Goal: Task Accomplishment & Management: Use online tool/utility

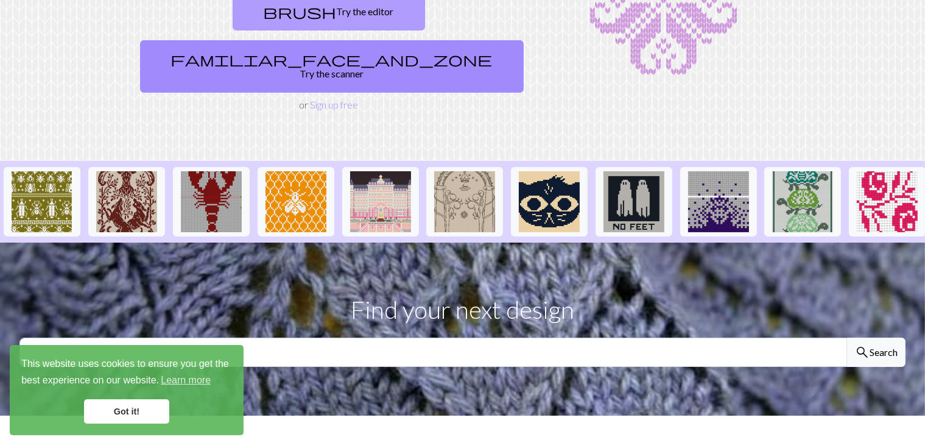
scroll to position [160, 0]
click at [233, 5] on link "brush Try the editor" at bounding box center [329, 12] width 192 height 38
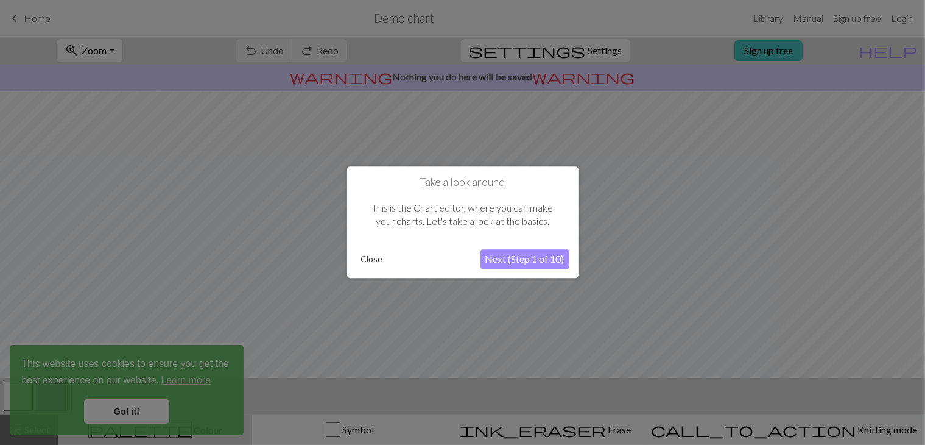
click at [487, 252] on button "Next (Step 1 of 10)" at bounding box center [524, 259] width 89 height 19
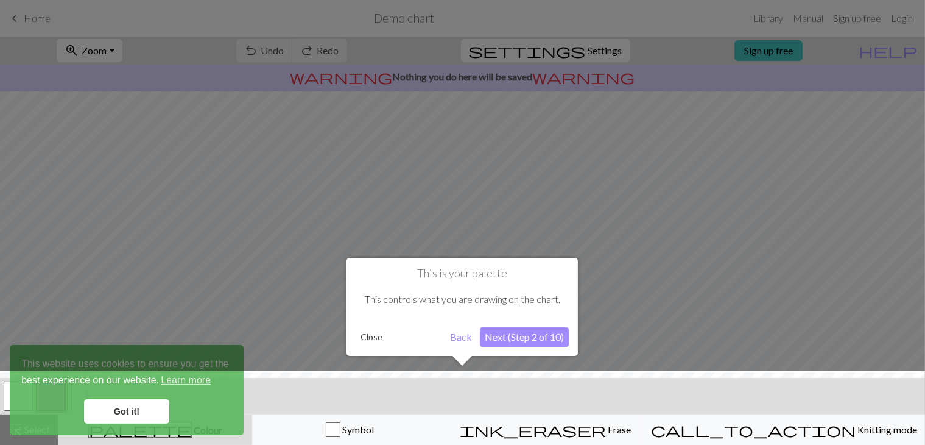
click at [461, 333] on button "Back" at bounding box center [461, 336] width 32 height 19
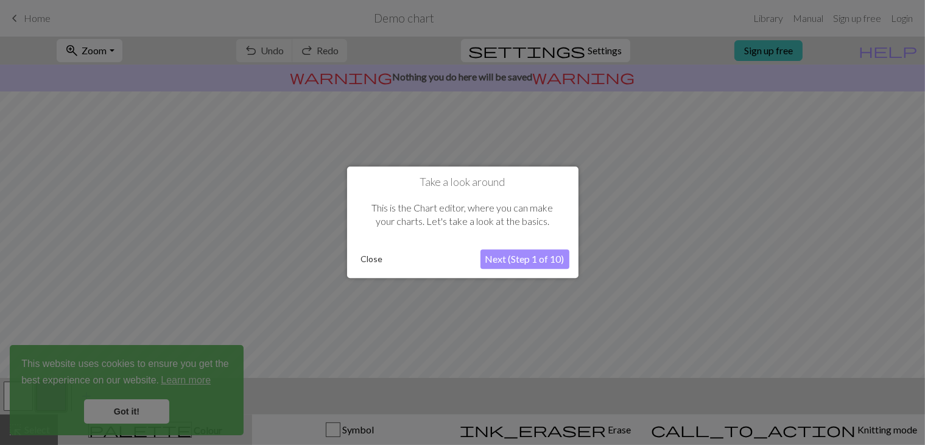
click at [511, 258] on button "Next (Step 1 of 10)" at bounding box center [524, 259] width 89 height 19
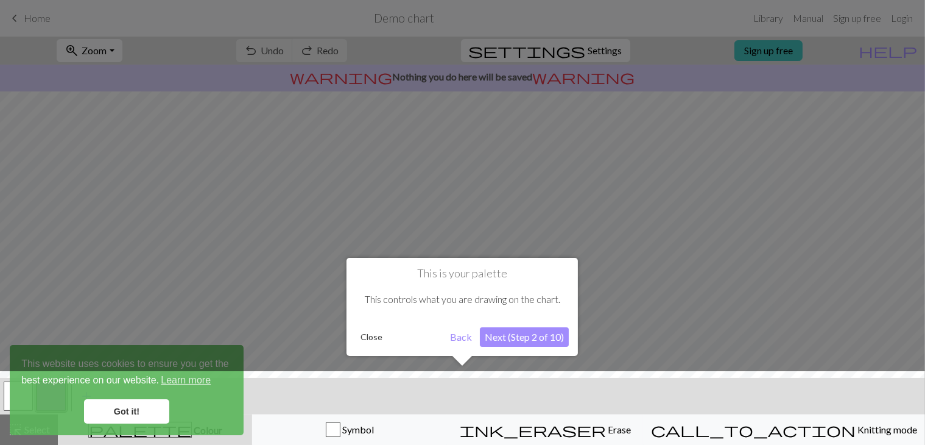
click at [511, 329] on button "Next (Step 2 of 10)" at bounding box center [524, 336] width 89 height 19
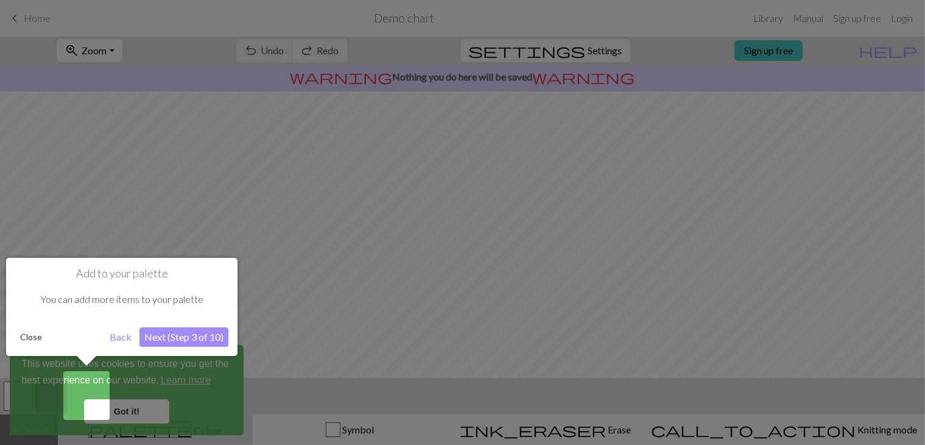
click at [200, 333] on button "Next (Step 3 of 10)" at bounding box center [183, 336] width 89 height 19
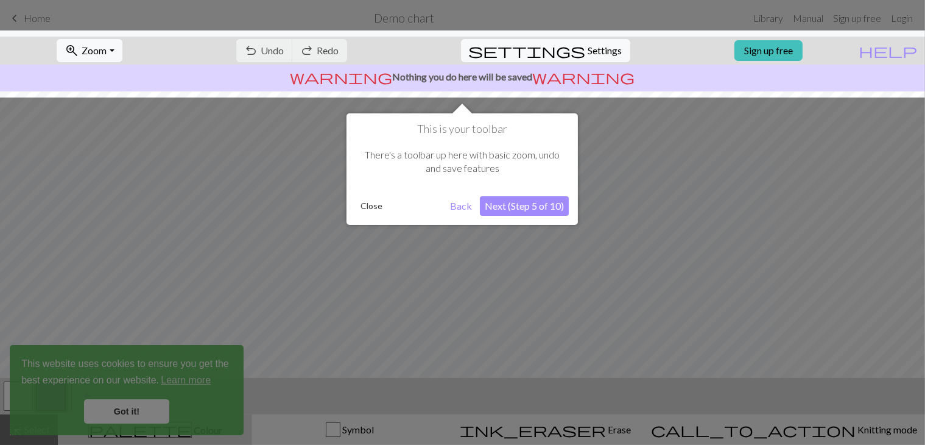
click at [509, 203] on button "Next (Step 5 of 10)" at bounding box center [524, 205] width 89 height 19
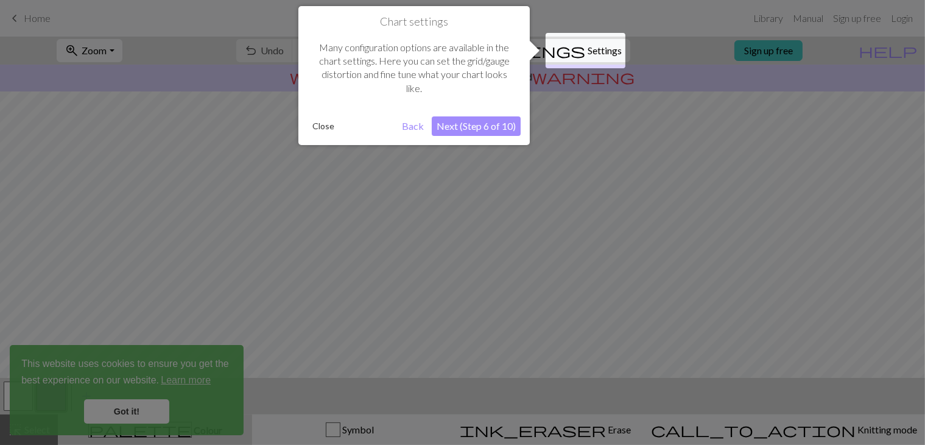
click at [497, 132] on button "Next (Step 6 of 10)" at bounding box center [476, 125] width 89 height 19
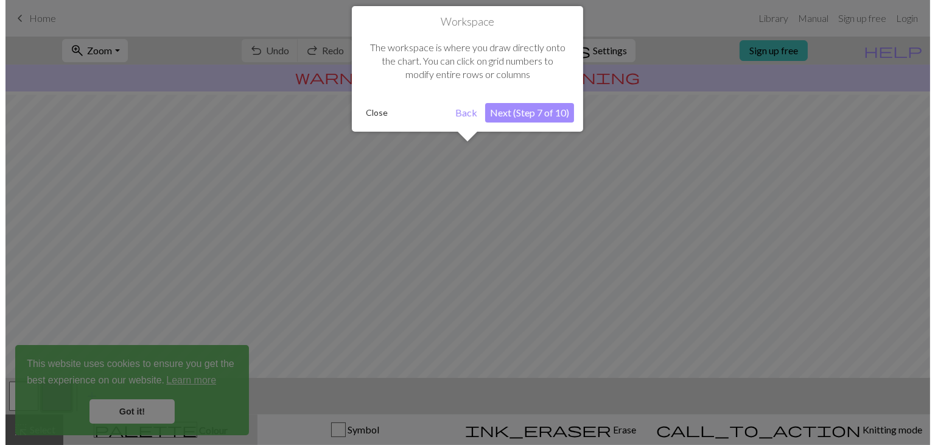
scroll to position [72, 0]
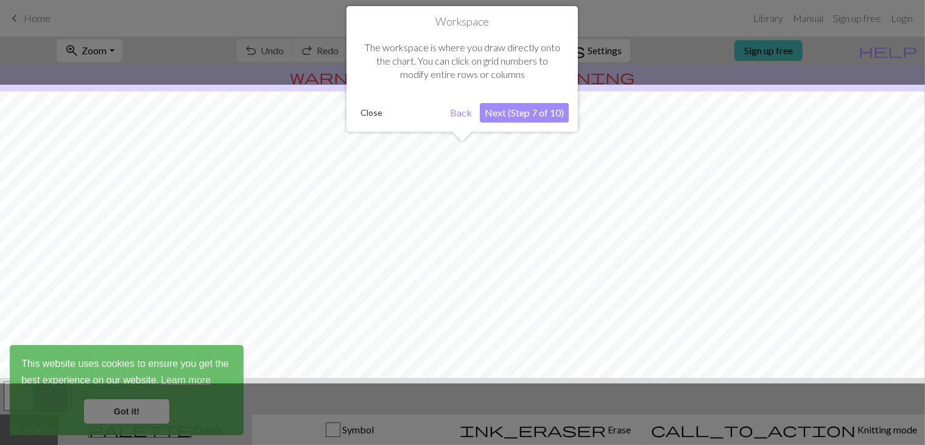
click at [516, 118] on button "Next (Step 7 of 10)" at bounding box center [524, 112] width 89 height 19
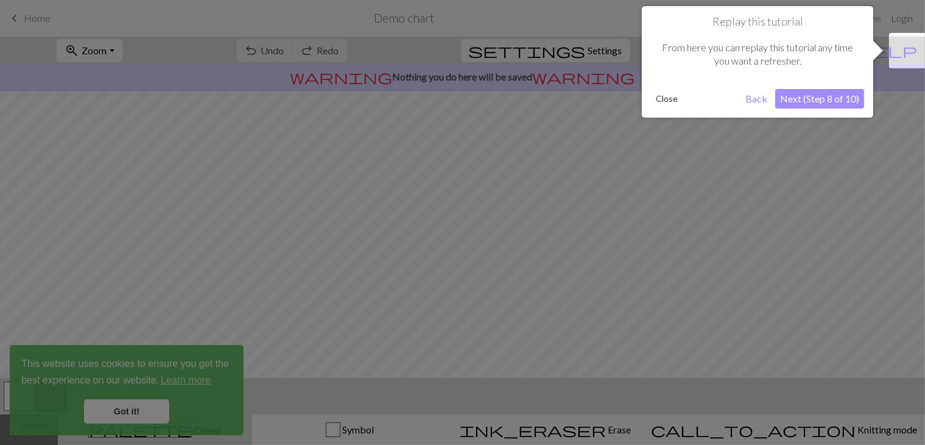
click at [805, 89] on button "Next (Step 8 of 10)" at bounding box center [819, 98] width 89 height 19
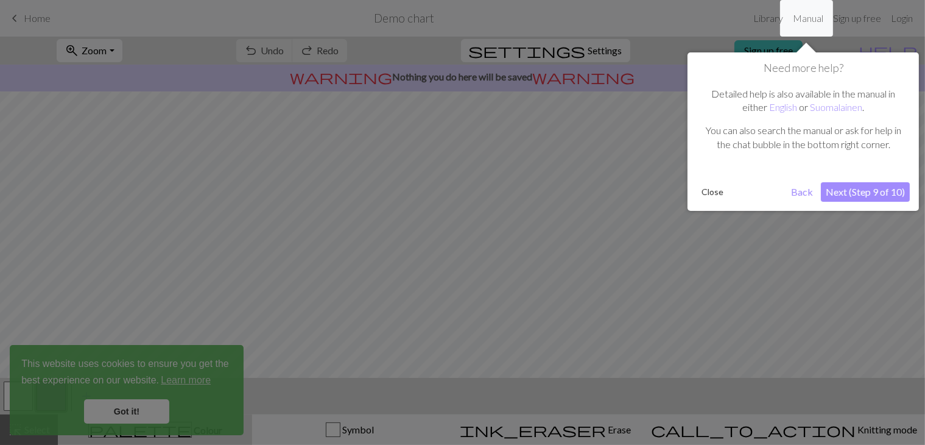
click at [848, 188] on button "Next (Step 9 of 10)" at bounding box center [865, 191] width 89 height 19
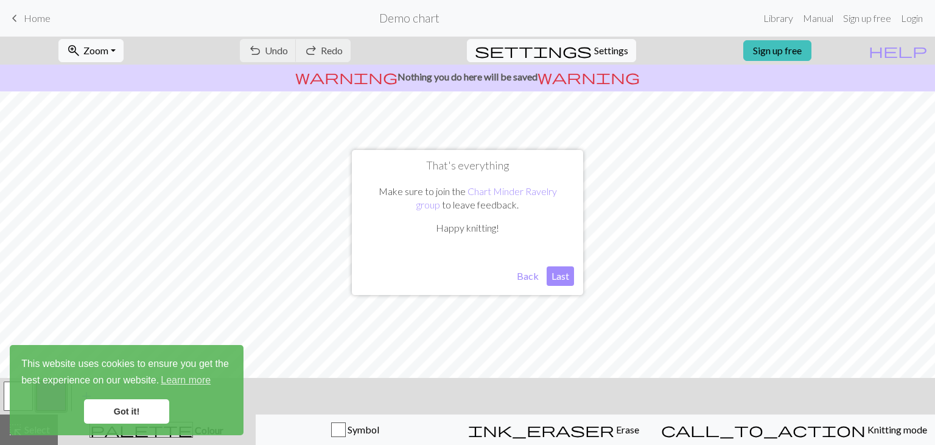
click at [559, 275] on button "Last" at bounding box center [560, 275] width 27 height 19
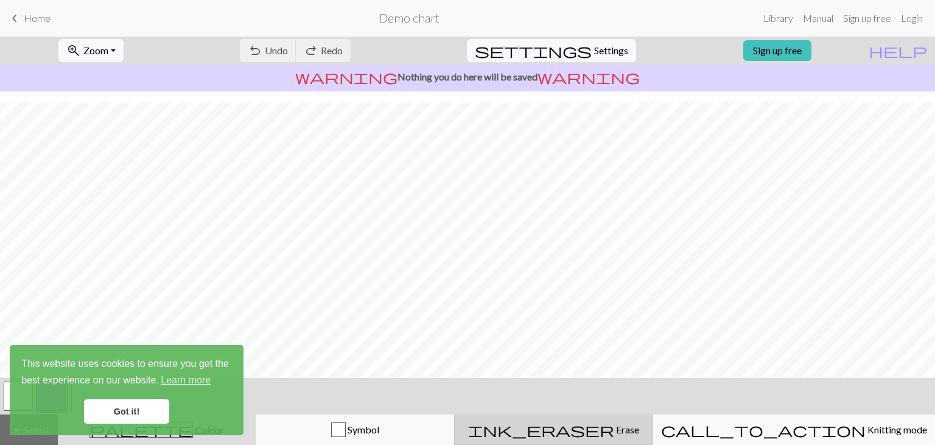
click at [616, 424] on span "Erase" at bounding box center [626, 429] width 25 height 12
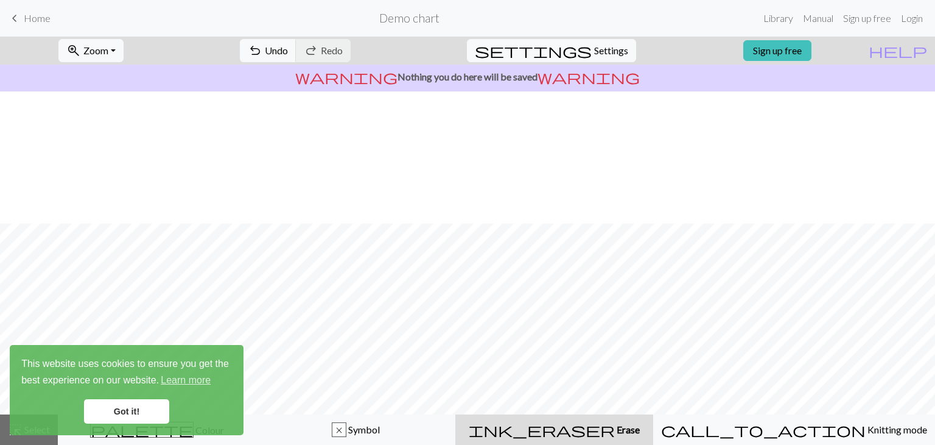
scroll to position [132, 0]
click at [153, 407] on link "Got it!" at bounding box center [126, 411] width 85 height 24
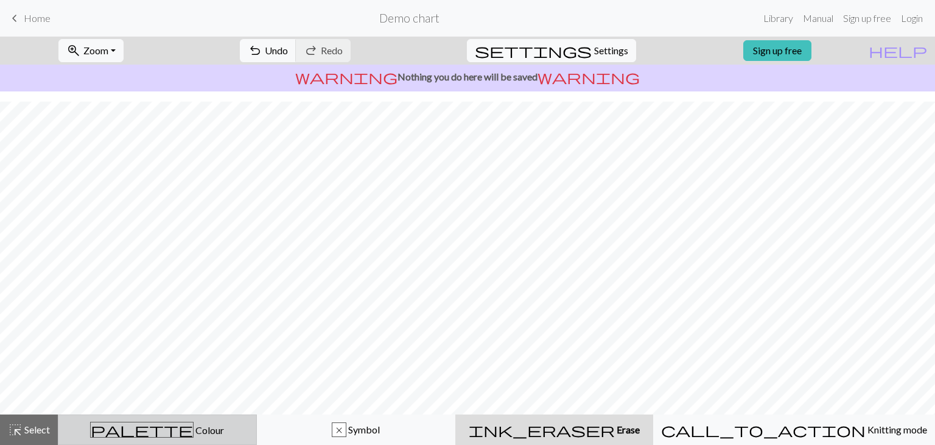
click at [202, 421] on div "palette Colour Colour" at bounding box center [157, 429] width 183 height 16
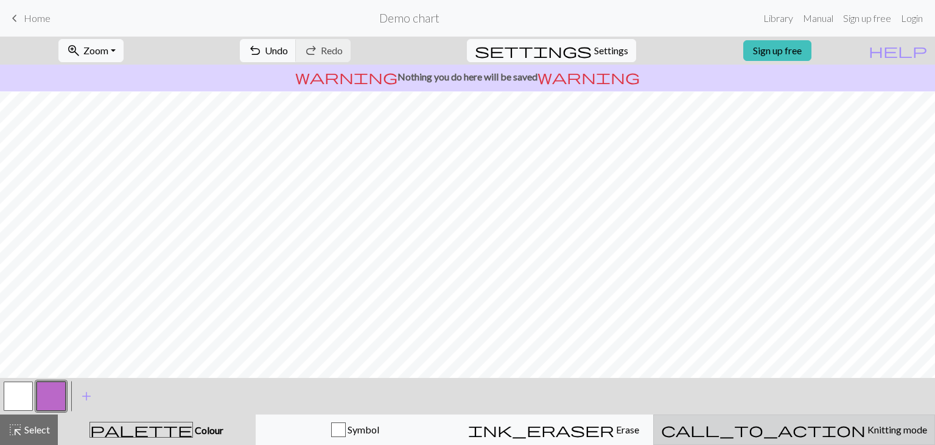
click at [788, 426] on span "call_to_action" at bounding box center [763, 429] width 205 height 17
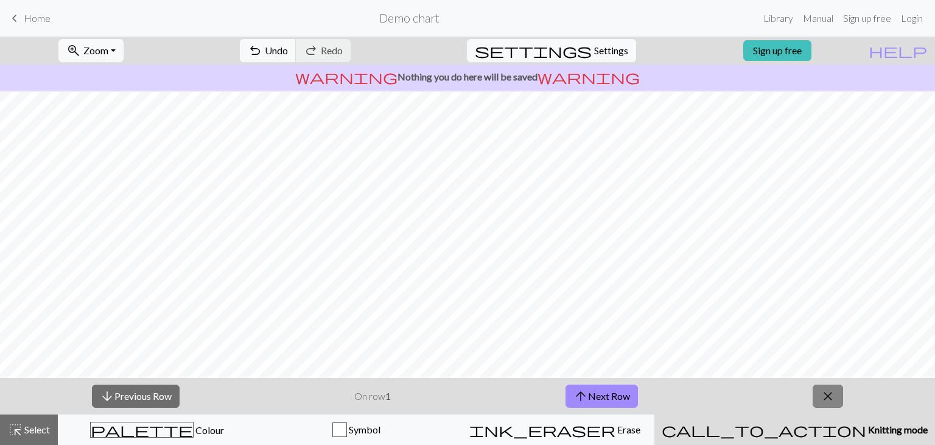
click at [833, 400] on span "close" at bounding box center [828, 395] width 15 height 17
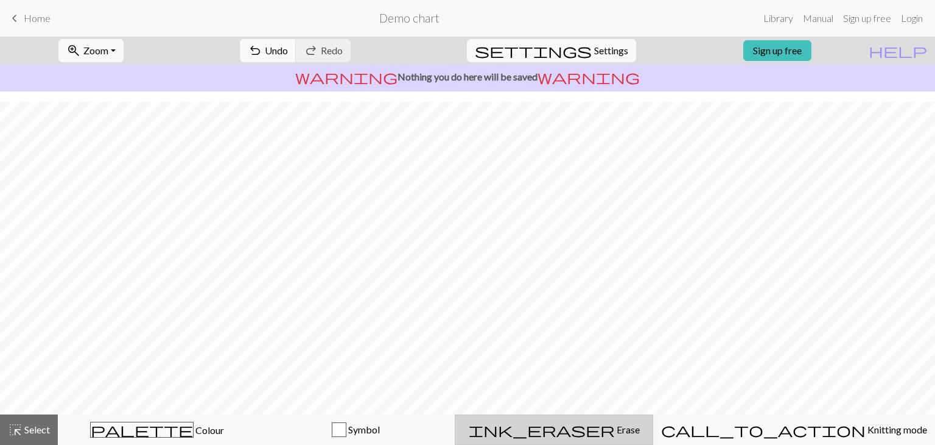
click at [614, 437] on button "ink_eraser Erase Erase" at bounding box center [554, 429] width 199 height 30
click at [614, 437] on button "ink_eraser Erase Erase" at bounding box center [555, 429] width 198 height 30
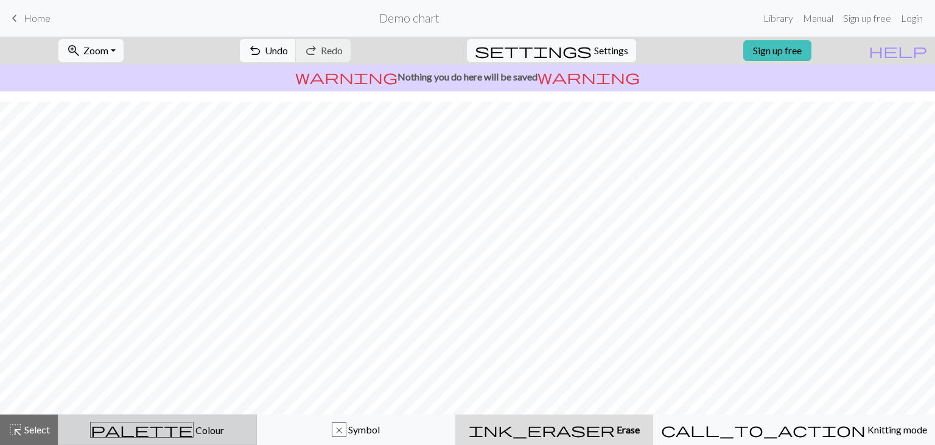
click at [151, 425] on span "palette" at bounding box center [142, 429] width 102 height 17
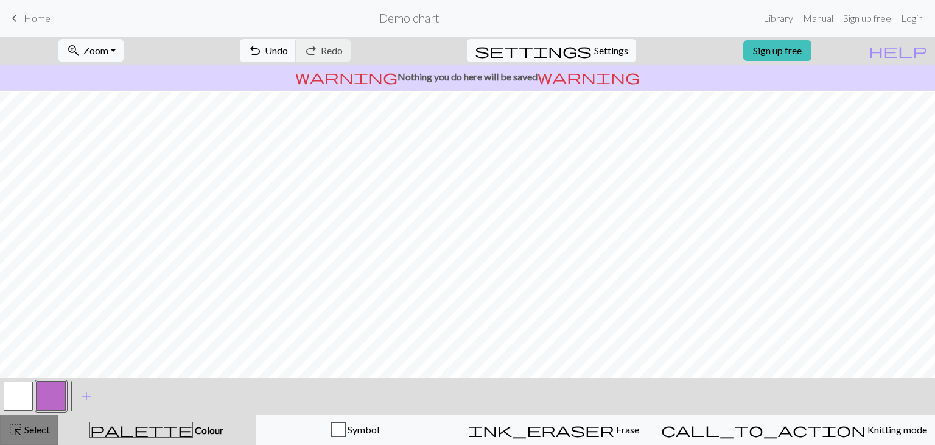
click at [51, 425] on button "highlight_alt Select Select" at bounding box center [29, 429] width 58 height 30
click at [38, 15] on span "Home" at bounding box center [37, 18] width 27 height 12
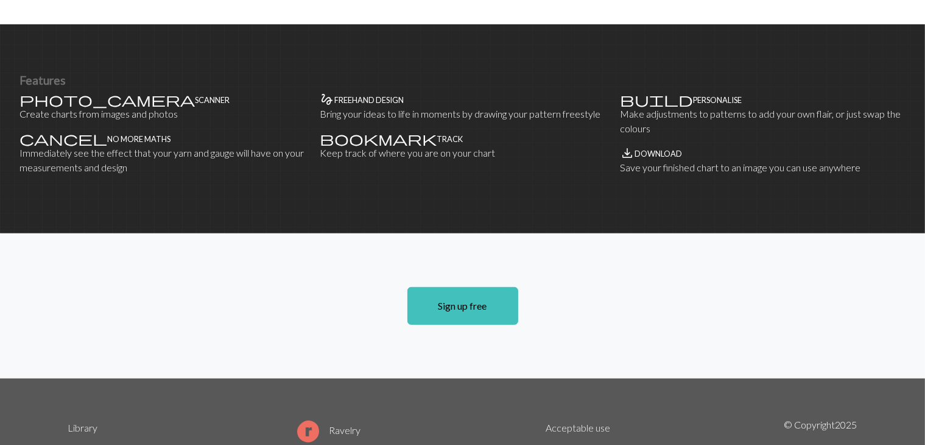
scroll to position [850, 0]
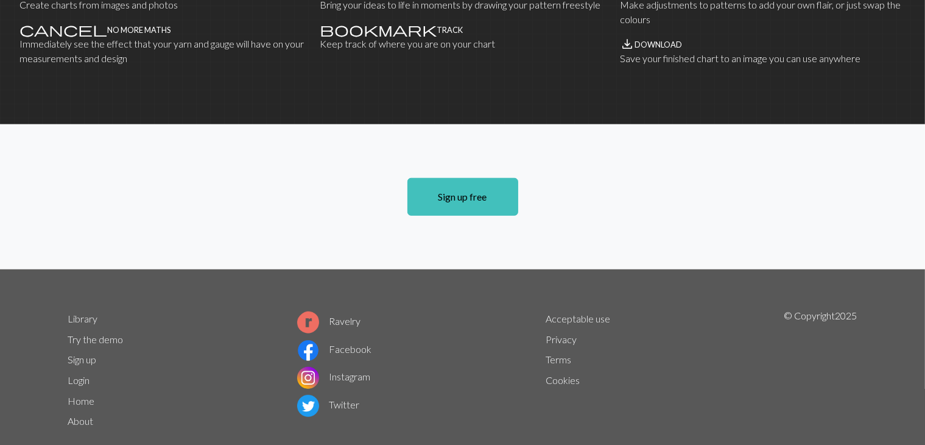
click at [107, 333] on link "Try the demo" at bounding box center [95, 339] width 55 height 12
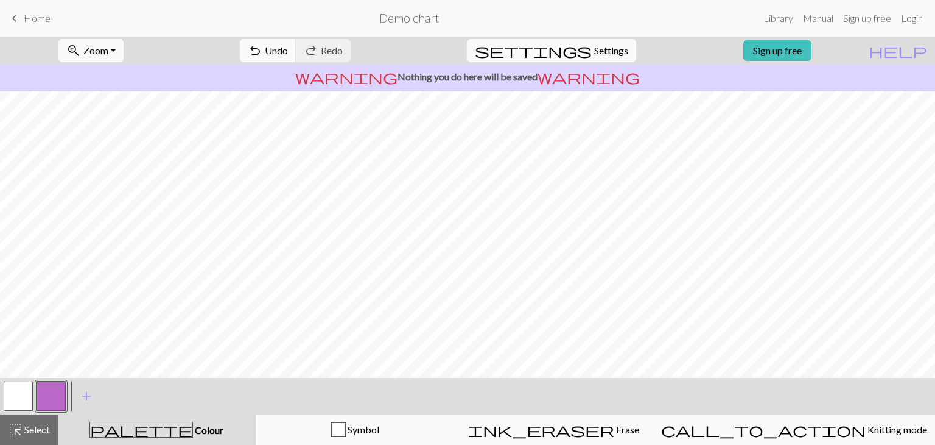
scroll to position [1, 0]
click at [346, 429] on div "button" at bounding box center [338, 429] width 15 height 15
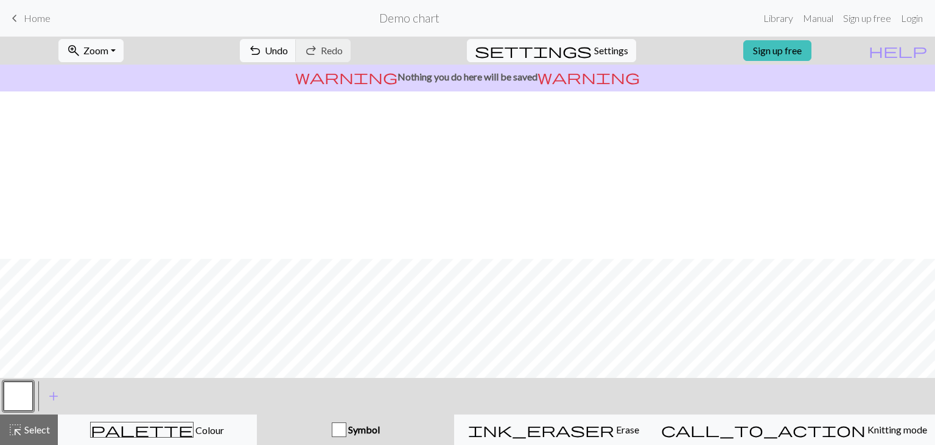
scroll to position [168, 0]
click at [531, 426] on div "ink_eraser Erase Erase" at bounding box center [553, 429] width 183 height 15
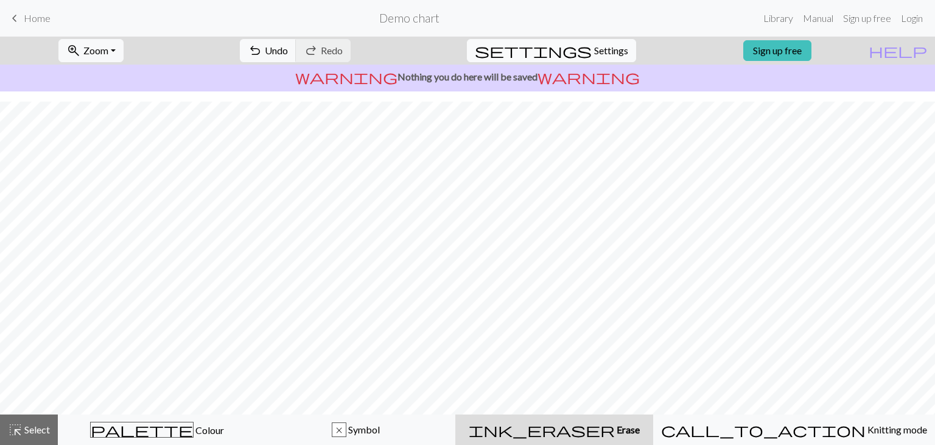
click at [576, 57] on span "settings" at bounding box center [533, 50] width 117 height 17
select select "aran"
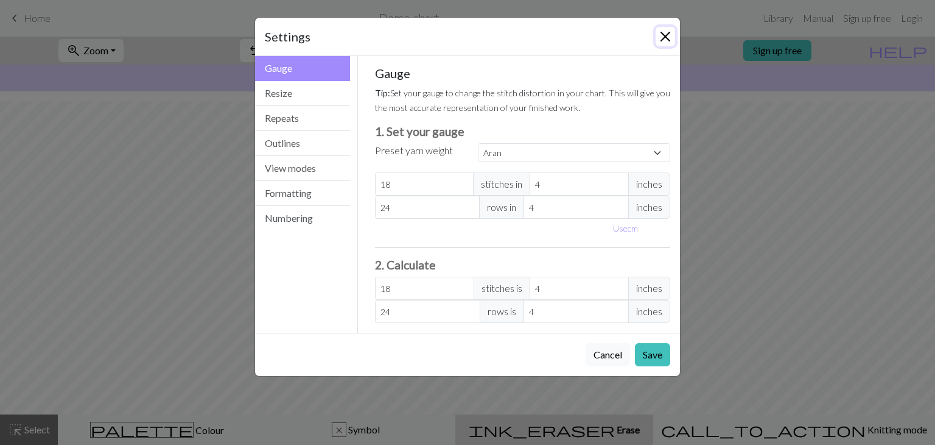
click at [666, 29] on button "Close" at bounding box center [665, 36] width 19 height 19
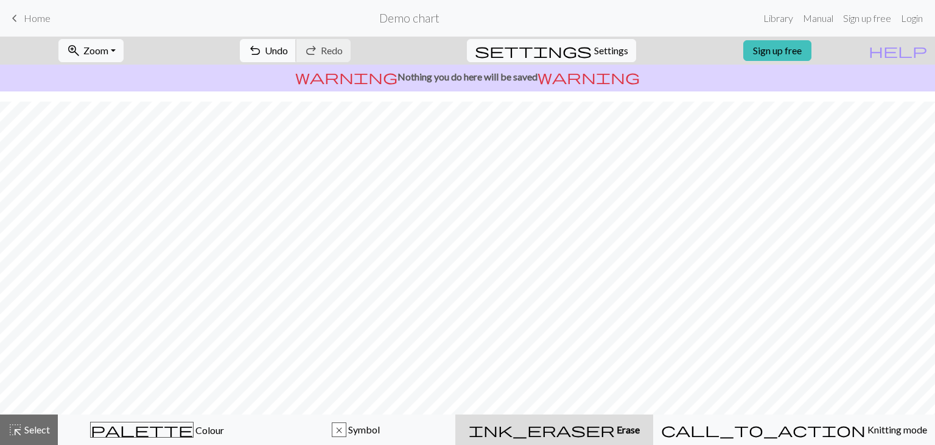
click at [288, 48] on span "Undo" at bounding box center [276, 50] width 23 height 12
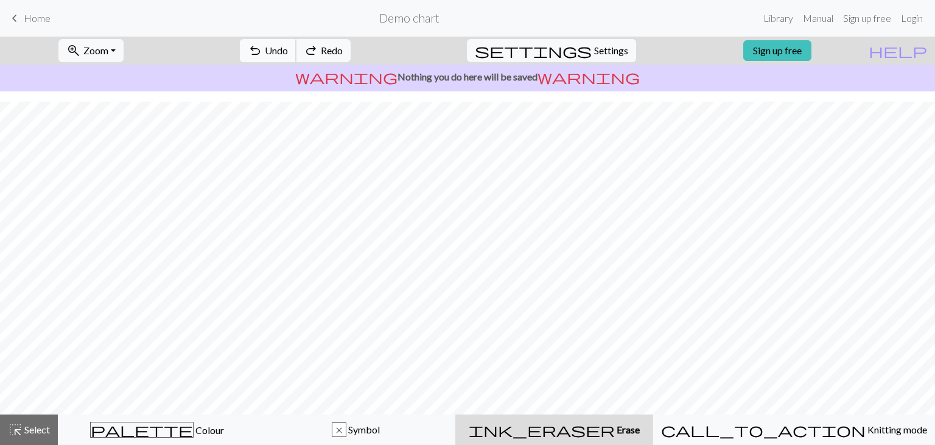
click at [288, 48] on span "Undo" at bounding box center [276, 50] width 23 height 12
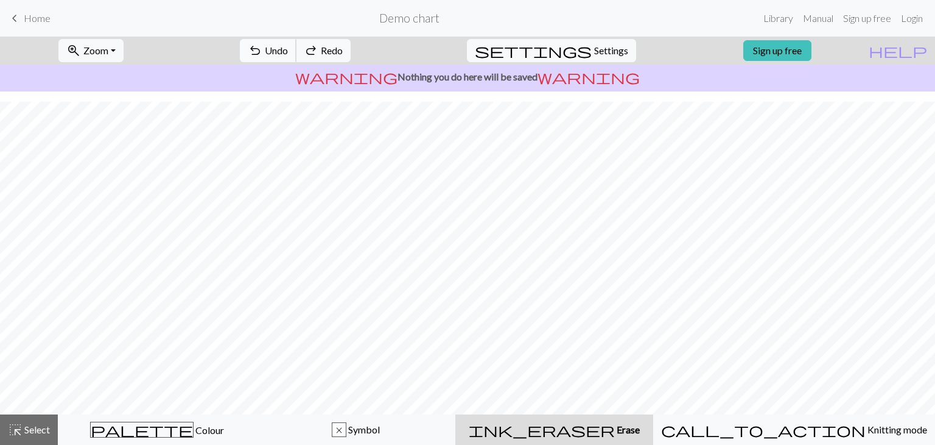
click at [288, 48] on span "Undo" at bounding box center [276, 50] width 23 height 12
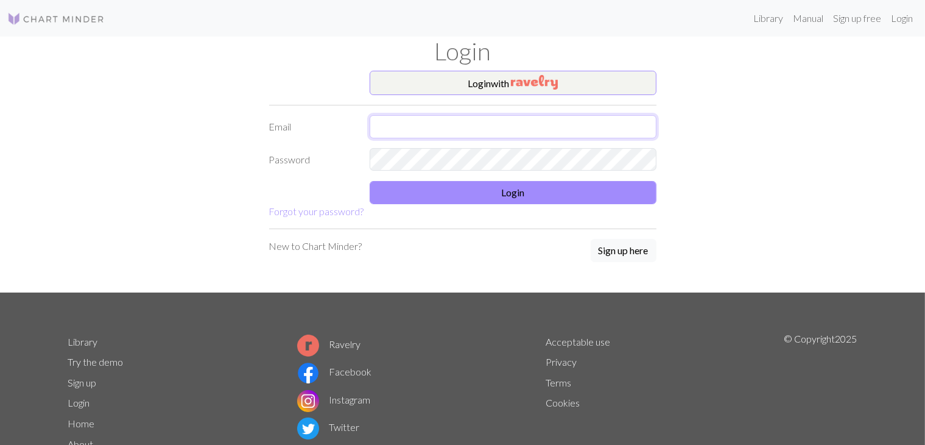
click at [437, 121] on input "text" at bounding box center [513, 126] width 287 height 23
type input "cevizzi@smcm.edu"
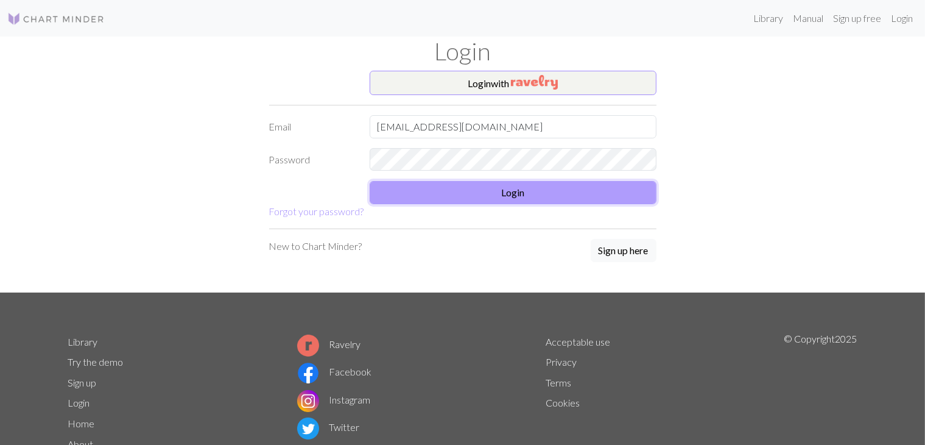
click at [463, 189] on button "Login" at bounding box center [513, 192] width 287 height 23
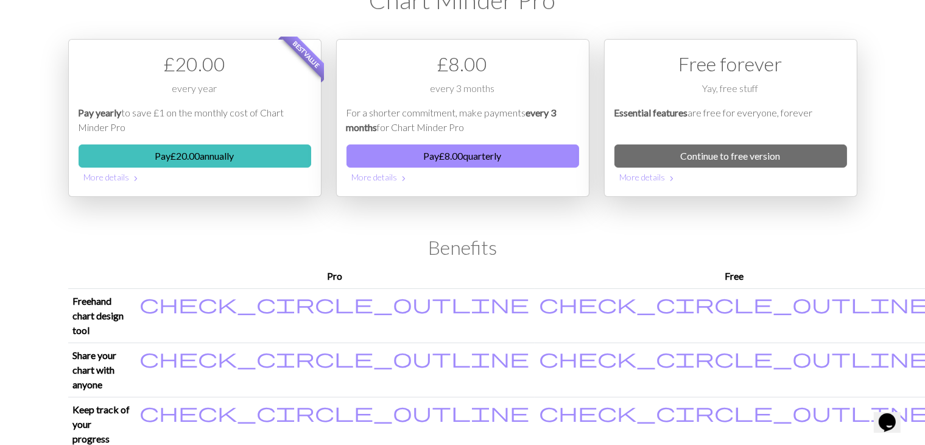
scroll to position [46, 0]
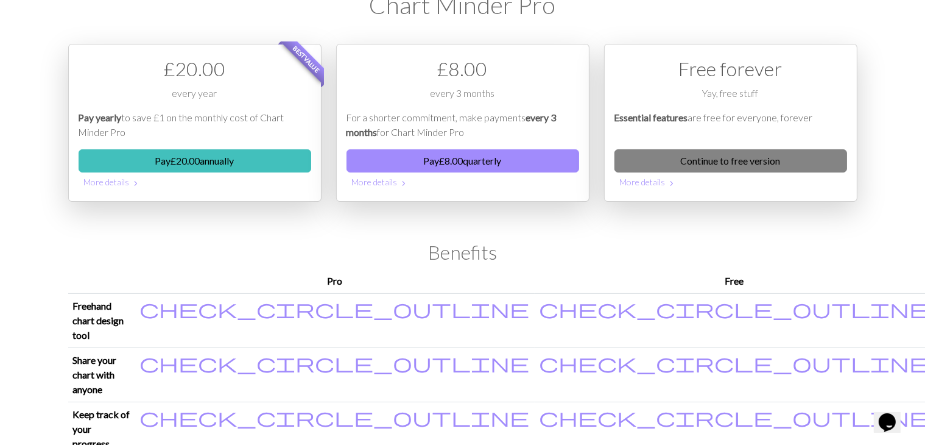
click at [769, 163] on link "Continue to free version" at bounding box center [730, 160] width 233 height 23
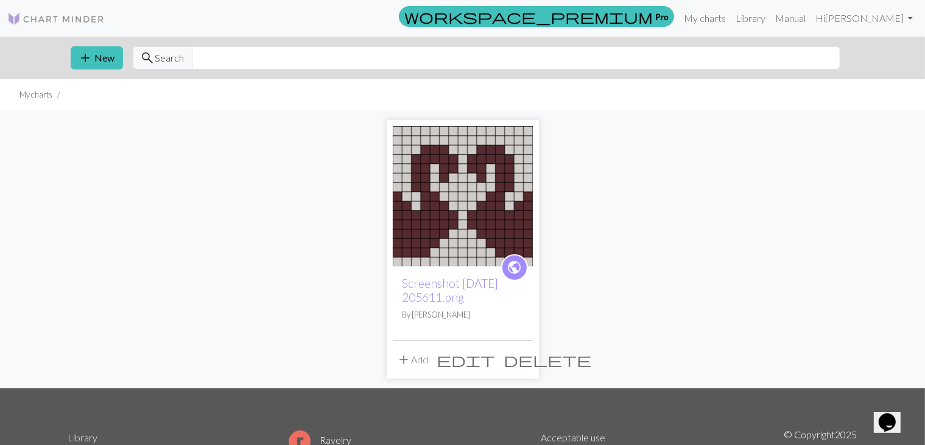
click at [418, 363] on button "add Add" at bounding box center [413, 359] width 40 height 23
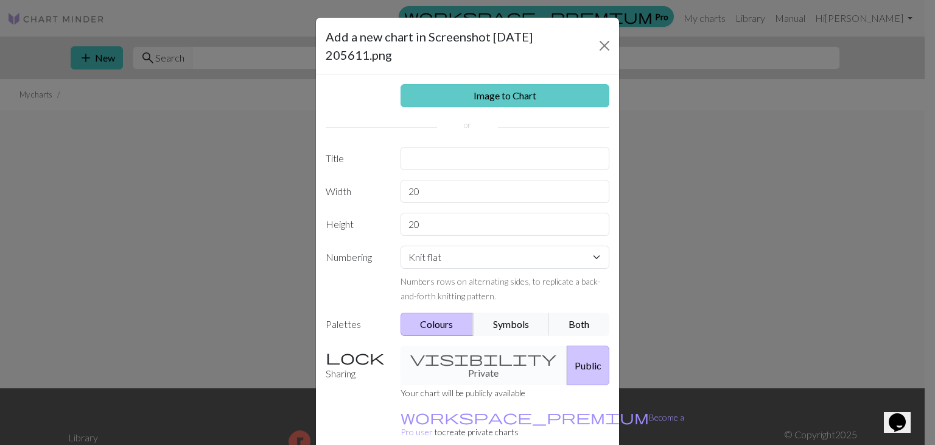
click at [498, 98] on link "Image to Chart" at bounding box center [505, 95] width 209 height 23
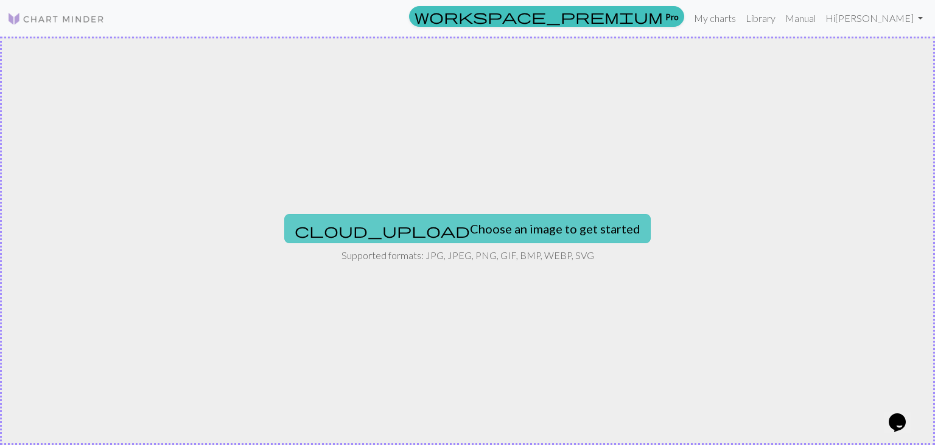
click at [532, 224] on button "cloud_upload Choose an image to get started" at bounding box center [467, 228] width 367 height 29
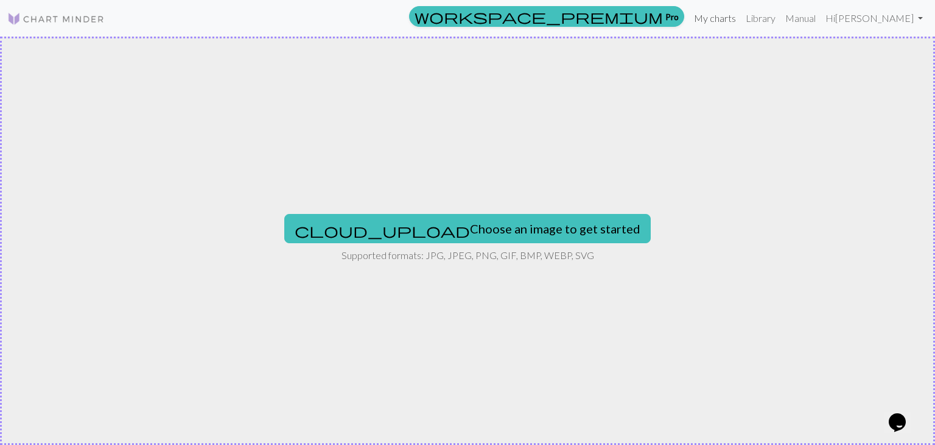
click at [741, 21] on link "My charts" at bounding box center [715, 18] width 52 height 24
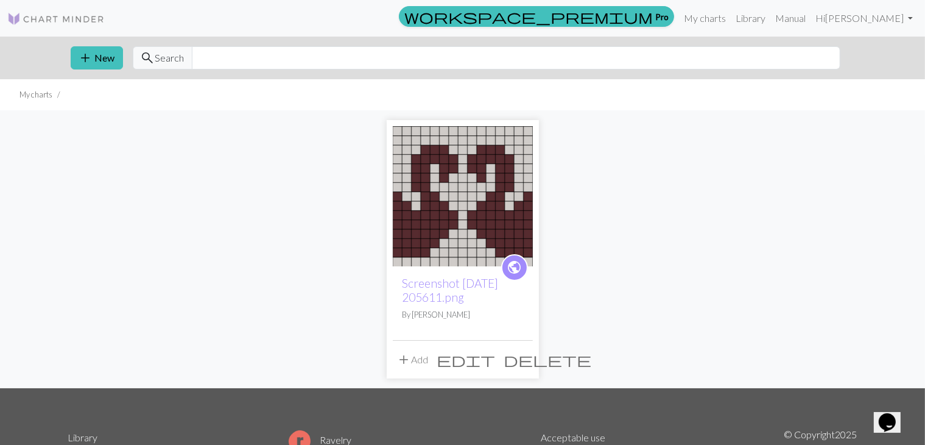
click at [496, 359] on span "edit" at bounding box center [466, 359] width 58 height 17
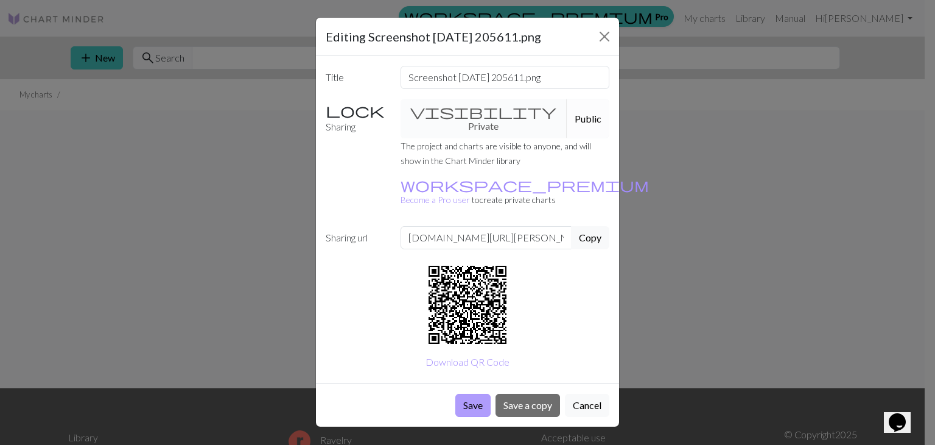
click at [472, 393] on button "Save" at bounding box center [473, 404] width 35 height 23
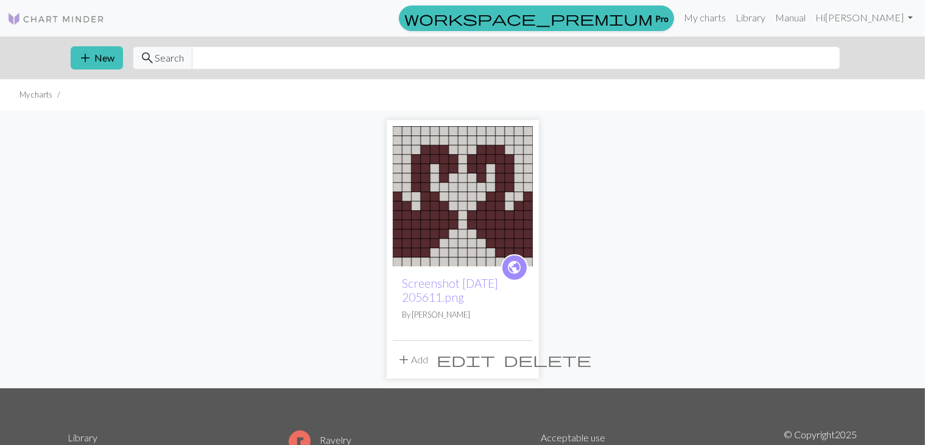
click at [401, 227] on img at bounding box center [463, 196] width 140 height 140
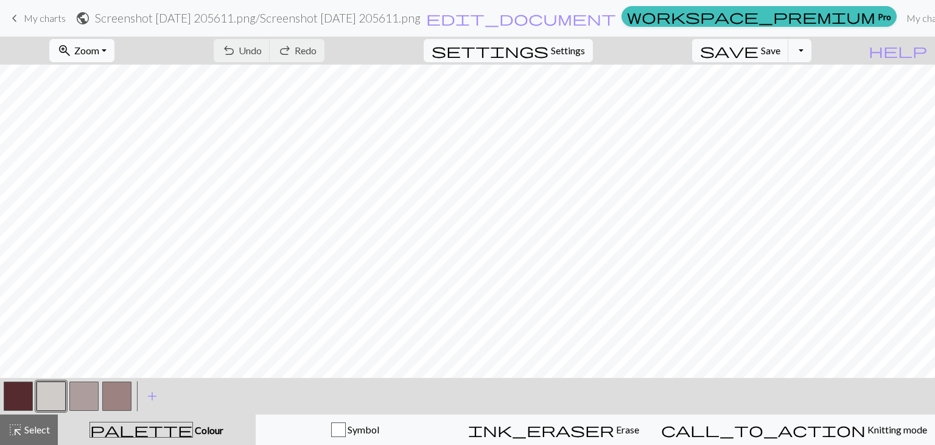
click at [114, 49] on button "zoom_in Zoom Zoom" at bounding box center [81, 50] width 65 height 23
click at [94, 151] on button "50%" at bounding box center [99, 145] width 96 height 19
click at [99, 47] on span "Zoom" at bounding box center [86, 50] width 25 height 12
click at [111, 163] on button "100%" at bounding box center [99, 165] width 96 height 19
click at [149, 402] on span "add" at bounding box center [152, 395] width 15 height 17
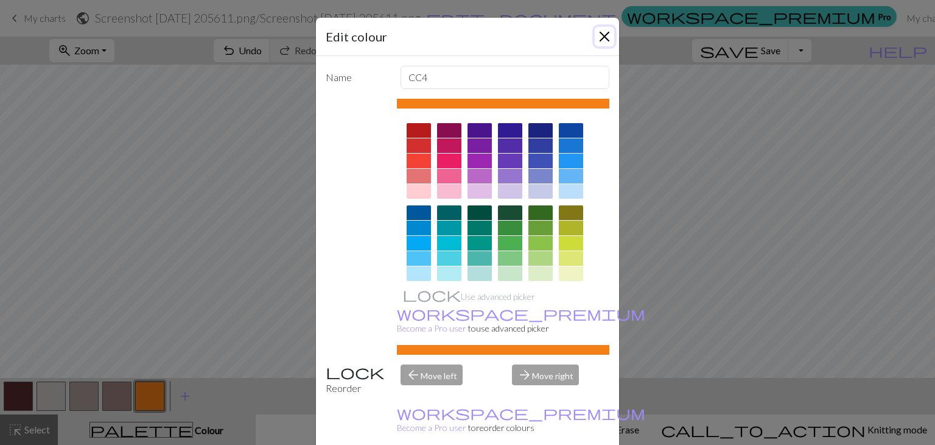
click at [595, 41] on button "Close" at bounding box center [604, 36] width 19 height 19
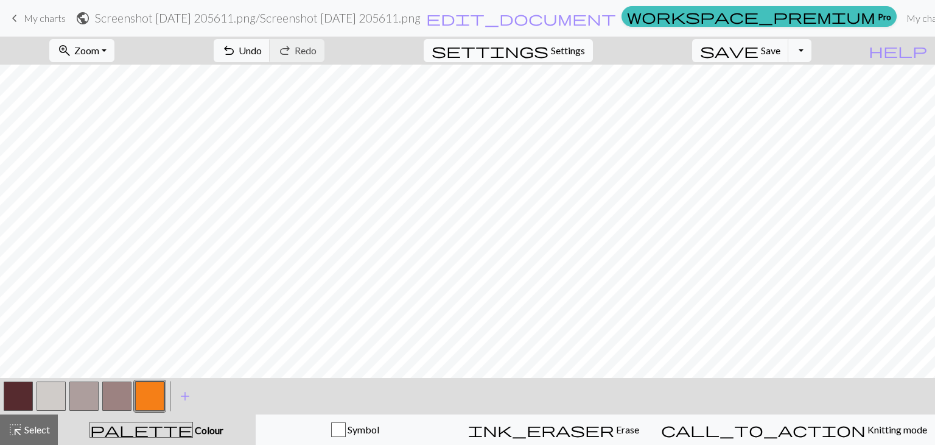
click at [580, 52] on span "Settings" at bounding box center [568, 50] width 34 height 15
select select "aran"
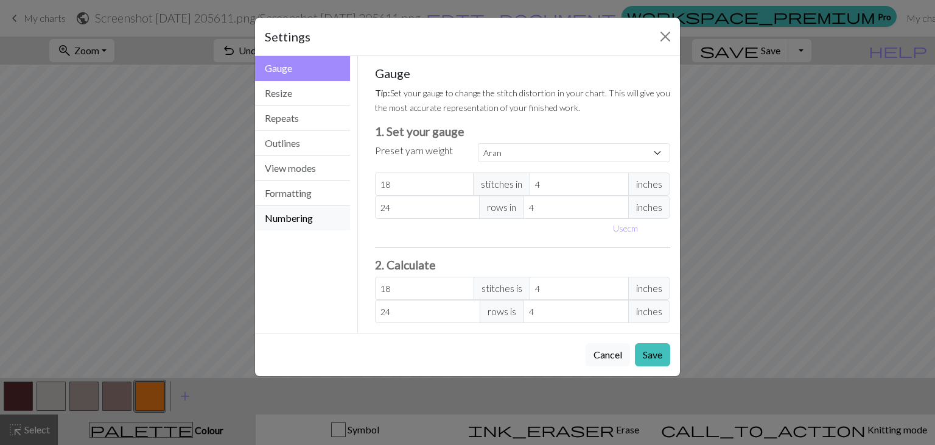
click at [308, 224] on button "Numbering" at bounding box center [302, 218] width 95 height 24
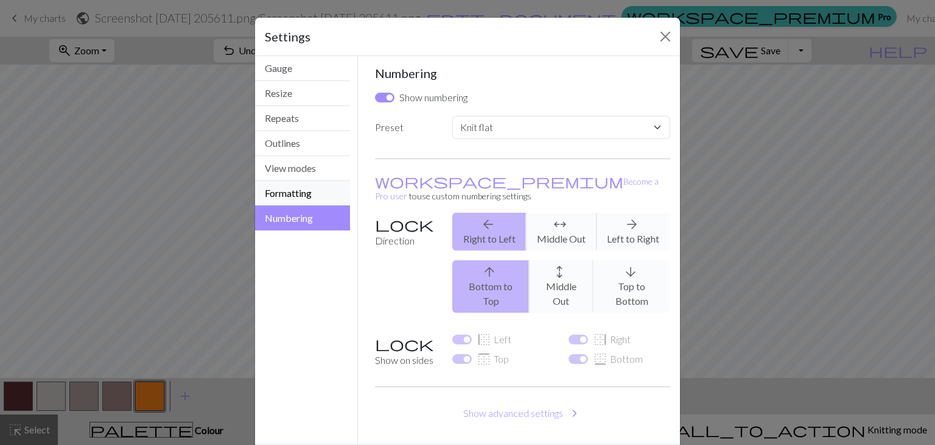
click at [313, 202] on button "Formatting" at bounding box center [302, 193] width 95 height 25
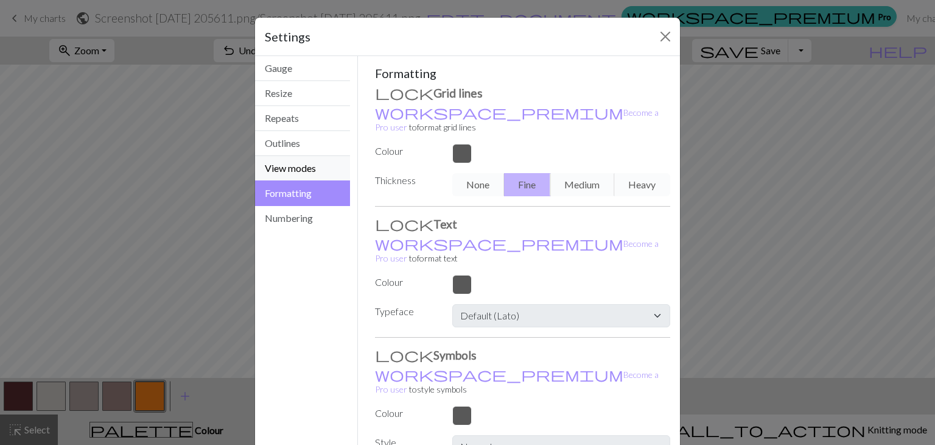
click at [306, 170] on button "View modes" at bounding box center [302, 168] width 95 height 25
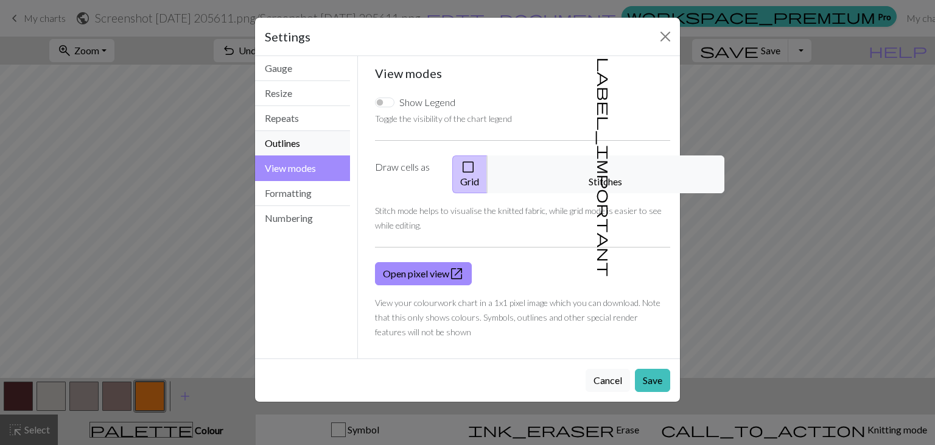
click at [300, 149] on button "Outlines" at bounding box center [302, 143] width 95 height 25
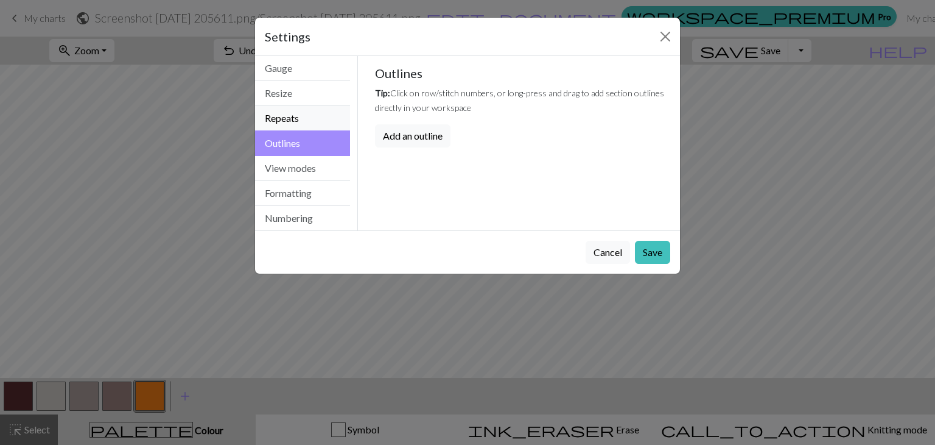
click at [302, 121] on button "Repeats" at bounding box center [302, 118] width 95 height 25
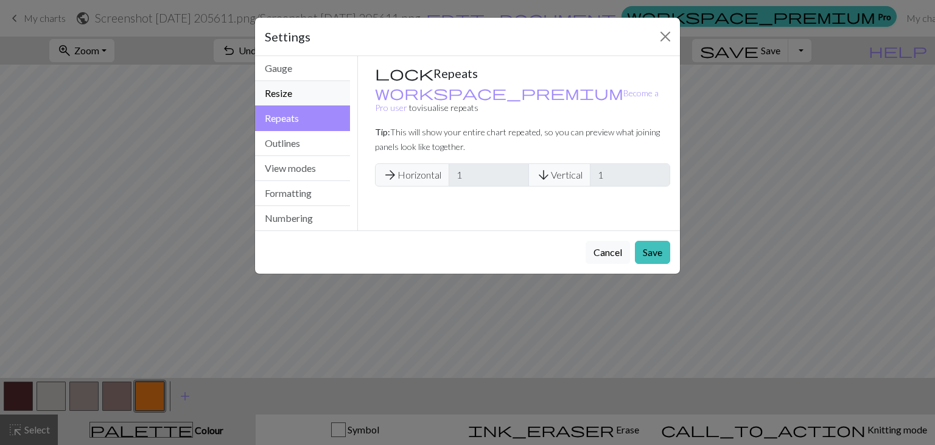
click at [303, 98] on button "Resize" at bounding box center [302, 93] width 95 height 25
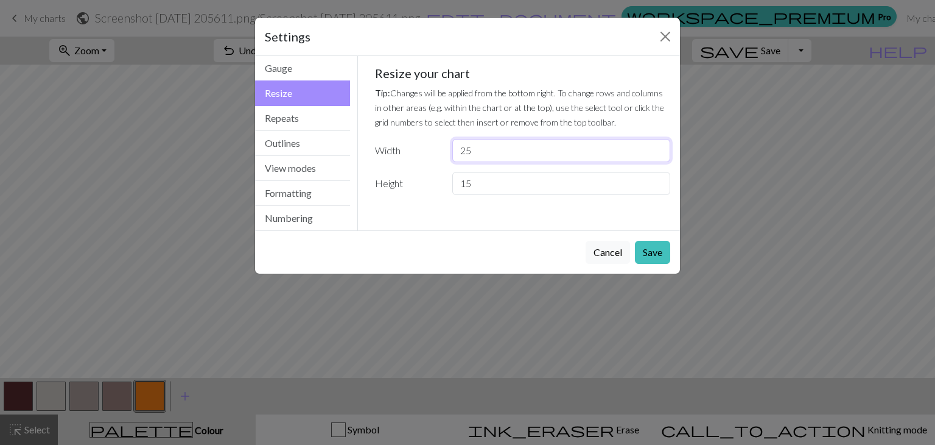
drag, startPoint x: 487, startPoint y: 158, endPoint x: 378, endPoint y: 162, distance: 109.1
click at [378, 162] on div "Resize your chart Tip: Changes will be applied from the bottom right. To change…" at bounding box center [523, 130] width 296 height 129
type input "28"
drag, startPoint x: 482, startPoint y: 189, endPoint x: 438, endPoint y: 191, distance: 43.9
click at [438, 191] on div "Height 15" at bounding box center [523, 183] width 311 height 23
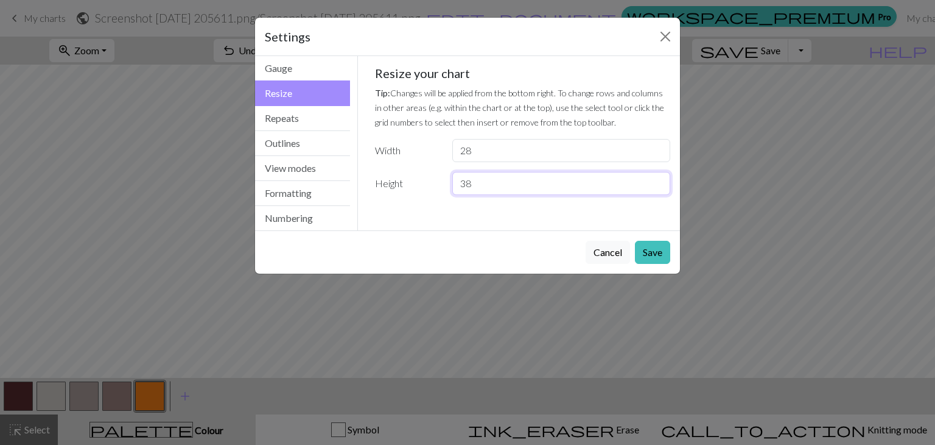
drag, startPoint x: 490, startPoint y: 187, endPoint x: 382, endPoint y: 172, distance: 109.4
click at [382, 172] on div "Height 38" at bounding box center [523, 183] width 311 height 23
type input "40"
click at [642, 249] on button "Save" at bounding box center [652, 252] width 35 height 23
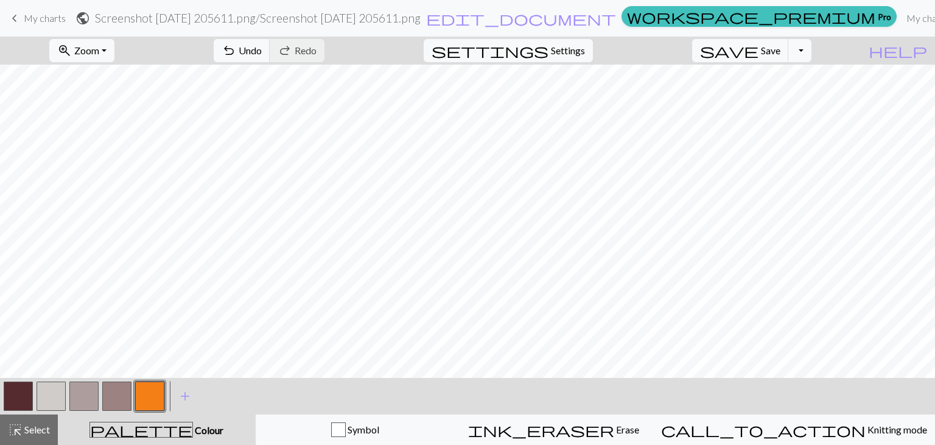
click at [63, 390] on button "button" at bounding box center [51, 395] width 29 height 29
click at [114, 59] on button "zoom_in Zoom Zoom" at bounding box center [81, 50] width 65 height 23
click at [106, 76] on button "Fit all" at bounding box center [99, 77] width 96 height 19
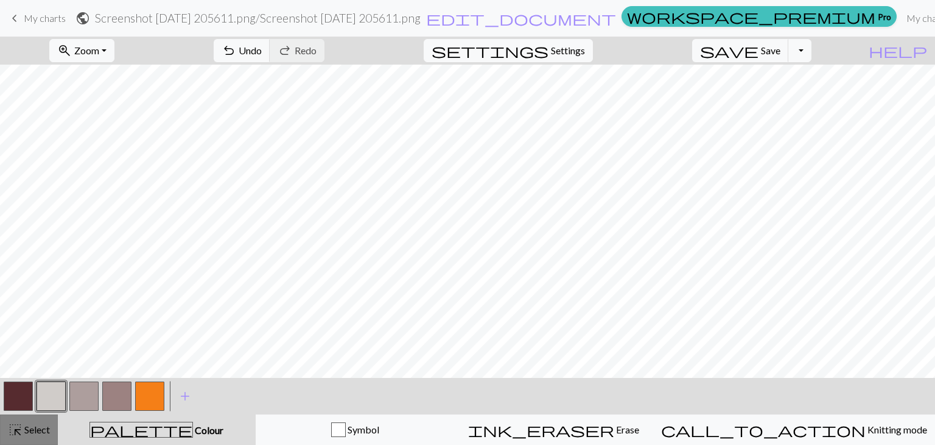
click at [44, 424] on span "Select" at bounding box center [36, 429] width 27 height 12
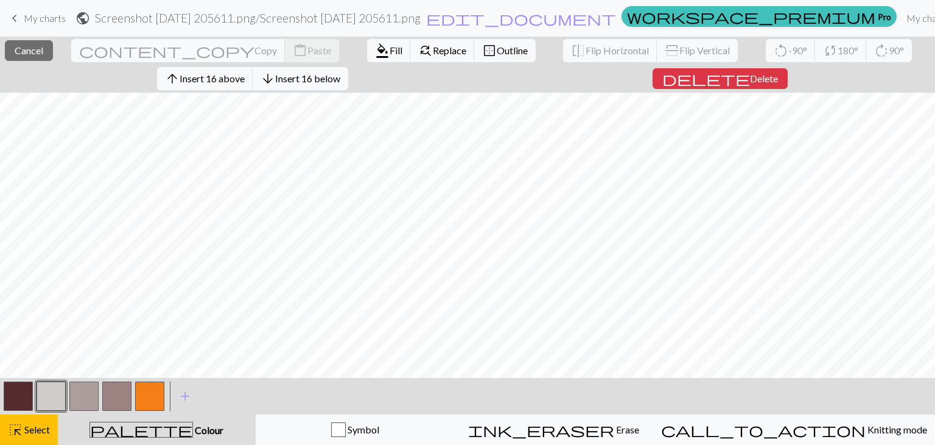
click at [65, 401] on button "button" at bounding box center [51, 395] width 29 height 29
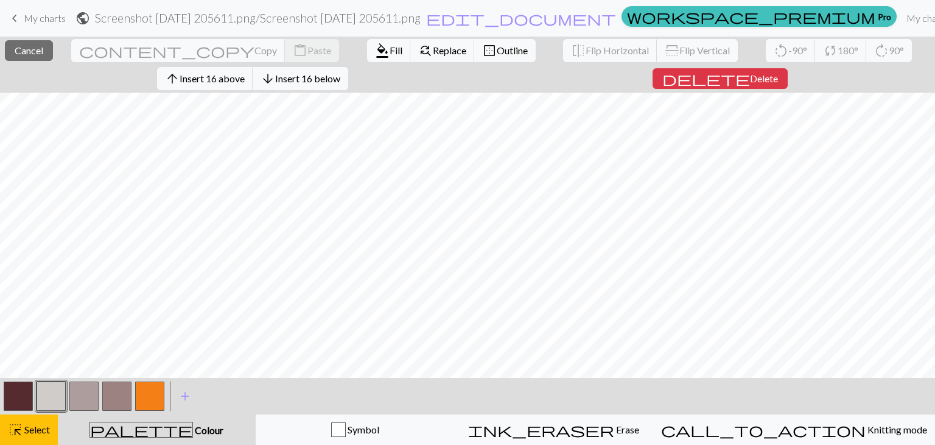
click at [48, 391] on button "button" at bounding box center [51, 395] width 29 height 29
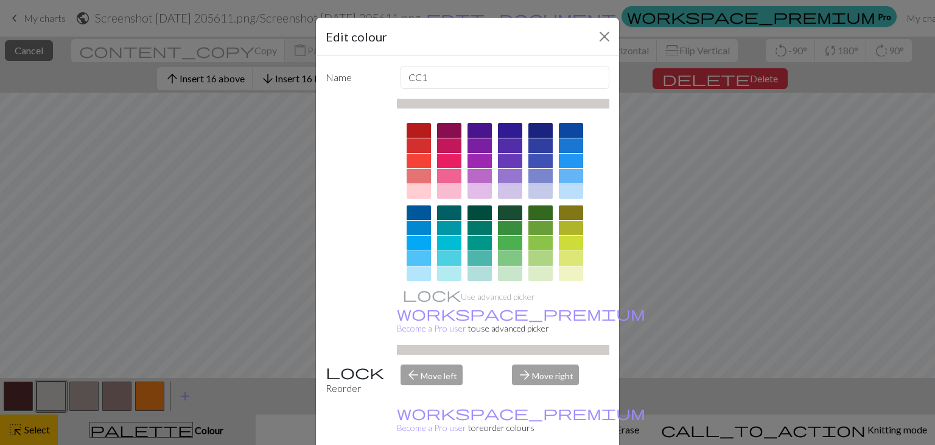
scroll to position [175, 0]
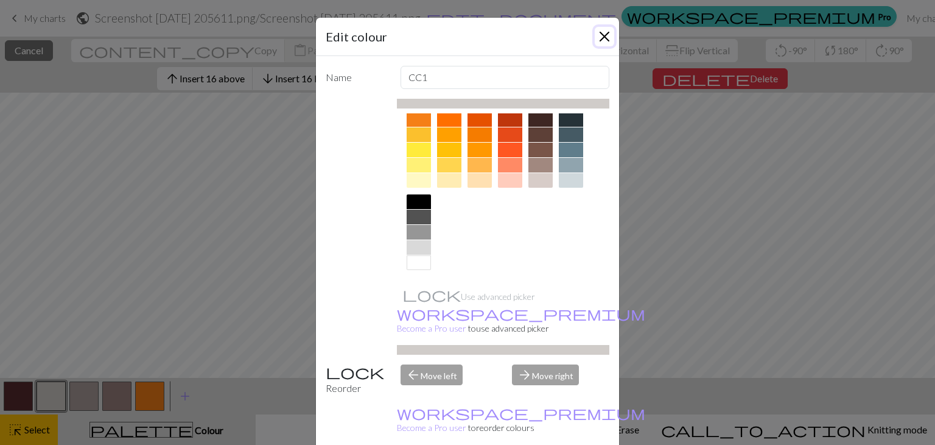
click at [599, 27] on button "Close" at bounding box center [604, 36] width 19 height 19
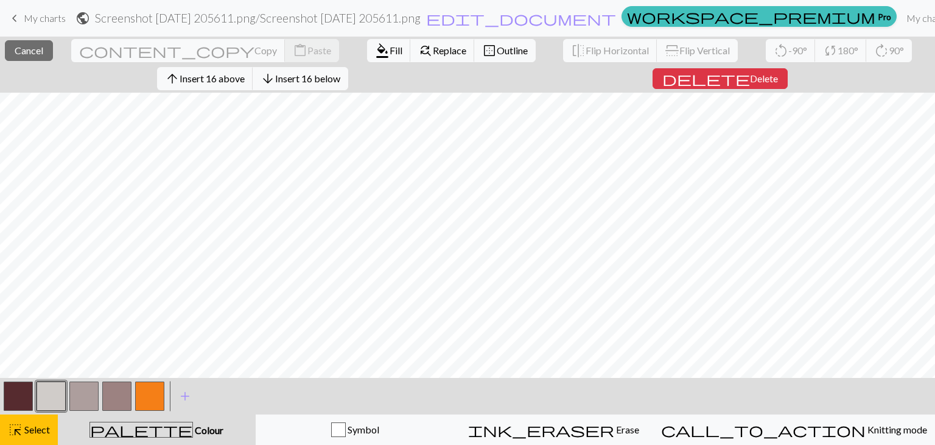
click at [54, 391] on button "button" at bounding box center [51, 395] width 29 height 29
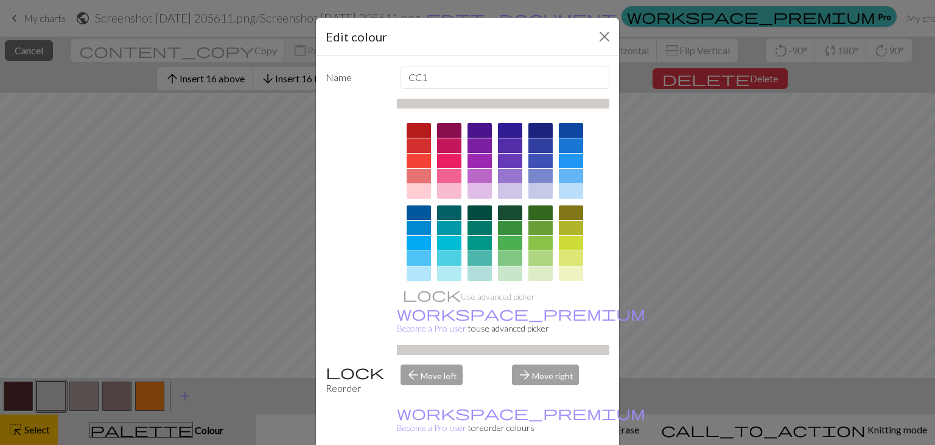
click at [54, 391] on div "Edit colour Name CC1 Use advanced picker workspace_premium Become a Pro user to…" at bounding box center [467, 222] width 935 height 445
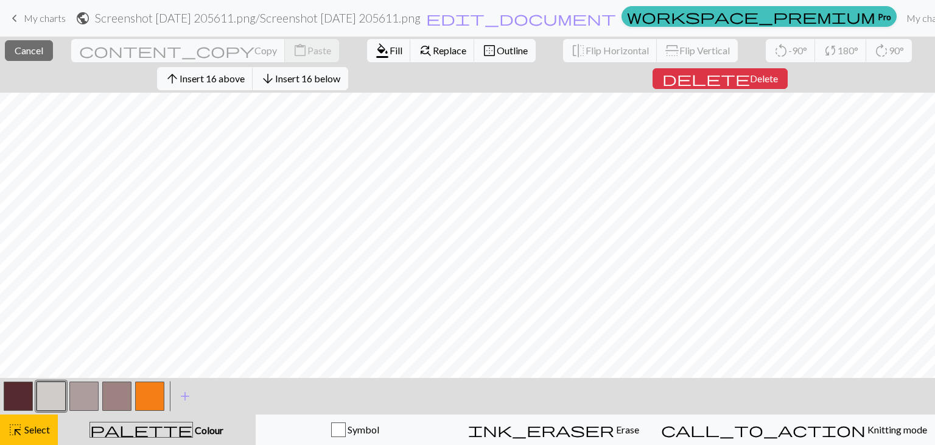
click at [54, 391] on button "button" at bounding box center [51, 395] width 29 height 29
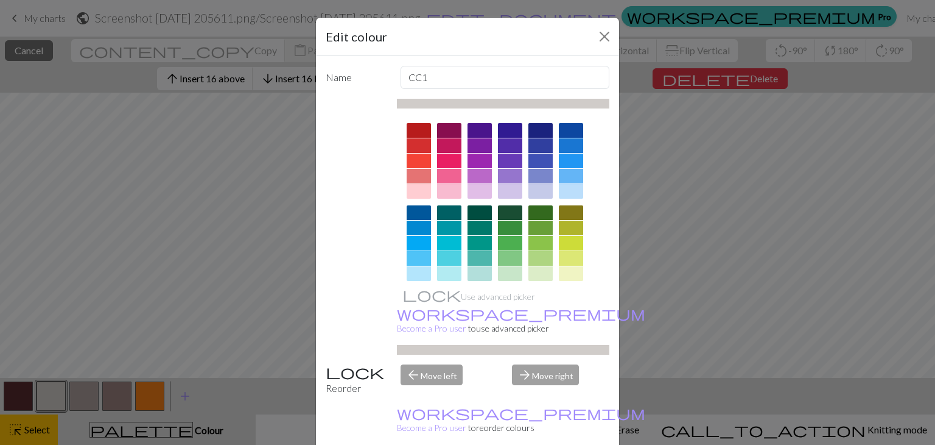
click at [605, 47] on div "Edit colour" at bounding box center [467, 37] width 303 height 38
click at [603, 41] on button "Close" at bounding box center [604, 36] width 19 height 19
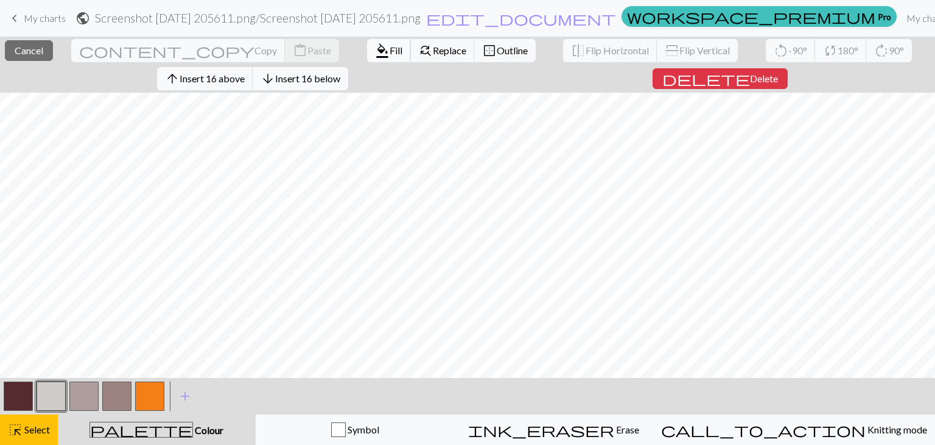
click at [390, 52] on span "Fill" at bounding box center [396, 50] width 13 height 12
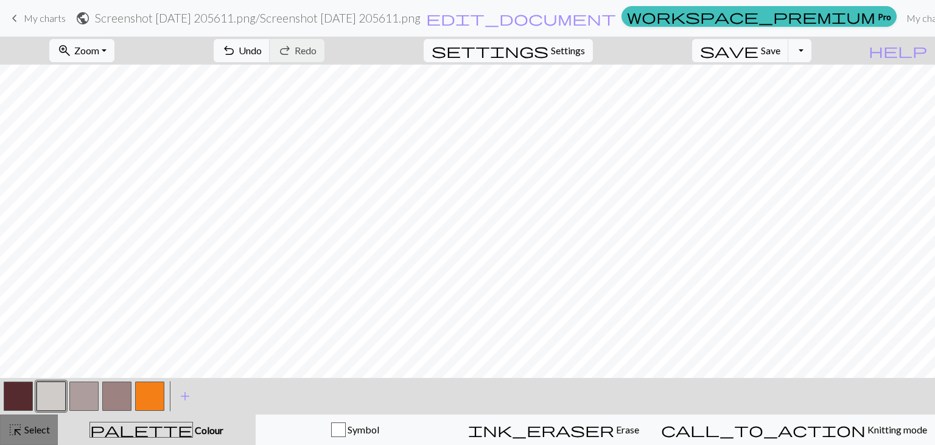
click at [42, 434] on span "Select" at bounding box center [36, 429] width 27 height 12
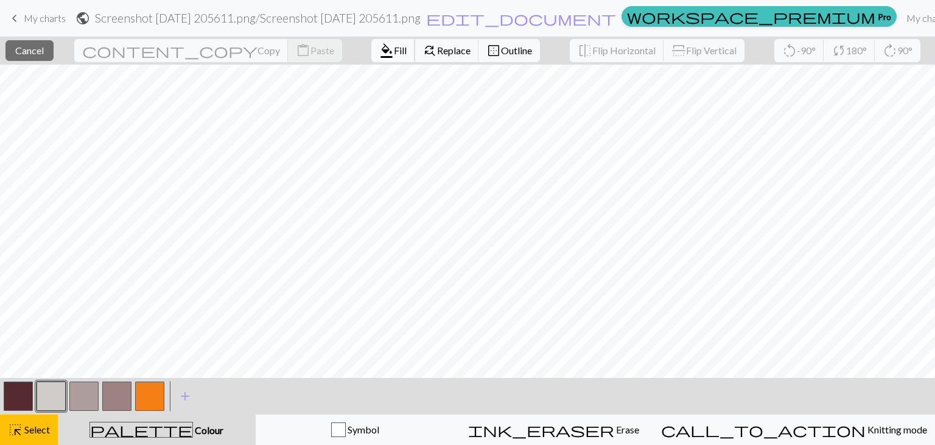
click at [379, 56] on span "format_color_fill" at bounding box center [386, 50] width 15 height 17
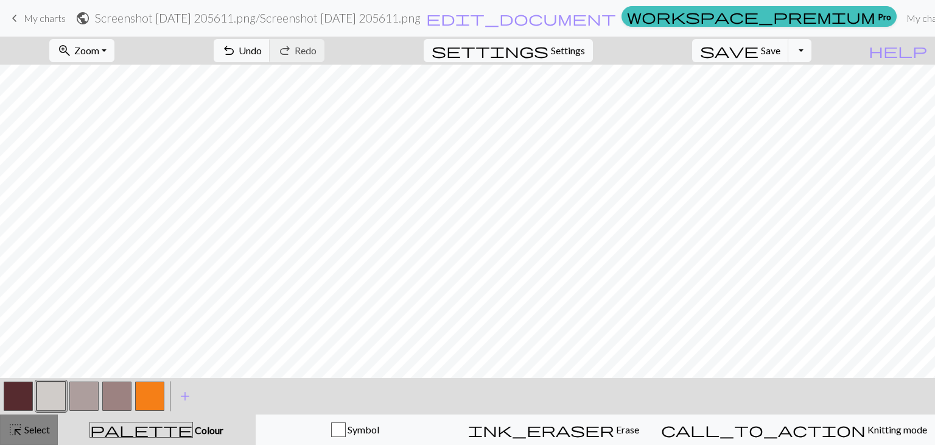
click at [29, 428] on span "Select" at bounding box center [36, 429] width 27 height 12
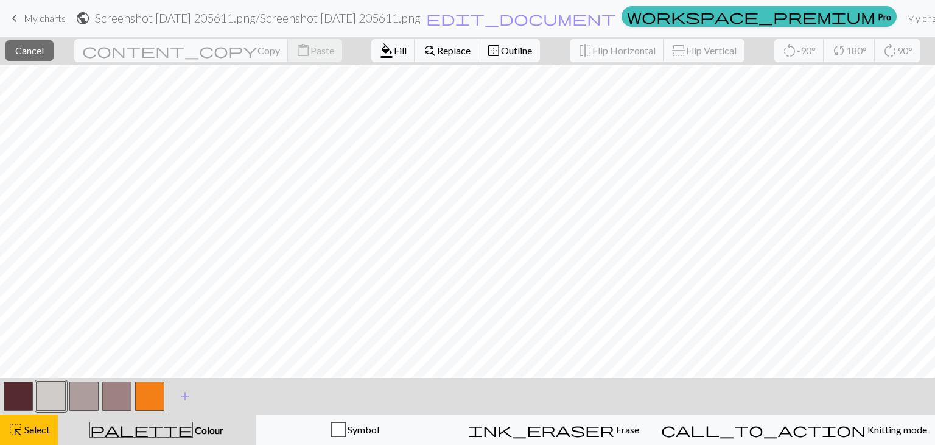
click at [362, 62] on div "format_color_fill Fill find_replace Replace border_outer Outline" at bounding box center [455, 51] width 187 height 28
click at [371, 57] on button "format_color_fill Fill" at bounding box center [393, 50] width 44 height 23
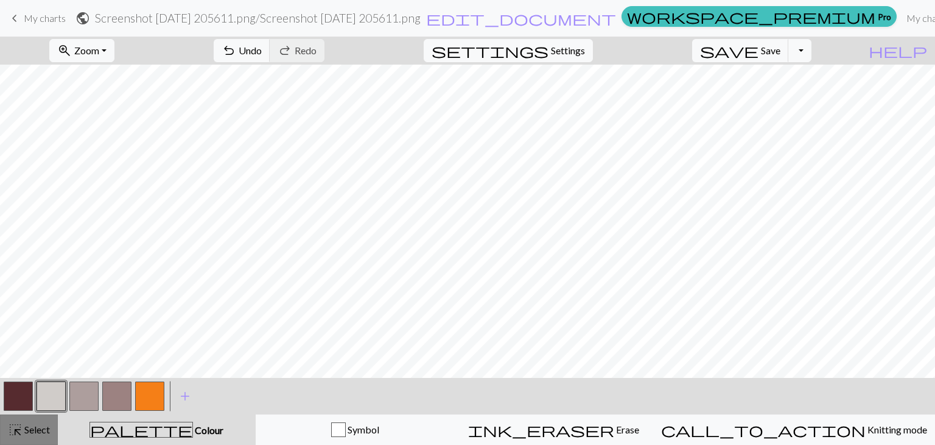
click at [24, 427] on span "Select" at bounding box center [36, 429] width 27 height 12
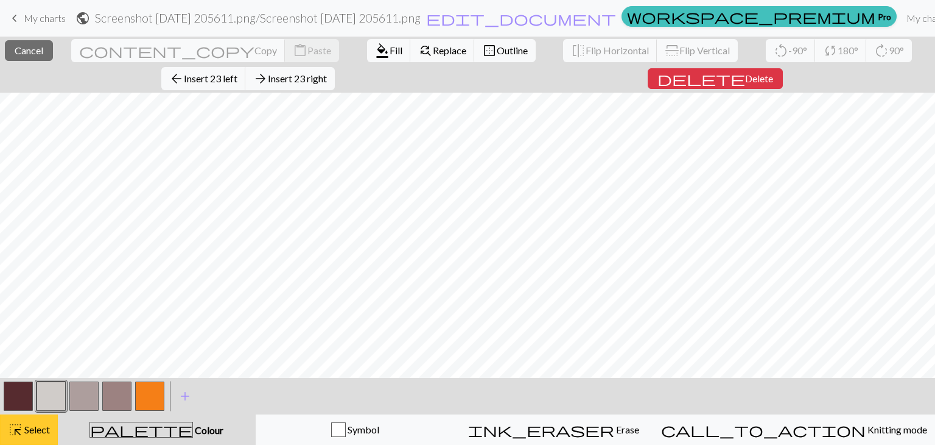
click at [14, 417] on button "highlight_alt Select Select" at bounding box center [29, 429] width 58 height 30
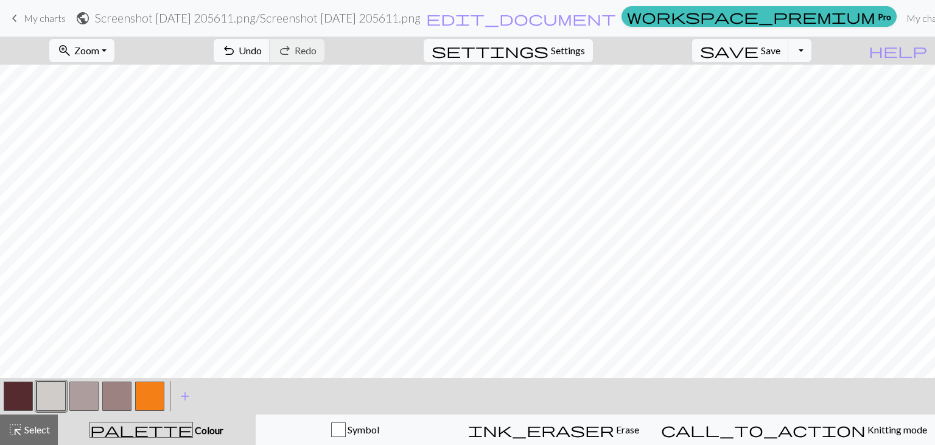
click at [58, 400] on button "button" at bounding box center [51, 395] width 29 height 29
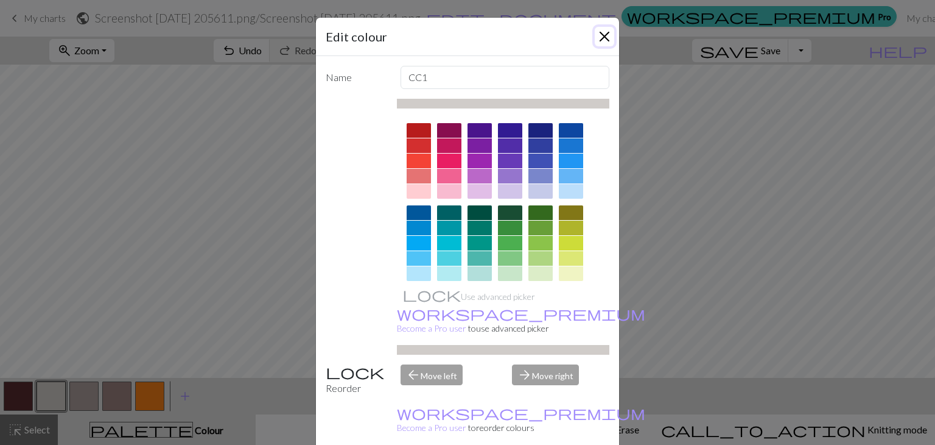
click at [604, 35] on button "Close" at bounding box center [604, 36] width 19 height 19
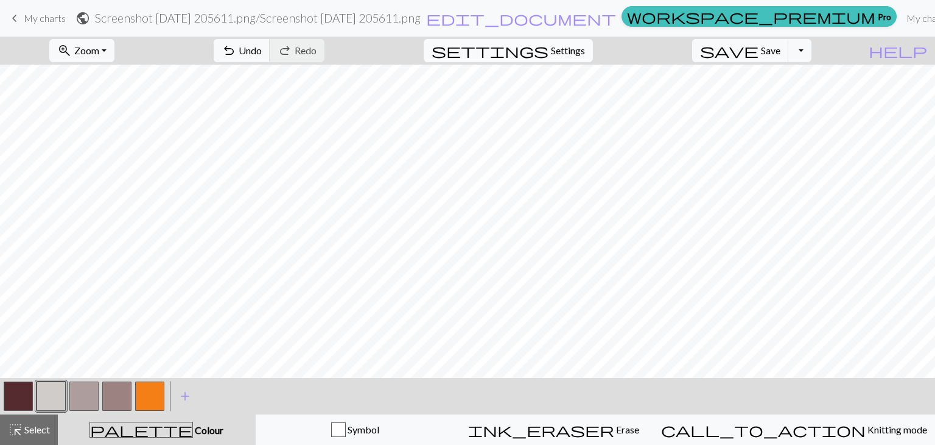
click at [568, 51] on span "Settings" at bounding box center [568, 50] width 34 height 15
select select "aran"
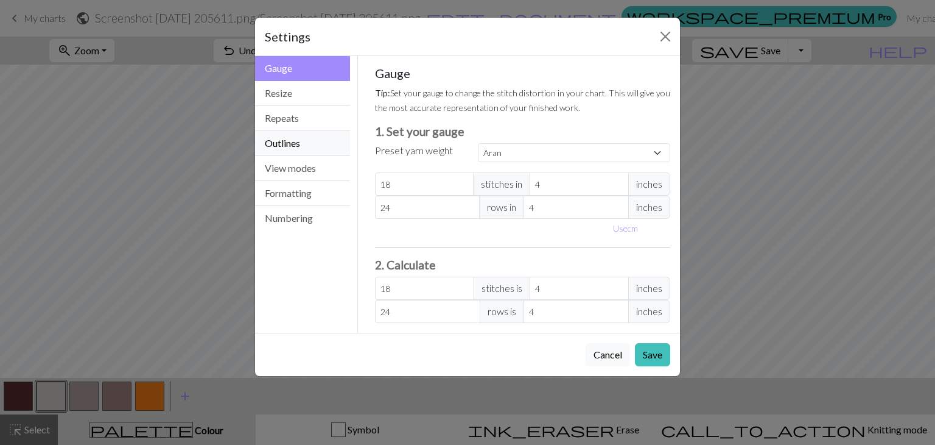
click at [280, 147] on button "Outlines" at bounding box center [302, 143] width 95 height 25
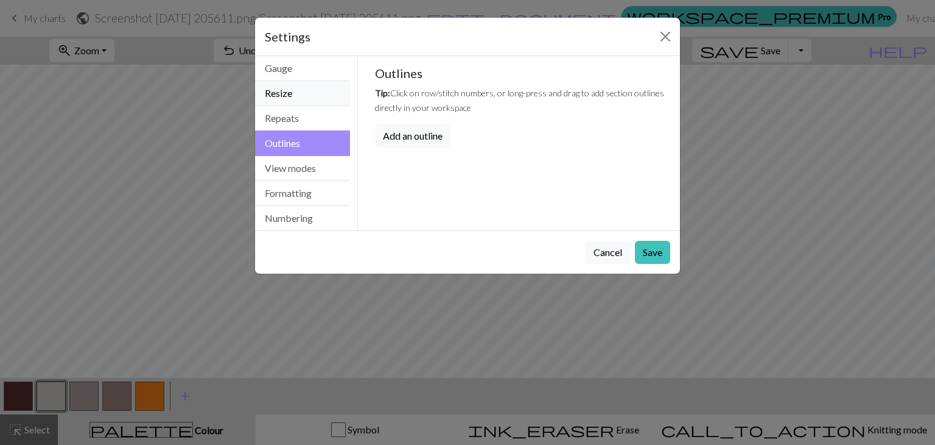
click at [308, 96] on button "Resize" at bounding box center [302, 93] width 95 height 25
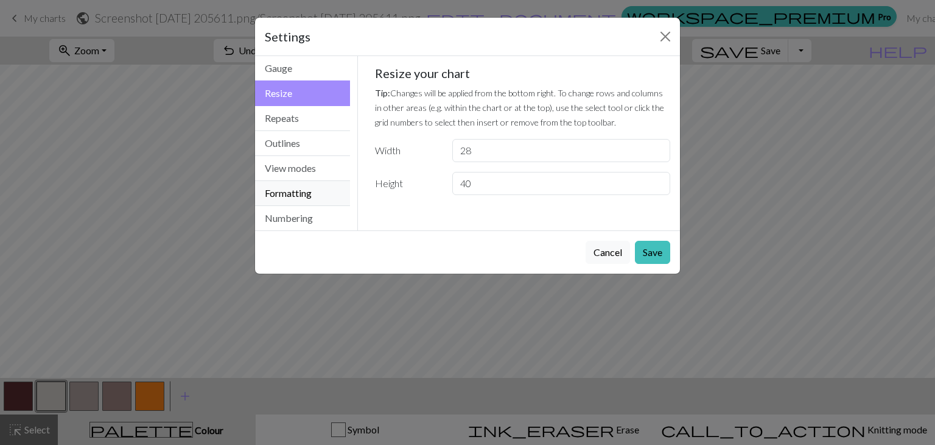
click at [301, 197] on button "Formatting" at bounding box center [302, 193] width 95 height 25
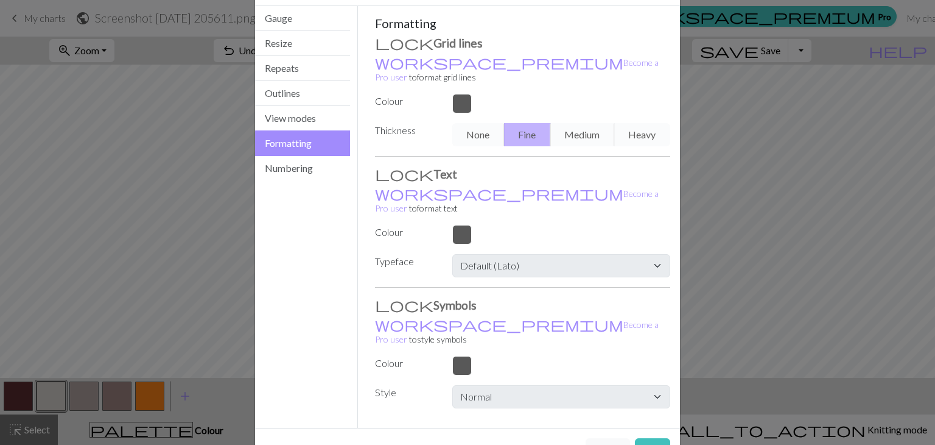
scroll to position [0, 0]
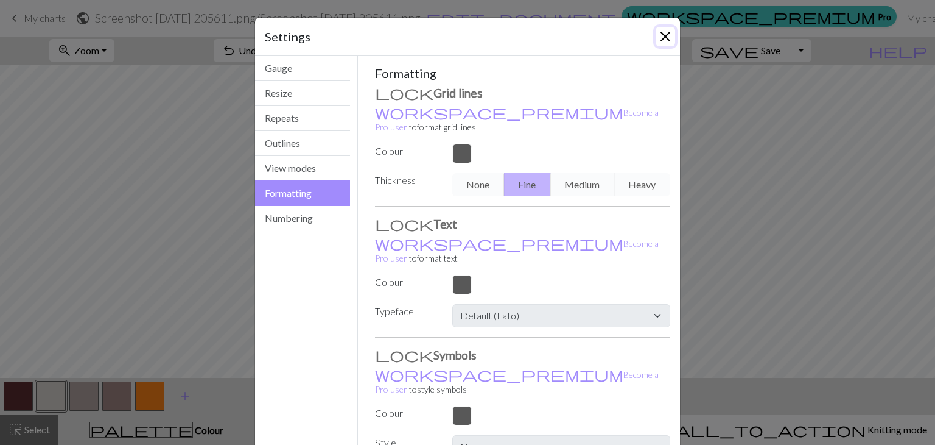
click at [663, 36] on button "Close" at bounding box center [665, 36] width 19 height 19
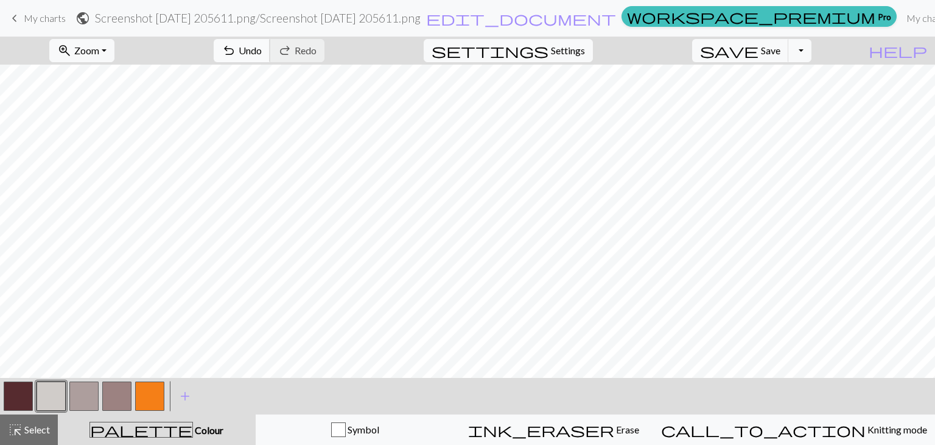
click at [270, 57] on button "undo Undo Undo" at bounding box center [242, 50] width 57 height 23
click at [5, 433] on button "highlight_alt Select Select" at bounding box center [29, 429] width 58 height 30
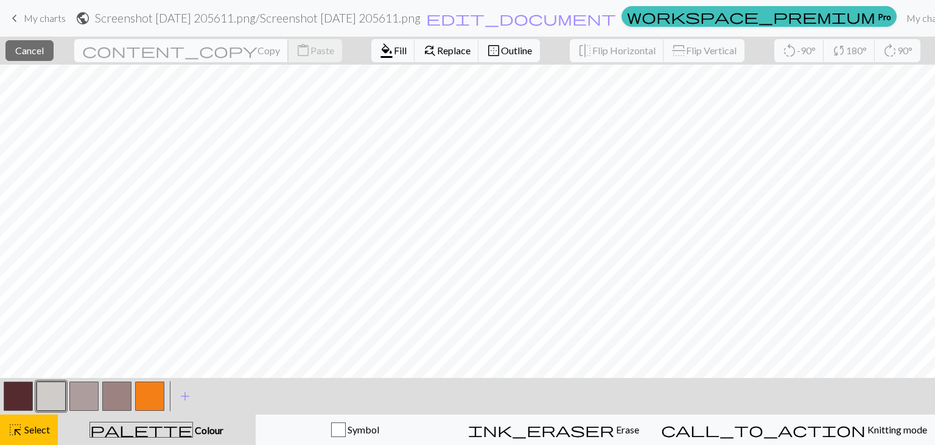
click at [258, 46] on span "Copy" at bounding box center [269, 50] width 23 height 12
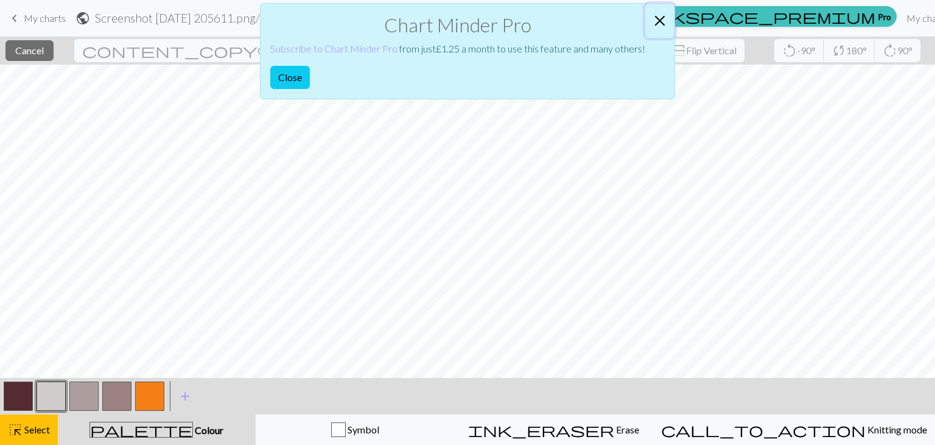
click at [663, 17] on button "Close" at bounding box center [660, 21] width 29 height 34
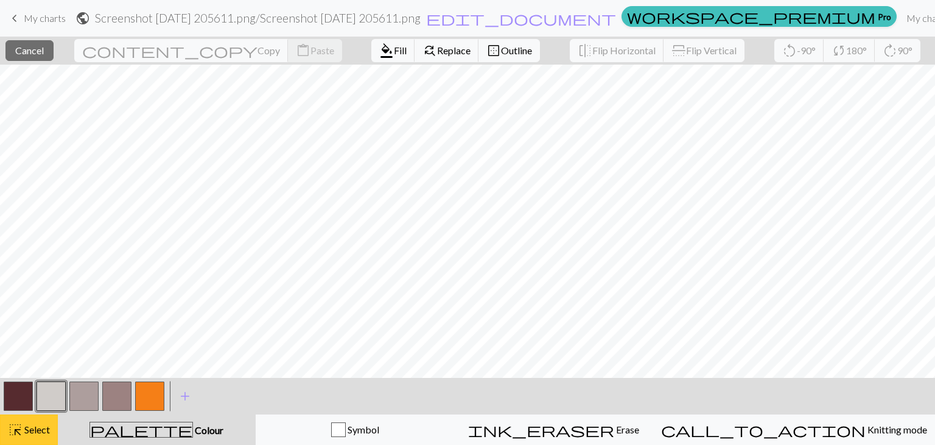
click at [33, 436] on div "highlight_alt Select Select" at bounding box center [29, 429] width 42 height 15
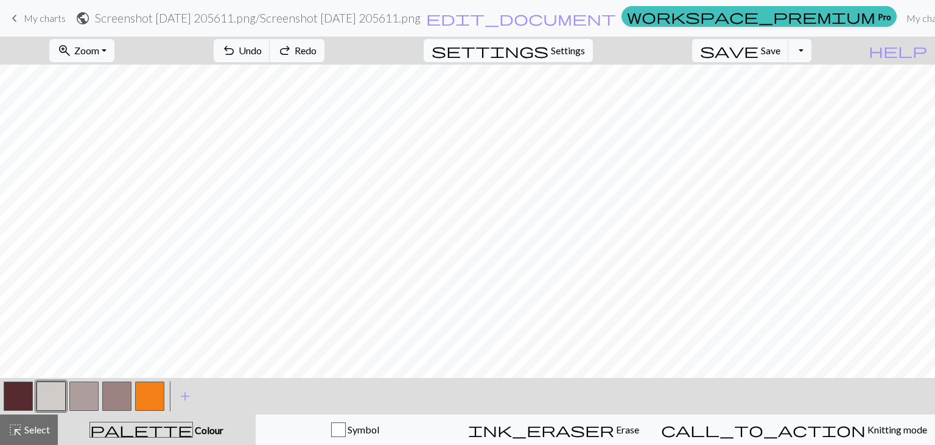
click at [574, 51] on span "Settings" at bounding box center [568, 50] width 34 height 15
select select "aran"
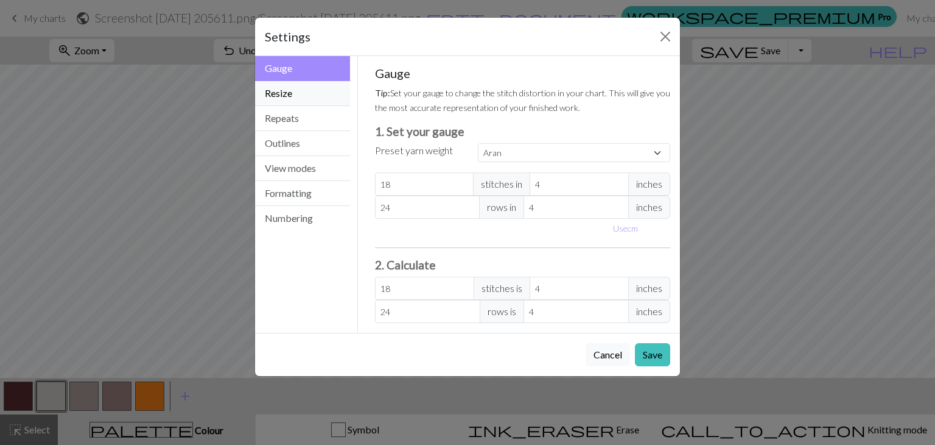
click at [292, 98] on button "Resize" at bounding box center [302, 93] width 95 height 25
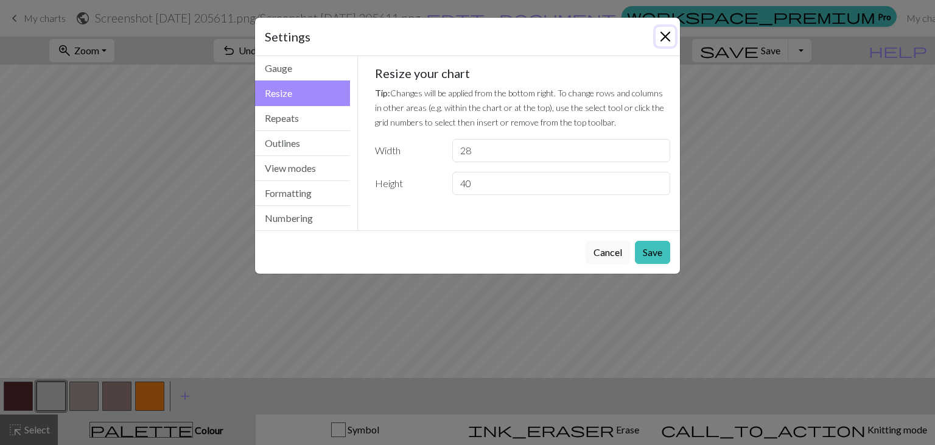
click at [666, 36] on button "Close" at bounding box center [665, 36] width 19 height 19
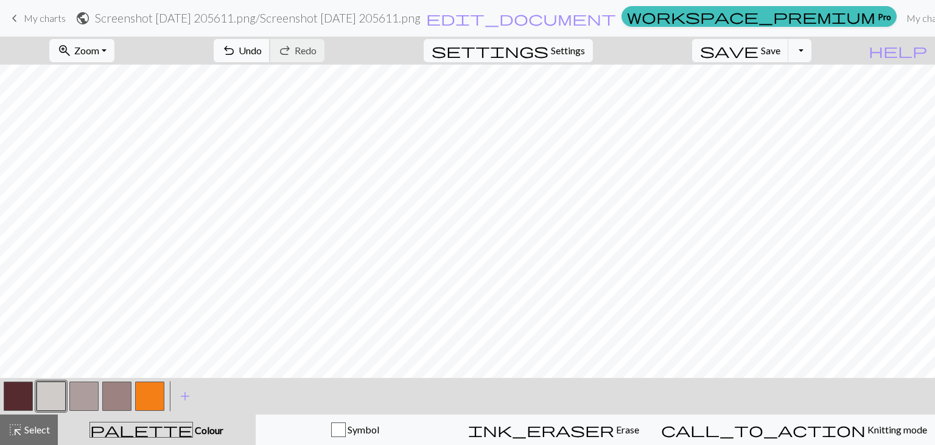
click at [270, 54] on button "undo Undo Undo" at bounding box center [242, 50] width 57 height 23
click at [30, 438] on button "highlight_alt Select Select" at bounding box center [29, 429] width 58 height 30
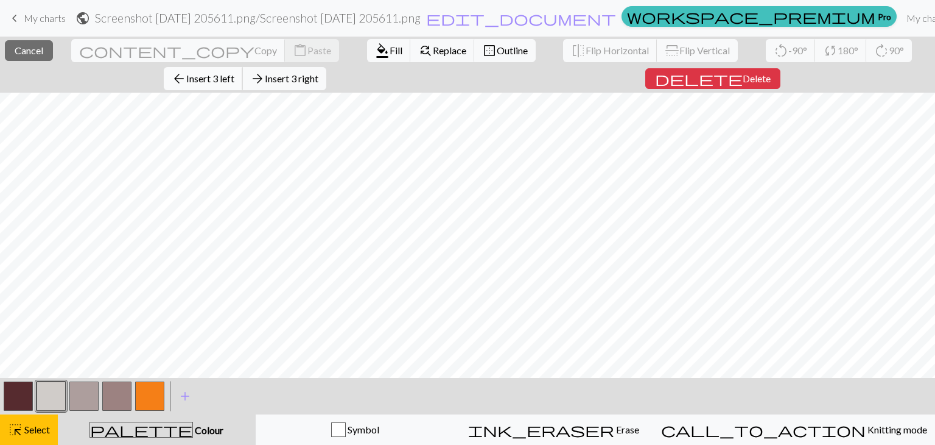
click at [234, 72] on span "Insert 3 left" at bounding box center [210, 78] width 48 height 12
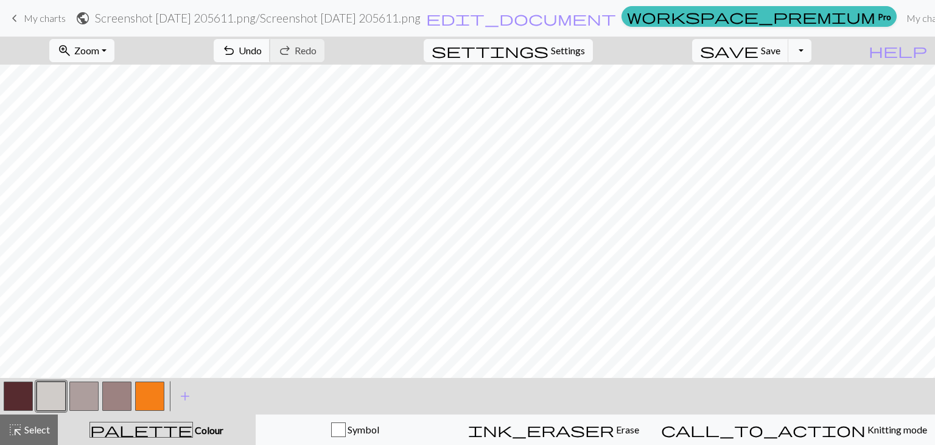
click at [270, 57] on button "undo Undo Undo" at bounding box center [242, 50] width 57 height 23
click at [38, 429] on span "Select" at bounding box center [36, 429] width 27 height 12
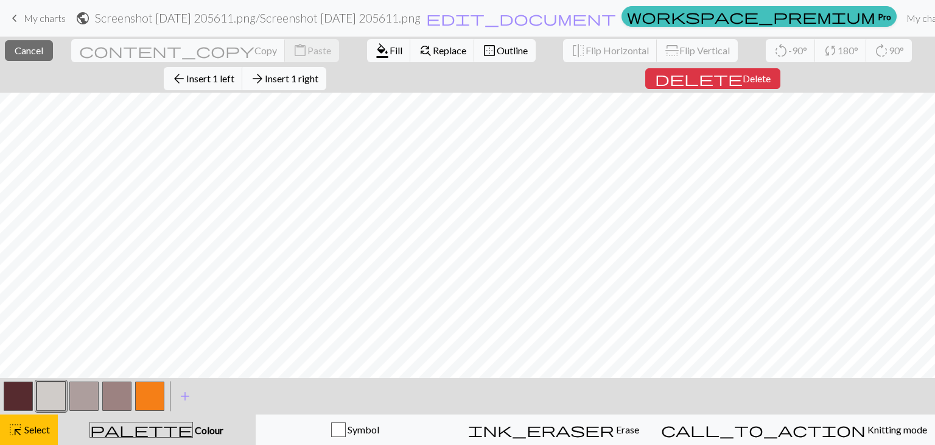
click at [319, 72] on span "Insert 1 right" at bounding box center [292, 78] width 54 height 12
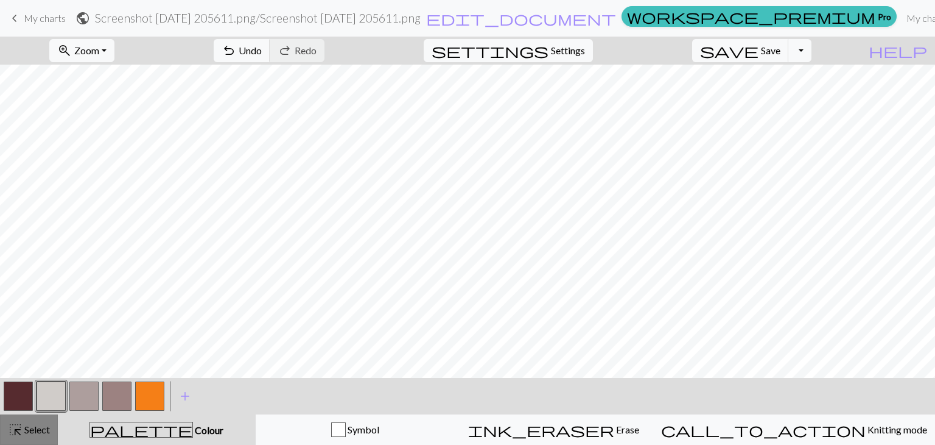
click at [39, 440] on button "highlight_alt Select Select" at bounding box center [29, 429] width 58 height 30
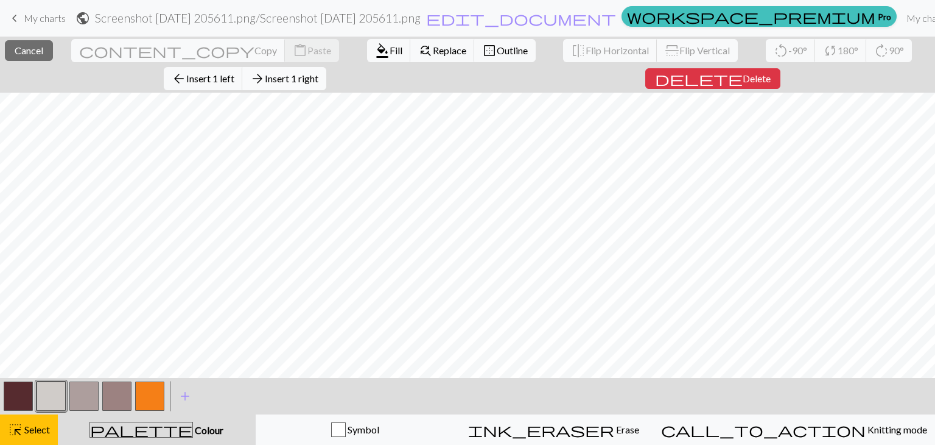
click at [319, 72] on span "Insert 1 right" at bounding box center [292, 78] width 54 height 12
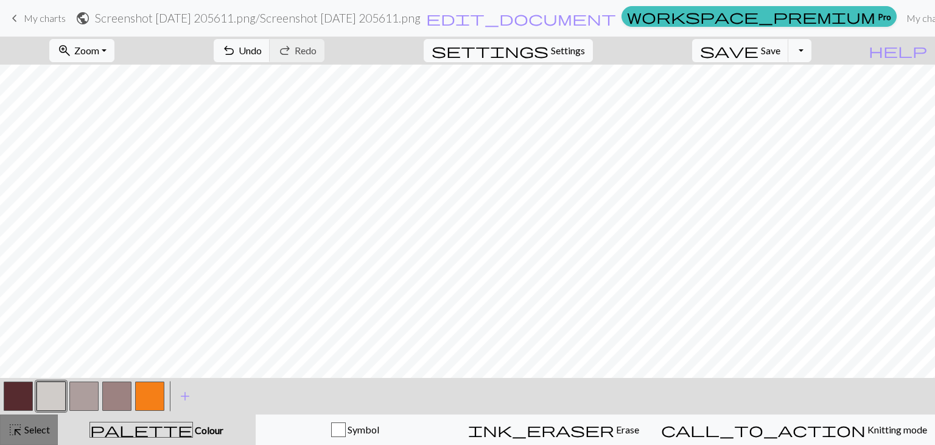
click at [27, 433] on span "Select" at bounding box center [36, 429] width 27 height 12
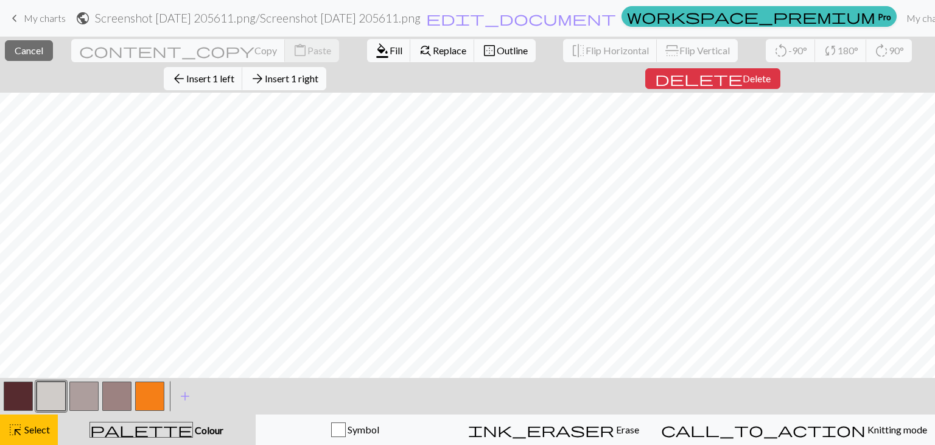
click at [319, 72] on span "Insert 1 right" at bounding box center [292, 78] width 54 height 12
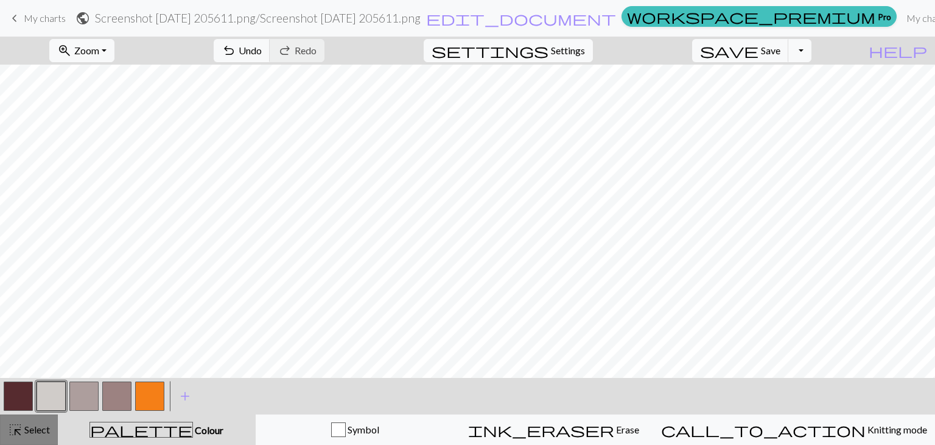
click at [35, 429] on span "Select" at bounding box center [36, 429] width 27 height 12
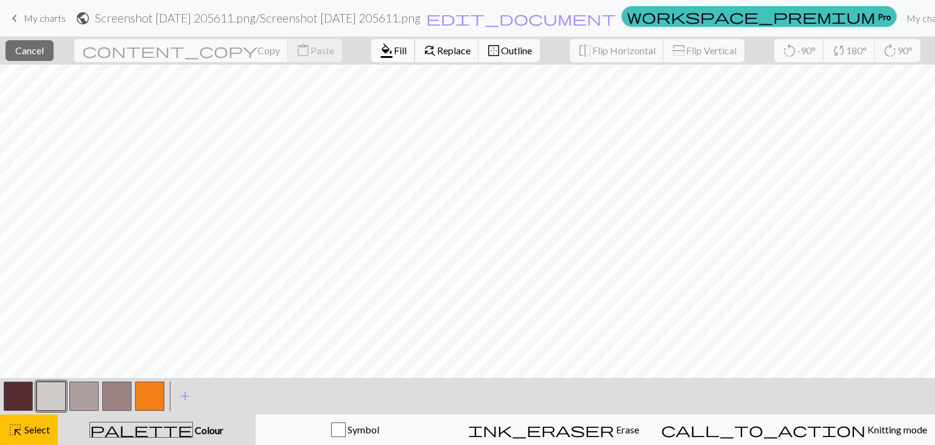
click at [394, 52] on span "Fill" at bounding box center [400, 50] width 13 height 12
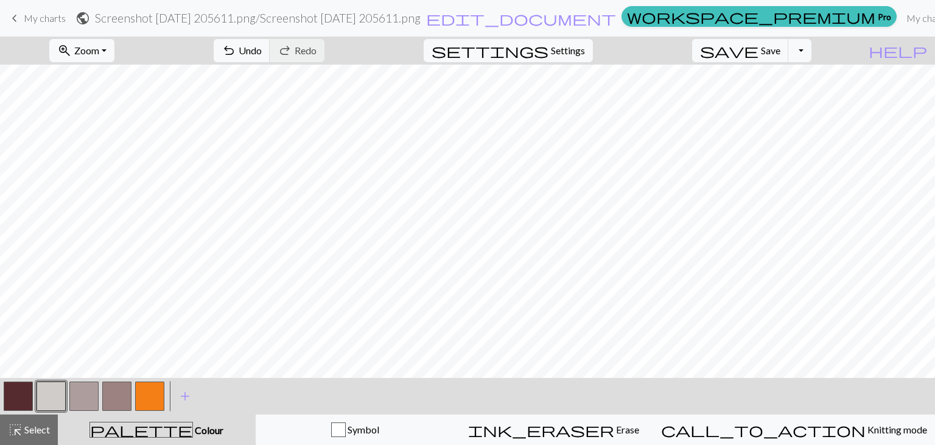
click at [60, 397] on button "button" at bounding box center [51, 395] width 29 height 29
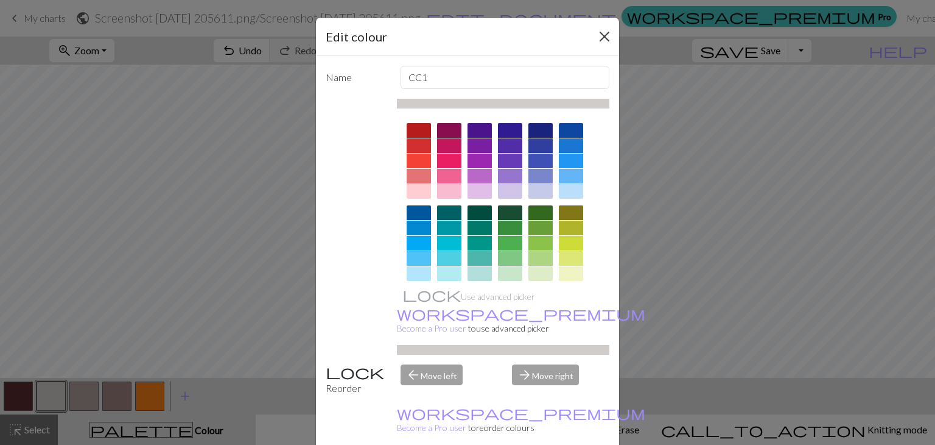
click at [590, 37] on div "Edit colour" at bounding box center [467, 37] width 303 height 38
click at [603, 41] on button "Close" at bounding box center [604, 36] width 19 height 19
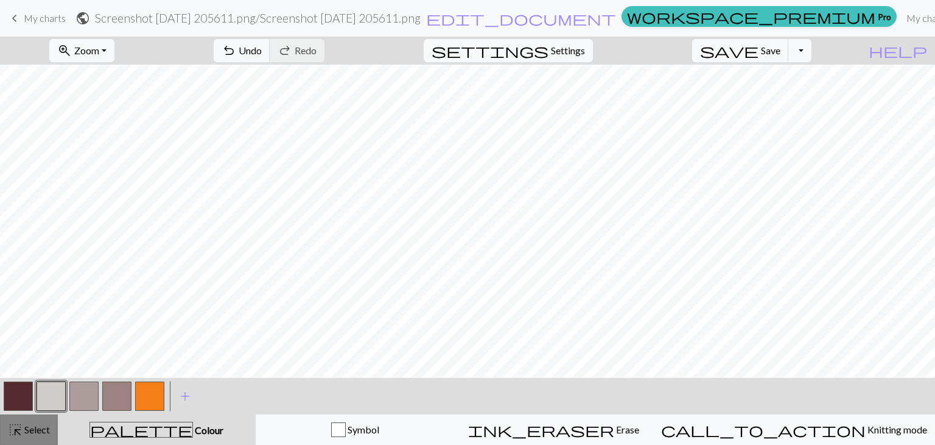
click at [35, 432] on span "Select" at bounding box center [36, 429] width 27 height 12
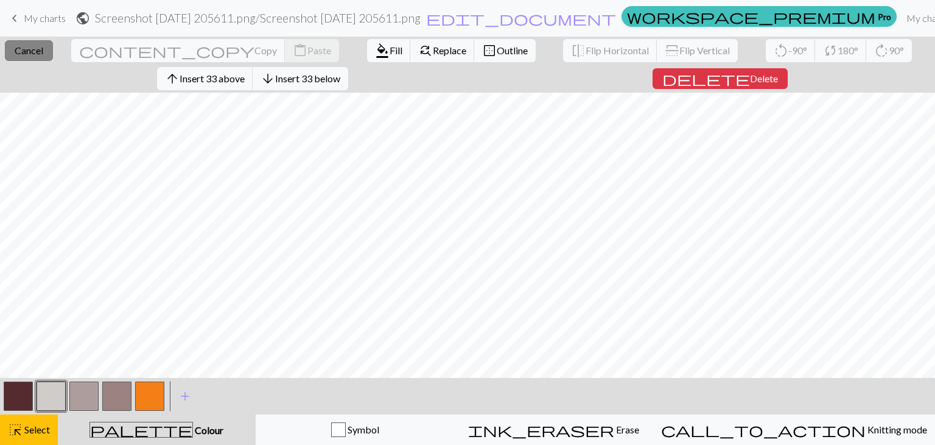
click at [35, 49] on span "Cancel" at bounding box center [29, 50] width 29 height 12
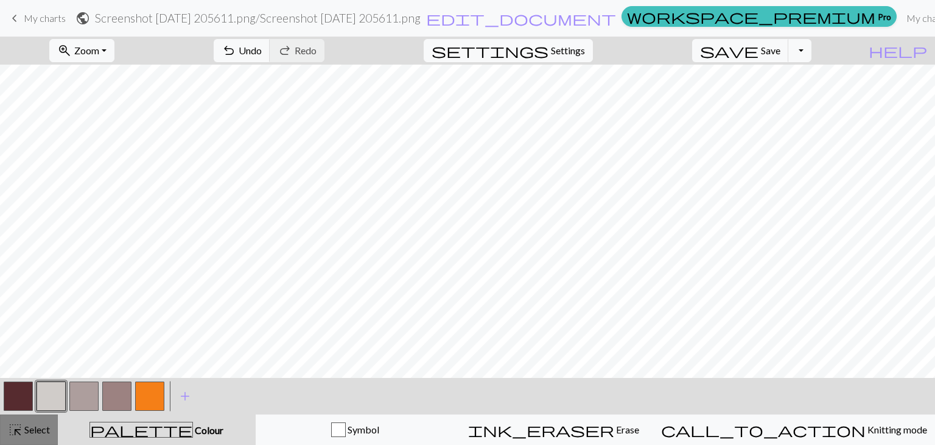
click at [38, 431] on span "Select" at bounding box center [36, 429] width 27 height 12
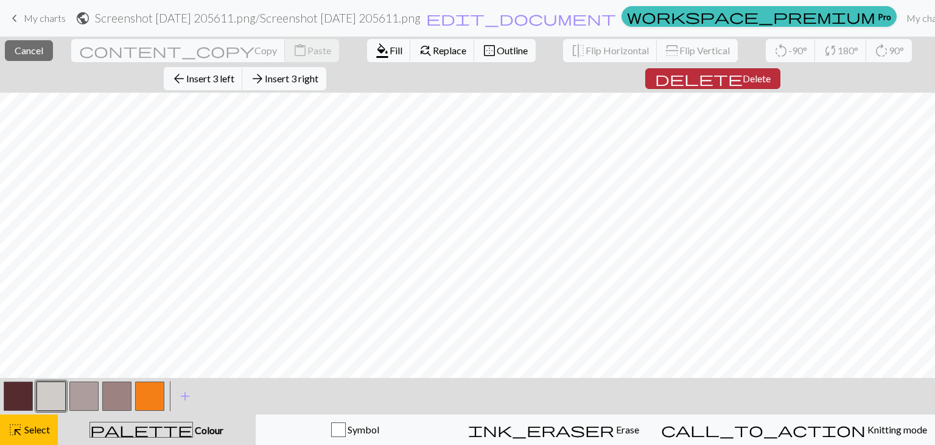
click at [743, 72] on span "Delete" at bounding box center [757, 78] width 28 height 12
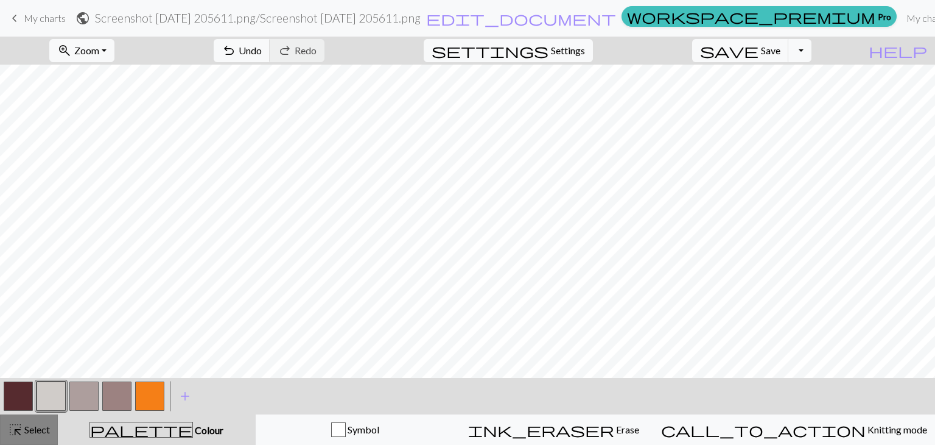
click at [51, 424] on button "highlight_alt Select Select" at bounding box center [29, 429] width 58 height 30
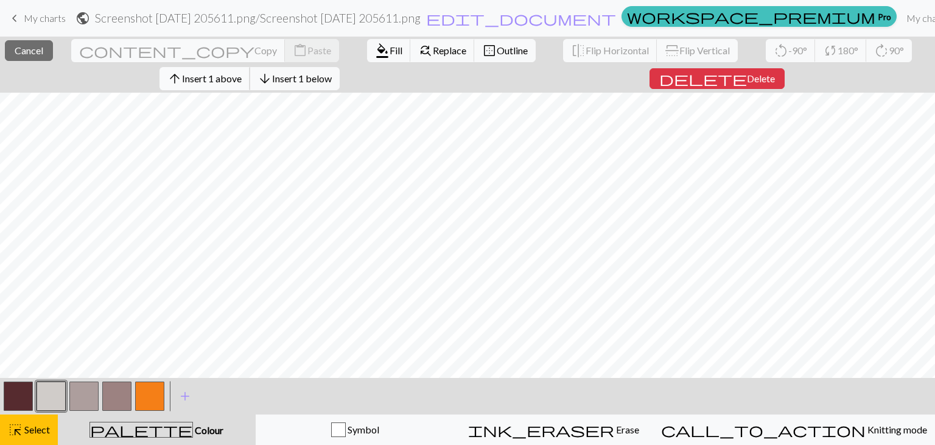
click at [202, 79] on span "Insert 1 above" at bounding box center [212, 78] width 60 height 12
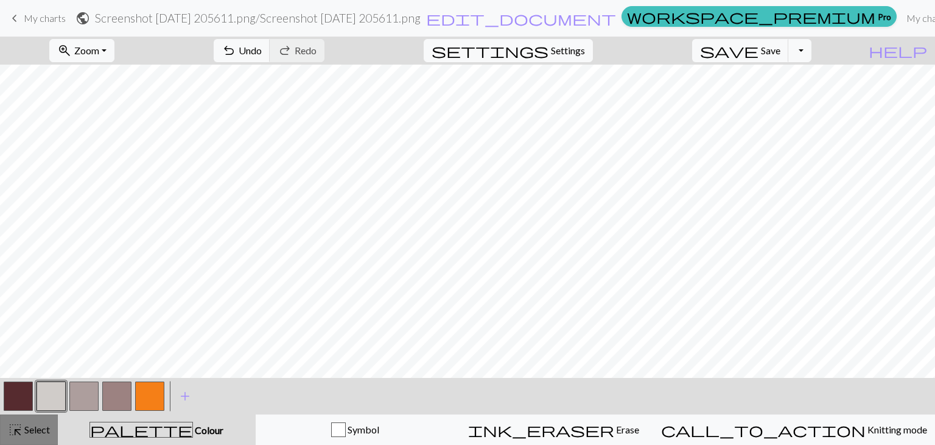
click at [38, 440] on button "highlight_alt Select Select" at bounding box center [29, 429] width 58 height 30
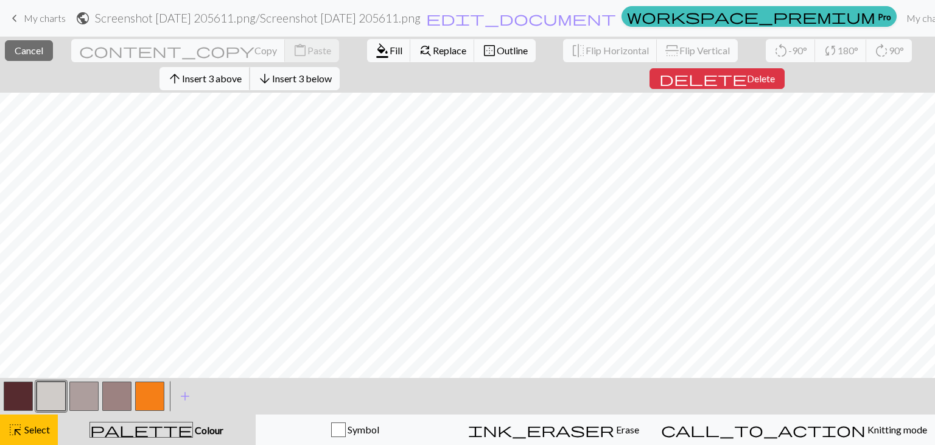
click at [238, 86] on button "arrow_upward Insert 3 above" at bounding box center [205, 78] width 91 height 23
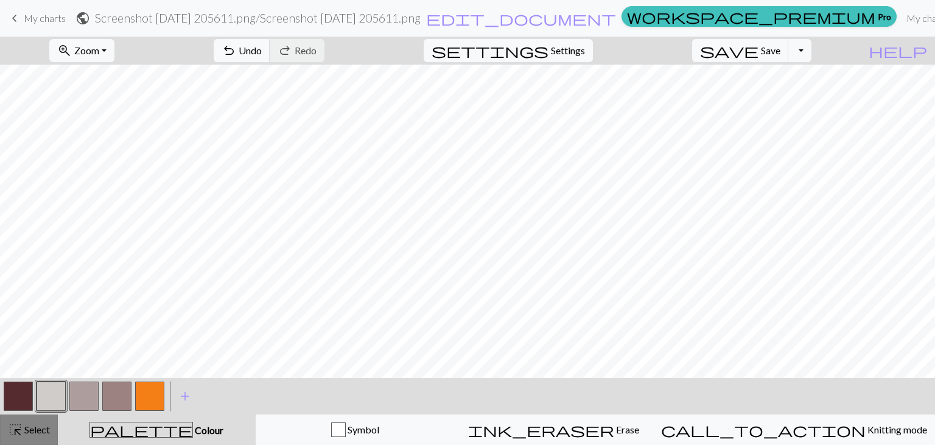
click at [31, 434] on span "Select" at bounding box center [36, 429] width 27 height 12
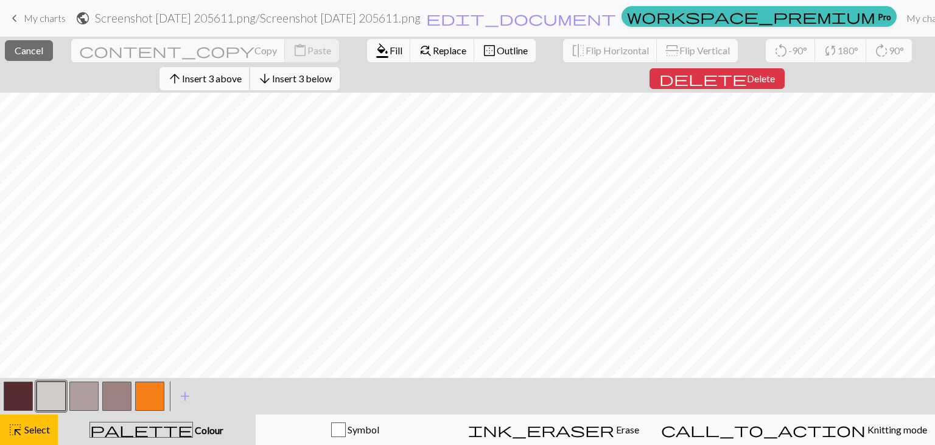
click at [234, 86] on button "arrow_upward Insert 3 above" at bounding box center [205, 78] width 91 height 23
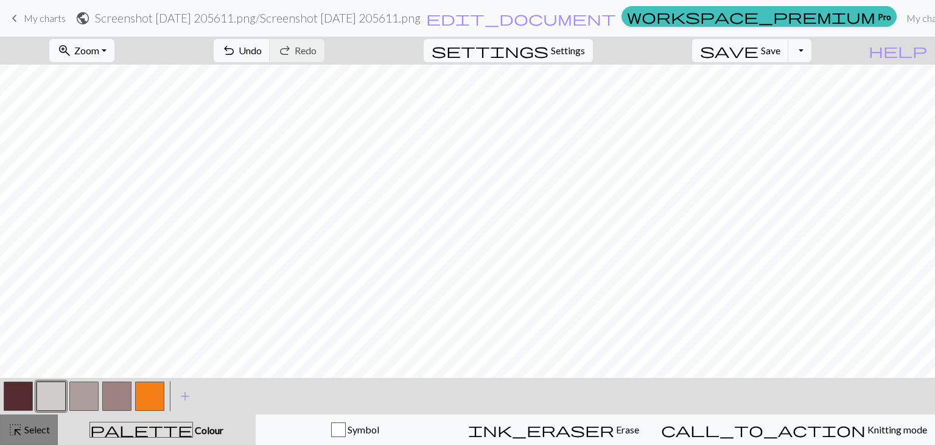
click at [47, 429] on span "Select" at bounding box center [36, 429] width 27 height 12
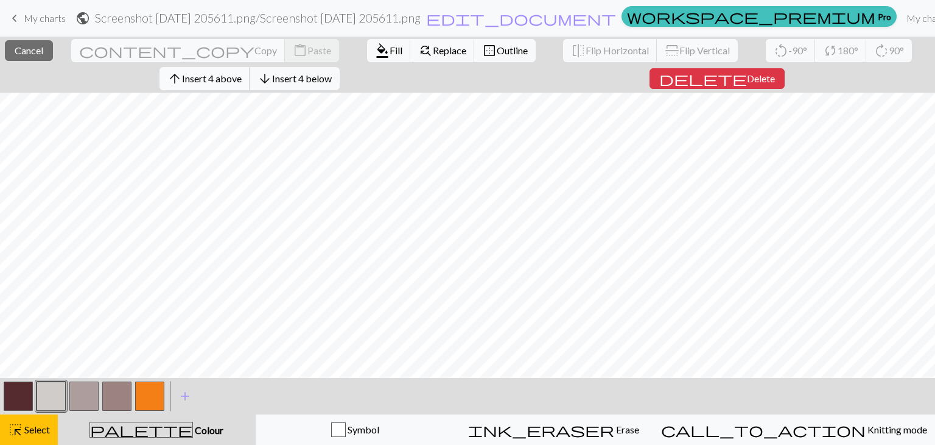
click at [204, 81] on span "Insert 4 above" at bounding box center [212, 78] width 60 height 12
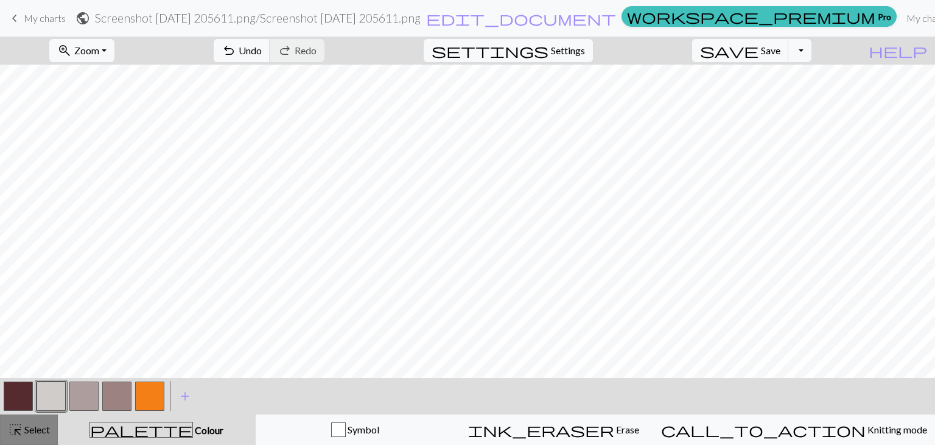
click at [32, 425] on span "Select" at bounding box center [36, 429] width 27 height 12
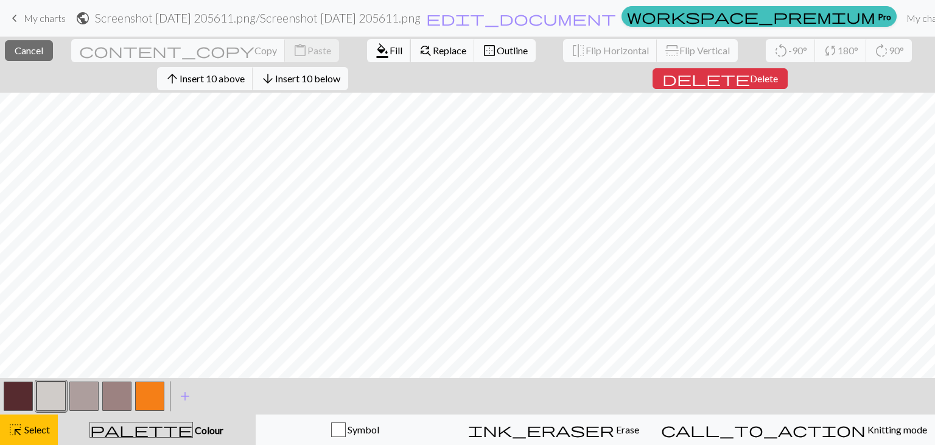
click at [390, 48] on span "Fill" at bounding box center [396, 50] width 13 height 12
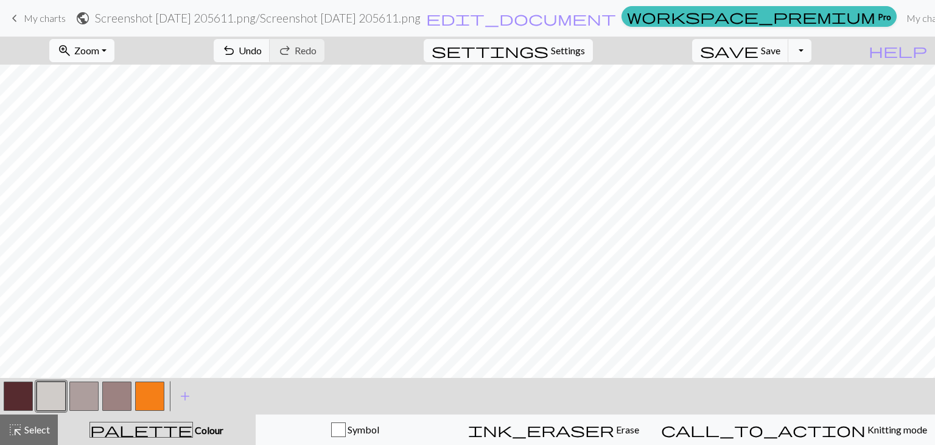
click at [114, 46] on button "zoom_in Zoom Zoom" at bounding box center [81, 50] width 65 height 23
click at [107, 164] on button "100%" at bounding box center [99, 165] width 96 height 19
click at [27, 436] on div "highlight_alt Select Select" at bounding box center [29, 429] width 42 height 15
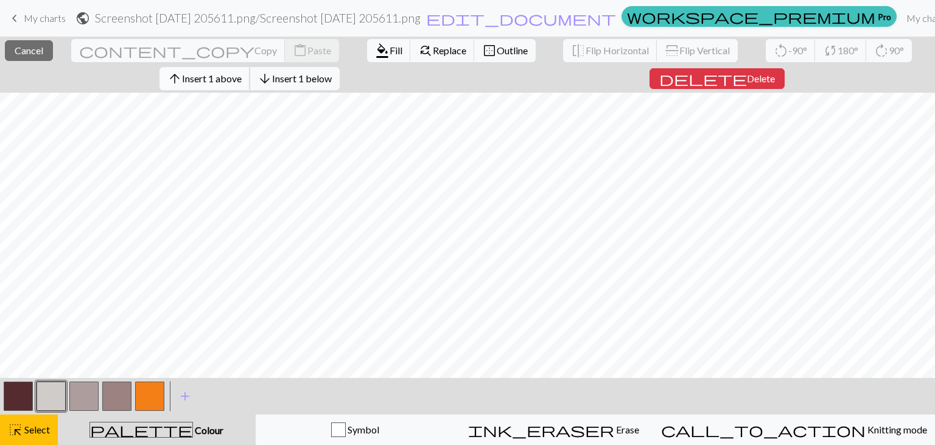
click at [241, 85] on button "arrow_upward Insert 1 above" at bounding box center [205, 78] width 91 height 23
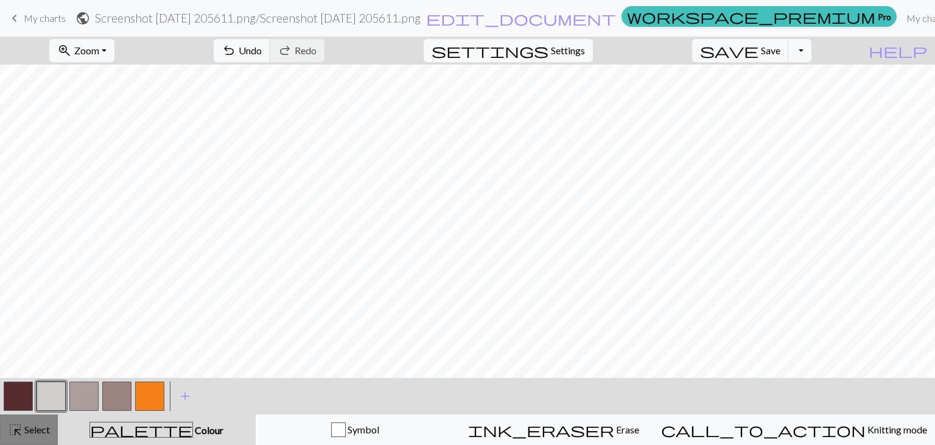
click at [32, 428] on span "Select" at bounding box center [36, 429] width 27 height 12
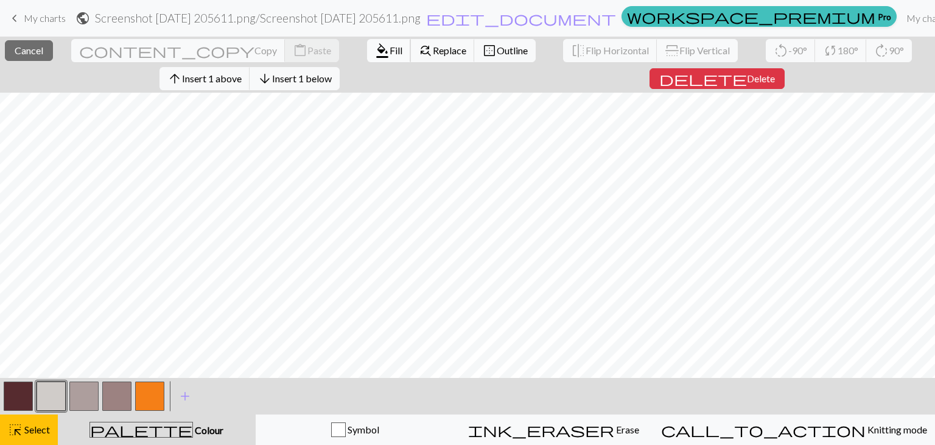
click at [390, 55] on span "Fill" at bounding box center [396, 50] width 13 height 12
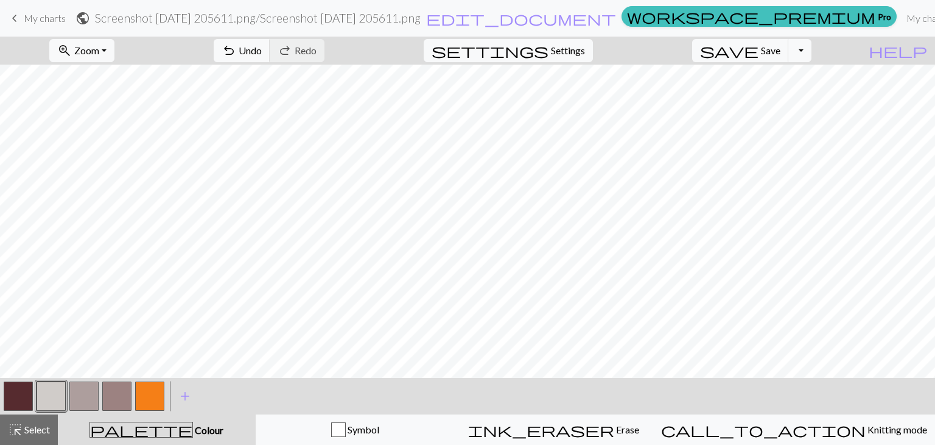
scroll to position [241, 0]
click at [5, 403] on button "button" at bounding box center [18, 395] width 29 height 29
click at [15, 390] on button "button" at bounding box center [18, 395] width 29 height 29
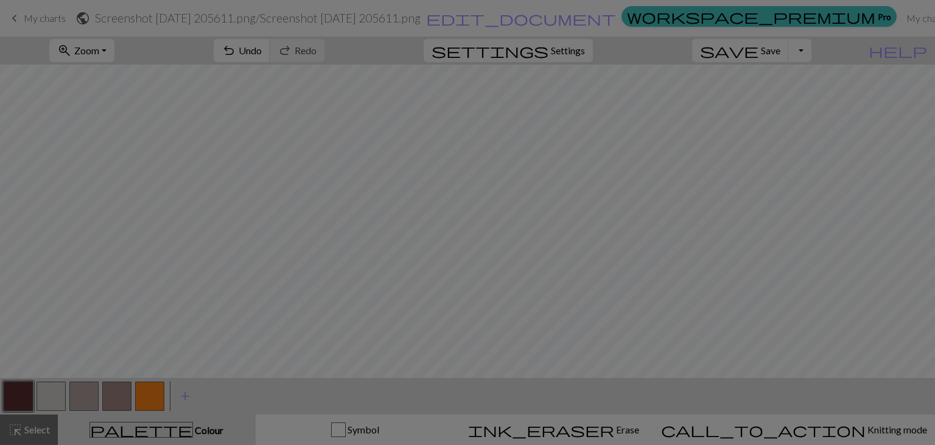
click at [15, 390] on div "Edit colour Name MC Use advanced picker workspace_premium Become a Pro user to …" at bounding box center [467, 222] width 935 height 445
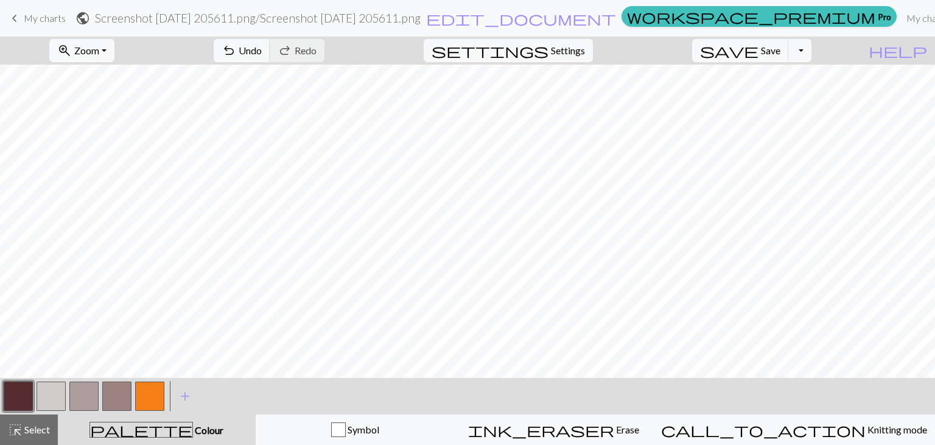
click at [15, 390] on button "button" at bounding box center [18, 395] width 29 height 29
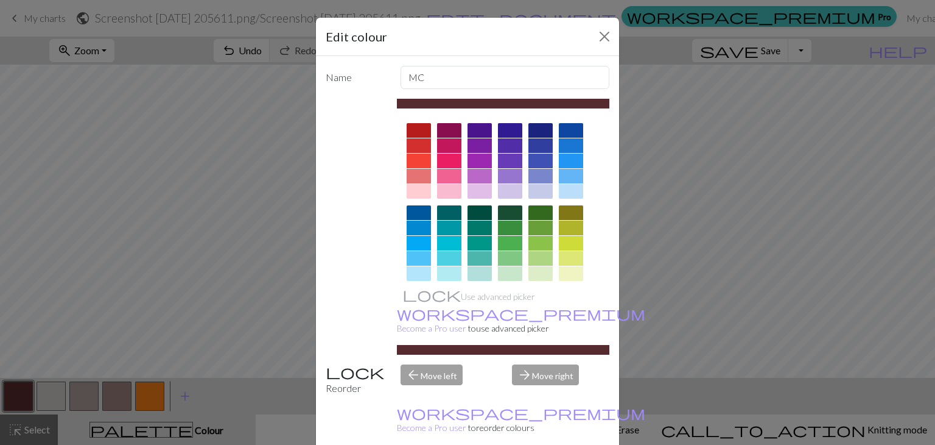
click at [88, 242] on div "Edit colour Name MC Use advanced picker workspace_premium Become a Pro user to …" at bounding box center [467, 222] width 935 height 445
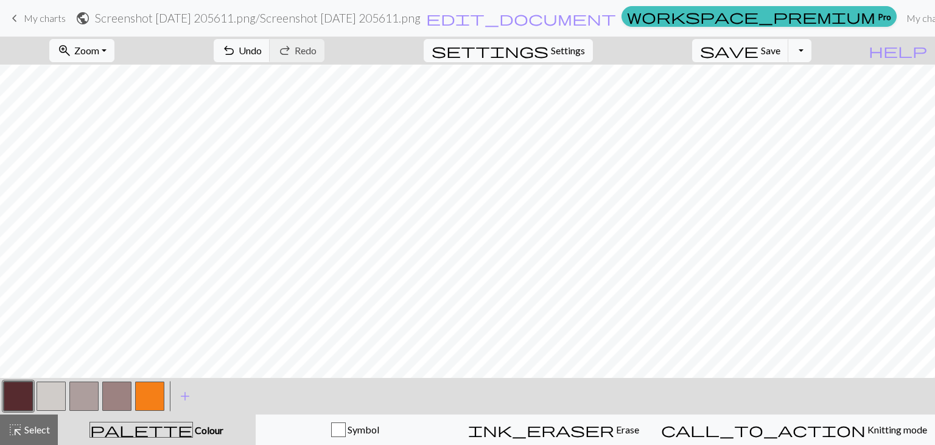
click at [52, 388] on button "button" at bounding box center [51, 395] width 29 height 29
click at [37, 397] on button "button" at bounding box center [51, 395] width 29 height 29
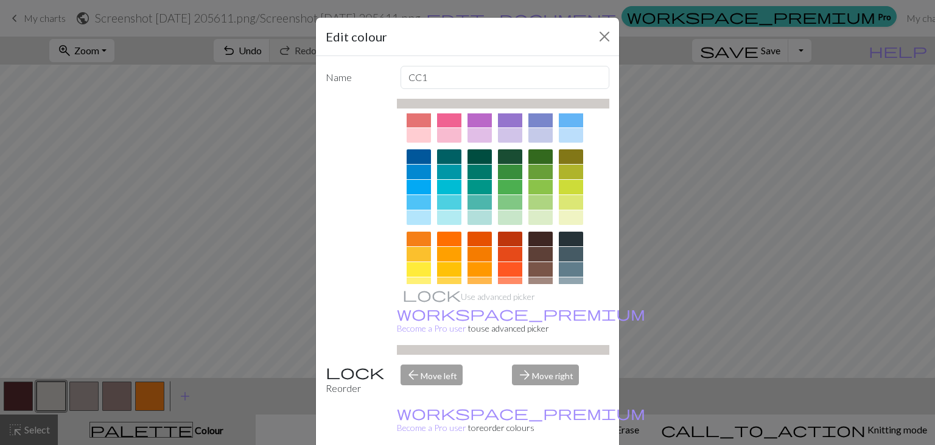
scroll to position [0, 0]
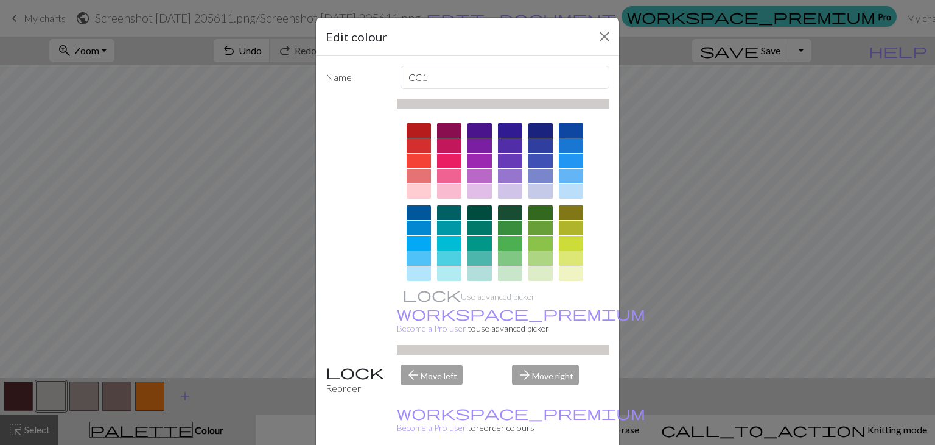
click at [565, 130] on div at bounding box center [571, 130] width 24 height 15
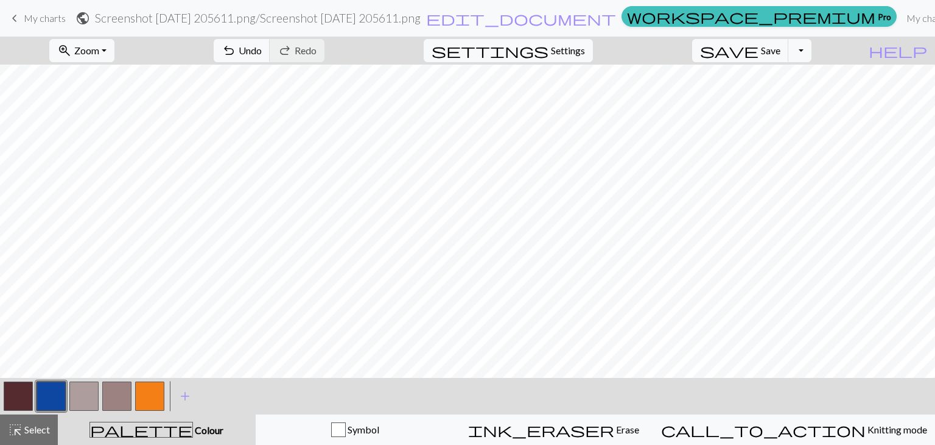
click at [12, 390] on button "button" at bounding box center [18, 395] width 29 height 29
click at [24, 396] on button "button" at bounding box center [18, 395] width 29 height 29
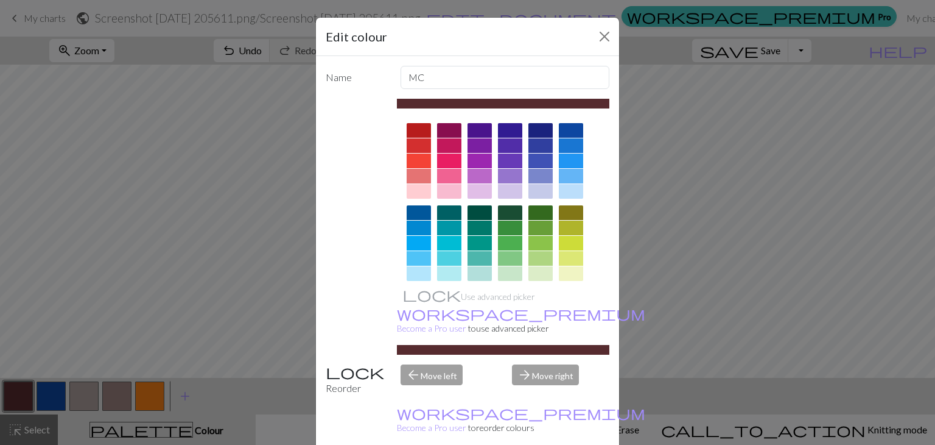
scroll to position [175, 0]
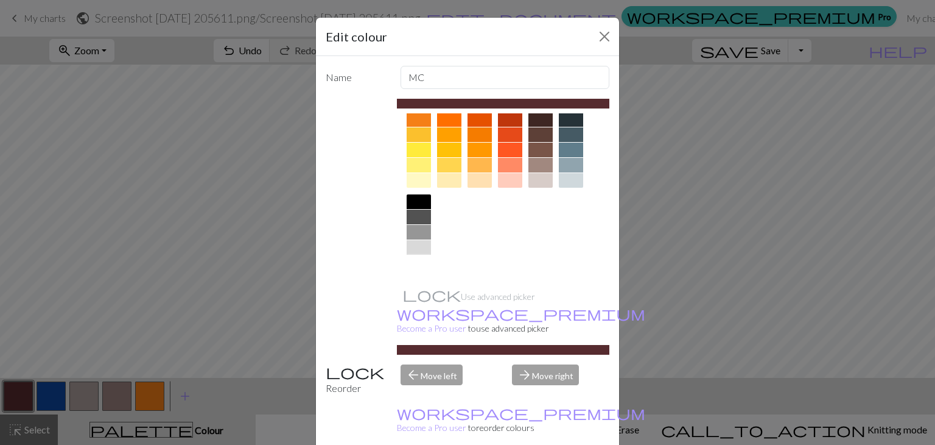
click at [410, 261] on div at bounding box center [419, 262] width 24 height 15
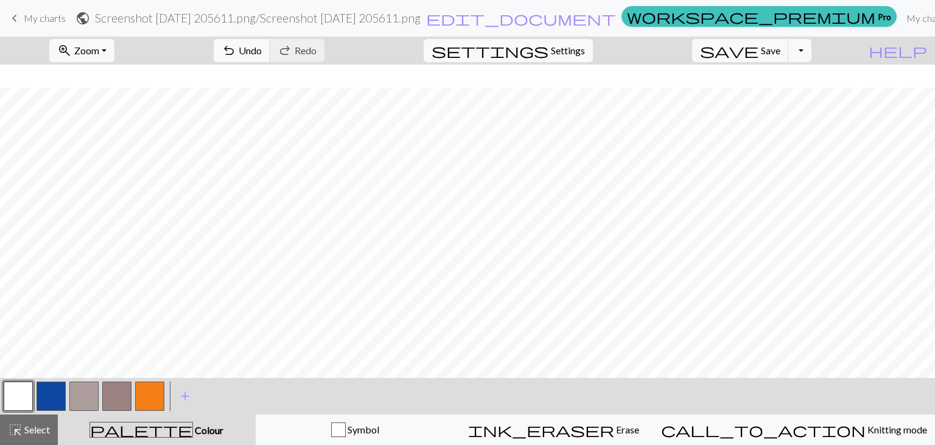
scroll to position [224, 0]
click at [60, 385] on button "button" at bounding box center [51, 395] width 29 height 29
click at [10, 395] on button "button" at bounding box center [18, 395] width 29 height 29
click at [25, 437] on button "highlight_alt Select Select" at bounding box center [29, 429] width 58 height 30
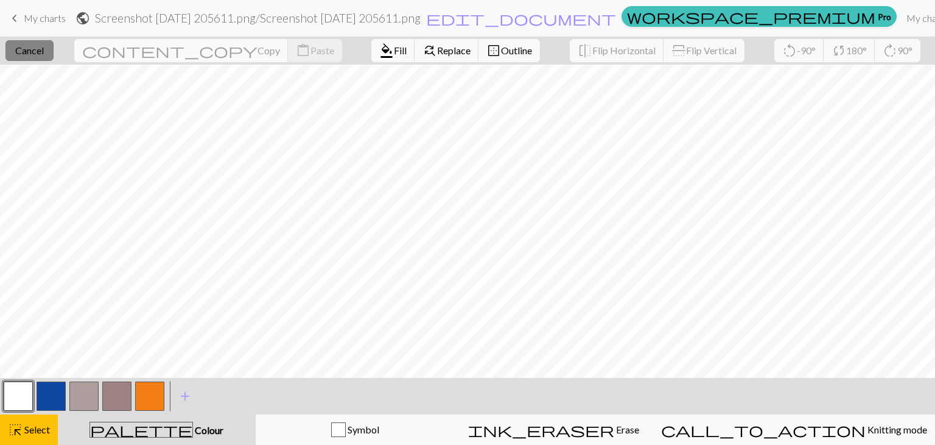
click at [44, 55] on span "Cancel" at bounding box center [29, 50] width 29 height 12
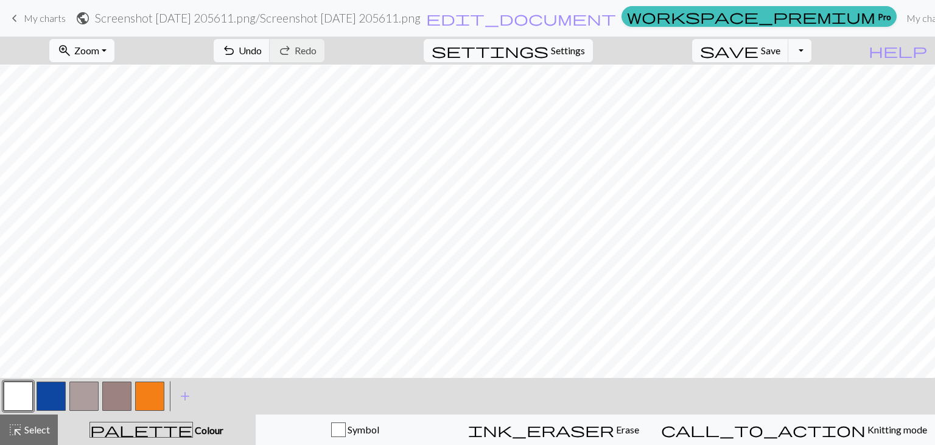
click at [114, 49] on button "zoom_in Zoom Zoom" at bounding box center [81, 50] width 65 height 23
click at [118, 79] on button "Fit all" at bounding box center [99, 77] width 96 height 19
click at [57, 382] on button "button" at bounding box center [51, 395] width 29 height 29
click at [47, 400] on button "button" at bounding box center [51, 395] width 29 height 29
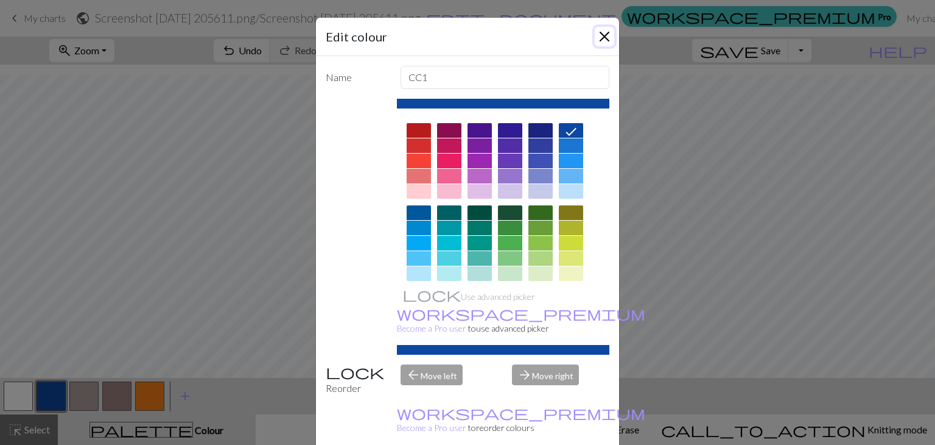
click at [599, 32] on button "Close" at bounding box center [604, 36] width 19 height 19
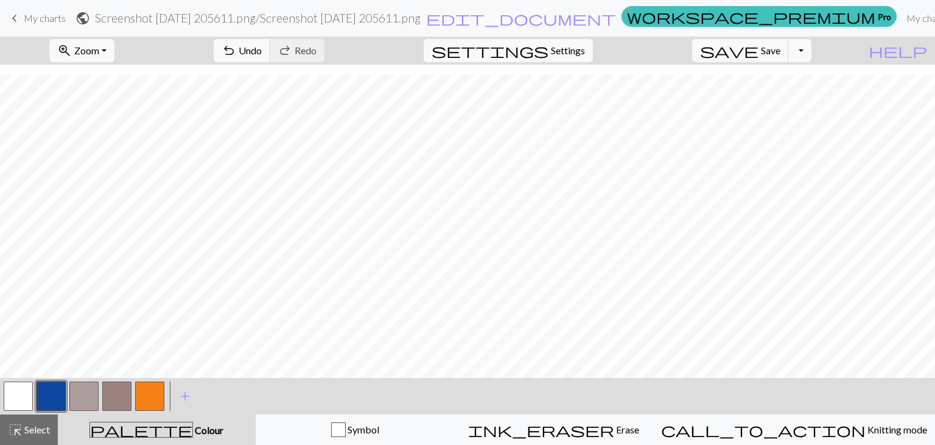
click at [17, 400] on button "button" at bounding box center [18, 395] width 29 height 29
click at [51, 390] on button "button" at bounding box center [51, 395] width 29 height 29
click at [26, 398] on button "button" at bounding box center [18, 395] width 29 height 29
click at [57, 389] on button "button" at bounding box center [51, 395] width 29 height 29
click at [23, 393] on button "button" at bounding box center [18, 395] width 29 height 29
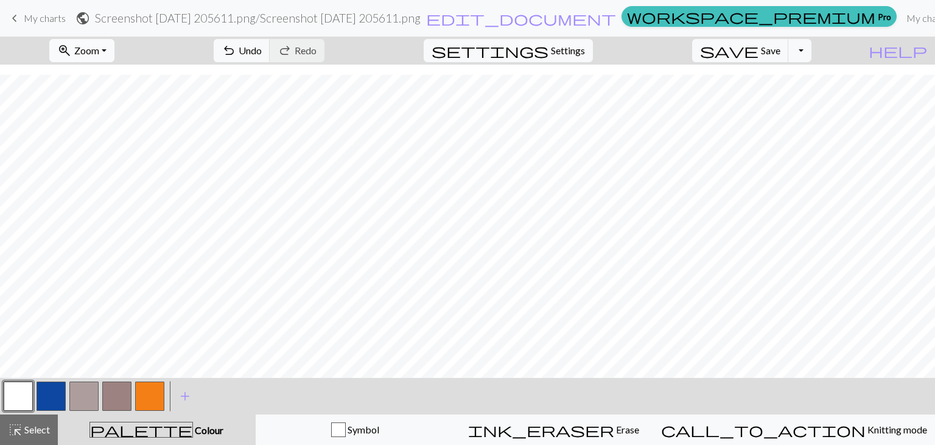
click at [114, 59] on button "zoom_in Zoom Zoom" at bounding box center [81, 50] width 65 height 23
click at [112, 156] on button "100%" at bounding box center [99, 165] width 96 height 19
click at [39, 436] on div "highlight_alt Select Select" at bounding box center [29, 429] width 42 height 15
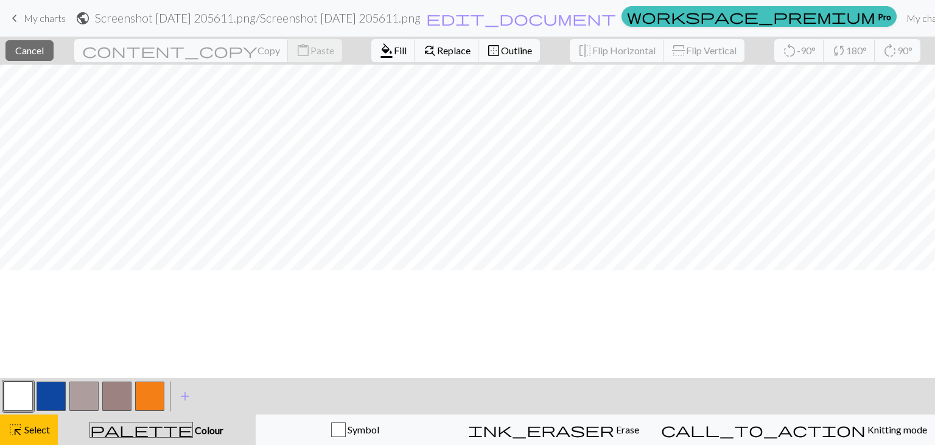
scroll to position [87, 0]
click at [35, 48] on span "Cancel" at bounding box center [29, 50] width 29 height 12
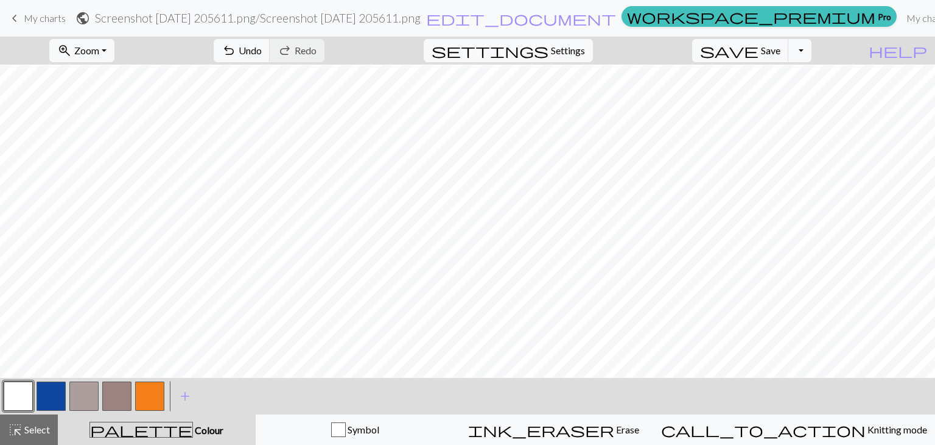
scroll to position [29, 0]
click at [270, 57] on button "undo Undo Undo" at bounding box center [242, 50] width 57 height 23
click at [31, 442] on button "highlight_alt Select Select" at bounding box center [29, 429] width 58 height 30
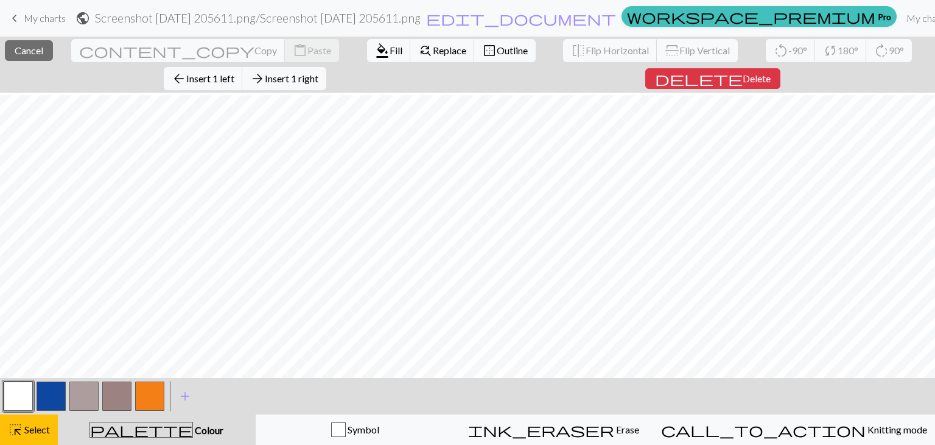
scroll to position [405, 0]
click at [655, 79] on span "delete" at bounding box center [699, 78] width 88 height 17
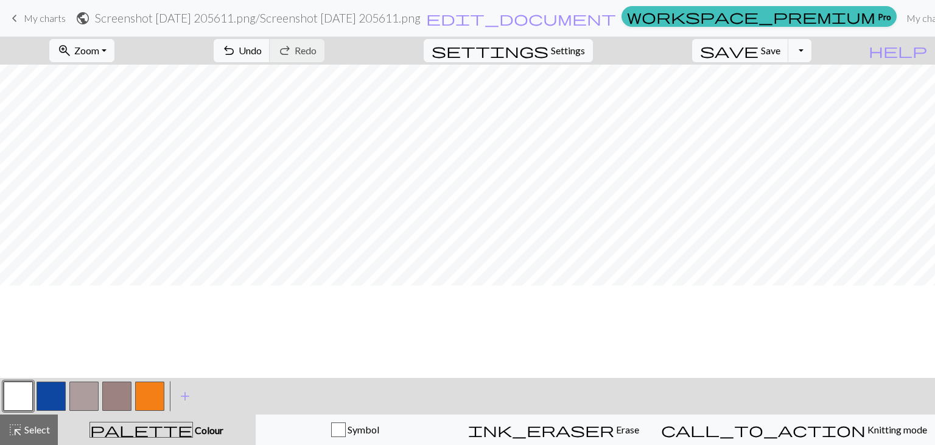
scroll to position [144, 0]
click at [26, 417] on button "highlight_alt Select Select" at bounding box center [29, 429] width 58 height 30
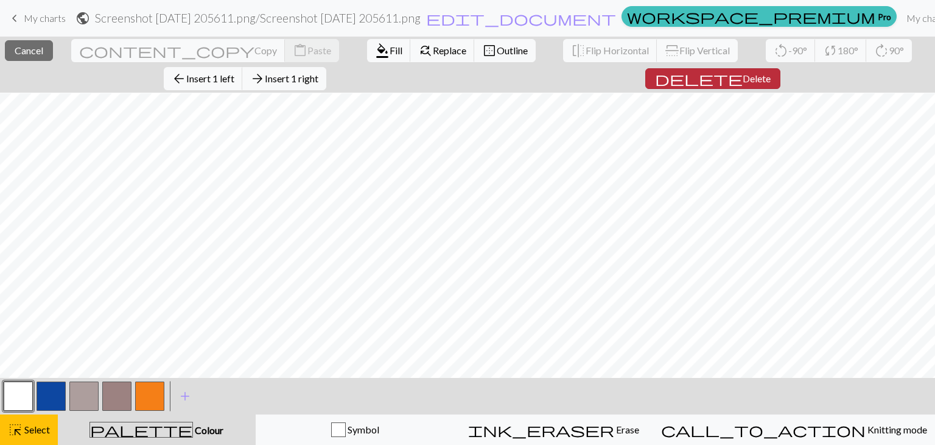
click at [646, 83] on button "delete Delete" at bounding box center [713, 78] width 135 height 21
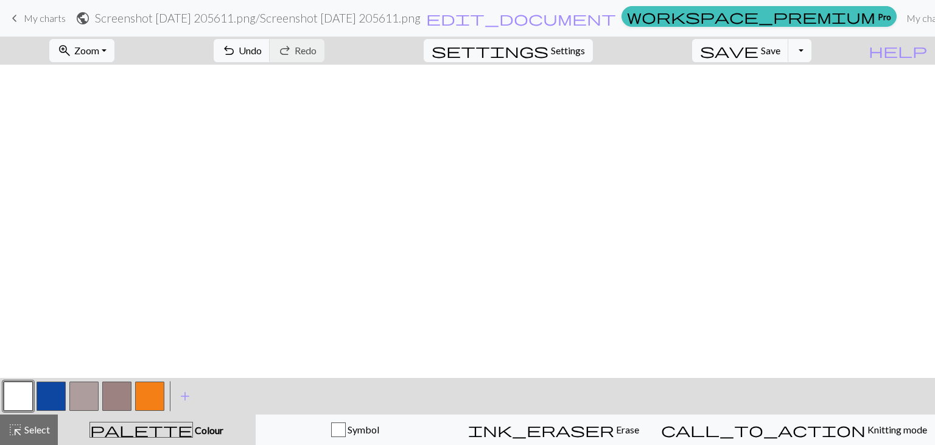
scroll to position [0, 0]
click at [48, 420] on button "highlight_alt Select Select" at bounding box center [29, 429] width 58 height 30
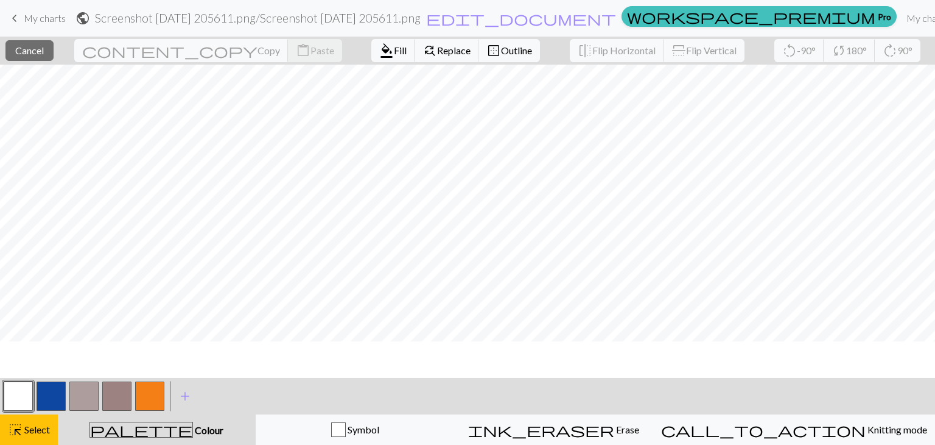
scroll to position [112, 0]
click at [43, 57] on button "close Cancel" at bounding box center [29, 50] width 48 height 21
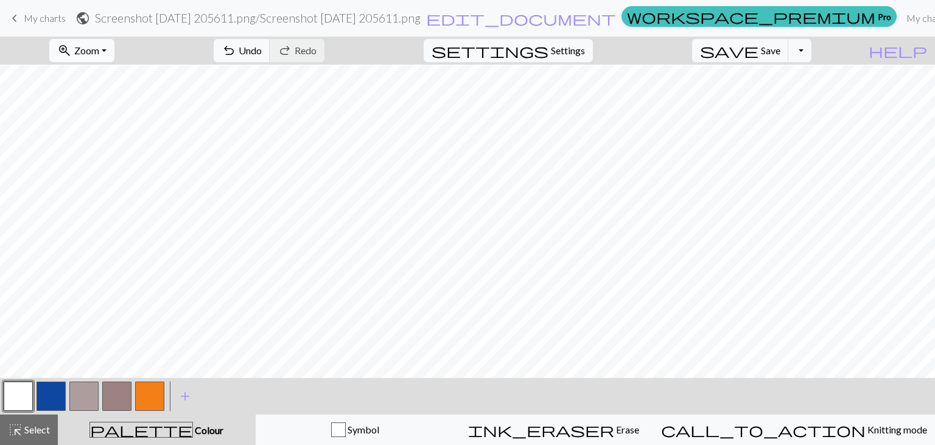
click at [99, 46] on span "Zoom" at bounding box center [86, 50] width 25 height 12
click at [120, 77] on button "Fit all" at bounding box center [99, 77] width 96 height 19
click at [37, 429] on span "Select" at bounding box center [36, 429] width 27 height 12
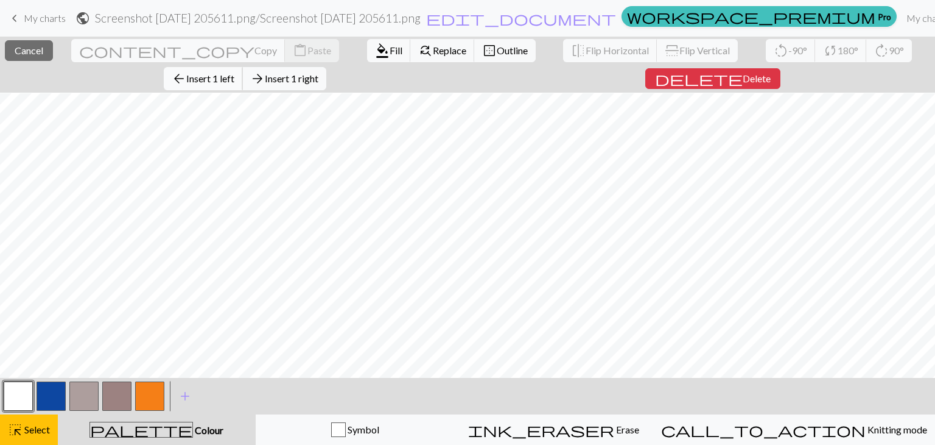
click at [234, 72] on span "Insert 1 left" at bounding box center [210, 78] width 48 height 12
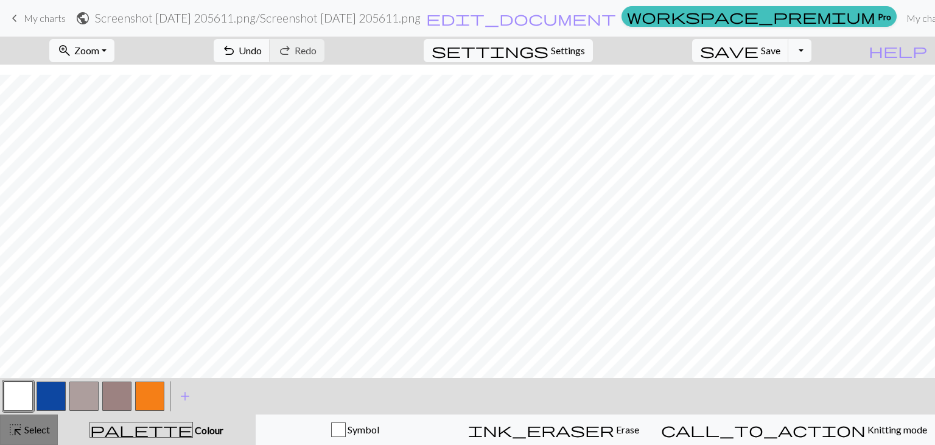
click at [24, 431] on span "Select" at bounding box center [36, 429] width 27 height 12
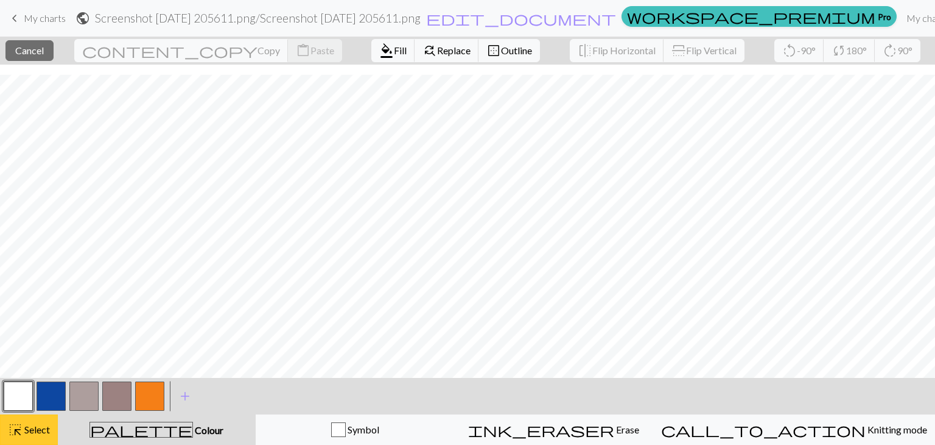
click at [39, 442] on button "highlight_alt Select Select" at bounding box center [29, 429] width 58 height 30
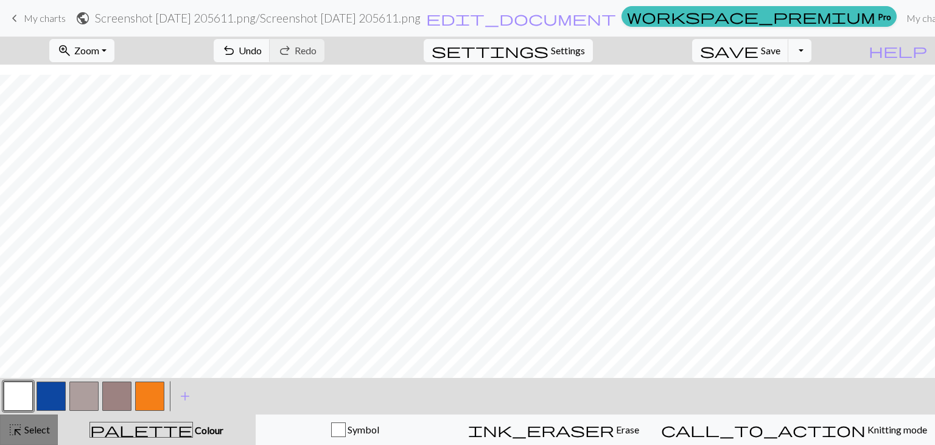
click at [35, 435] on div "highlight_alt Select Select" at bounding box center [29, 429] width 42 height 15
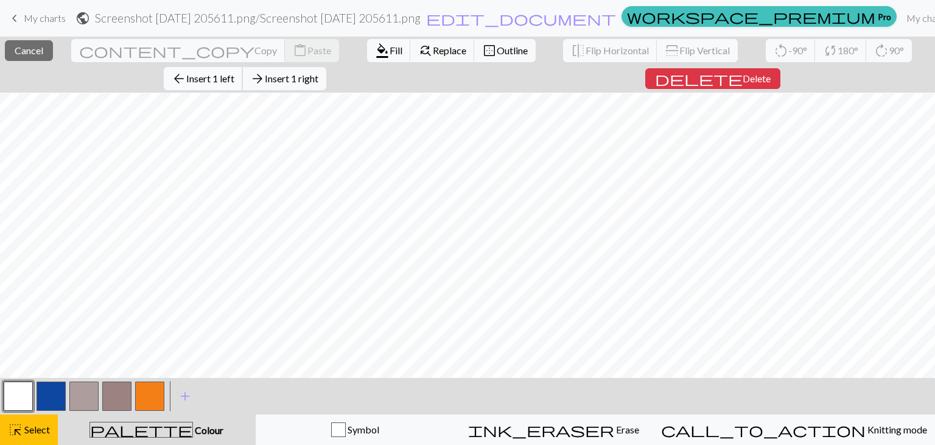
click at [234, 72] on span "Insert 1 left" at bounding box center [210, 78] width 48 height 12
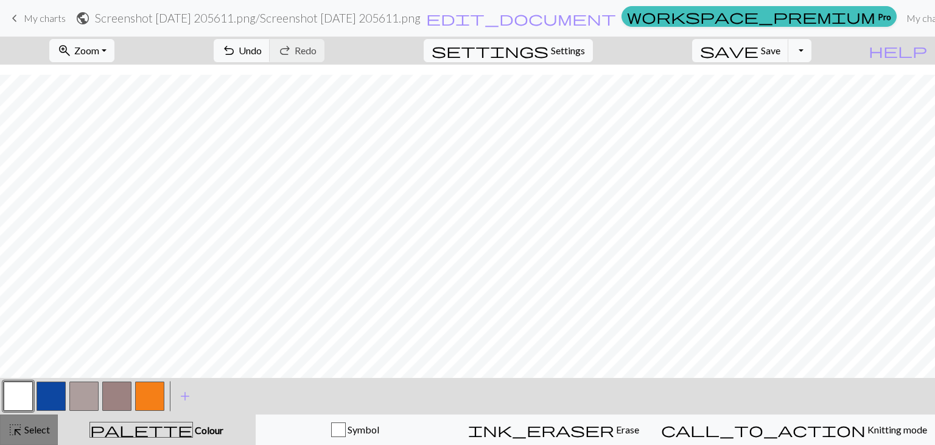
click at [47, 433] on span "Select" at bounding box center [36, 429] width 27 height 12
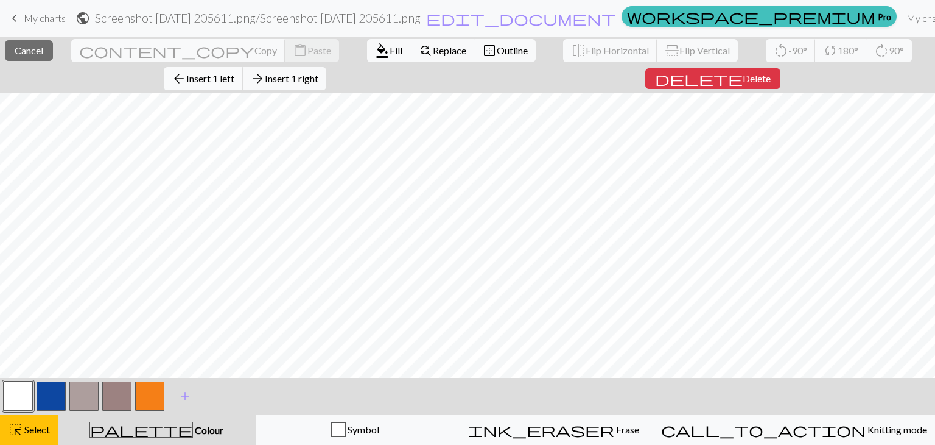
click at [234, 72] on span "Insert 1 left" at bounding box center [210, 78] width 48 height 12
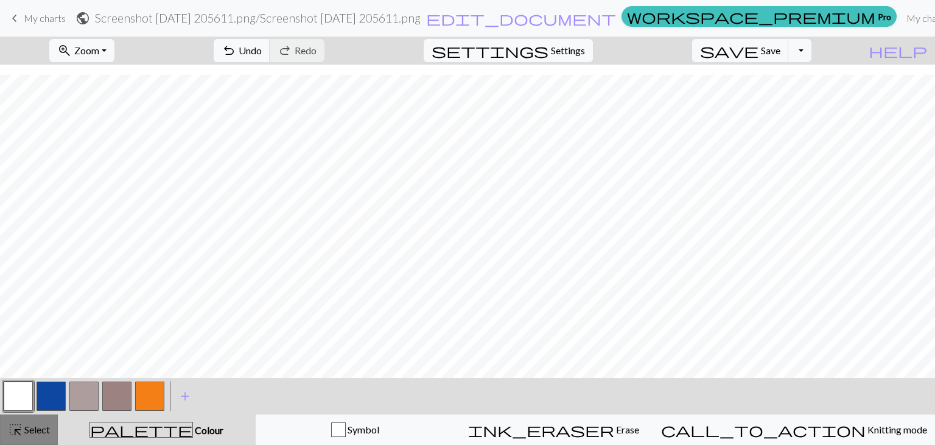
click at [24, 436] on div "highlight_alt Select Select" at bounding box center [29, 429] width 42 height 15
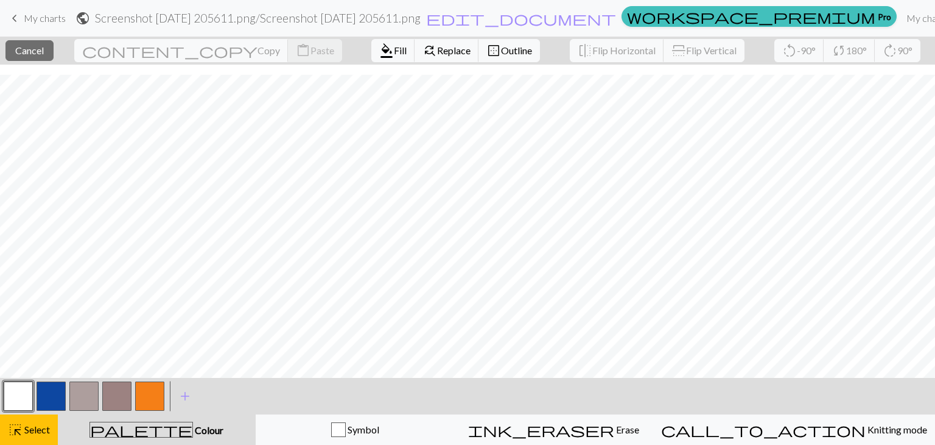
click at [51, 394] on button "button" at bounding box center [51, 395] width 29 height 29
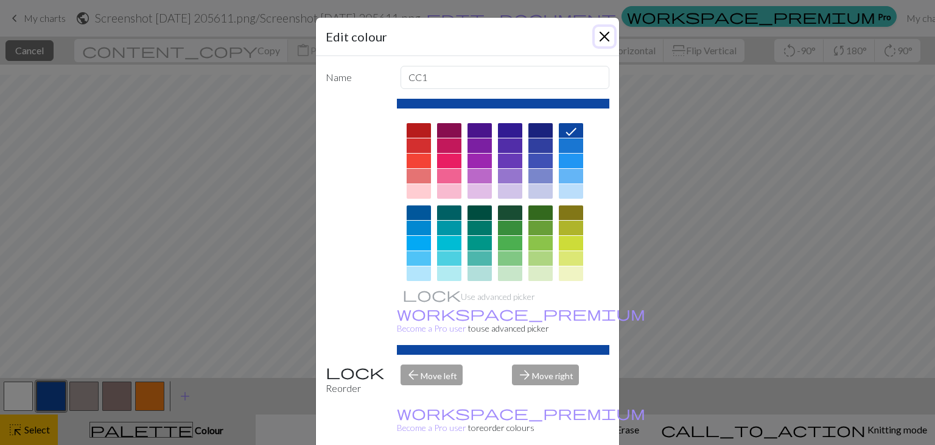
click at [602, 35] on button "Close" at bounding box center [604, 36] width 19 height 19
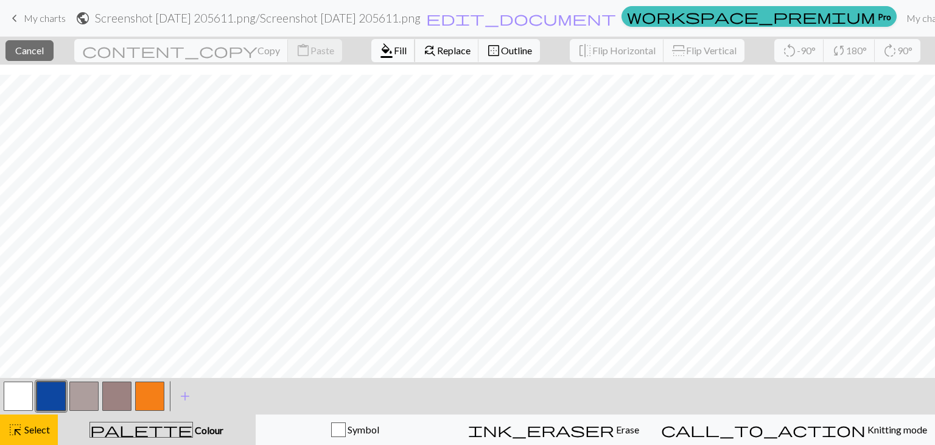
click at [362, 58] on div "format_color_fill Fill find_replace Replace border_outer Outline" at bounding box center [455, 51] width 187 height 28
click at [371, 58] on button "format_color_fill Fill" at bounding box center [393, 50] width 44 height 23
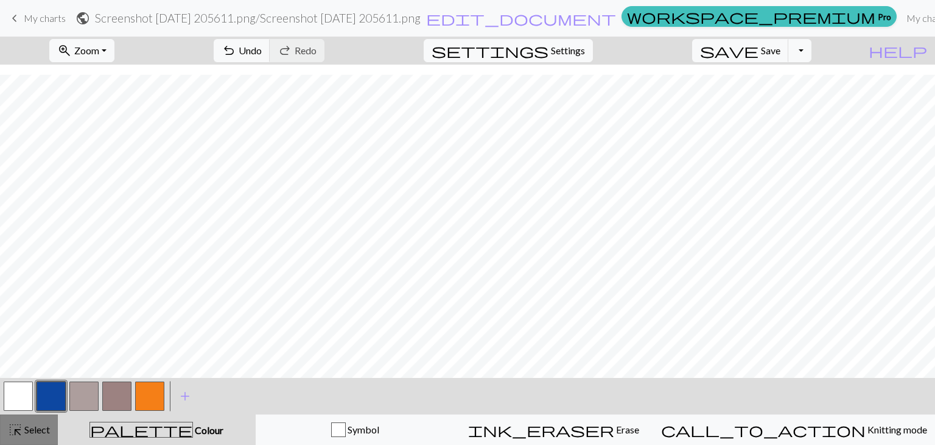
click at [37, 428] on span "Select" at bounding box center [36, 429] width 27 height 12
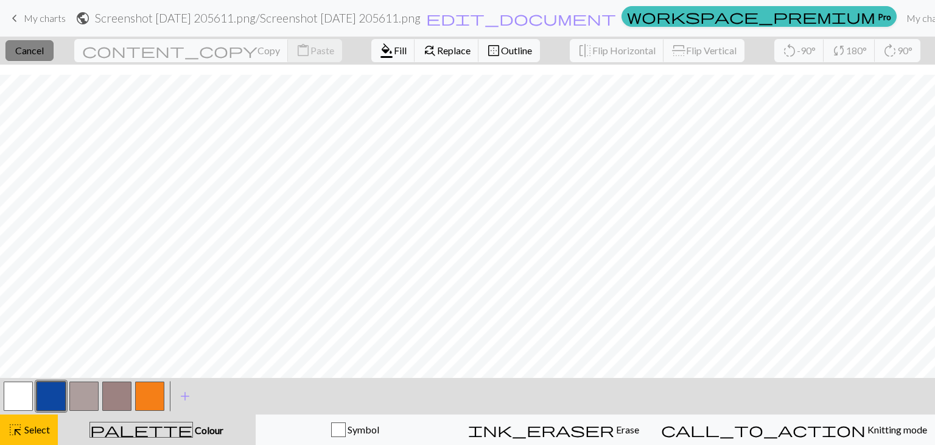
click at [41, 57] on button "close Cancel" at bounding box center [29, 50] width 48 height 21
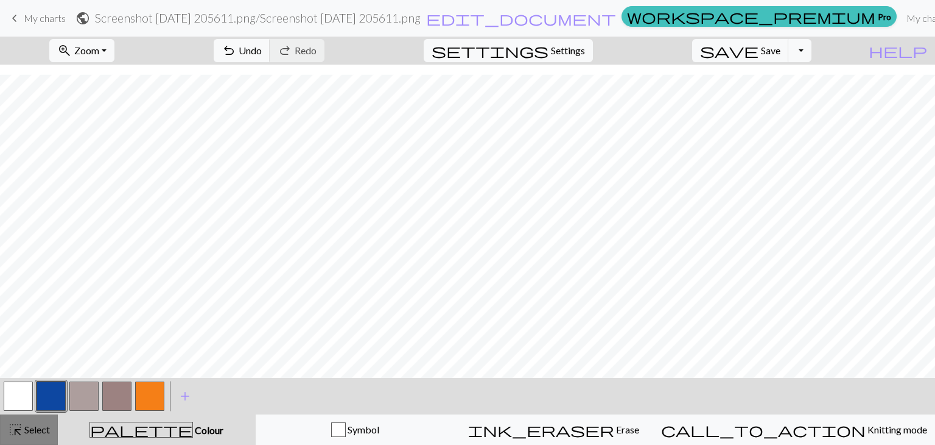
click at [19, 429] on span "highlight_alt" at bounding box center [15, 429] width 15 height 17
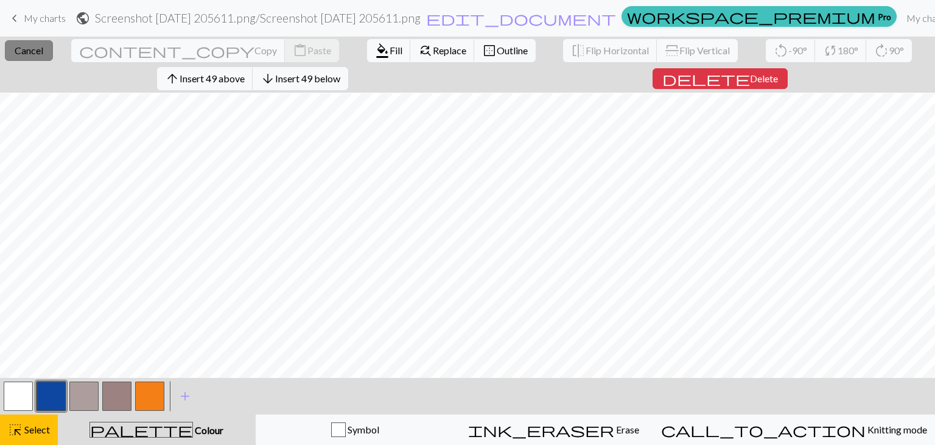
click at [38, 55] on span "Cancel" at bounding box center [29, 50] width 29 height 12
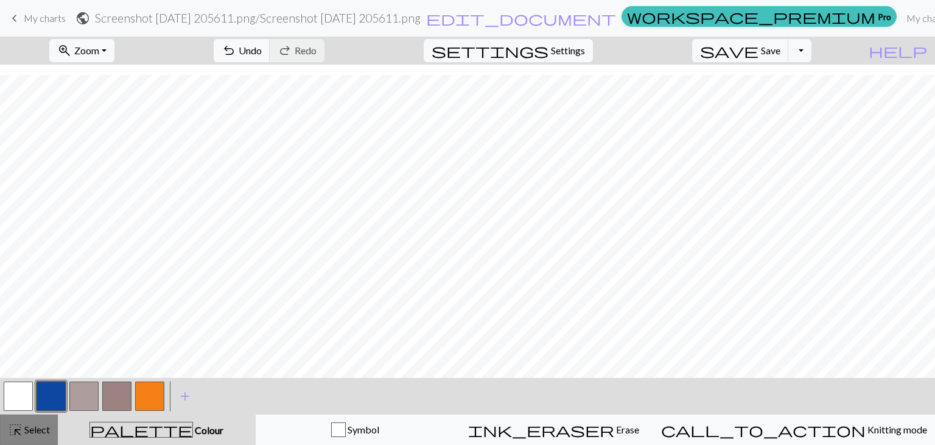
click at [24, 424] on span "Select" at bounding box center [36, 429] width 27 height 12
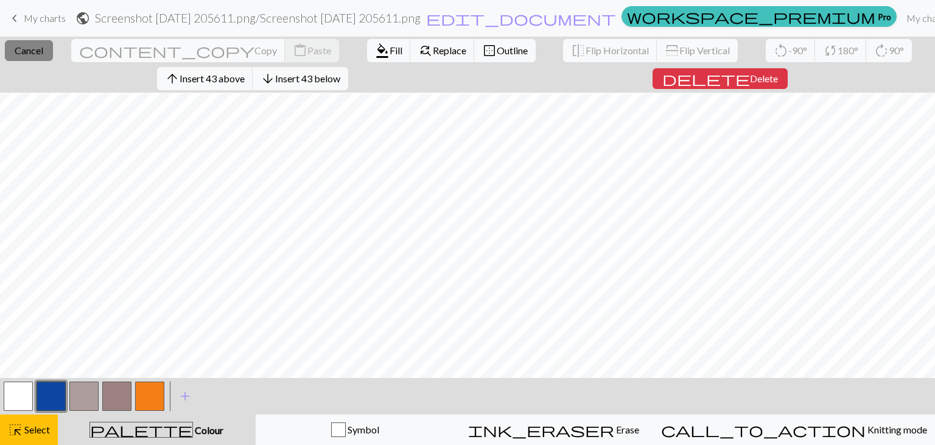
click at [43, 50] on span "Cancel" at bounding box center [29, 50] width 29 height 12
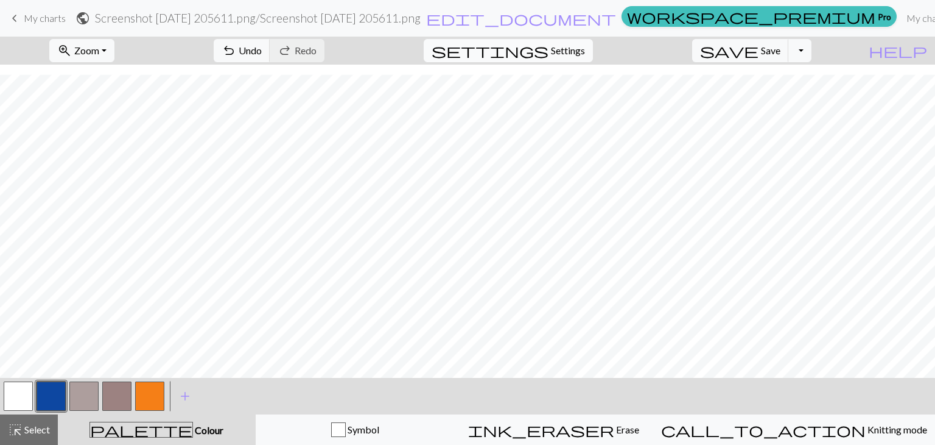
click at [585, 52] on span "Settings" at bounding box center [568, 50] width 34 height 15
select select "aran"
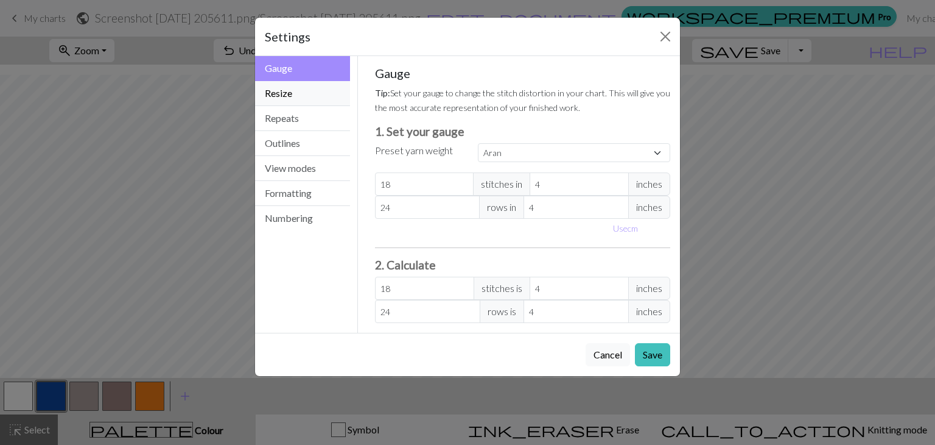
click at [306, 83] on button "Resize" at bounding box center [302, 93] width 95 height 25
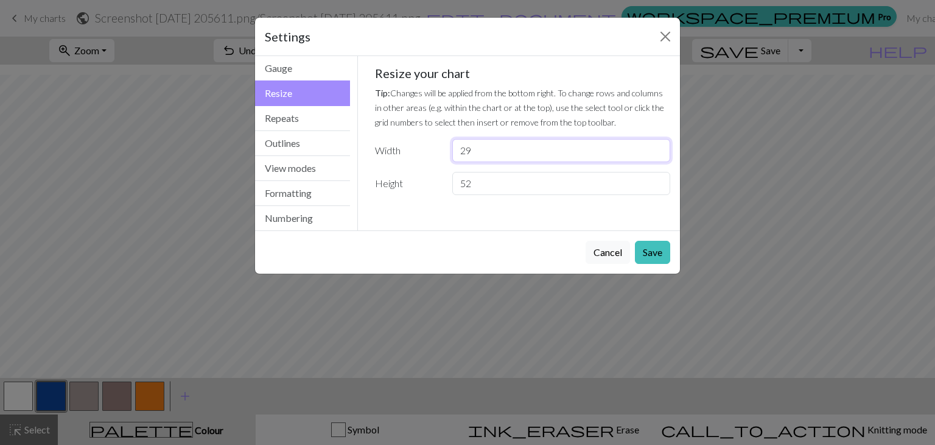
drag, startPoint x: 495, startPoint y: 149, endPoint x: 434, endPoint y: 147, distance: 60.9
click at [434, 147] on div "Width 29" at bounding box center [523, 150] width 311 height 23
type input "32"
click at [656, 259] on button "Save" at bounding box center [652, 252] width 35 height 23
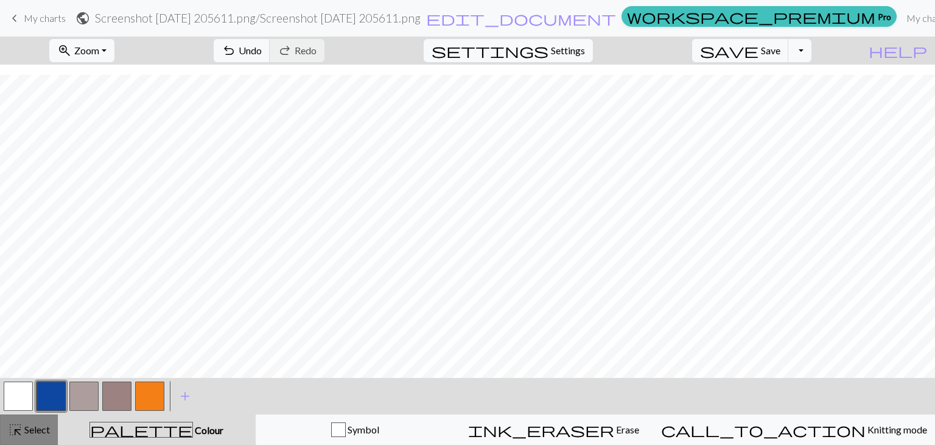
click at [44, 422] on div "highlight_alt Select Select" at bounding box center [29, 429] width 42 height 15
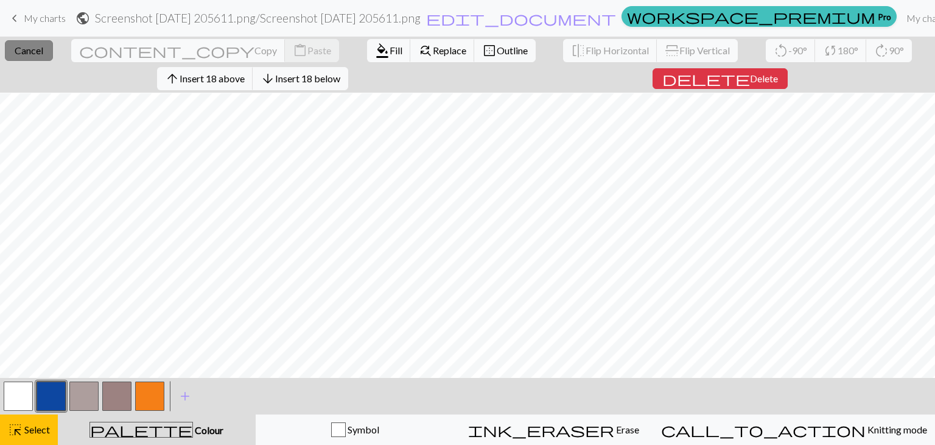
click at [43, 53] on span "Cancel" at bounding box center [29, 50] width 29 height 12
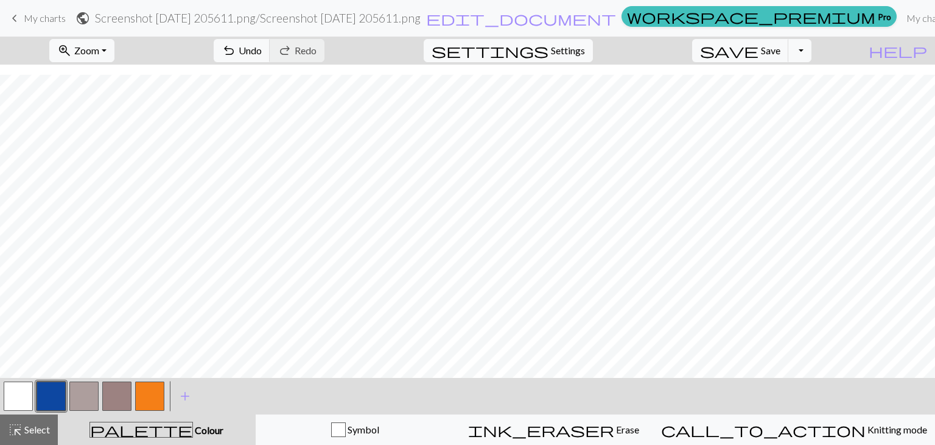
click at [46, 384] on button "button" at bounding box center [51, 395] width 29 height 29
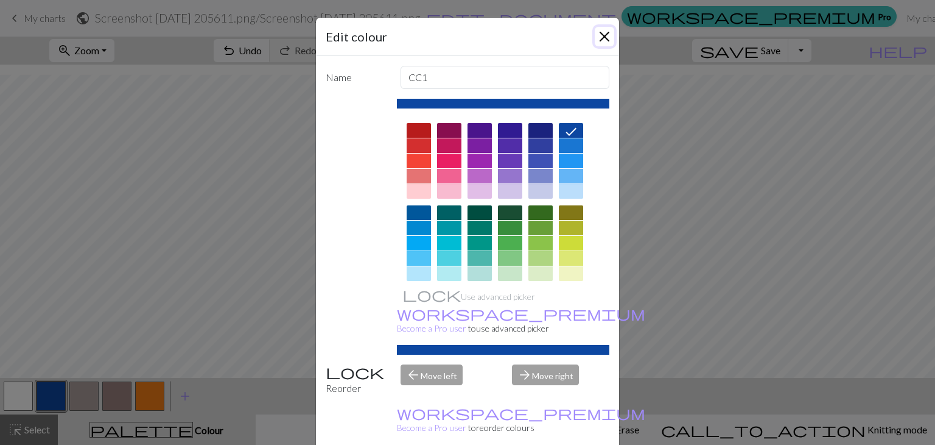
click at [601, 35] on button "Close" at bounding box center [604, 36] width 19 height 19
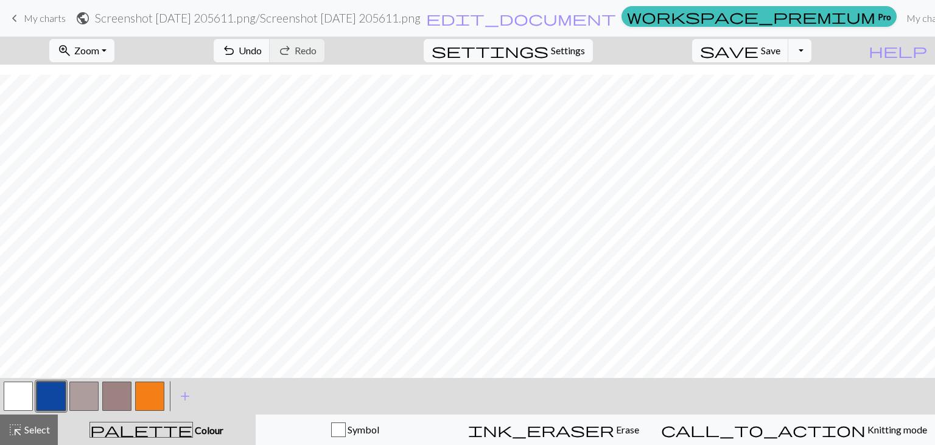
click at [54, 409] on button "button" at bounding box center [51, 395] width 29 height 29
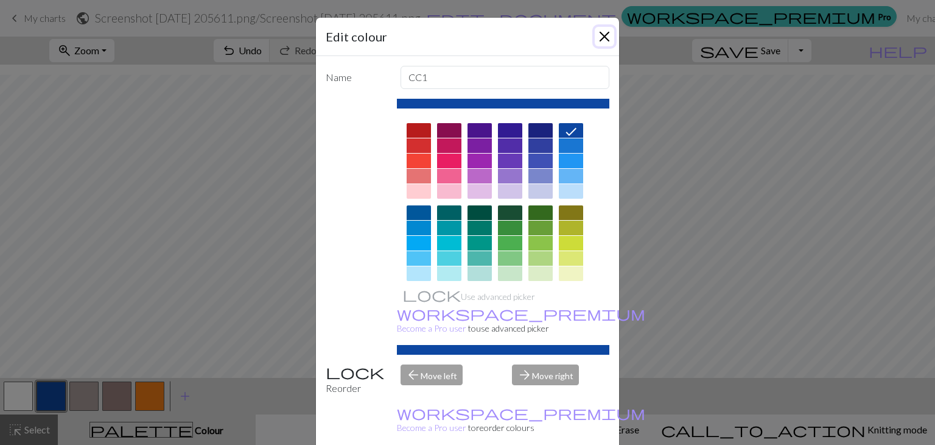
click at [602, 33] on button "Close" at bounding box center [604, 36] width 19 height 19
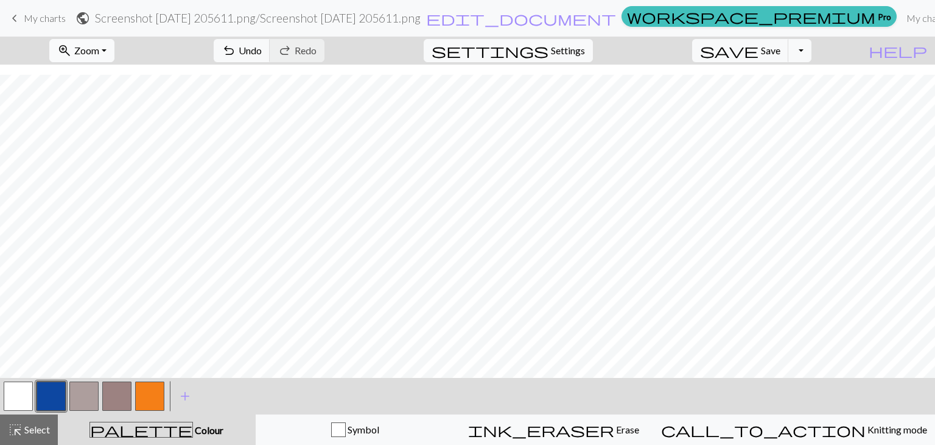
click at [72, 44] on span "zoom_in" at bounding box center [64, 50] width 15 height 17
click at [93, 161] on button "100%" at bounding box center [99, 165] width 96 height 19
click at [5, 403] on button "button" at bounding box center [18, 395] width 29 height 29
click at [262, 56] on span "Undo" at bounding box center [250, 50] width 23 height 12
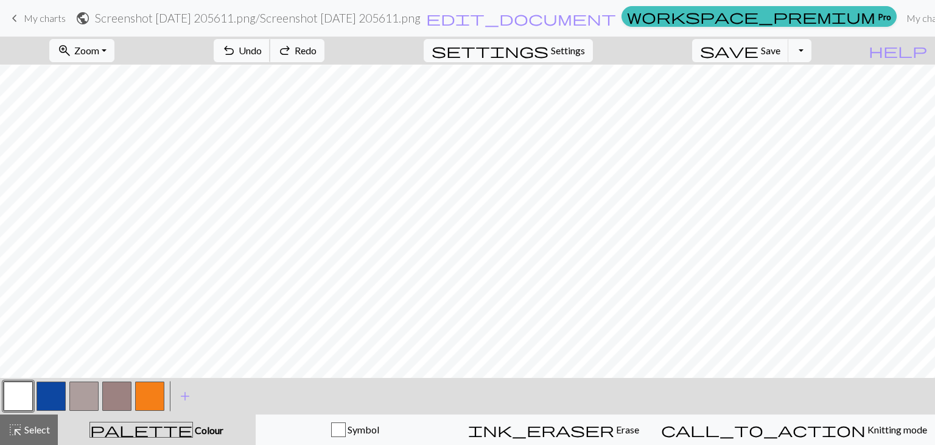
click at [262, 56] on span "Undo" at bounding box center [250, 50] width 23 height 12
click at [262, 52] on span "Undo" at bounding box center [250, 50] width 23 height 12
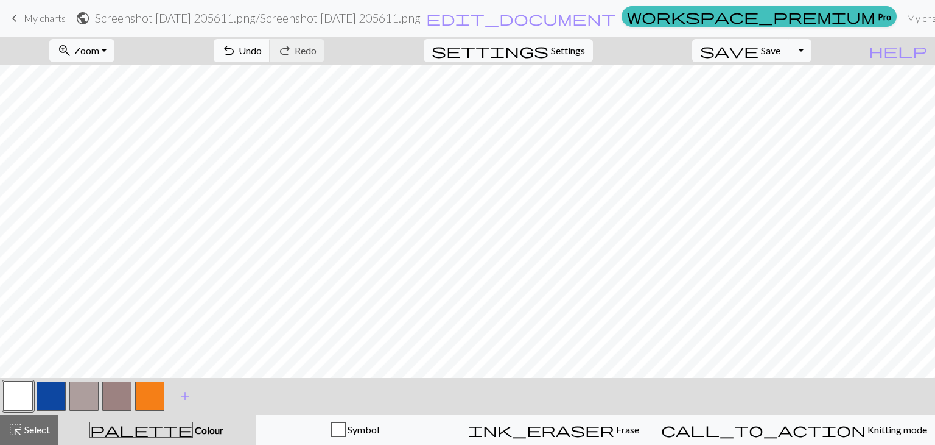
click at [236, 54] on span "undo" at bounding box center [229, 50] width 15 height 17
click at [262, 53] on span "Undo" at bounding box center [250, 50] width 23 height 12
click at [262, 52] on span "Undo" at bounding box center [250, 50] width 23 height 12
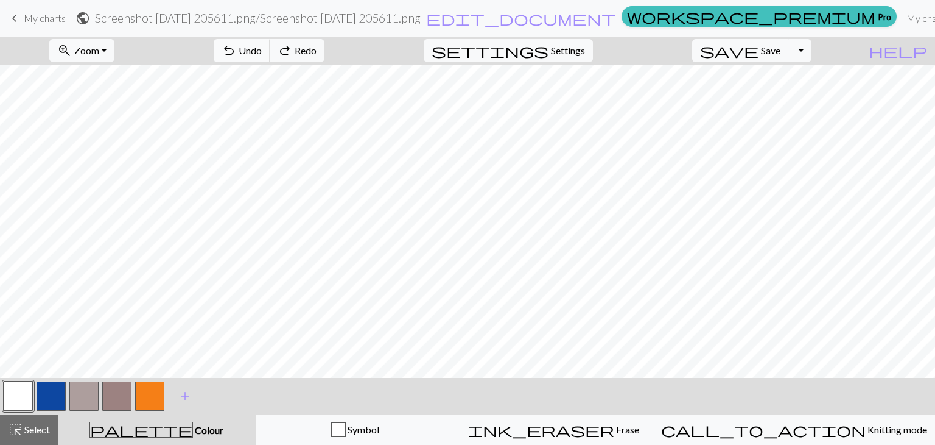
click at [262, 52] on span "Undo" at bounding box center [250, 50] width 23 height 12
click at [262, 55] on span "Undo" at bounding box center [250, 50] width 23 height 12
click at [236, 44] on span "undo" at bounding box center [229, 50] width 15 height 17
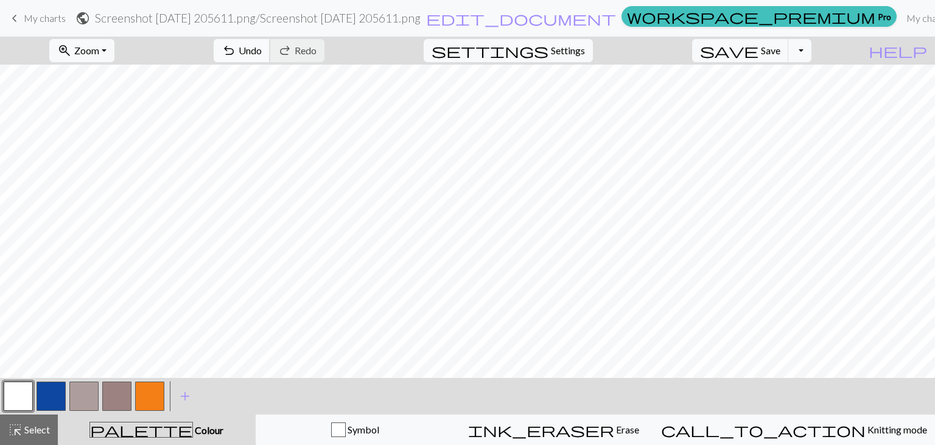
click at [236, 52] on span "undo" at bounding box center [229, 50] width 15 height 17
click at [262, 55] on span "Undo" at bounding box center [250, 50] width 23 height 12
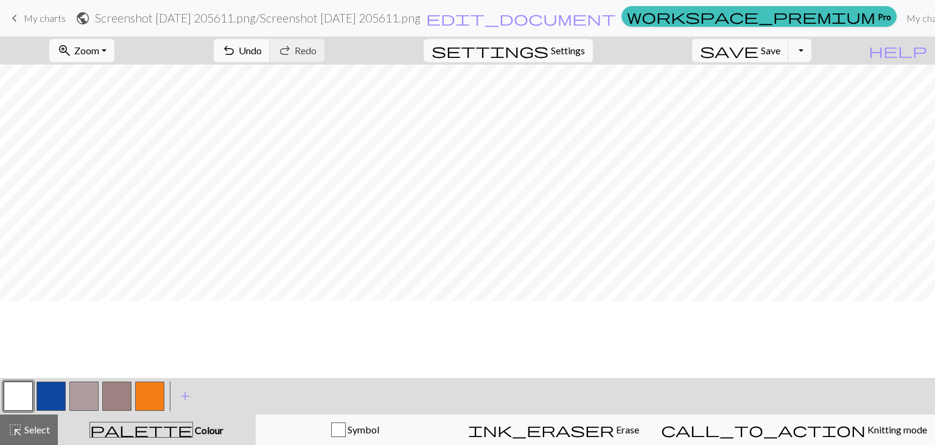
scroll to position [217, 0]
click at [262, 48] on span "Undo" at bounding box center [250, 50] width 23 height 12
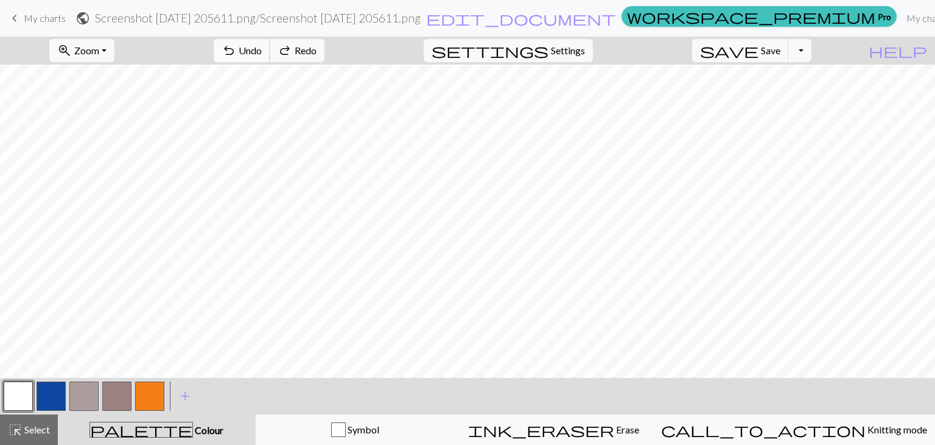
click at [262, 48] on span "Undo" at bounding box center [250, 50] width 23 height 12
click at [262, 49] on span "Undo" at bounding box center [250, 50] width 23 height 12
click at [54, 395] on button "button" at bounding box center [51, 395] width 29 height 29
click at [24, 398] on button "button" at bounding box center [18, 395] width 29 height 29
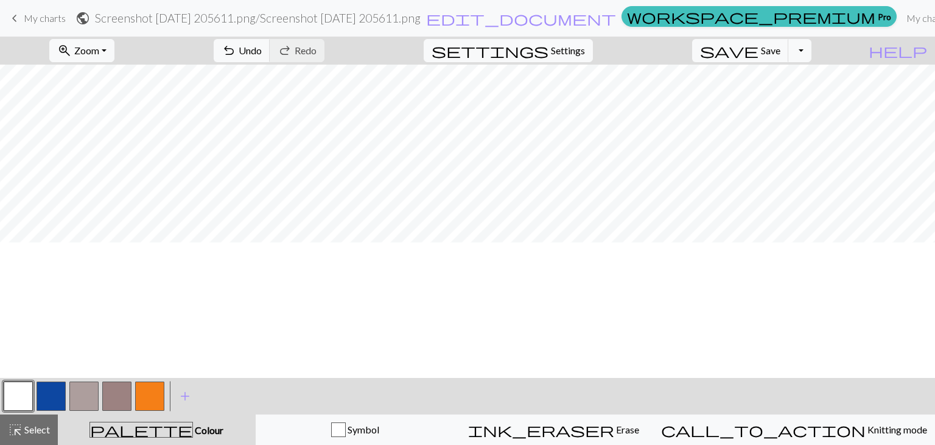
scroll to position [49, 0]
click at [236, 54] on span "undo" at bounding box center [229, 50] width 15 height 17
click at [236, 55] on span "undo" at bounding box center [229, 50] width 15 height 17
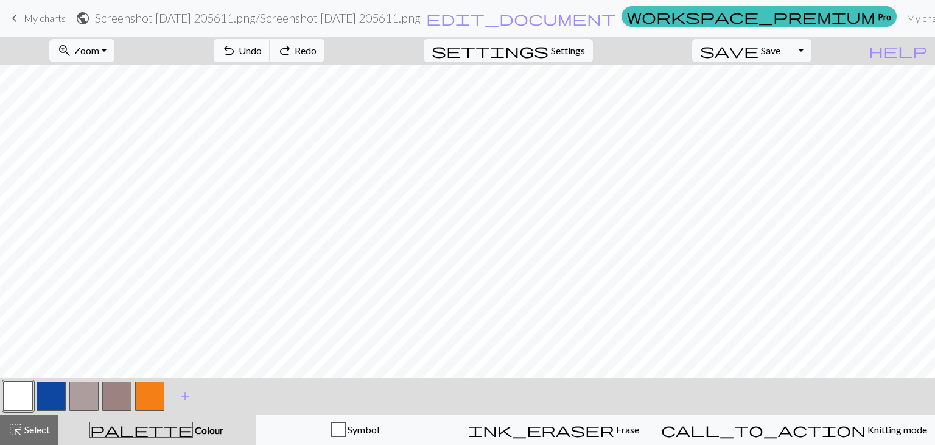
click at [236, 55] on span "undo" at bounding box center [229, 50] width 15 height 17
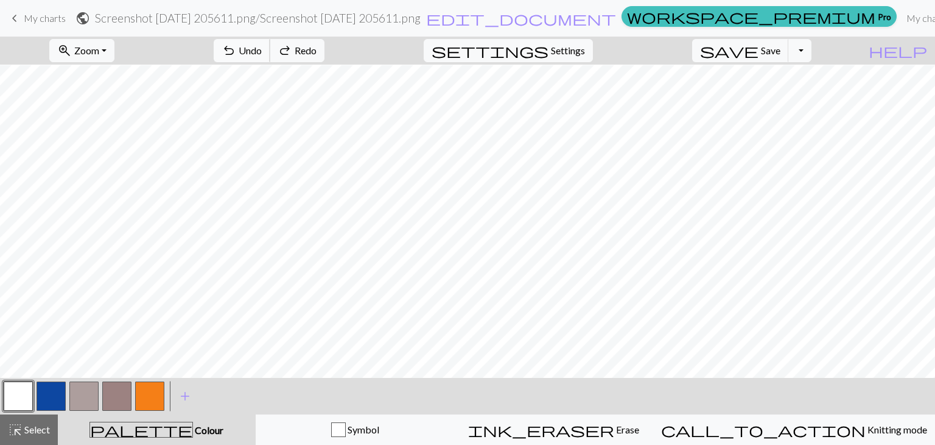
click at [236, 55] on span "undo" at bounding box center [229, 50] width 15 height 17
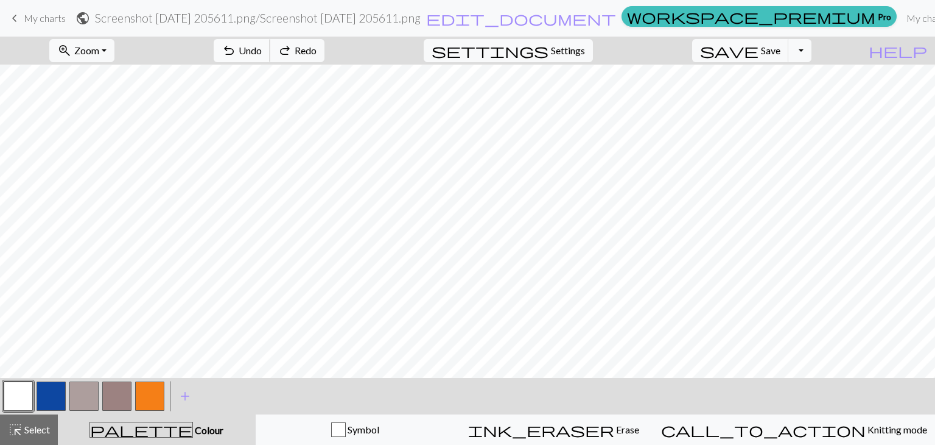
click at [236, 55] on span "undo" at bounding box center [229, 50] width 15 height 17
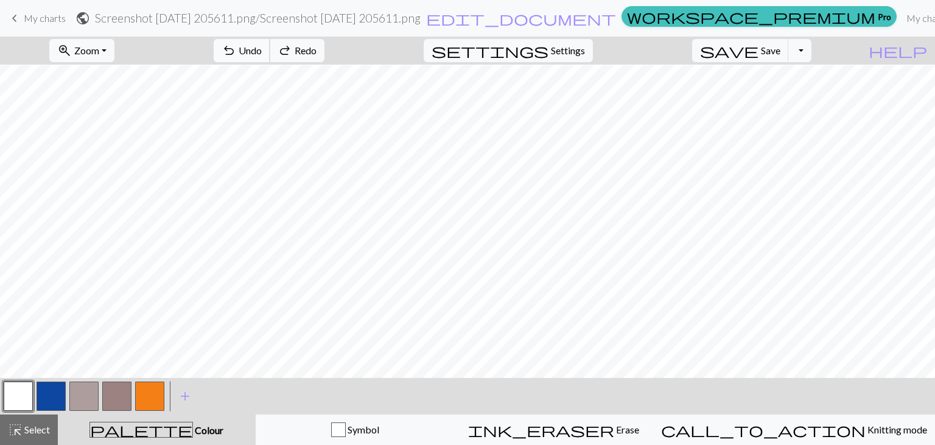
click at [236, 55] on span "undo" at bounding box center [229, 50] width 15 height 17
click at [99, 44] on span "Zoom" at bounding box center [86, 50] width 25 height 12
click at [116, 79] on button "Fit all" at bounding box center [99, 77] width 96 height 19
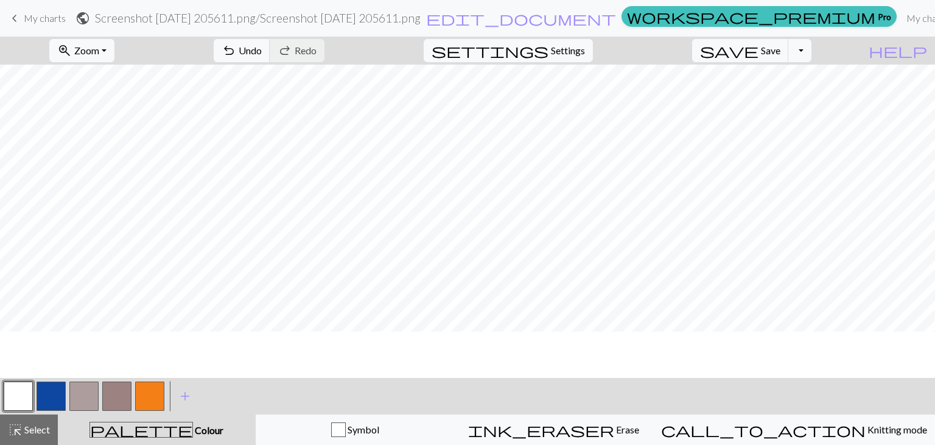
scroll to position [0, 0]
click at [262, 48] on span "Undo" at bounding box center [250, 50] width 23 height 12
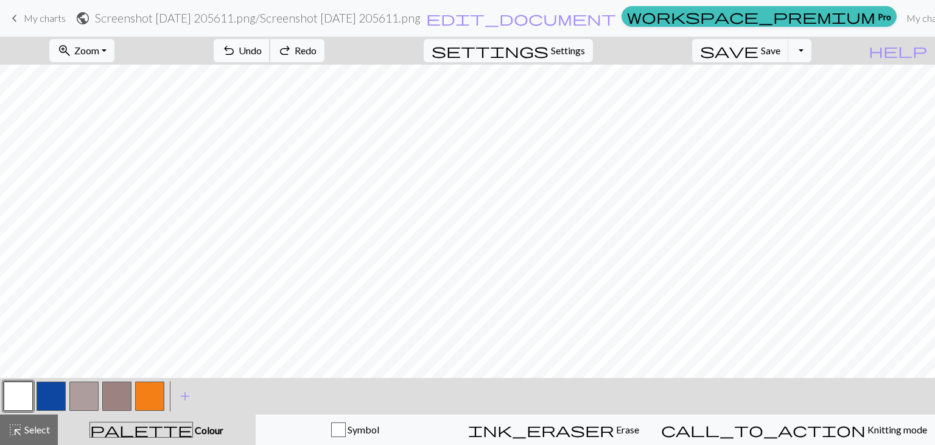
click at [262, 48] on span "Undo" at bounding box center [250, 50] width 23 height 12
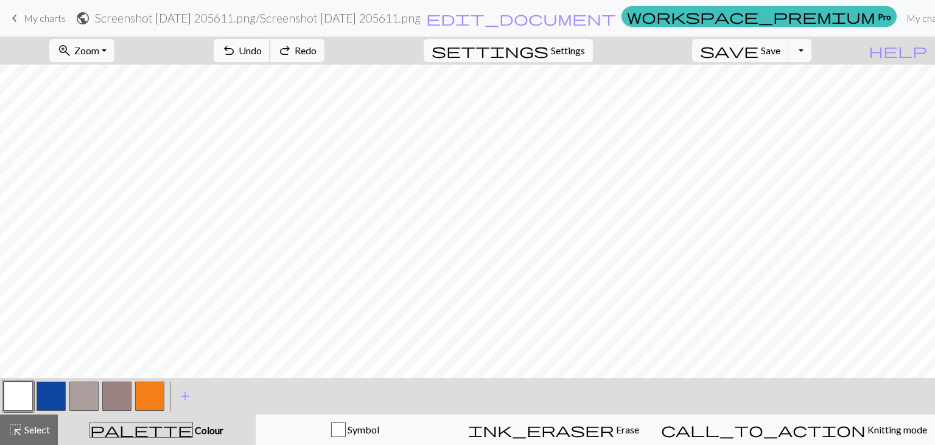
click at [262, 48] on span "Undo" at bounding box center [250, 50] width 23 height 12
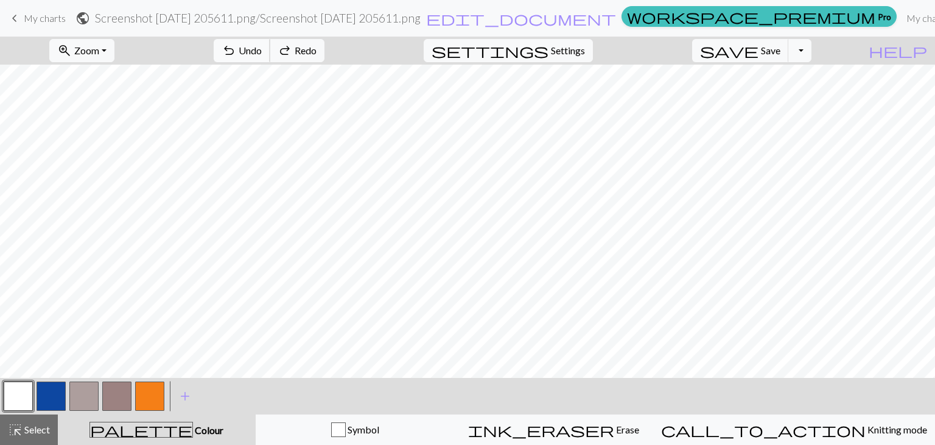
click at [262, 48] on span "Undo" at bounding box center [250, 50] width 23 height 12
click at [114, 60] on button "zoom_in Zoom Zoom" at bounding box center [81, 50] width 65 height 23
click at [108, 159] on button "100%" at bounding box center [99, 165] width 96 height 19
click at [99, 51] on span "Zoom" at bounding box center [86, 50] width 25 height 12
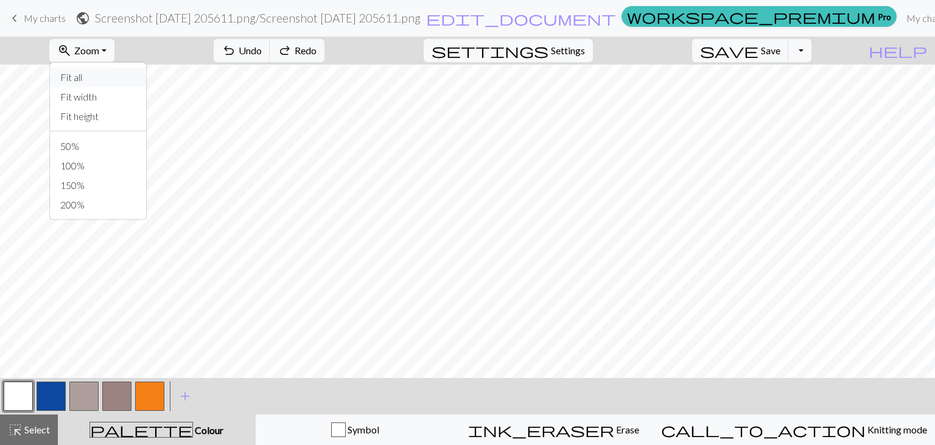
click at [100, 71] on button "Fit all" at bounding box center [99, 77] width 96 height 19
click at [51, 410] on div at bounding box center [51, 395] width 33 height 33
click at [51, 398] on button "button" at bounding box center [51, 395] width 29 height 29
click at [99, 54] on span "Zoom" at bounding box center [86, 50] width 25 height 12
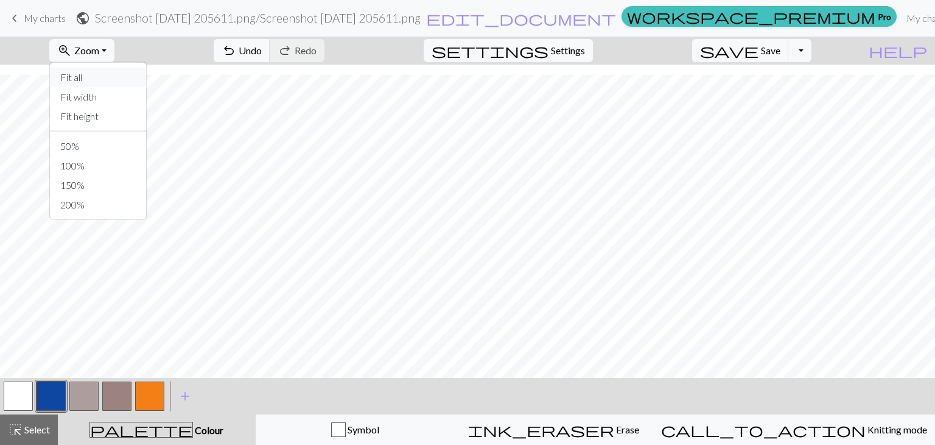
click at [103, 79] on button "Fit all" at bounding box center [99, 77] width 96 height 19
click at [270, 57] on button "undo Undo Undo" at bounding box center [242, 50] width 57 height 23
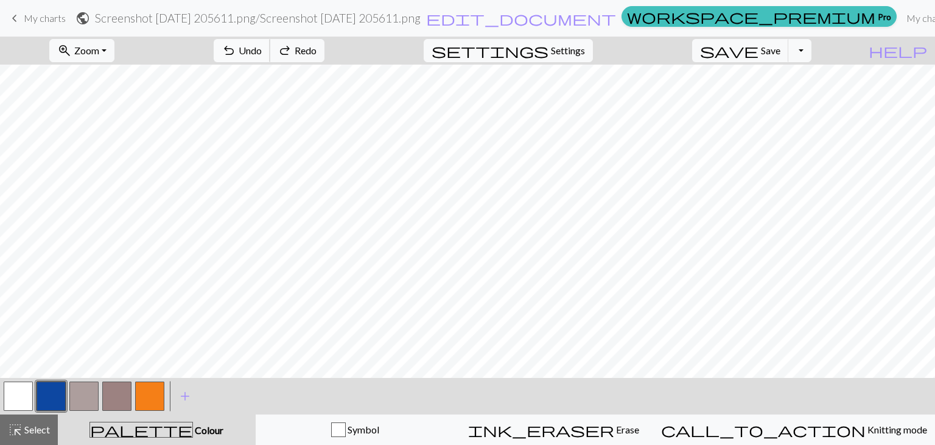
click at [270, 57] on button "undo Undo Undo" at bounding box center [242, 50] width 57 height 23
click at [262, 50] on span "Undo" at bounding box center [250, 50] width 23 height 12
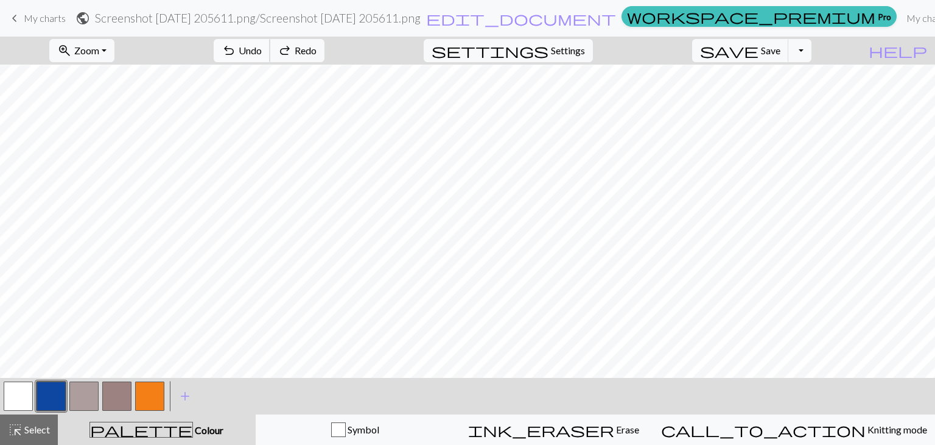
click at [262, 50] on span "Undo" at bounding box center [250, 50] width 23 height 12
click at [262, 49] on span "Undo" at bounding box center [250, 50] width 23 height 12
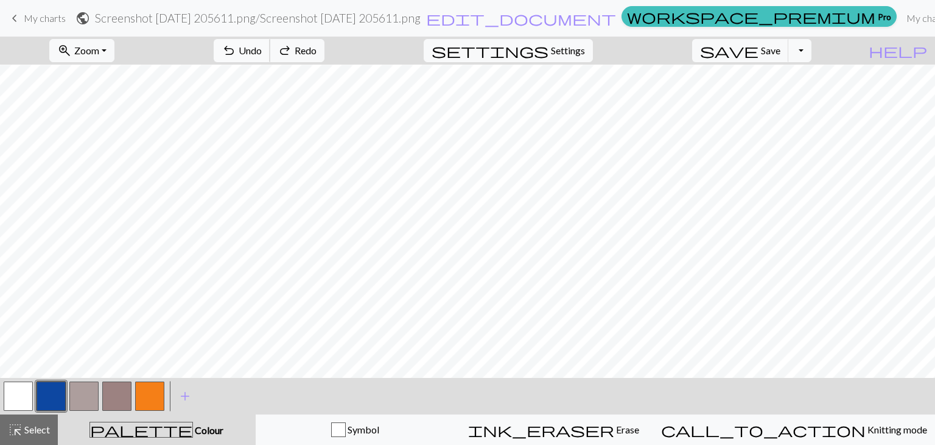
click at [262, 51] on span "Undo" at bounding box center [250, 50] width 23 height 12
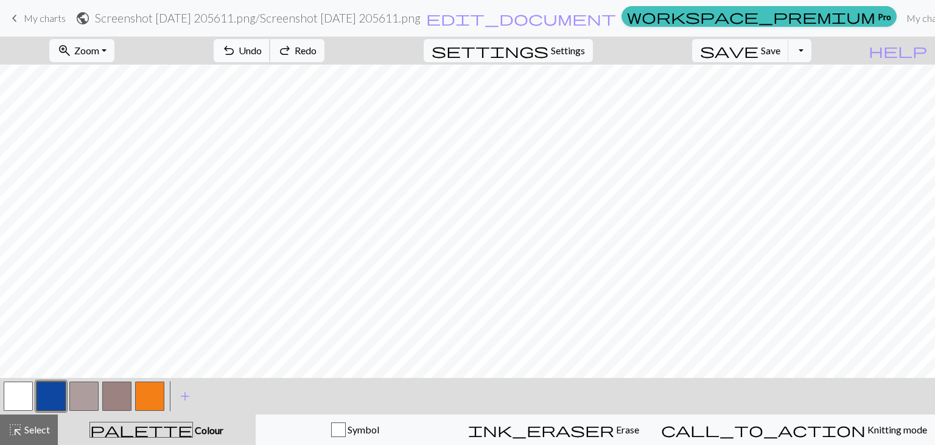
click at [262, 51] on span "Undo" at bounding box center [250, 50] width 23 height 12
click at [59, 386] on button "button" at bounding box center [51, 395] width 29 height 29
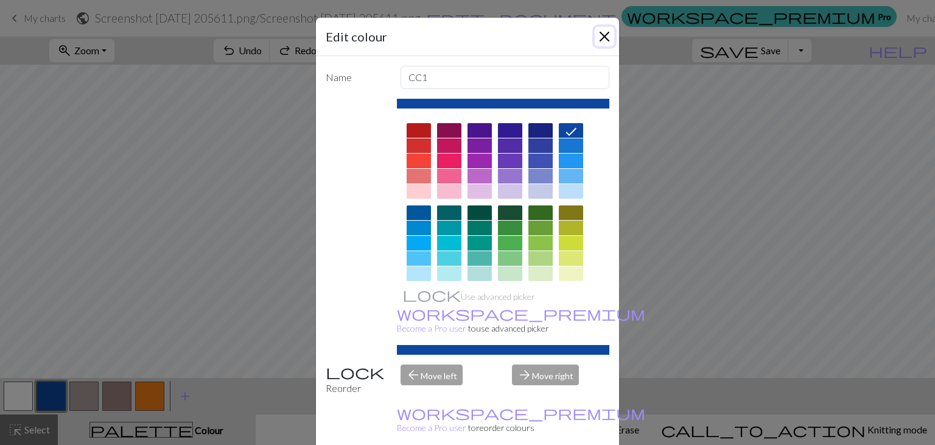
click at [601, 32] on button "Close" at bounding box center [604, 36] width 19 height 19
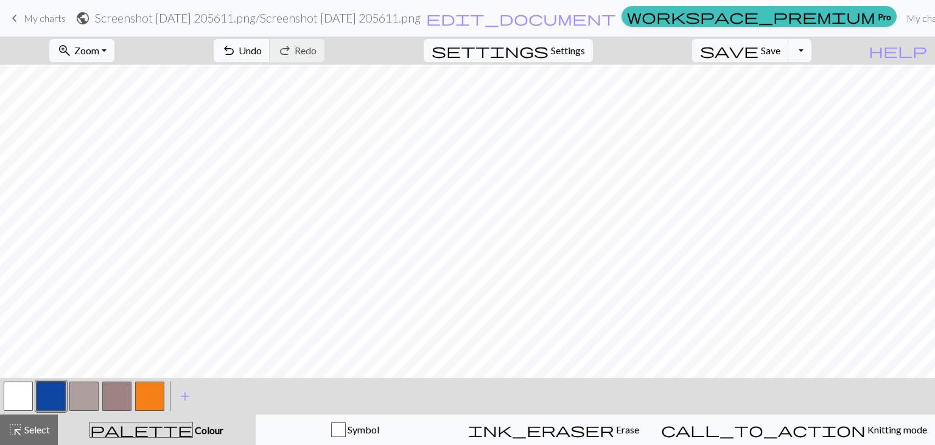
click at [31, 392] on button "button" at bounding box center [18, 395] width 29 height 29
click at [262, 46] on span "Undo" at bounding box center [250, 50] width 23 height 12
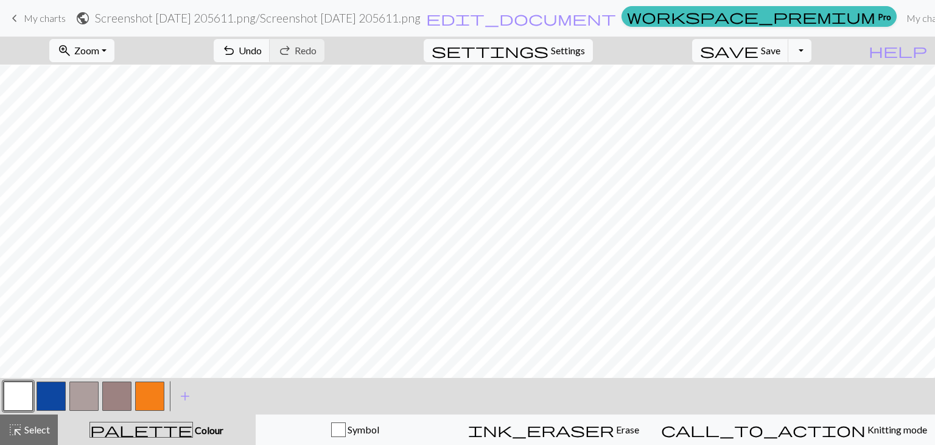
click at [61, 395] on button "button" at bounding box center [51, 395] width 29 height 29
click at [32, 393] on button "button" at bounding box center [18, 395] width 29 height 29
click at [121, 400] on button "button" at bounding box center [116, 395] width 29 height 29
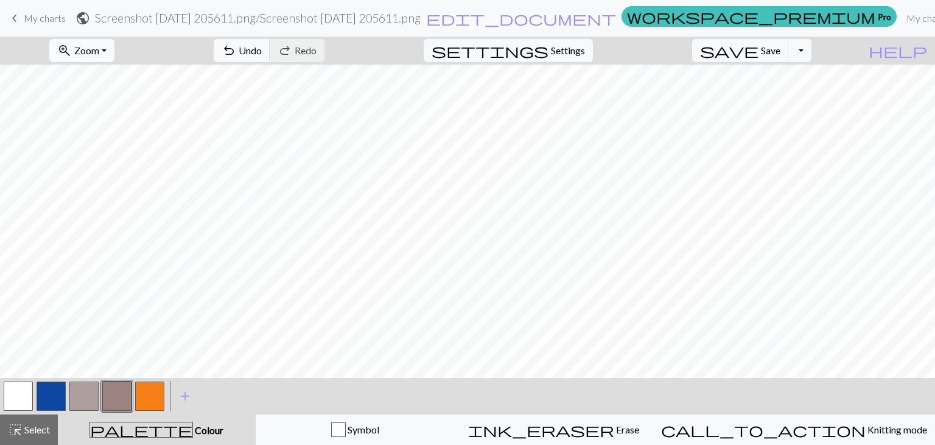
click at [96, 60] on button "zoom_in Zoom Zoom" at bounding box center [81, 50] width 65 height 23
click at [97, 76] on button "Fit all" at bounding box center [99, 77] width 96 height 19
click at [12, 390] on button "button" at bounding box center [18, 395] width 29 height 29
click at [25, 390] on button "button" at bounding box center [18, 395] width 29 height 29
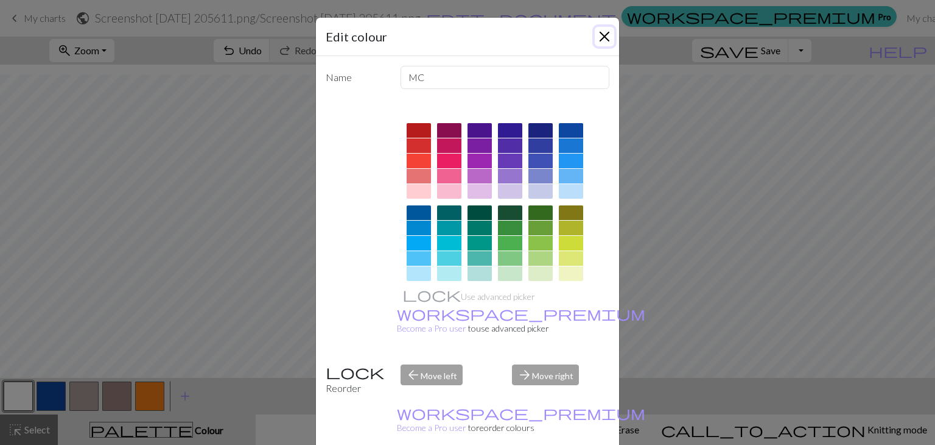
click at [605, 40] on button "Close" at bounding box center [604, 36] width 19 height 19
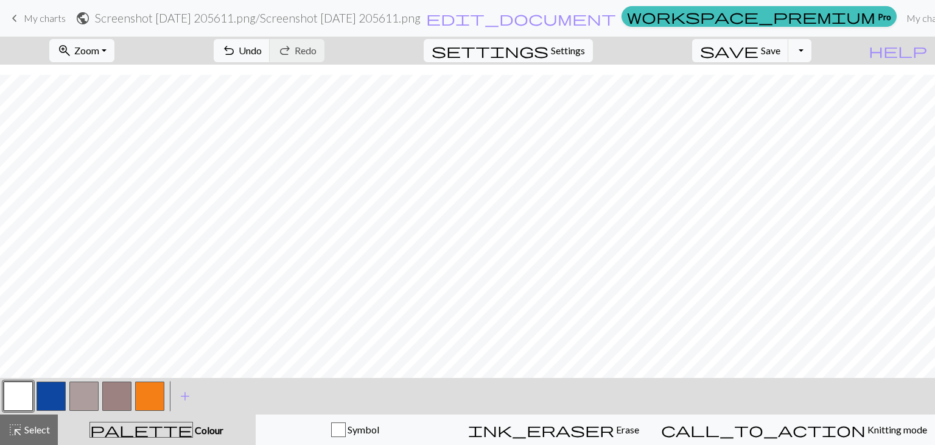
click at [49, 389] on button "button" at bounding box center [51, 395] width 29 height 29
click at [2, 389] on div at bounding box center [18, 395] width 33 height 33
click at [10, 389] on button "button" at bounding box center [18, 395] width 29 height 29
click at [114, 51] on button "zoom_in Zoom Zoom" at bounding box center [81, 50] width 65 height 23
click at [110, 145] on button "50%" at bounding box center [99, 145] width 96 height 19
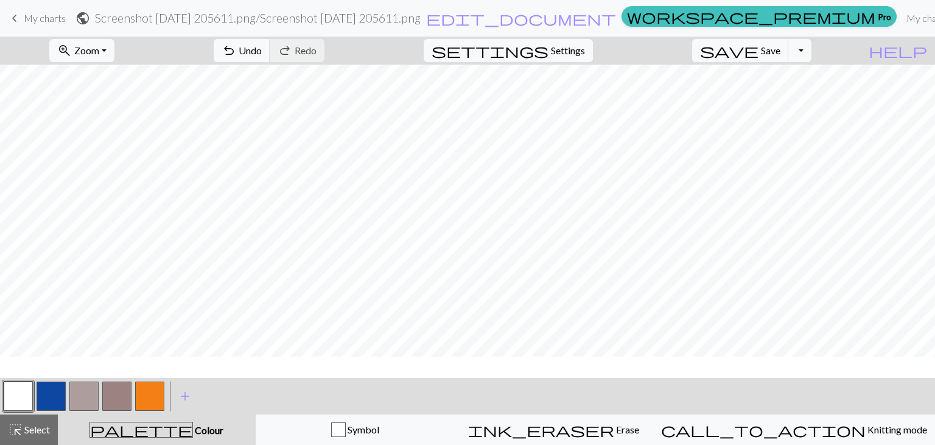
scroll to position [24, 0]
click at [49, 393] on button "button" at bounding box center [51, 395] width 29 height 29
click at [16, 392] on button "button" at bounding box center [18, 395] width 29 height 29
click at [119, 396] on button "button" at bounding box center [116, 395] width 29 height 29
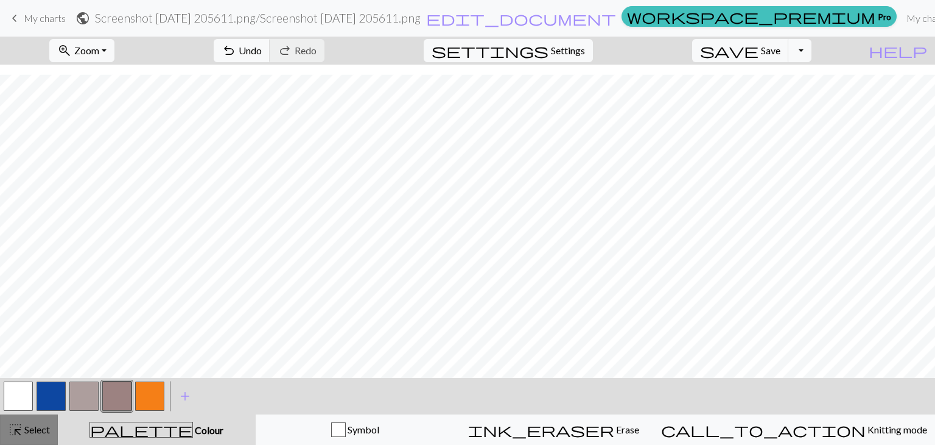
click at [22, 437] on button "highlight_alt Select Select" at bounding box center [29, 429] width 58 height 30
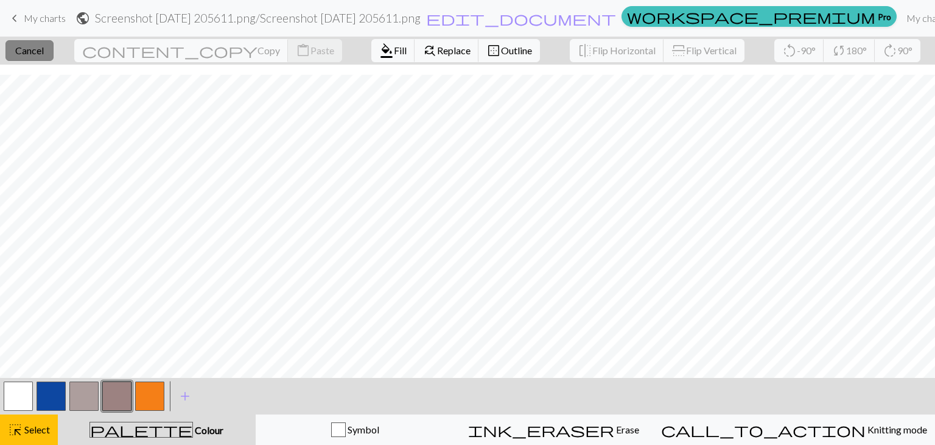
click at [44, 54] on span "Cancel" at bounding box center [29, 50] width 29 height 12
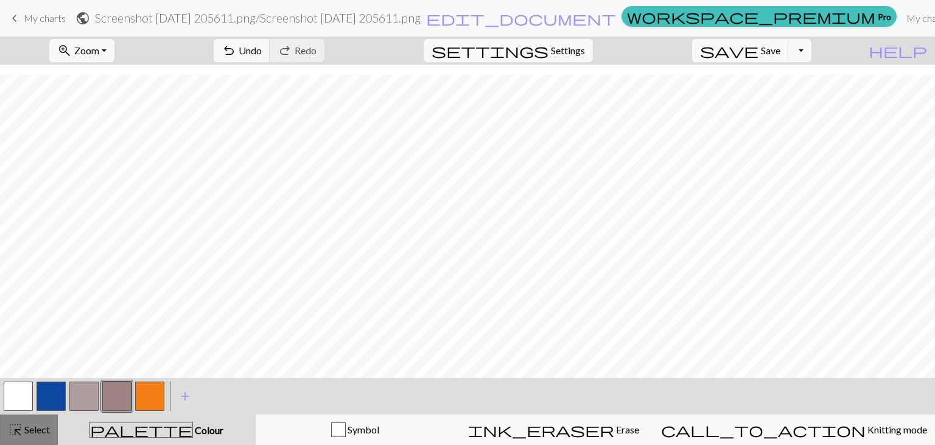
click at [28, 434] on span "Select" at bounding box center [36, 429] width 27 height 12
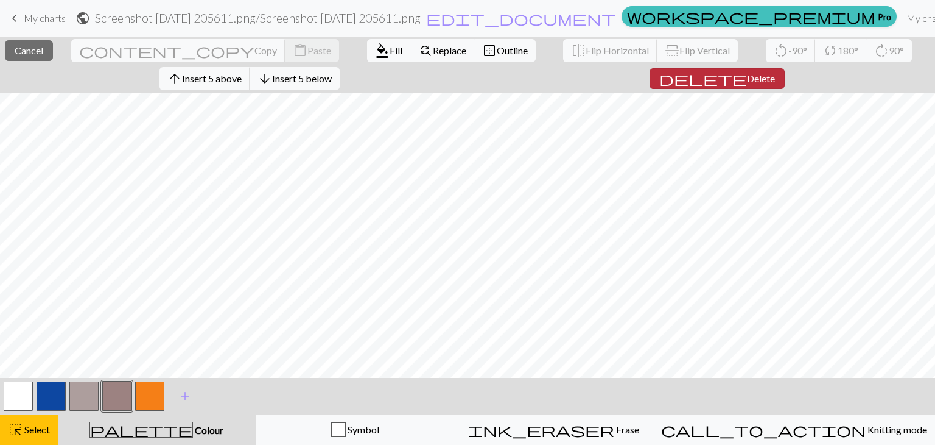
click at [752, 83] on span "Delete" at bounding box center [761, 78] width 28 height 12
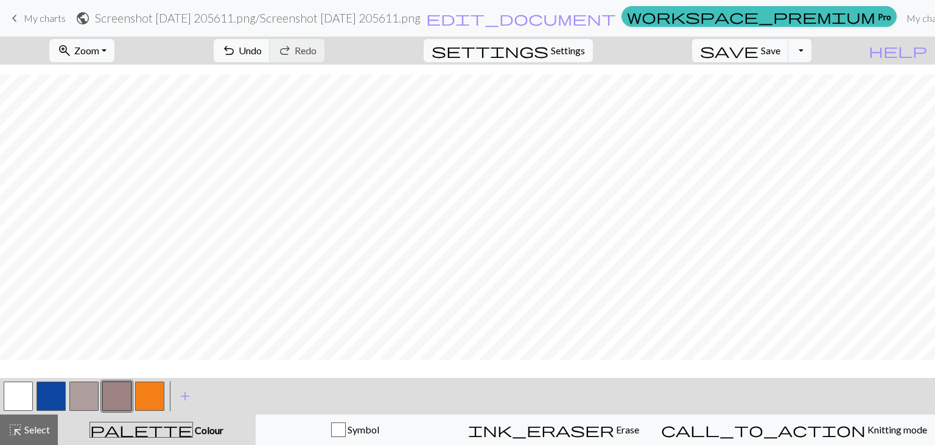
scroll to position [26, 0]
click at [24, 436] on div "highlight_alt Select Select" at bounding box center [29, 429] width 42 height 15
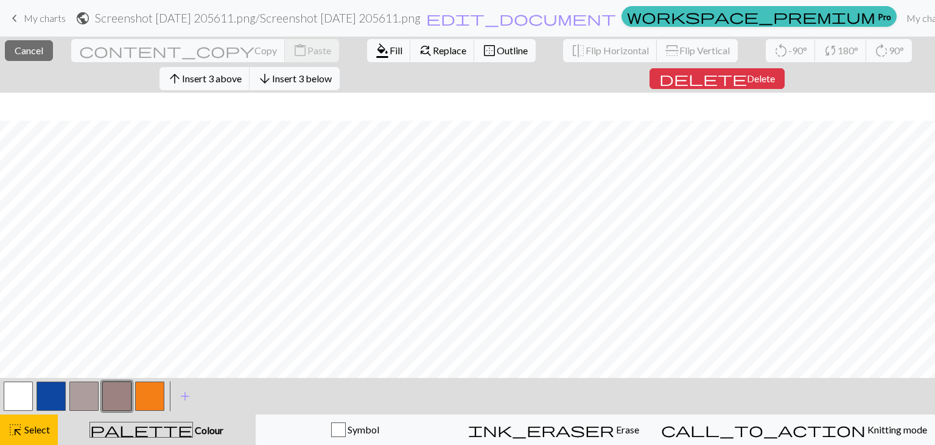
scroll to position [54, 0]
click at [747, 77] on span "Delete" at bounding box center [761, 78] width 28 height 12
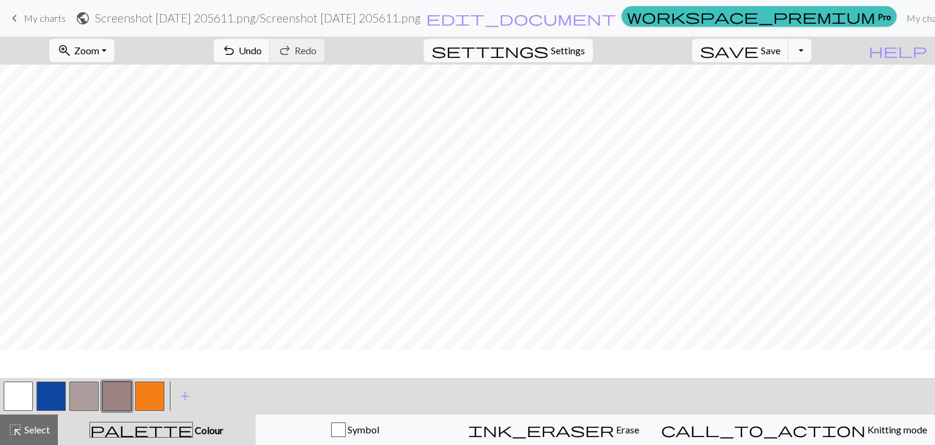
scroll to position [0, 0]
click at [105, 394] on button "button" at bounding box center [116, 395] width 29 height 29
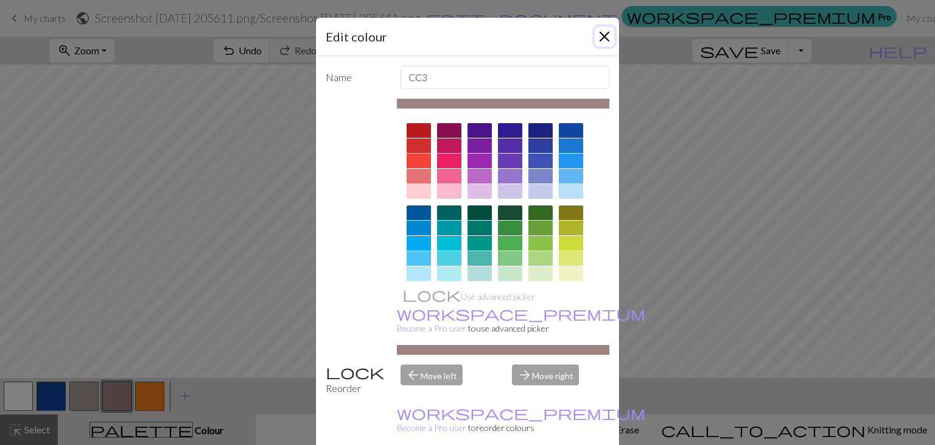
click at [595, 37] on button "Close" at bounding box center [604, 36] width 19 height 19
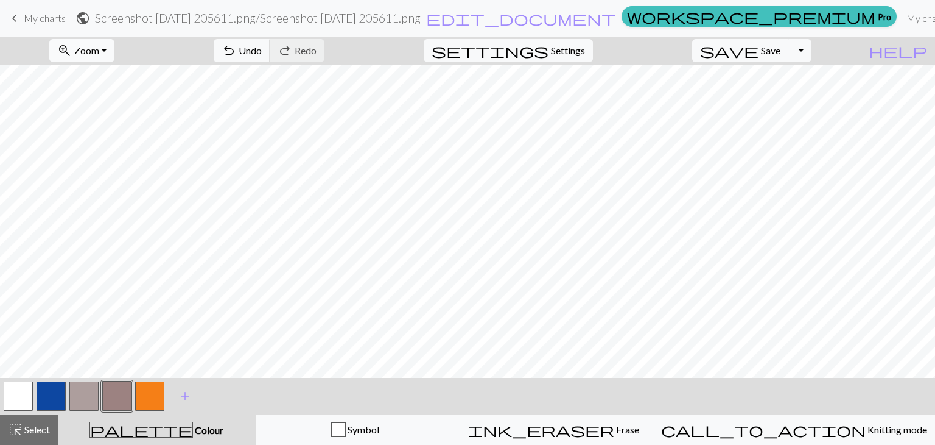
click at [114, 42] on button "zoom_in Zoom Zoom" at bounding box center [81, 50] width 65 height 23
click at [121, 163] on button "100%" at bounding box center [99, 165] width 96 height 19
click at [29, 432] on span "Select" at bounding box center [36, 429] width 27 height 12
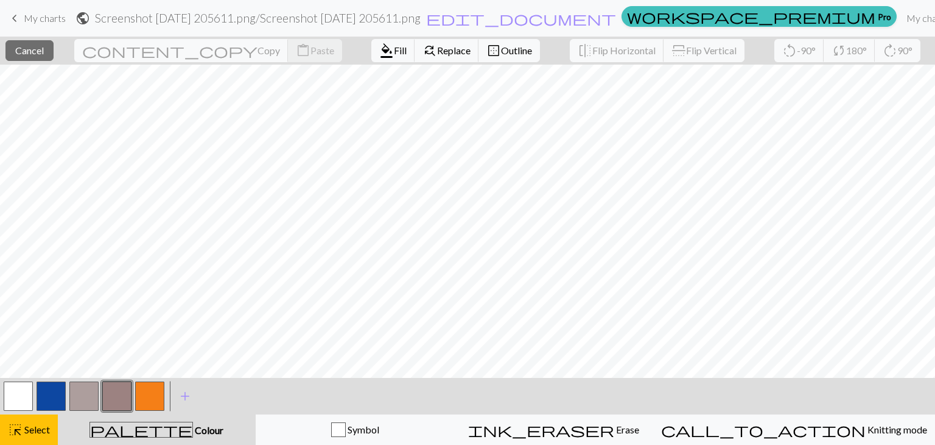
click at [40, 392] on button "button" at bounding box center [51, 395] width 29 height 29
click at [371, 50] on button "format_color_fill Fill" at bounding box center [393, 50] width 44 height 23
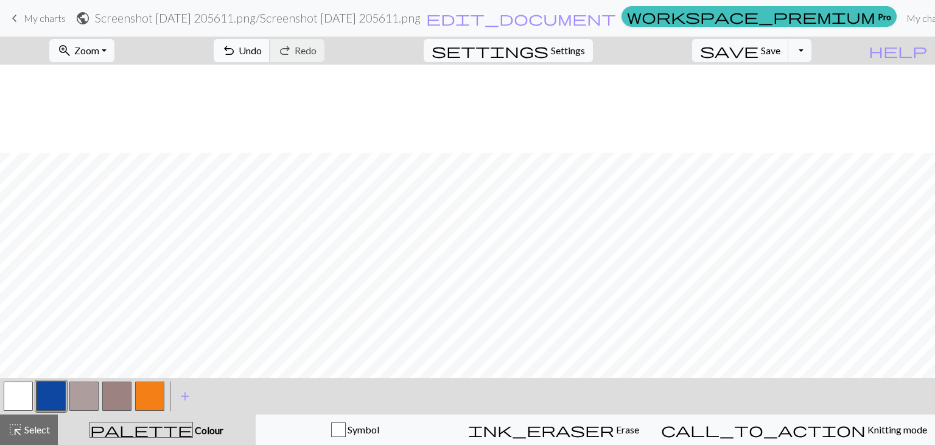
scroll to position [287, 0]
click at [109, 385] on button "button" at bounding box center [116, 395] width 29 height 29
click at [112, 389] on button "button" at bounding box center [116, 395] width 29 height 29
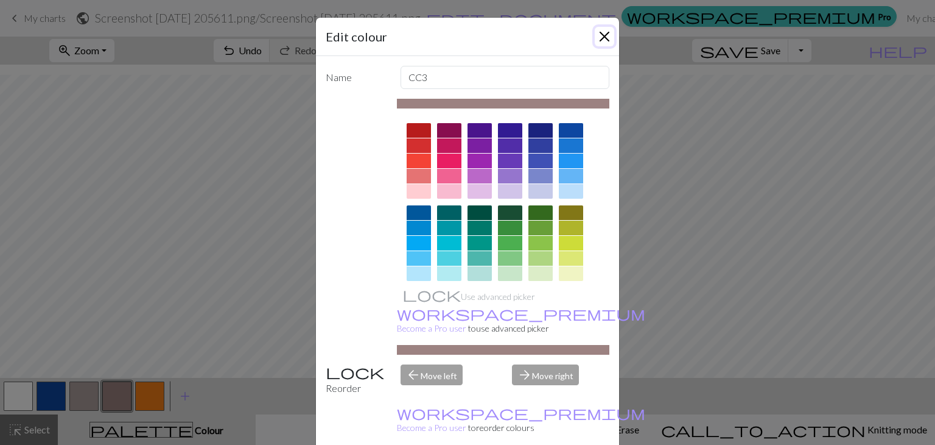
click at [604, 33] on button "Close" at bounding box center [604, 36] width 19 height 19
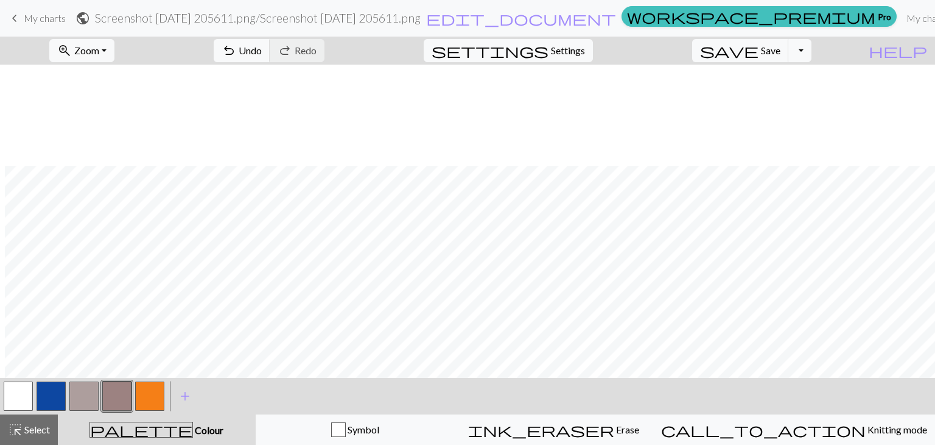
scroll to position [113, 5]
click at [49, 388] on button "button" at bounding box center [51, 395] width 29 height 29
click at [79, 389] on button "button" at bounding box center [83, 395] width 29 height 29
click at [103, 390] on button "button" at bounding box center [116, 395] width 29 height 29
click at [45, 393] on button "button" at bounding box center [51, 395] width 29 height 29
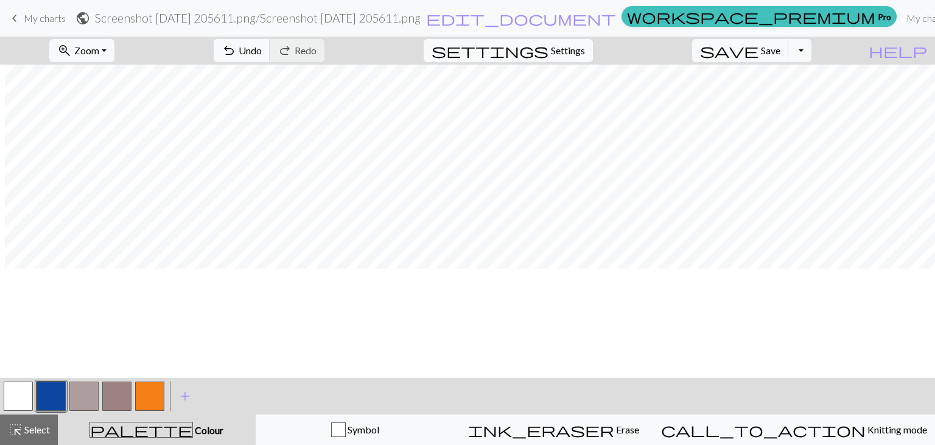
scroll to position [3, 5]
click at [127, 387] on button "button" at bounding box center [116, 395] width 29 height 29
click at [236, 54] on span "undo" at bounding box center [229, 50] width 15 height 17
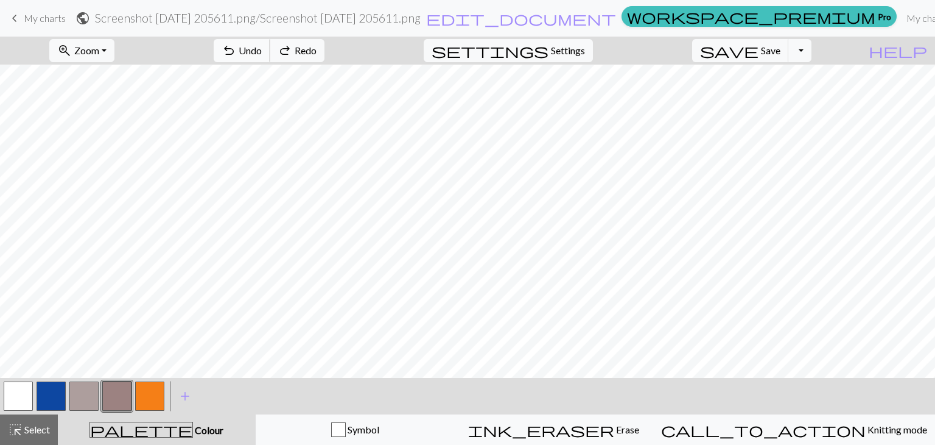
click at [236, 54] on span "undo" at bounding box center [229, 50] width 15 height 17
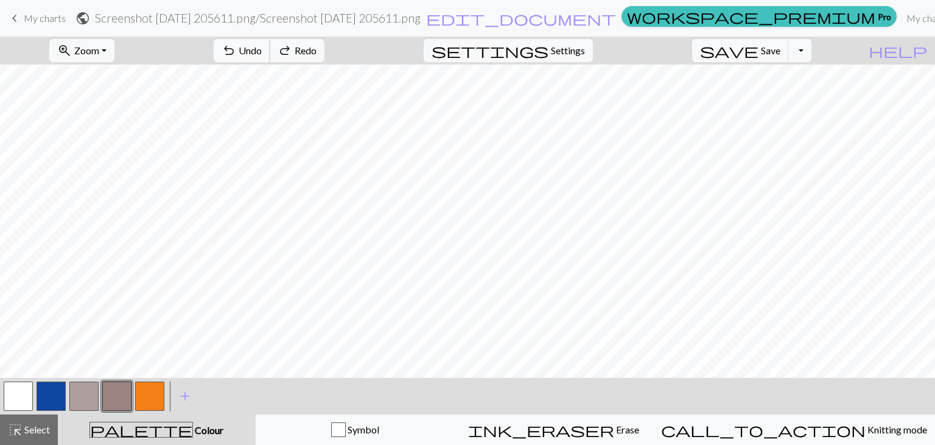
click at [236, 54] on span "undo" at bounding box center [229, 50] width 15 height 17
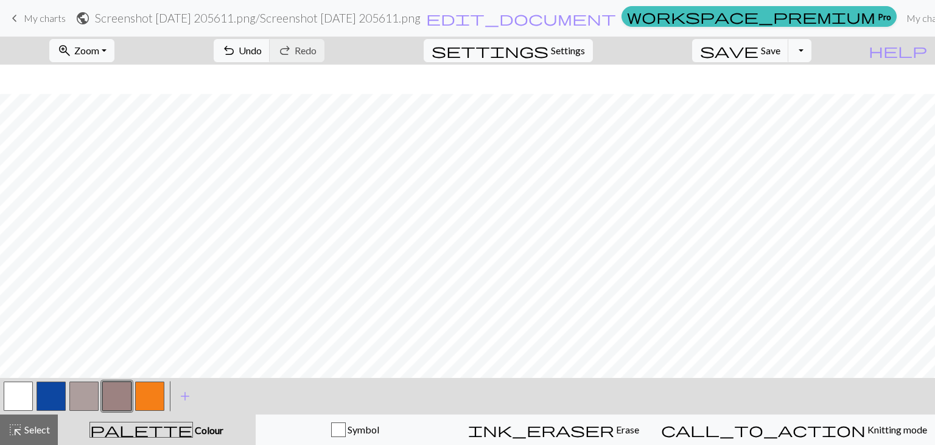
scroll to position [150, 0]
click at [17, 387] on button "button" at bounding box center [18, 395] width 29 height 29
click at [262, 52] on span "Undo" at bounding box center [250, 50] width 23 height 12
click at [44, 385] on button "button" at bounding box center [51, 395] width 29 height 29
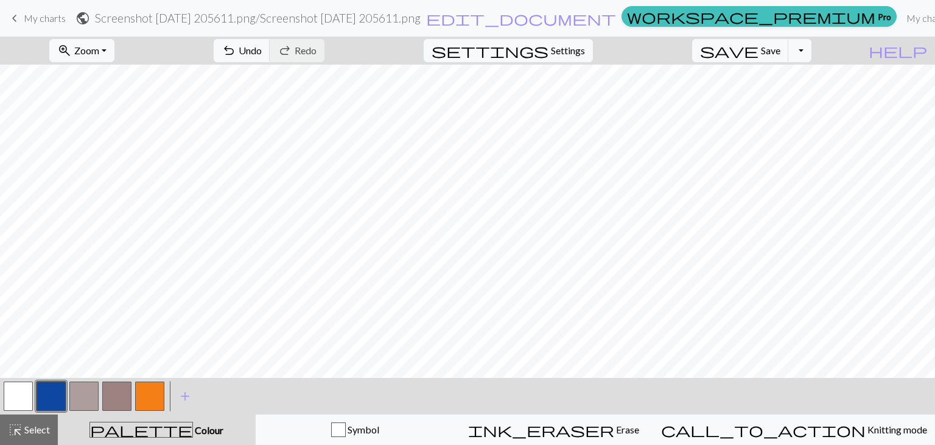
click at [20, 398] on button "button" at bounding box center [18, 395] width 29 height 29
click at [60, 388] on button "button" at bounding box center [51, 395] width 29 height 29
click at [12, 395] on button "button" at bounding box center [18, 395] width 29 height 29
click at [58, 388] on button "button" at bounding box center [51, 395] width 29 height 29
click at [13, 393] on button "button" at bounding box center [18, 395] width 29 height 29
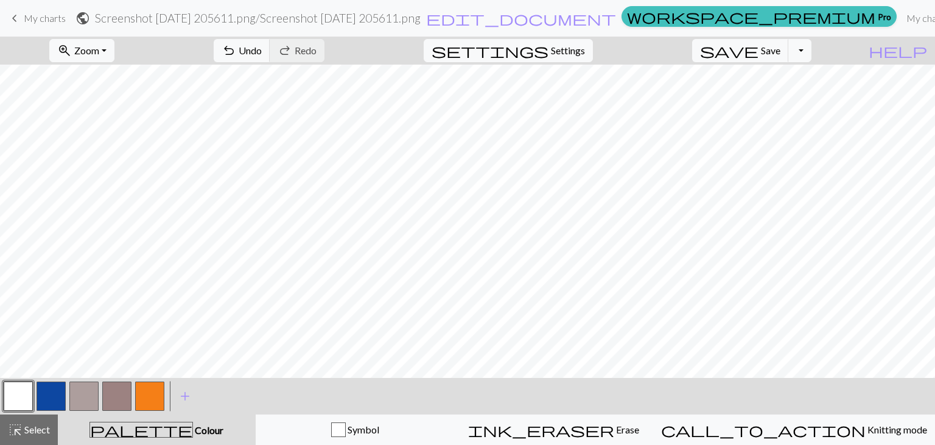
click at [63, 393] on button "button" at bounding box center [51, 395] width 29 height 29
click at [23, 383] on button "button" at bounding box center [18, 395] width 29 height 29
click at [45, 400] on button "button" at bounding box center [51, 395] width 29 height 29
click at [19, 398] on button "button" at bounding box center [18, 395] width 29 height 29
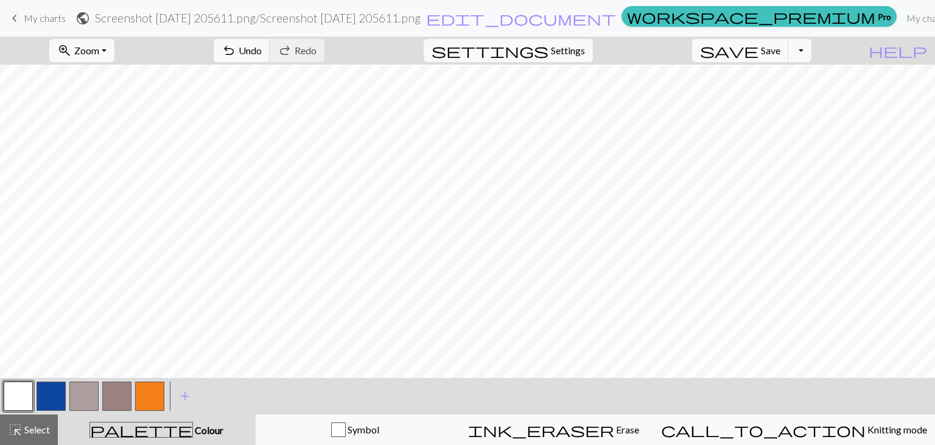
click at [49, 393] on button "button" at bounding box center [51, 395] width 29 height 29
click at [23, 395] on button "button" at bounding box center [18, 395] width 29 height 29
click at [49, 394] on button "button" at bounding box center [51, 395] width 29 height 29
click at [13, 394] on button "button" at bounding box center [18, 395] width 29 height 29
click at [41, 398] on button "button" at bounding box center [51, 395] width 29 height 29
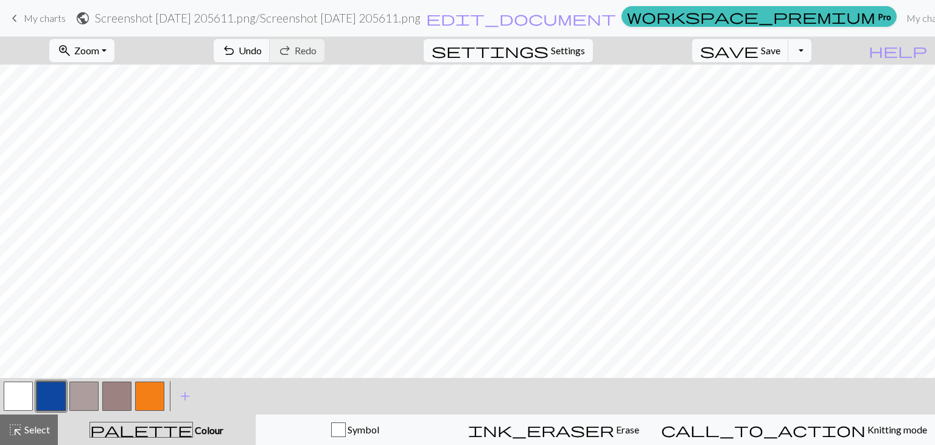
click at [21, 396] on button "button" at bounding box center [18, 395] width 29 height 29
click at [40, 393] on button "button" at bounding box center [51, 395] width 29 height 29
click at [17, 401] on button "button" at bounding box center [18, 395] width 29 height 29
click at [49, 390] on button "button" at bounding box center [51, 395] width 29 height 29
click at [23, 378] on div "< >" at bounding box center [84, 396] width 164 height 37
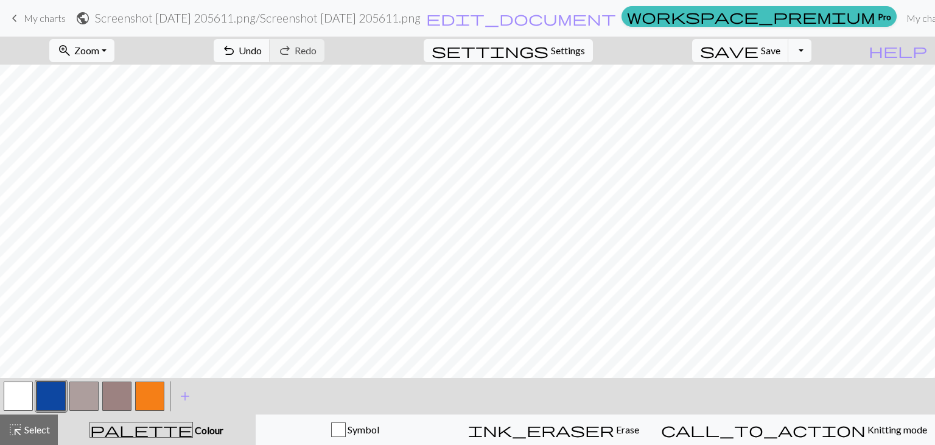
click at [17, 399] on button "button" at bounding box center [18, 395] width 29 height 29
click at [55, 388] on button "button" at bounding box center [51, 395] width 29 height 29
click at [27, 404] on button "button" at bounding box center [18, 395] width 29 height 29
click at [55, 393] on button "button" at bounding box center [51, 395] width 29 height 29
click at [20, 395] on button "button" at bounding box center [18, 395] width 29 height 29
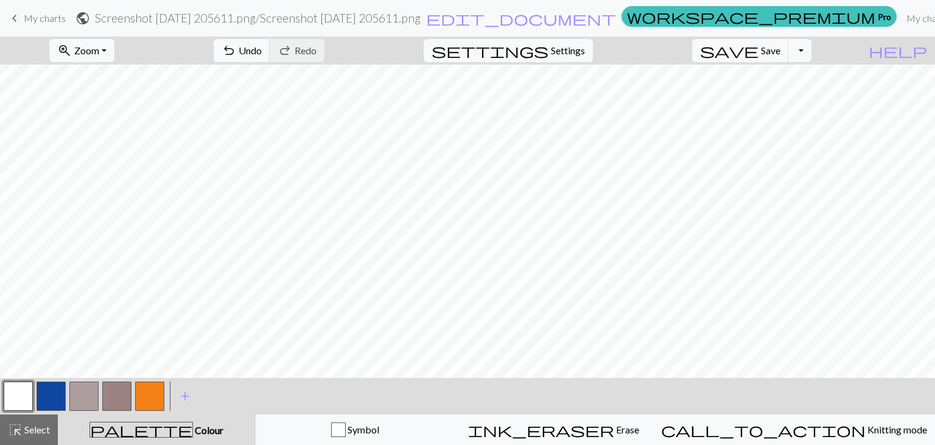
click at [44, 390] on button "button" at bounding box center [51, 395] width 29 height 29
click at [27, 401] on button "button" at bounding box center [18, 395] width 29 height 29
click at [114, 58] on button "zoom_in Zoom Zoom" at bounding box center [81, 50] width 65 height 23
click at [108, 147] on button "50%" at bounding box center [99, 145] width 96 height 19
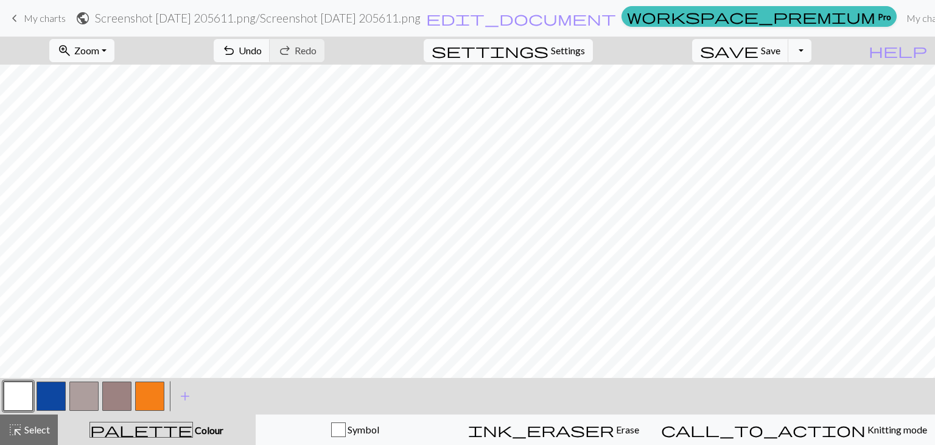
click at [19, 388] on button "button" at bounding box center [18, 395] width 29 height 29
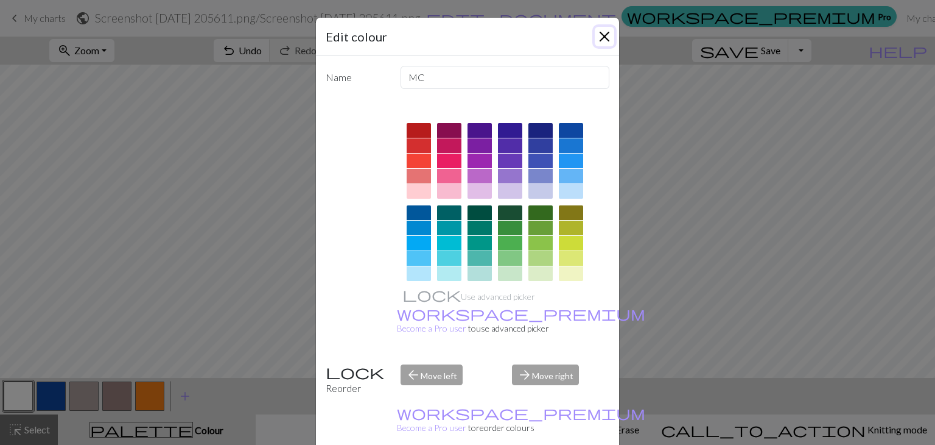
click at [607, 38] on button "Close" at bounding box center [604, 36] width 19 height 19
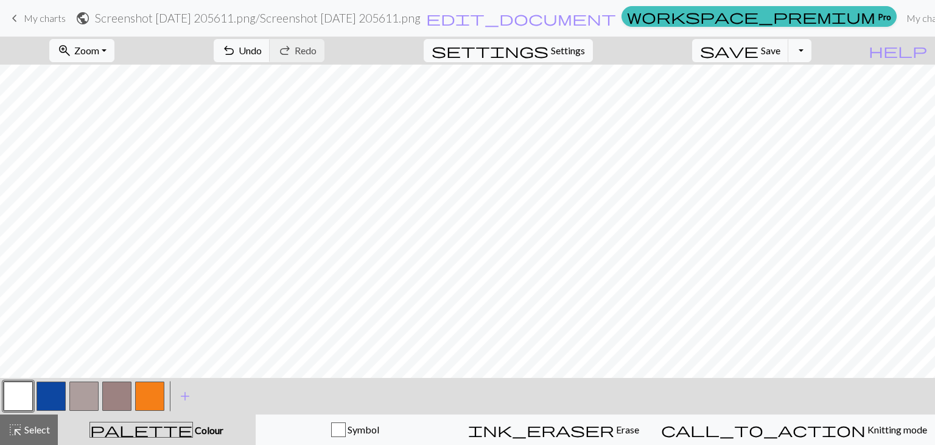
click at [117, 395] on button "button" at bounding box center [116, 395] width 29 height 29
click at [44, 389] on button "button" at bounding box center [51, 395] width 29 height 29
click at [51, 396] on button "button" at bounding box center [51, 395] width 29 height 29
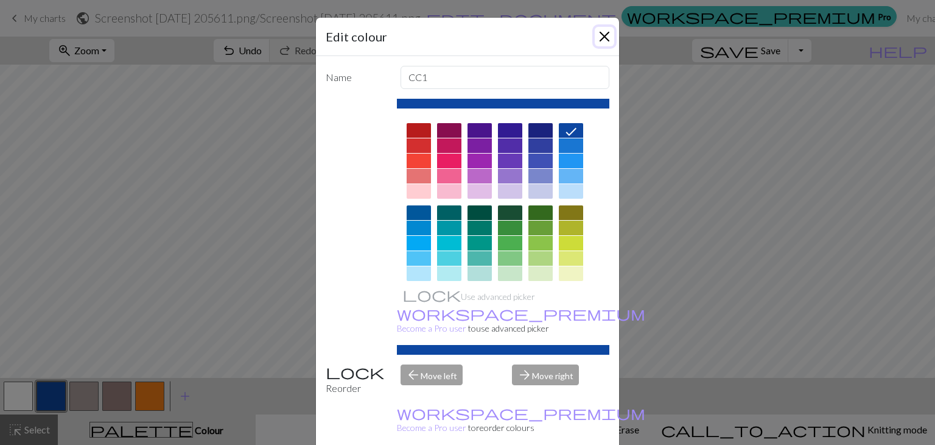
click at [608, 30] on button "Close" at bounding box center [604, 36] width 19 height 19
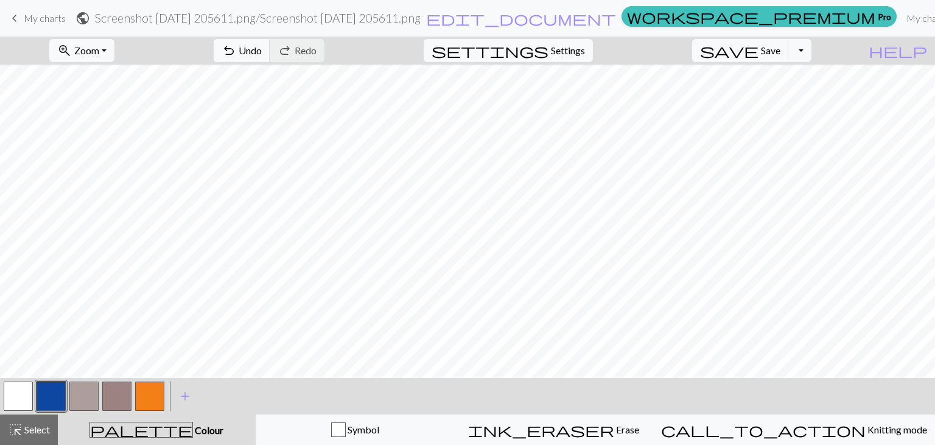
click at [122, 405] on button "button" at bounding box center [116, 395] width 29 height 29
click at [40, 398] on button "button" at bounding box center [51, 395] width 29 height 29
click at [97, 54] on button "zoom_in Zoom Zoom" at bounding box center [81, 50] width 65 height 23
click at [97, 164] on button "100%" at bounding box center [99, 165] width 96 height 19
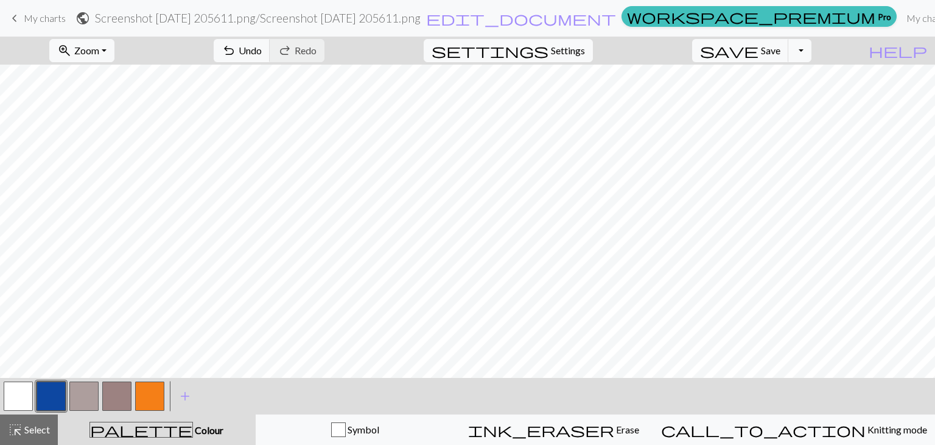
click at [117, 384] on button "button" at bounding box center [116, 395] width 29 height 29
click at [61, 392] on button "button" at bounding box center [51, 395] width 29 height 29
click at [99, 55] on span "Zoom" at bounding box center [86, 50] width 25 height 12
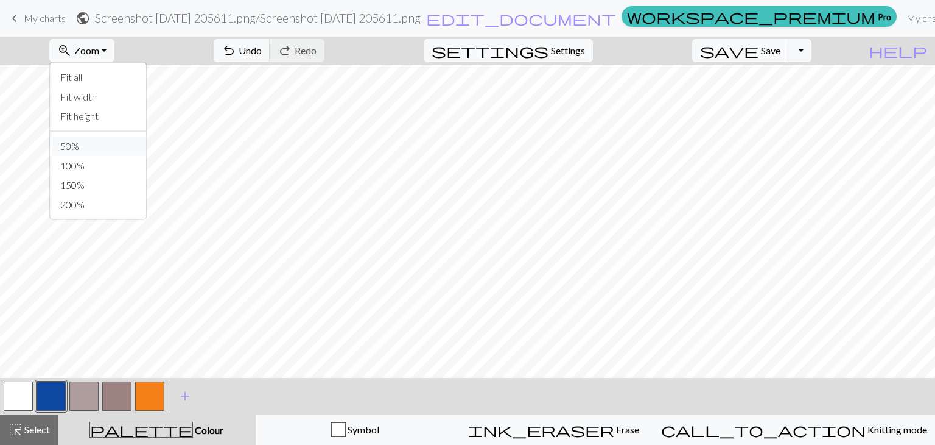
click at [94, 153] on button "50%" at bounding box center [99, 145] width 96 height 19
click at [12, 393] on button "button" at bounding box center [18, 395] width 29 height 29
click at [262, 51] on span "Undo" at bounding box center [250, 50] width 23 height 12
click at [262, 49] on span "Undo" at bounding box center [250, 50] width 23 height 12
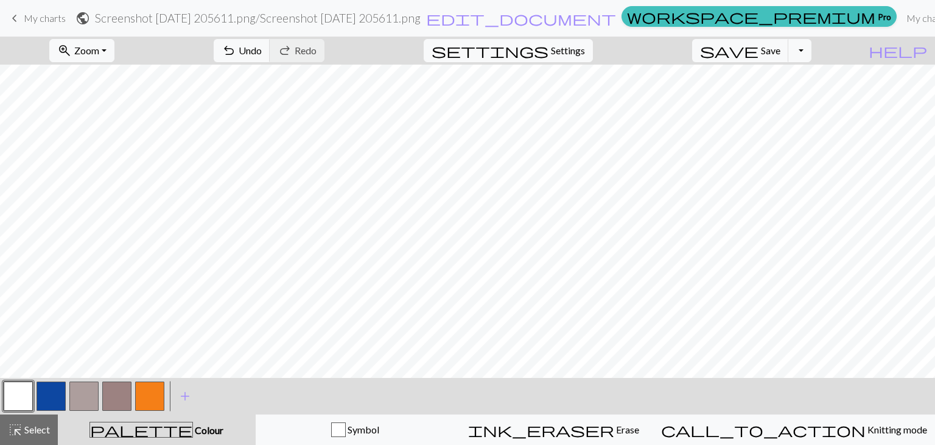
click at [52, 389] on button "button" at bounding box center [51, 395] width 29 height 29
click at [18, 400] on button "button" at bounding box center [18, 395] width 29 height 29
click at [262, 54] on span "Undo" at bounding box center [250, 50] width 23 height 12
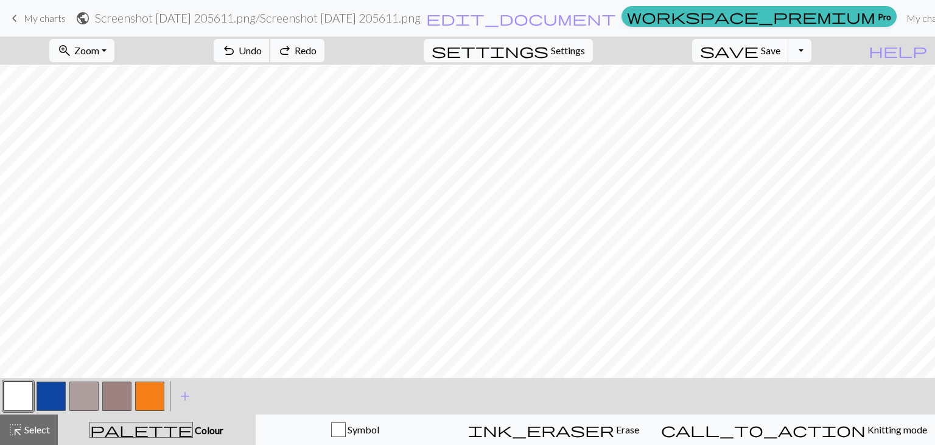
click at [262, 54] on span "Undo" at bounding box center [250, 50] width 23 height 12
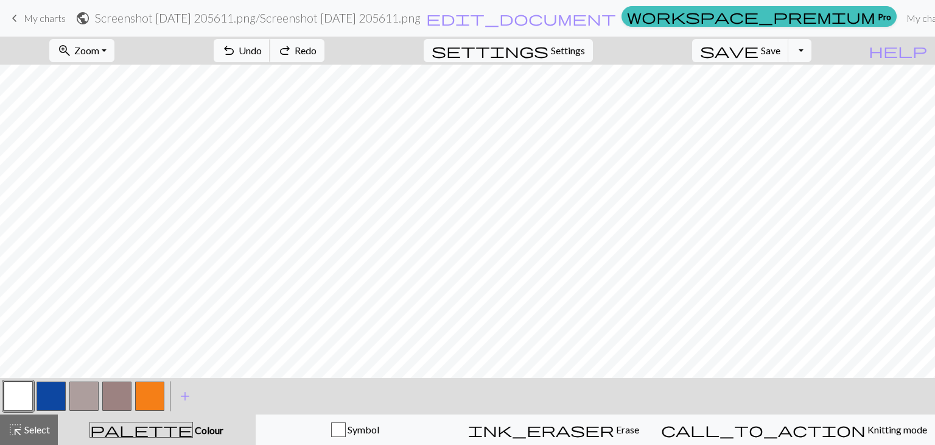
click at [262, 54] on span "Undo" at bounding box center [250, 50] width 23 height 12
click at [292, 49] on span "redo" at bounding box center [285, 50] width 15 height 17
click at [8, 407] on button "button" at bounding box center [18, 395] width 29 height 29
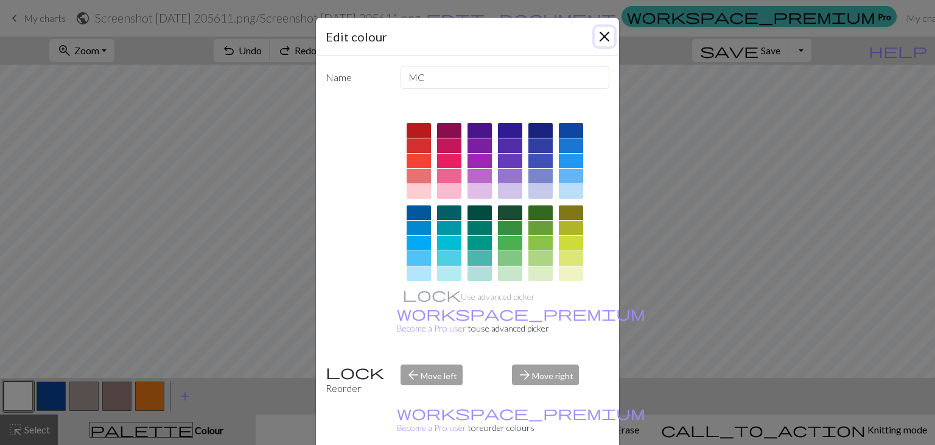
click at [597, 29] on button "Close" at bounding box center [604, 36] width 19 height 19
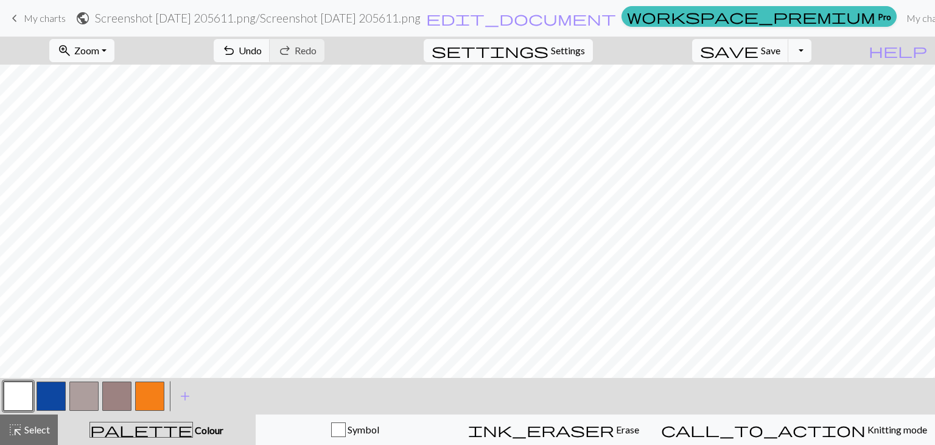
click at [48, 396] on button "button" at bounding box center [51, 395] width 29 height 29
click at [16, 392] on button "button" at bounding box center [18, 395] width 29 height 29
click at [52, 392] on button "button" at bounding box center [51, 395] width 29 height 29
click at [29, 398] on button "button" at bounding box center [18, 395] width 29 height 29
click at [99, 52] on span "Zoom" at bounding box center [86, 50] width 25 height 12
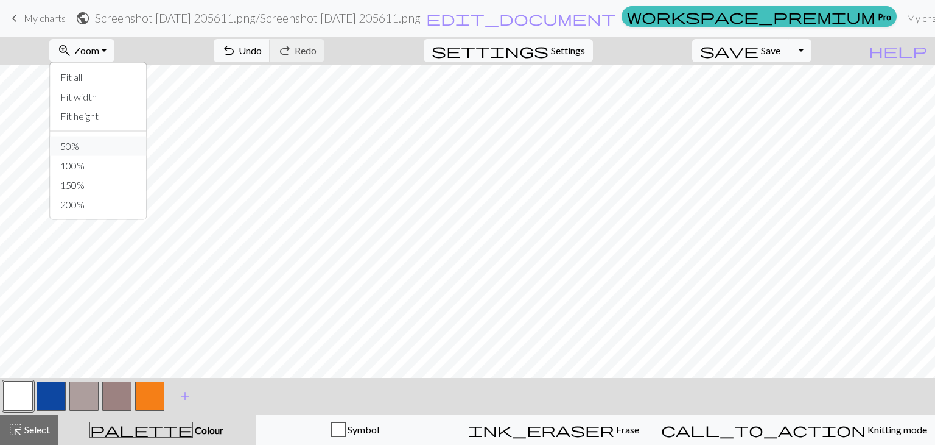
click at [100, 144] on button "50%" at bounding box center [99, 145] width 96 height 19
click at [270, 51] on button "undo Undo Undo" at bounding box center [242, 50] width 57 height 23
click at [41, 389] on button "button" at bounding box center [51, 395] width 29 height 29
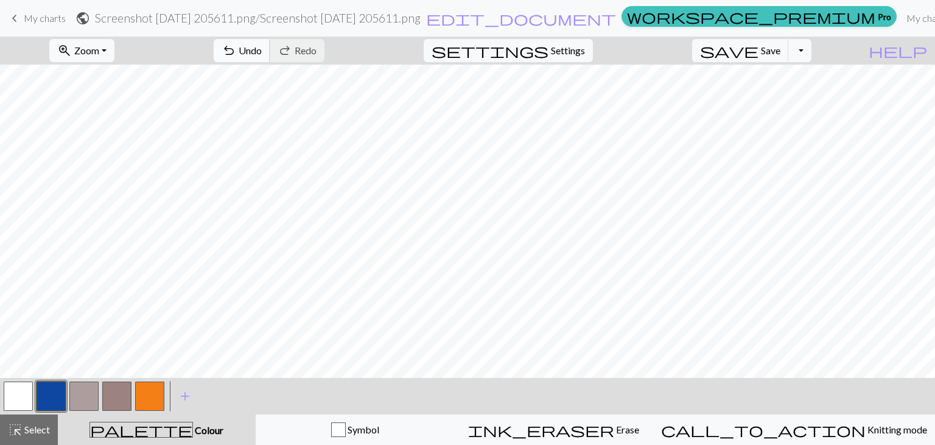
click at [236, 49] on span "undo" at bounding box center [229, 50] width 15 height 17
click at [270, 57] on button "undo Undo Undo" at bounding box center [242, 50] width 57 height 23
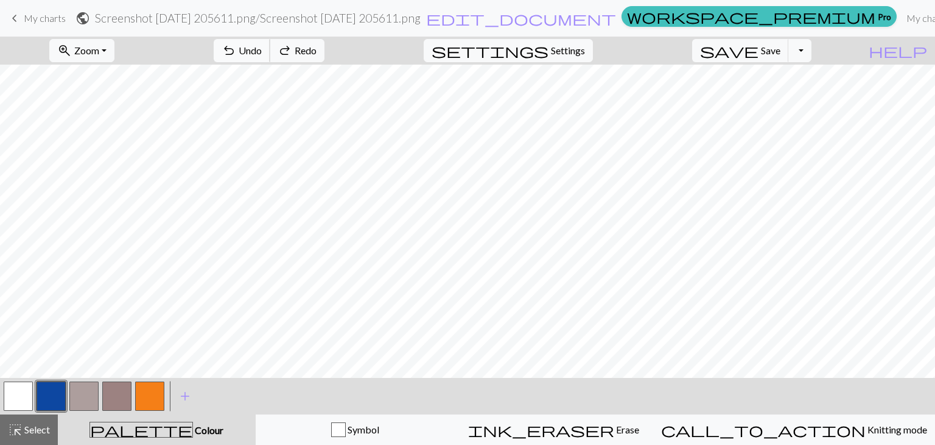
click at [270, 57] on button "undo Undo Undo" at bounding box center [242, 50] width 57 height 23
click at [317, 54] on span "Redo" at bounding box center [306, 50] width 22 height 12
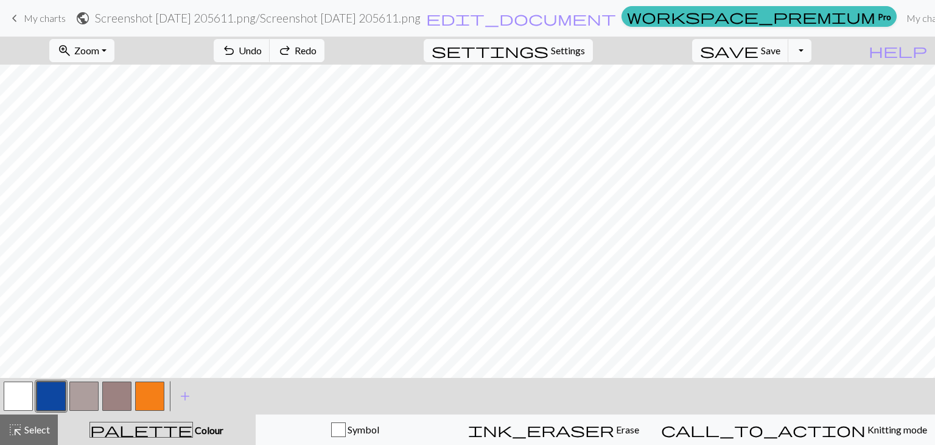
click at [317, 54] on span "Redo" at bounding box center [306, 50] width 22 height 12
click at [28, 397] on button "button" at bounding box center [18, 395] width 29 height 29
click at [62, 396] on button "button" at bounding box center [51, 395] width 29 height 29
click at [30, 394] on button "button" at bounding box center [18, 395] width 29 height 29
click at [51, 404] on button "button" at bounding box center [51, 395] width 29 height 29
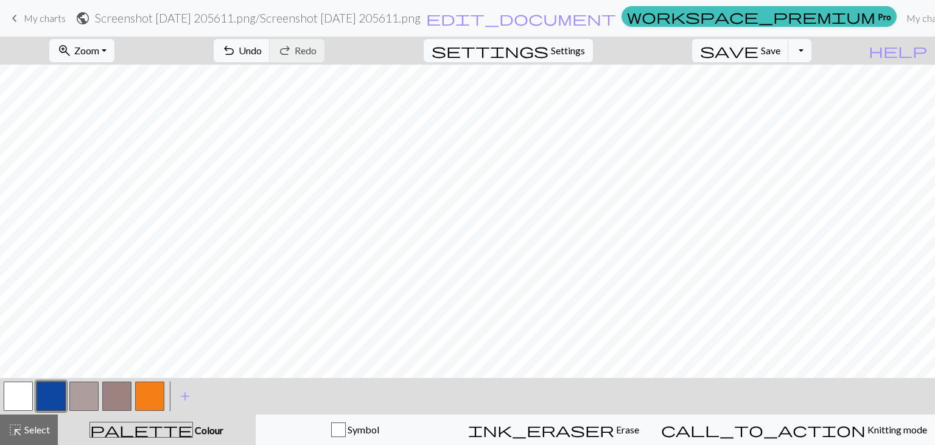
click at [28, 395] on button "button" at bounding box center [18, 395] width 29 height 29
click at [44, 392] on button "button" at bounding box center [51, 395] width 29 height 29
click at [262, 48] on span "Undo" at bounding box center [250, 50] width 23 height 12
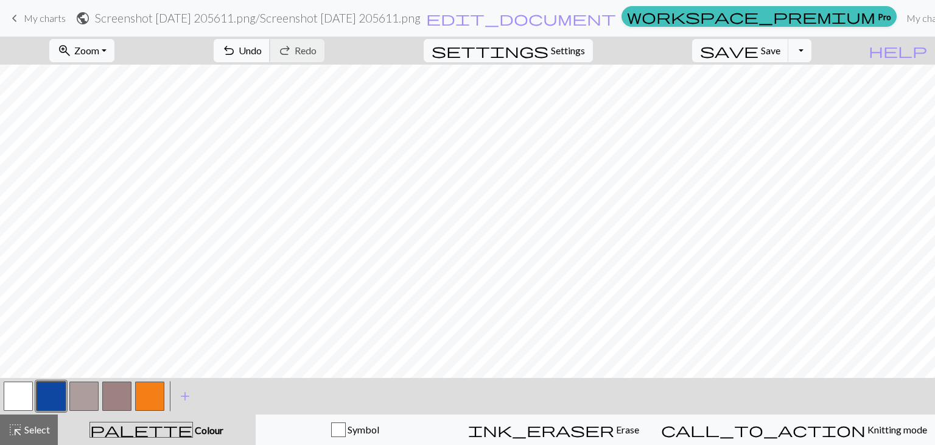
click at [270, 50] on button "undo Undo Undo" at bounding box center [242, 50] width 57 height 23
click at [24, 395] on button "button" at bounding box center [18, 395] width 29 height 29
click at [262, 56] on span "Undo" at bounding box center [250, 50] width 23 height 12
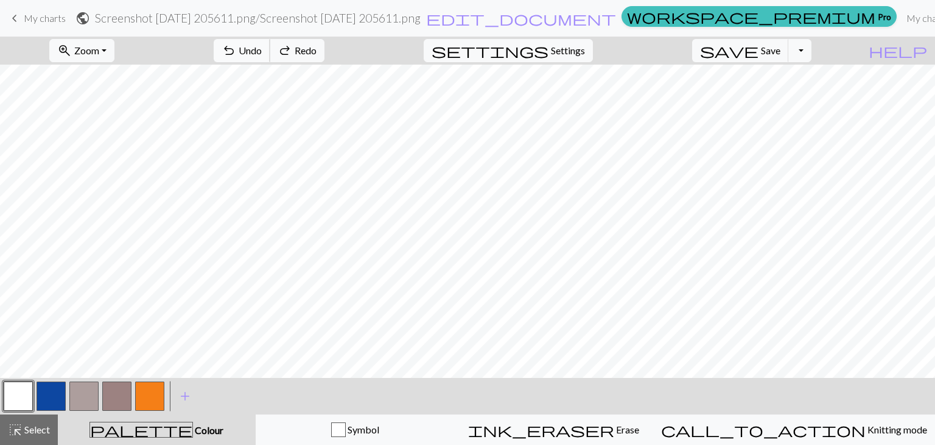
click at [262, 56] on span "Undo" at bounding box center [250, 50] width 23 height 12
click at [317, 49] on span "Redo" at bounding box center [306, 50] width 22 height 12
click at [47, 395] on button "button" at bounding box center [51, 395] width 29 height 29
click at [19, 389] on button "button" at bounding box center [18, 395] width 29 height 29
click at [270, 57] on button "undo Undo Undo" at bounding box center [242, 50] width 57 height 23
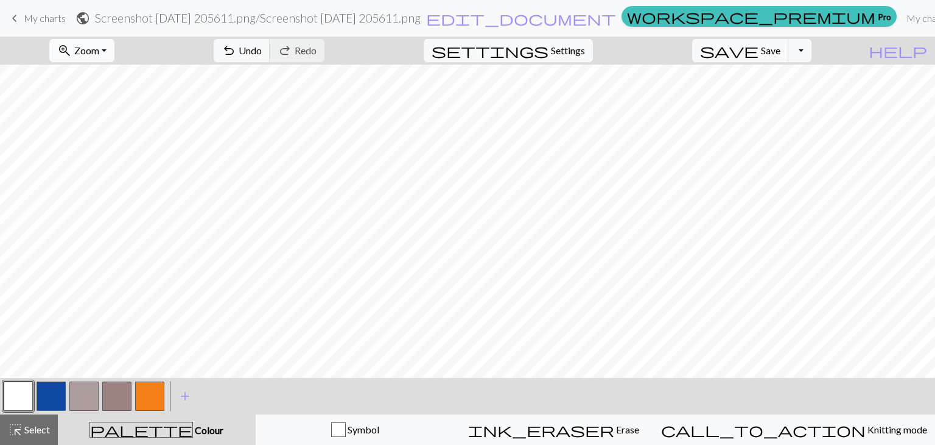
drag, startPoint x: 124, startPoint y: 62, endPoint x: 124, endPoint y: 54, distance: 7.3
click at [124, 54] on div "zoom_in Zoom Zoom Fit all Fit width Fit height 50% 100% 150% 200%" at bounding box center [81, 51] width 83 height 28
click at [114, 54] on button "zoom_in Zoom Zoom" at bounding box center [81, 50] width 65 height 23
click at [190, 397] on span "add" at bounding box center [185, 395] width 15 height 17
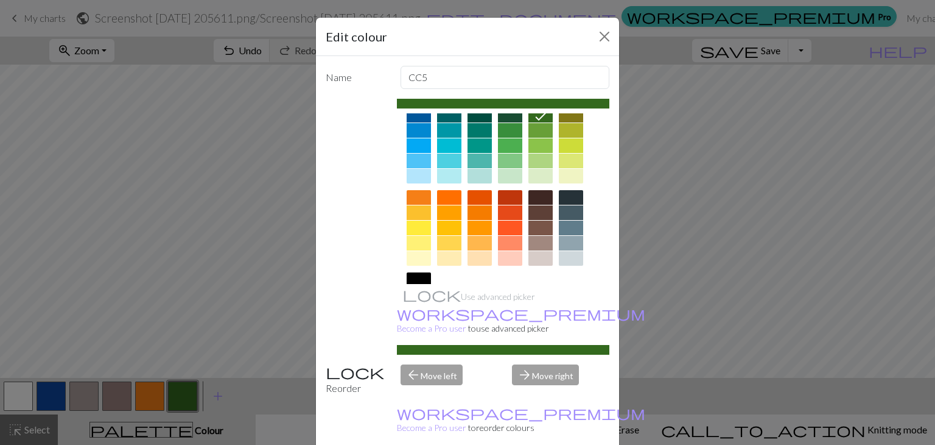
scroll to position [37, 0]
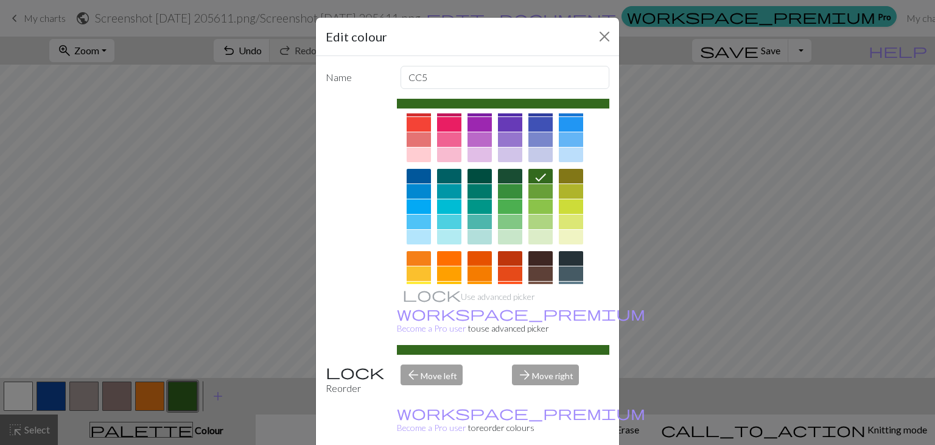
click at [468, 272] on div at bounding box center [480, 273] width 24 height 15
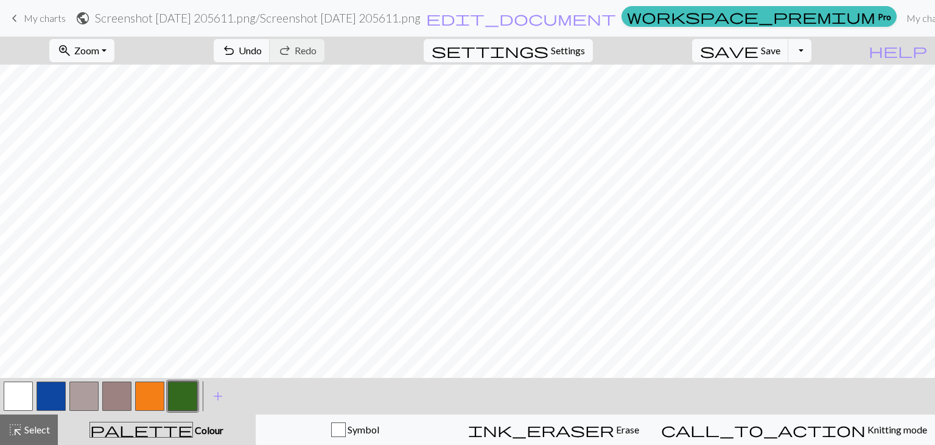
click at [149, 378] on div "< >" at bounding box center [100, 396] width 197 height 37
click at [151, 384] on button "button" at bounding box center [149, 395] width 29 height 29
click at [15, 391] on button "button" at bounding box center [18, 395] width 29 height 29
click at [51, 384] on button "button" at bounding box center [51, 395] width 29 height 29
click at [270, 42] on button "undo Undo Undo" at bounding box center [242, 50] width 57 height 23
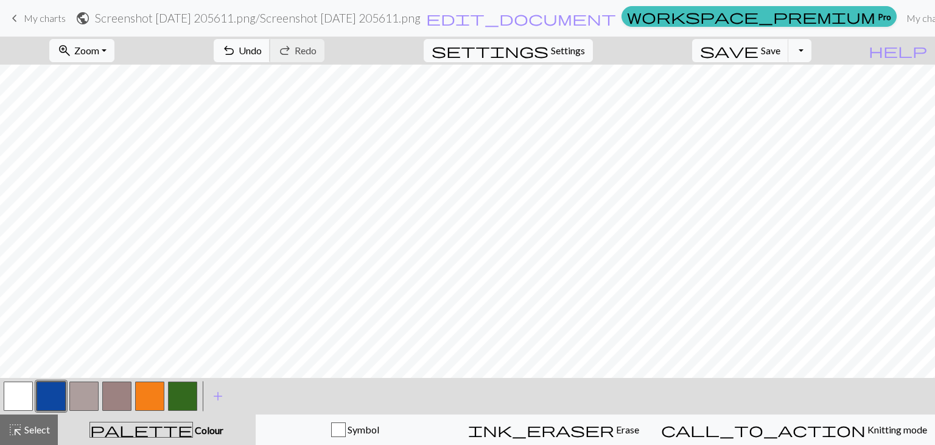
click at [236, 51] on span "undo" at bounding box center [229, 50] width 15 height 17
click at [50, 391] on button "button" at bounding box center [51, 395] width 29 height 29
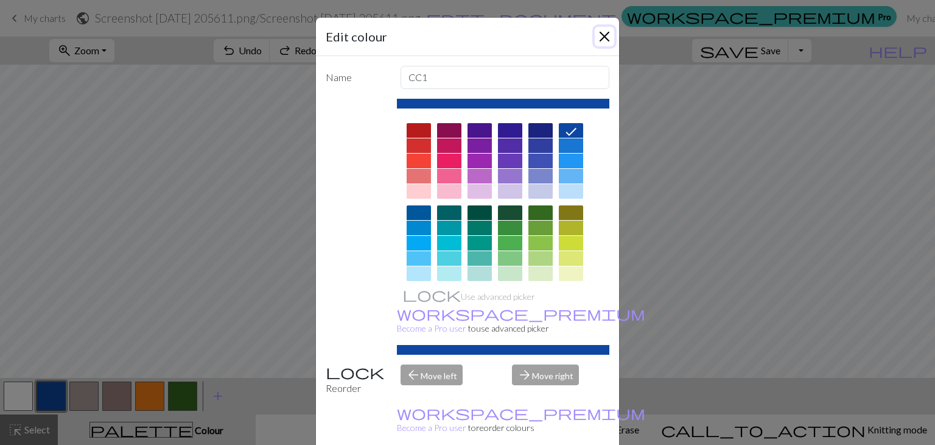
click at [600, 37] on button "Close" at bounding box center [604, 36] width 19 height 19
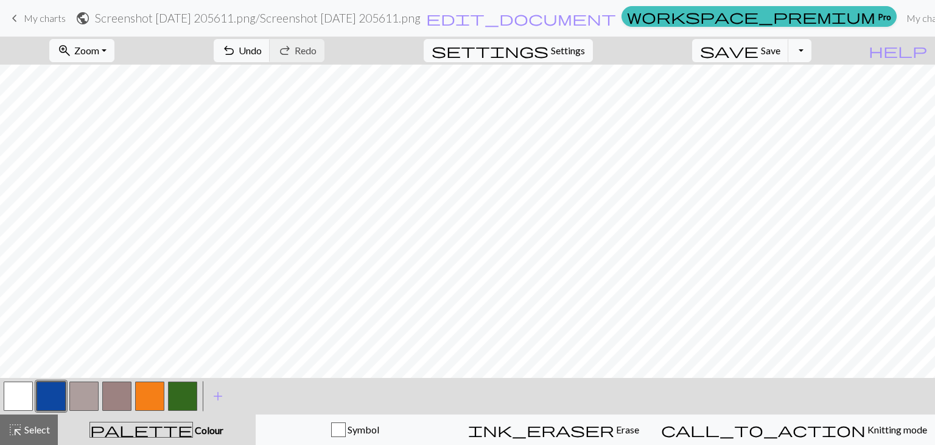
click at [122, 390] on button "button" at bounding box center [116, 395] width 29 height 29
click at [20, 390] on button "button" at bounding box center [18, 395] width 29 height 29
click at [44, 399] on button "button" at bounding box center [51, 395] width 29 height 29
click at [26, 379] on div at bounding box center [18, 395] width 33 height 33
click at [15, 405] on button "button" at bounding box center [18, 395] width 29 height 29
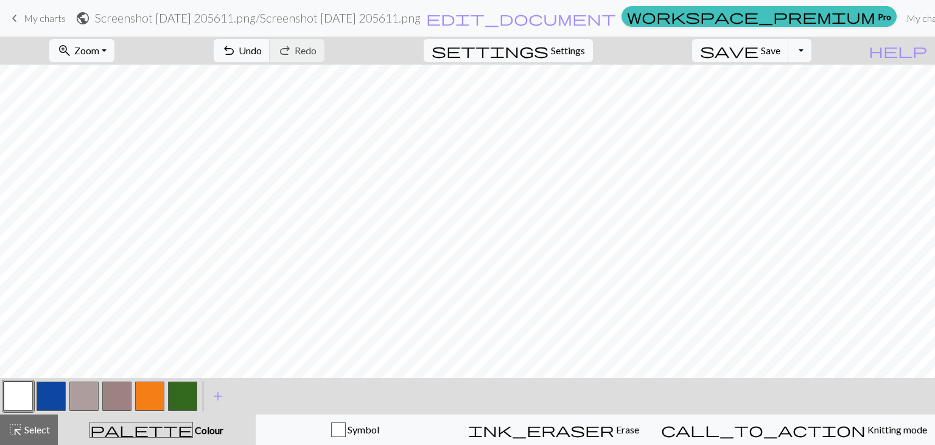
click at [46, 386] on button "button" at bounding box center [51, 395] width 29 height 29
click at [21, 392] on button "button" at bounding box center [18, 395] width 29 height 29
click at [50, 383] on button "button" at bounding box center [51, 395] width 29 height 29
click at [12, 396] on button "button" at bounding box center [18, 395] width 29 height 29
click at [270, 60] on button "undo Undo Undo" at bounding box center [242, 50] width 57 height 23
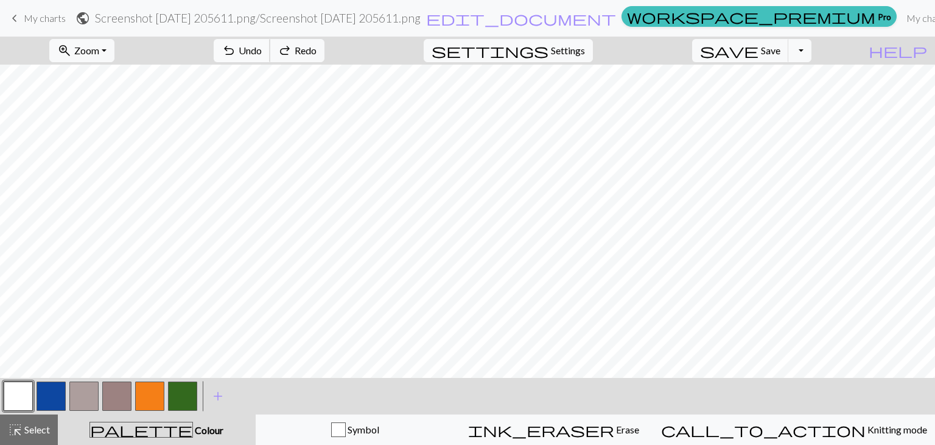
click at [270, 60] on button "undo Undo Undo" at bounding box center [242, 50] width 57 height 23
click at [292, 52] on span "redo" at bounding box center [285, 50] width 15 height 17
click at [262, 47] on span "Undo" at bounding box center [250, 50] width 23 height 12
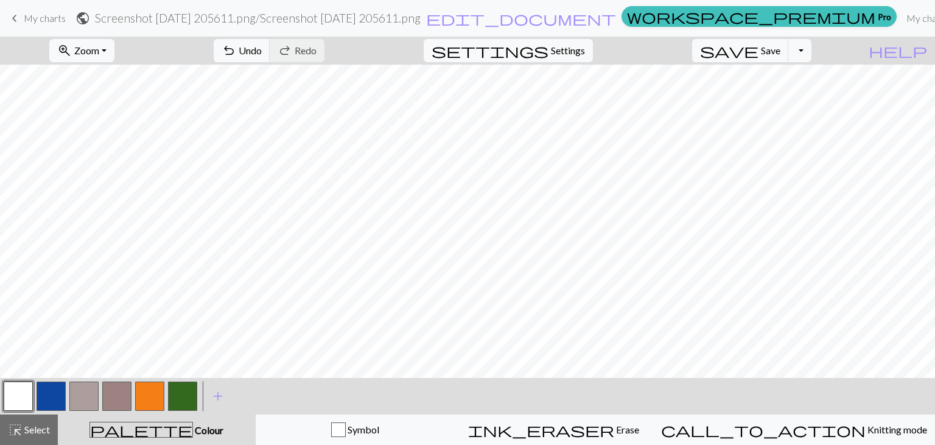
click at [60, 389] on button "button" at bounding box center [51, 395] width 29 height 29
click at [24, 393] on button "button" at bounding box center [18, 395] width 29 height 29
click at [51, 398] on button "button" at bounding box center [51, 395] width 29 height 29
click at [26, 397] on button "button" at bounding box center [18, 395] width 29 height 29
click at [55, 385] on button "button" at bounding box center [51, 395] width 29 height 29
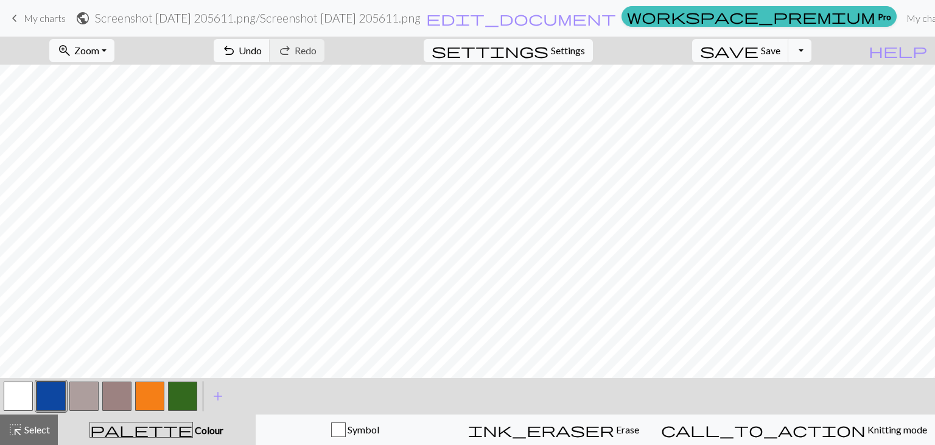
click at [15, 395] on button "button" at bounding box center [18, 395] width 29 height 29
click at [262, 54] on span "Undo" at bounding box center [250, 50] width 23 height 12
click at [51, 392] on button "button" at bounding box center [51, 395] width 29 height 29
click at [152, 287] on div "zoom_in Zoom Zoom Fit all Fit width Fit height 50% 100% 150% 200% undo Undo Und…" at bounding box center [467, 241] width 935 height 408
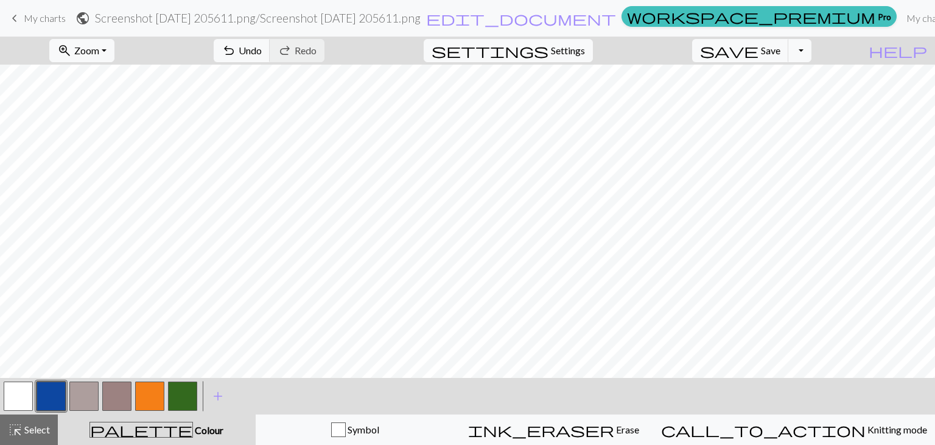
click at [21, 393] on button "button" at bounding box center [18, 395] width 29 height 29
click at [23, 385] on button "button" at bounding box center [18, 395] width 29 height 29
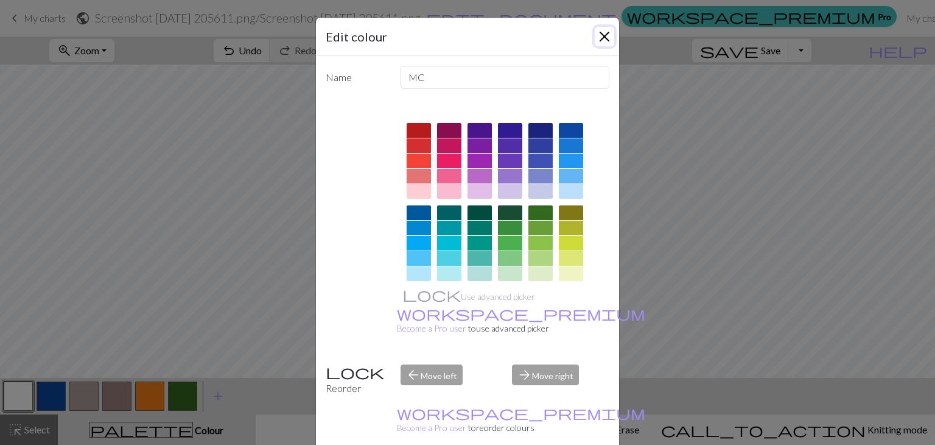
click at [602, 41] on button "Close" at bounding box center [604, 36] width 19 height 19
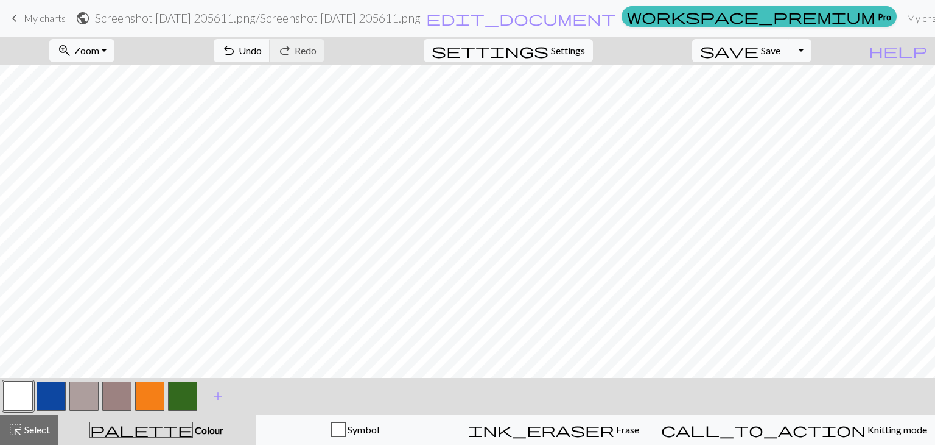
click at [46, 398] on button "button" at bounding box center [51, 395] width 29 height 29
click at [13, 405] on button "button" at bounding box center [18, 395] width 29 height 29
click at [58, 393] on button "button" at bounding box center [51, 395] width 29 height 29
click at [22, 399] on button "button" at bounding box center [18, 395] width 29 height 29
click at [55, 384] on button "button" at bounding box center [51, 395] width 29 height 29
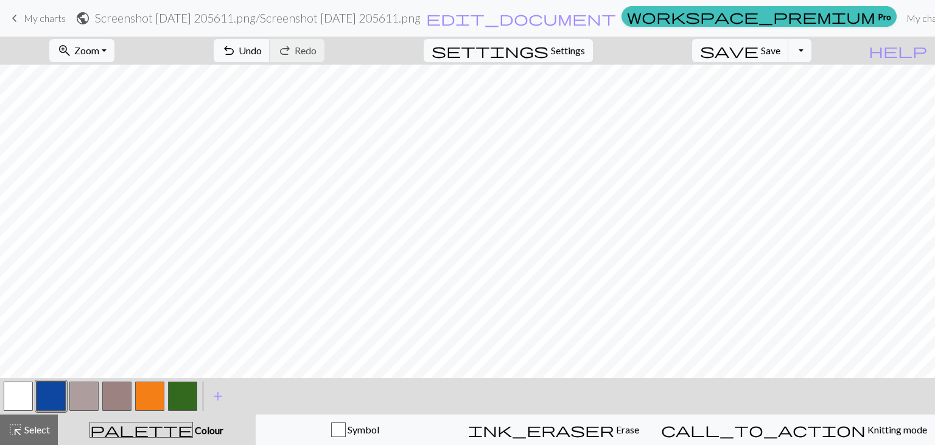
click at [26, 388] on button "button" at bounding box center [18, 395] width 29 height 29
click at [51, 392] on button "button" at bounding box center [51, 395] width 29 height 29
click at [5, 390] on button "button" at bounding box center [18, 395] width 29 height 29
click at [55, 395] on button "button" at bounding box center [51, 395] width 29 height 29
click at [32, 387] on button "button" at bounding box center [18, 395] width 29 height 29
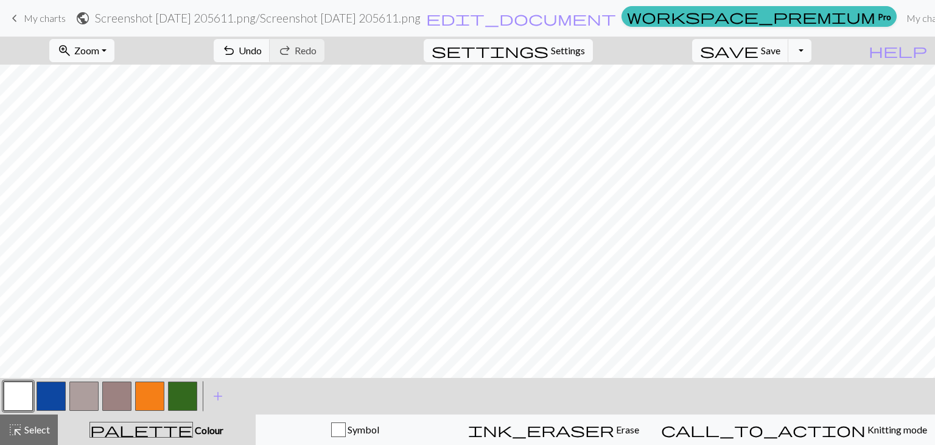
click at [153, 392] on button "button" at bounding box center [149, 395] width 29 height 29
click at [270, 43] on button "undo Undo Undo" at bounding box center [242, 50] width 57 height 23
click at [112, 400] on button "button" at bounding box center [116, 395] width 29 height 29
click at [55, 393] on button "button" at bounding box center [51, 395] width 29 height 29
click at [22, 400] on button "button" at bounding box center [18, 395] width 29 height 29
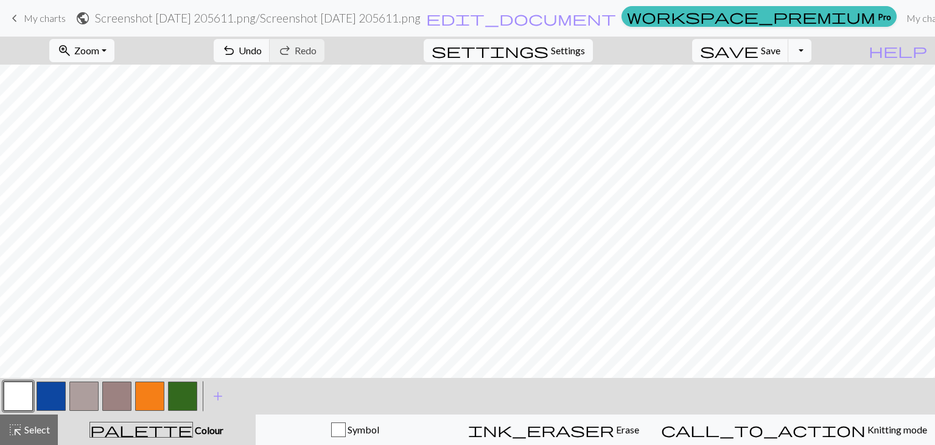
click at [49, 395] on button "button" at bounding box center [51, 395] width 29 height 29
click at [26, 392] on button "button" at bounding box center [18, 395] width 29 height 29
click at [262, 56] on span "Undo" at bounding box center [250, 50] width 23 height 12
click at [54, 400] on button "button" at bounding box center [51, 395] width 29 height 29
click at [11, 400] on button "button" at bounding box center [18, 395] width 29 height 29
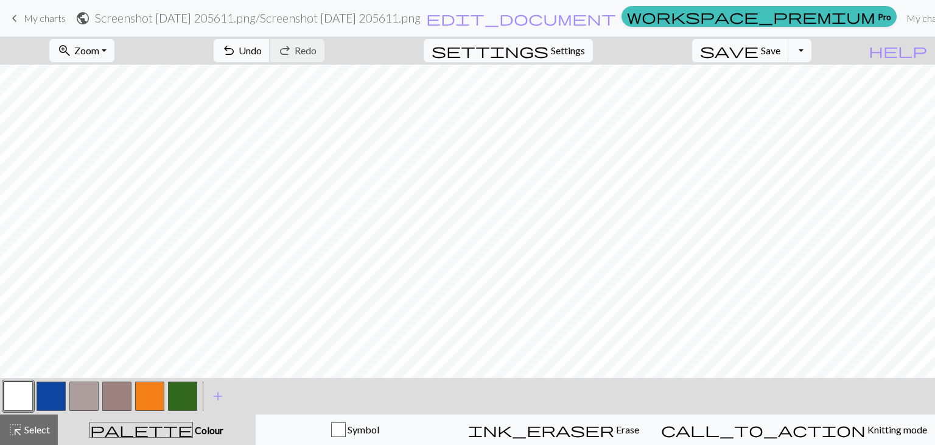
click at [270, 55] on button "undo Undo Undo" at bounding box center [242, 50] width 57 height 23
click at [41, 403] on button "button" at bounding box center [51, 395] width 29 height 29
click at [141, 393] on button "button" at bounding box center [149, 395] width 29 height 29
click at [32, 395] on button "button" at bounding box center [18, 395] width 29 height 29
click at [138, 393] on button "button" at bounding box center [149, 395] width 29 height 29
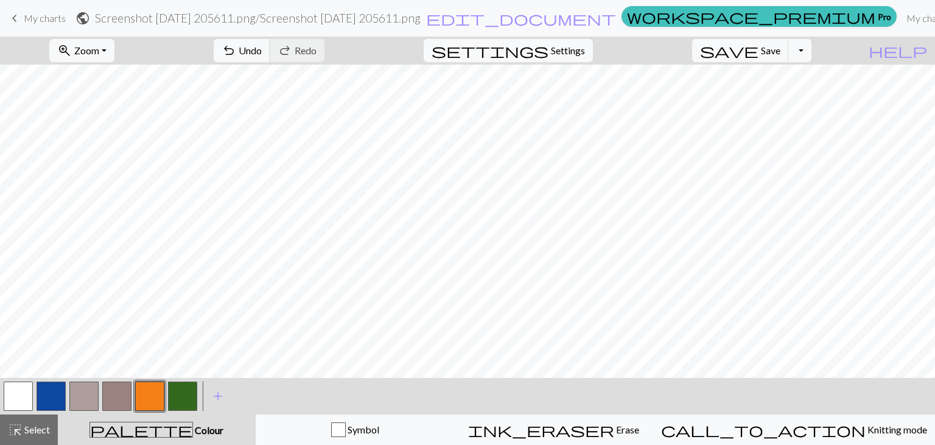
click at [59, 394] on button "button" at bounding box center [51, 395] width 29 height 29
click at [19, 393] on button "button" at bounding box center [18, 395] width 29 height 29
click at [44, 392] on button "button" at bounding box center [51, 395] width 29 height 29
click at [19, 403] on button "button" at bounding box center [18, 395] width 29 height 29
click at [62, 385] on button "button" at bounding box center [51, 395] width 29 height 29
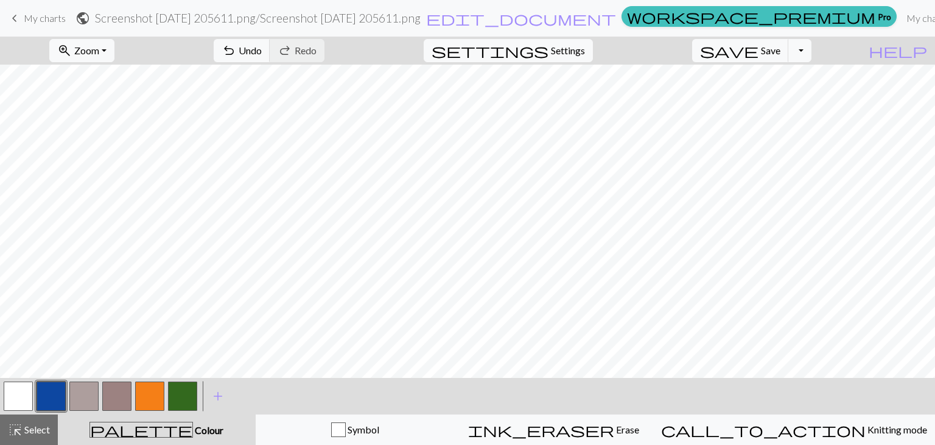
click at [27, 398] on button "button" at bounding box center [18, 395] width 29 height 29
click at [136, 393] on button "button" at bounding box center [149, 395] width 29 height 29
click at [36, 392] on div at bounding box center [51, 395] width 33 height 33
click at [15, 386] on button "button" at bounding box center [18, 395] width 29 height 29
click at [63, 406] on button "button" at bounding box center [51, 395] width 29 height 29
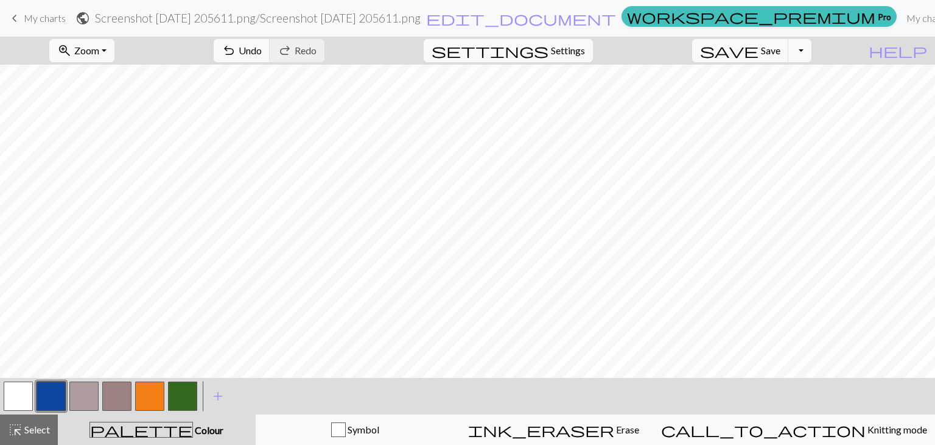
click at [47, 395] on button "button" at bounding box center [51, 395] width 29 height 29
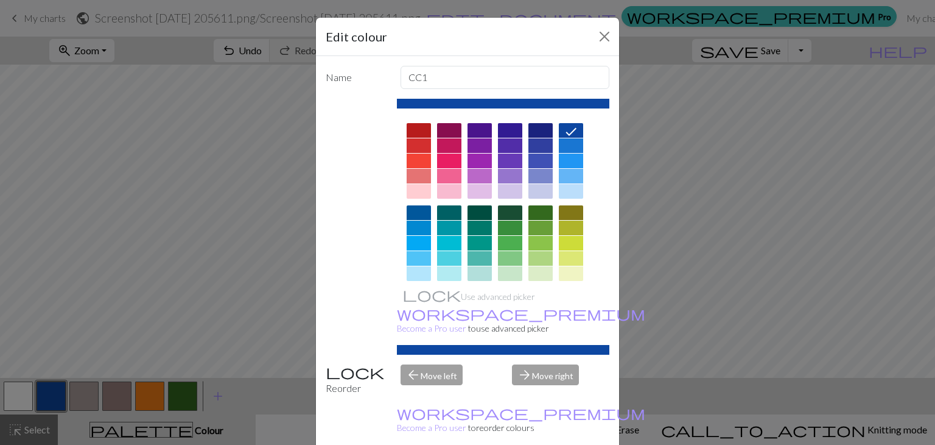
click at [612, 31] on div "Edit colour" at bounding box center [467, 37] width 303 height 38
click at [598, 33] on button "Close" at bounding box center [604, 36] width 19 height 19
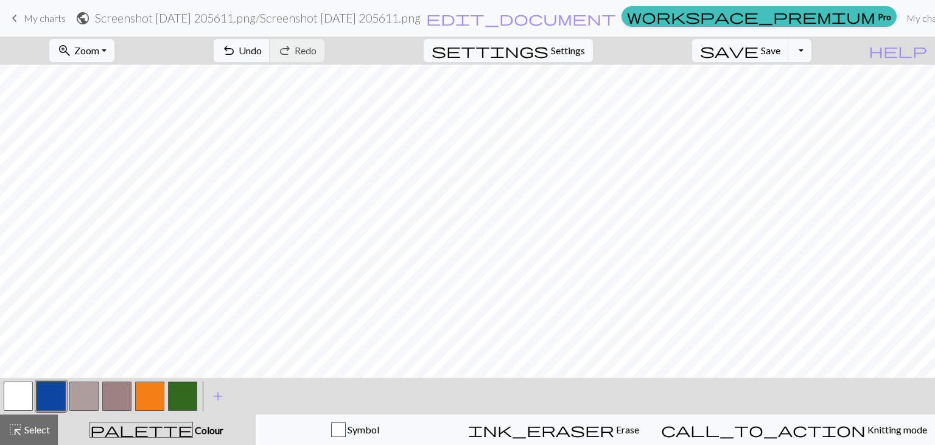
click at [18, 397] on button "button" at bounding box center [18, 395] width 29 height 29
click at [262, 55] on span "Undo" at bounding box center [250, 50] width 23 height 12
click at [150, 387] on button "button" at bounding box center [149, 395] width 29 height 29
click at [48, 392] on button "button" at bounding box center [51, 395] width 29 height 29
click at [21, 393] on button "button" at bounding box center [18, 395] width 29 height 29
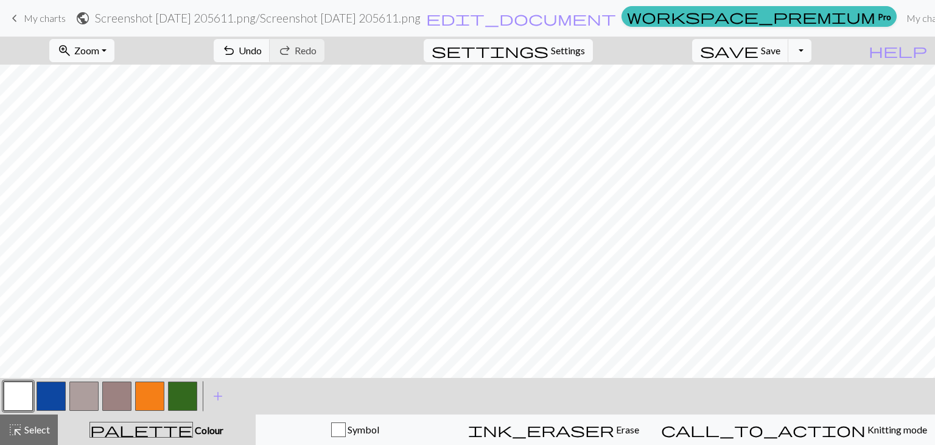
click at [46, 389] on button "button" at bounding box center [51, 395] width 29 height 29
click at [160, 386] on button "button" at bounding box center [149, 395] width 29 height 29
click at [55, 395] on button "button" at bounding box center [51, 395] width 29 height 29
click at [32, 393] on button "button" at bounding box center [18, 395] width 29 height 29
click at [53, 400] on button "button" at bounding box center [51, 395] width 29 height 29
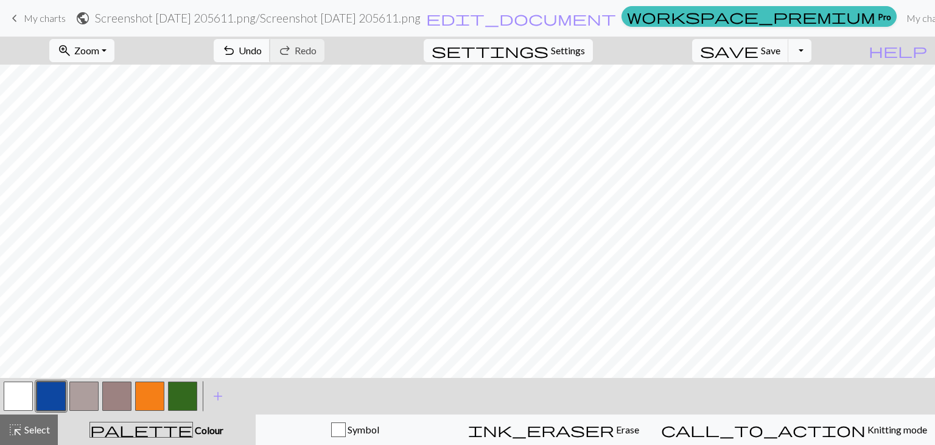
click at [270, 44] on button "undo Undo Undo" at bounding box center [242, 50] width 57 height 23
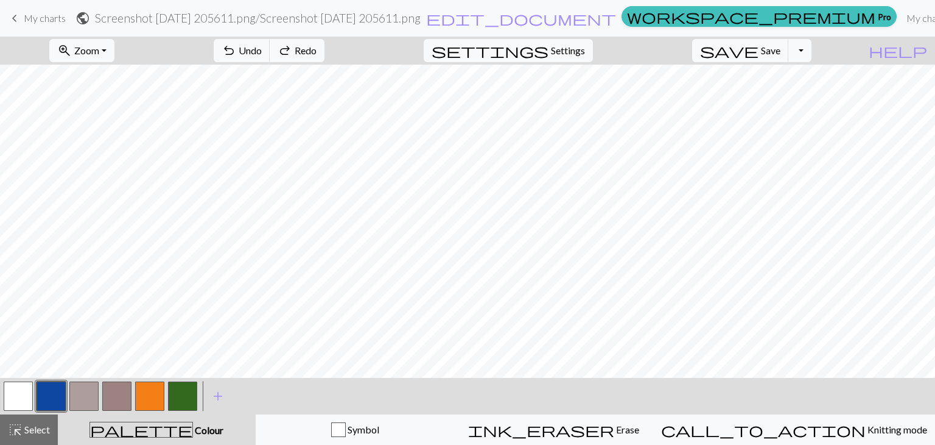
click at [19, 391] on button "button" at bounding box center [18, 395] width 29 height 29
click at [262, 45] on span "Undo" at bounding box center [250, 50] width 23 height 12
click at [54, 406] on button "button" at bounding box center [51, 395] width 29 height 29
click at [262, 51] on span "Undo" at bounding box center [250, 50] width 23 height 12
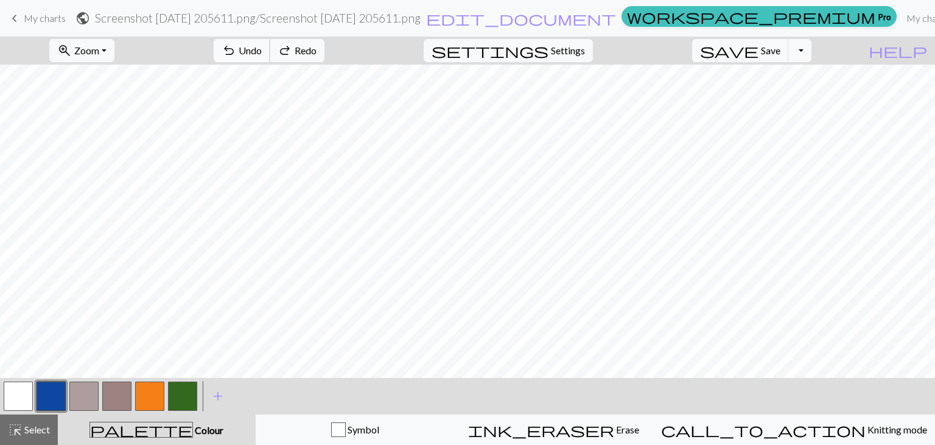
click at [262, 51] on span "Undo" at bounding box center [250, 50] width 23 height 12
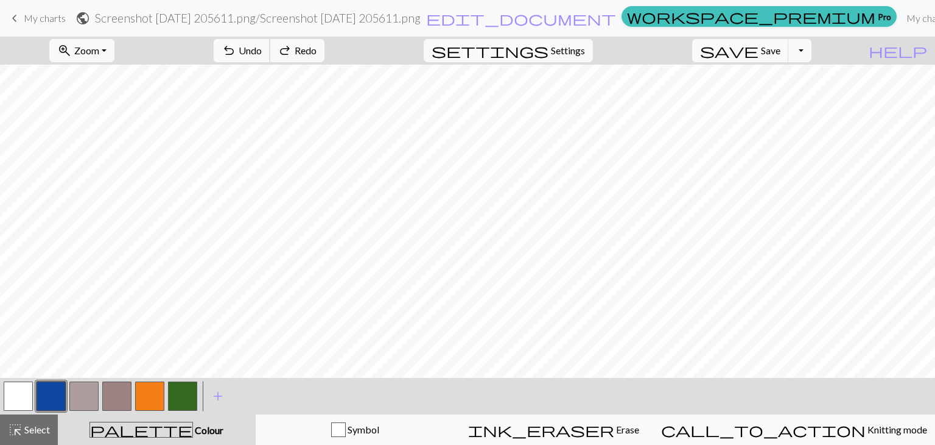
click at [262, 51] on span "Undo" at bounding box center [250, 50] width 23 height 12
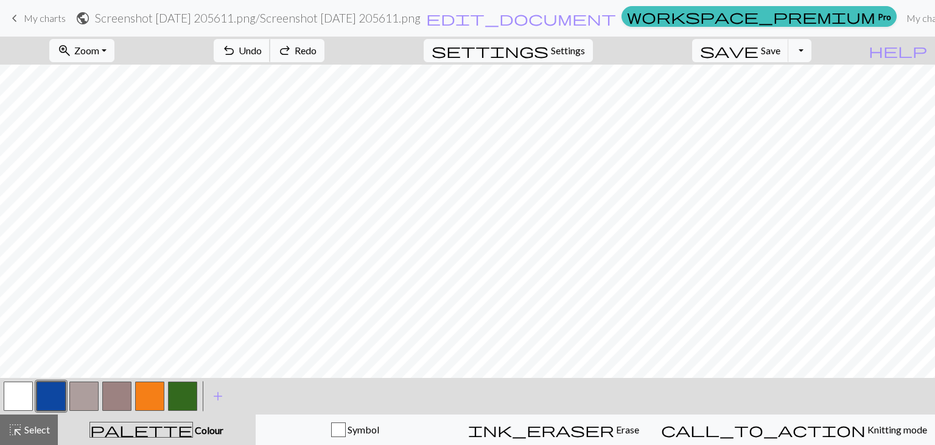
click at [262, 51] on span "Undo" at bounding box center [250, 50] width 23 height 12
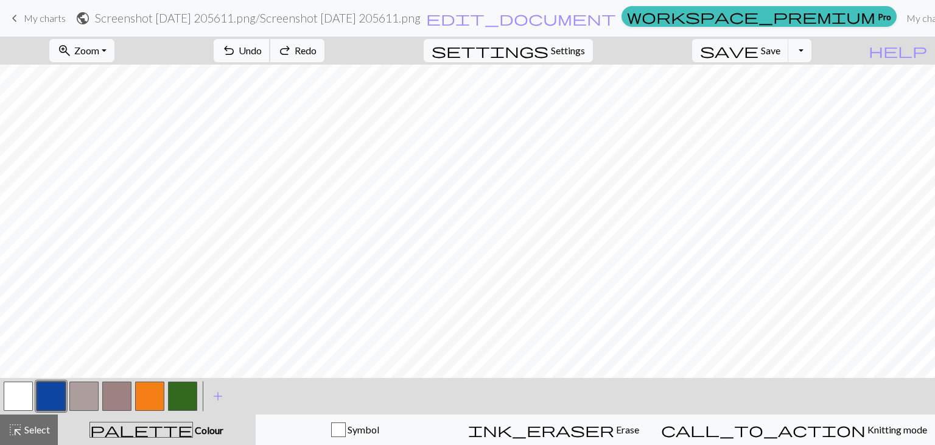
click at [262, 51] on span "Undo" at bounding box center [250, 50] width 23 height 12
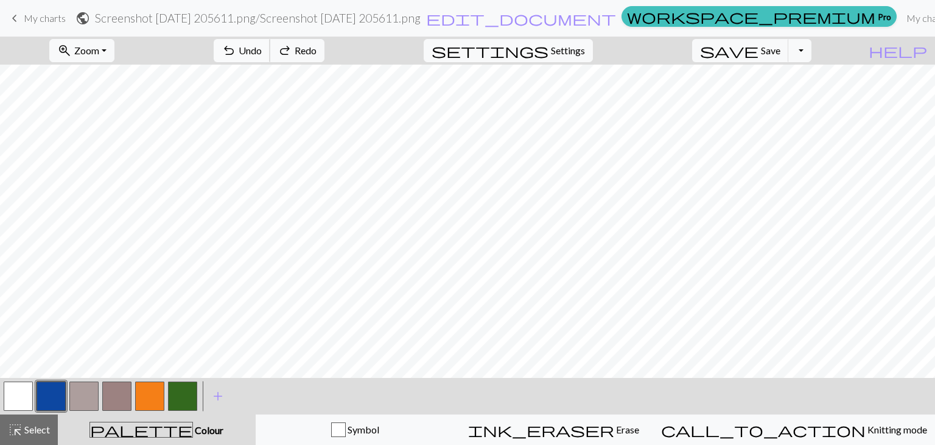
click at [262, 51] on span "Undo" at bounding box center [250, 50] width 23 height 12
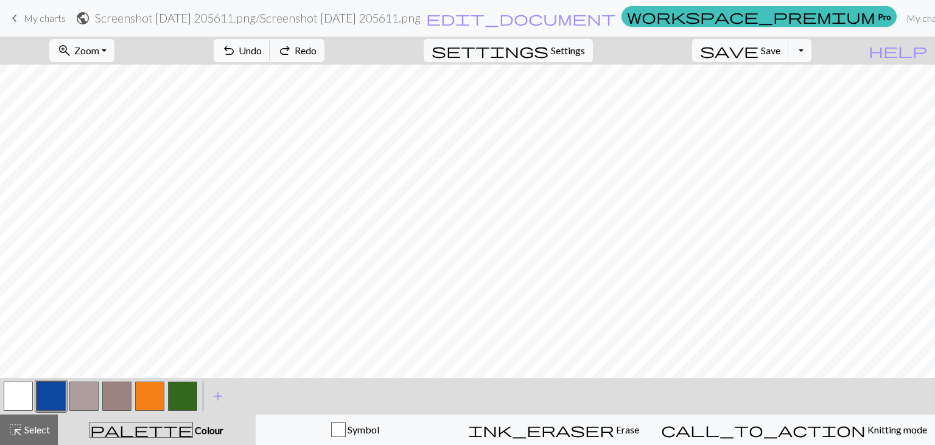
click at [262, 51] on span "Undo" at bounding box center [250, 50] width 23 height 12
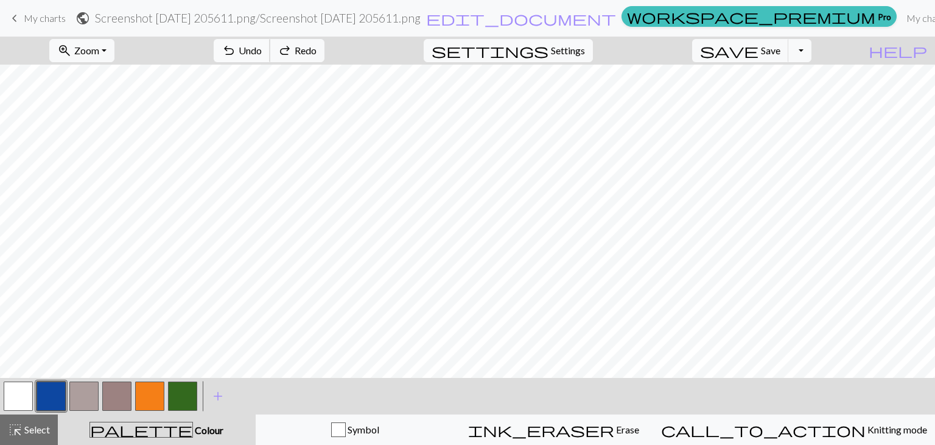
click at [262, 51] on span "Undo" at bounding box center [250, 50] width 23 height 12
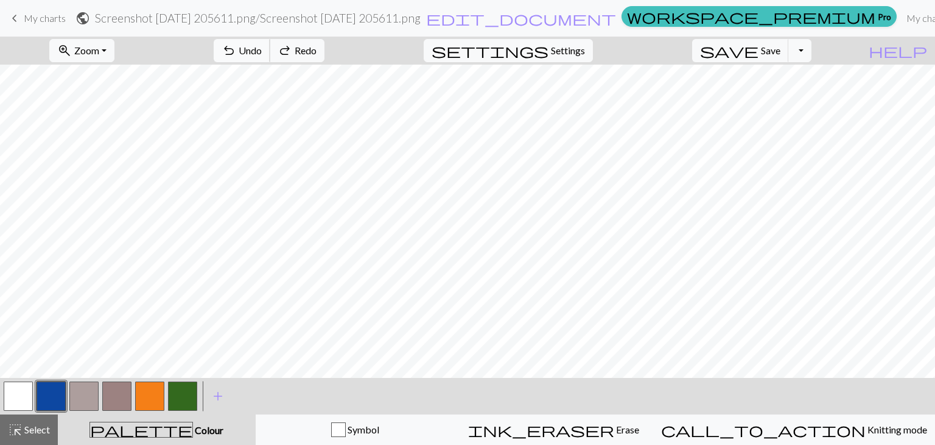
click at [262, 51] on span "Undo" at bounding box center [250, 50] width 23 height 12
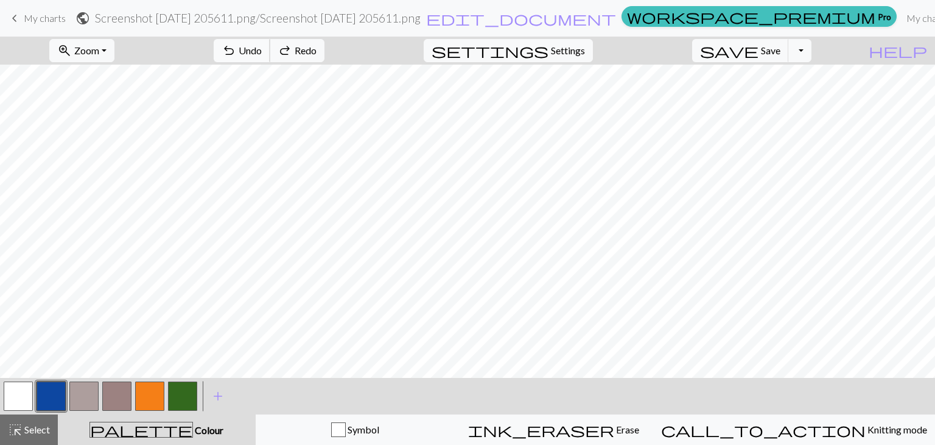
click at [262, 51] on span "Undo" at bounding box center [250, 50] width 23 height 12
click at [325, 40] on button "redo Redo Redo" at bounding box center [297, 50] width 55 height 23
click at [24, 403] on button "button" at bounding box center [18, 395] width 29 height 29
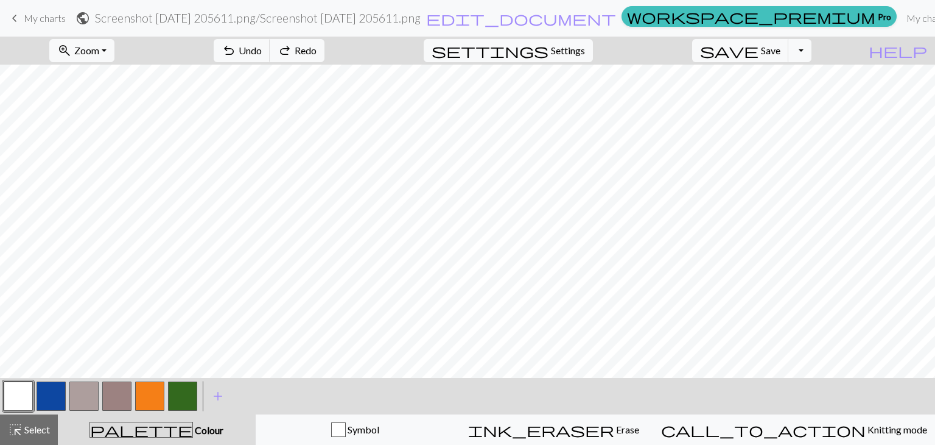
click at [52, 396] on button "button" at bounding box center [51, 395] width 29 height 29
click at [23, 393] on button "button" at bounding box center [18, 395] width 29 height 29
click at [44, 388] on button "button" at bounding box center [51, 395] width 29 height 29
click at [23, 405] on button "button" at bounding box center [18, 395] width 29 height 29
click at [49, 389] on button "button" at bounding box center [51, 395] width 29 height 29
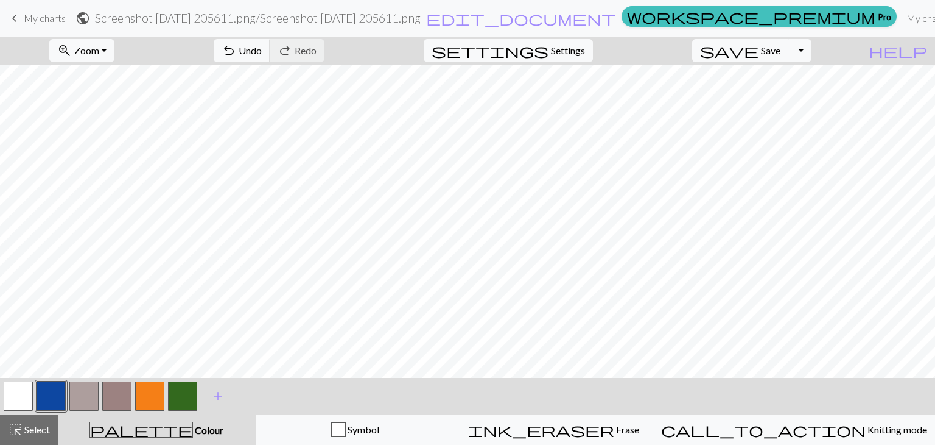
click at [56, 390] on button "button" at bounding box center [51, 395] width 29 height 29
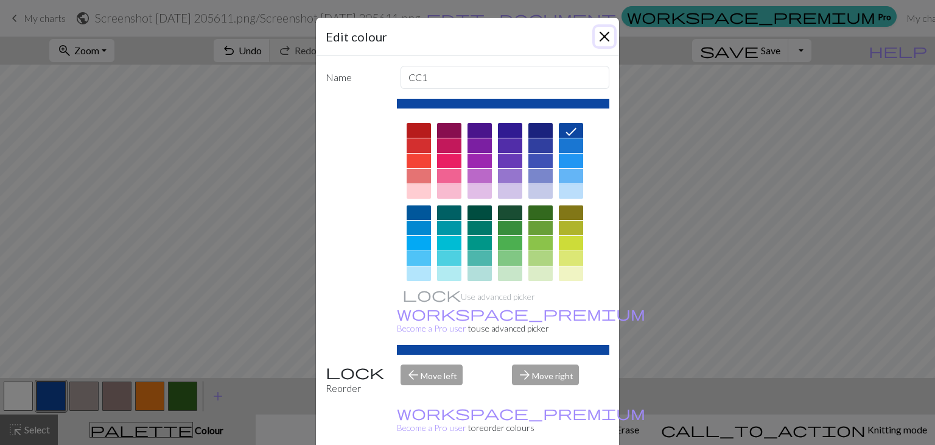
click at [608, 40] on button "Close" at bounding box center [604, 36] width 19 height 19
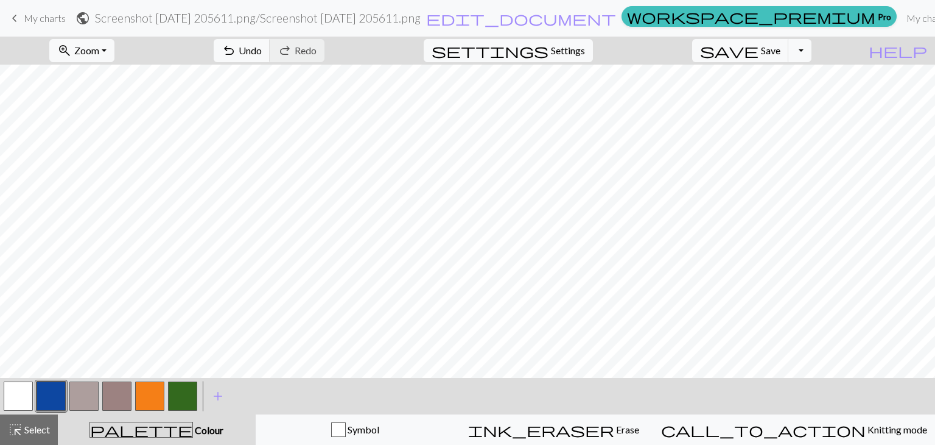
click at [139, 389] on button "button" at bounding box center [149, 395] width 29 height 29
click at [27, 391] on button "button" at bounding box center [18, 395] width 29 height 29
click at [52, 385] on button "button" at bounding box center [51, 395] width 29 height 29
click at [262, 49] on span "Undo" at bounding box center [250, 50] width 23 height 12
click at [158, 398] on button "button" at bounding box center [149, 395] width 29 height 29
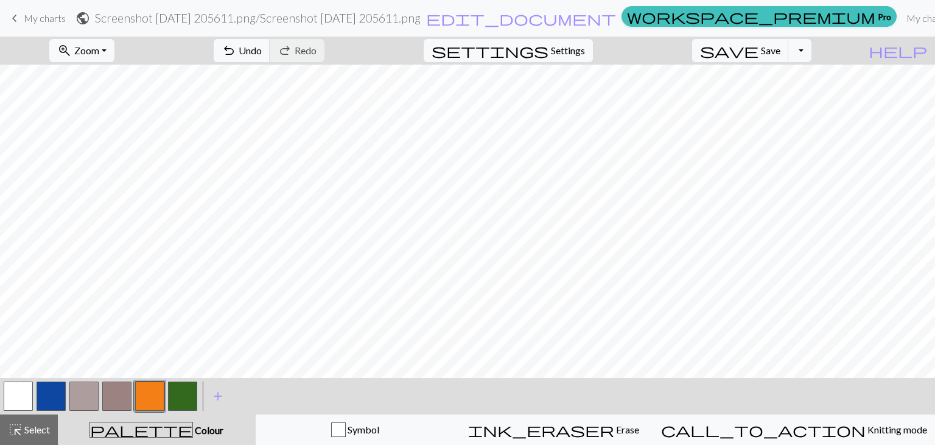
click at [56, 393] on button "button" at bounding box center [51, 395] width 29 height 29
click at [26, 404] on button "button" at bounding box center [18, 395] width 29 height 29
click at [47, 391] on button "button" at bounding box center [51, 395] width 29 height 29
click at [32, 389] on button "button" at bounding box center [18, 395] width 29 height 29
click at [51, 393] on button "button" at bounding box center [51, 395] width 29 height 29
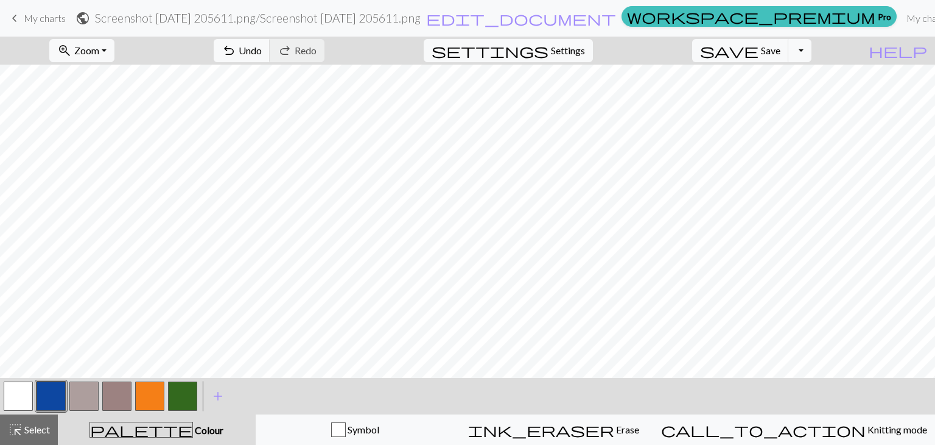
click at [149, 395] on button "button" at bounding box center [149, 395] width 29 height 29
click at [29, 388] on button "button" at bounding box center [18, 395] width 29 height 29
click at [144, 392] on button "button" at bounding box center [149, 395] width 29 height 29
click at [57, 387] on button "button" at bounding box center [51, 395] width 29 height 29
click at [262, 44] on span "Undo" at bounding box center [250, 50] width 23 height 12
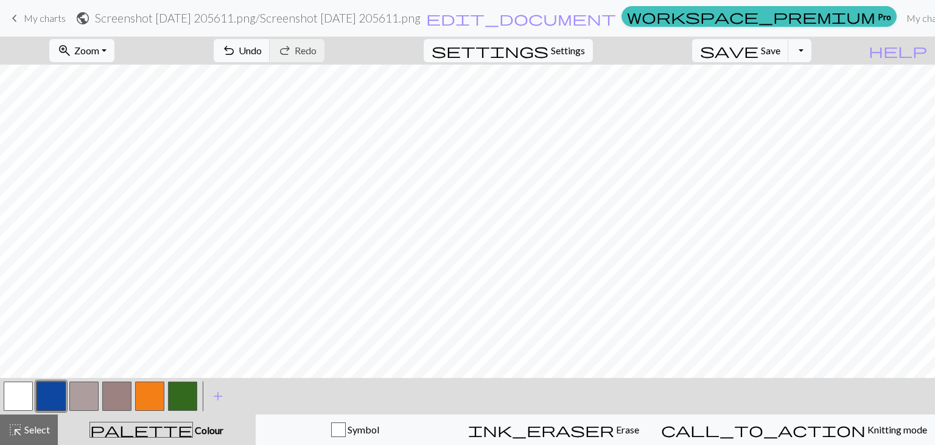
click at [16, 390] on button "button" at bounding box center [18, 395] width 29 height 29
click at [55, 389] on button "button" at bounding box center [51, 395] width 29 height 29
click at [46, 396] on button "button" at bounding box center [51, 395] width 29 height 29
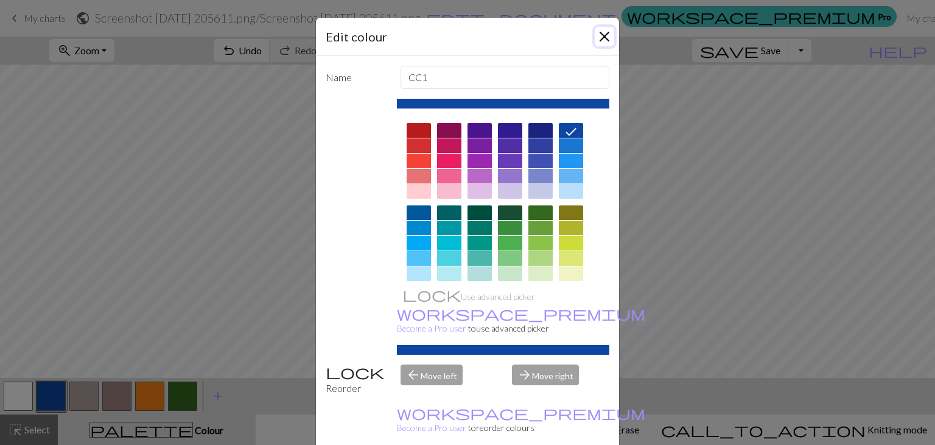
click at [604, 42] on button "Close" at bounding box center [604, 36] width 19 height 19
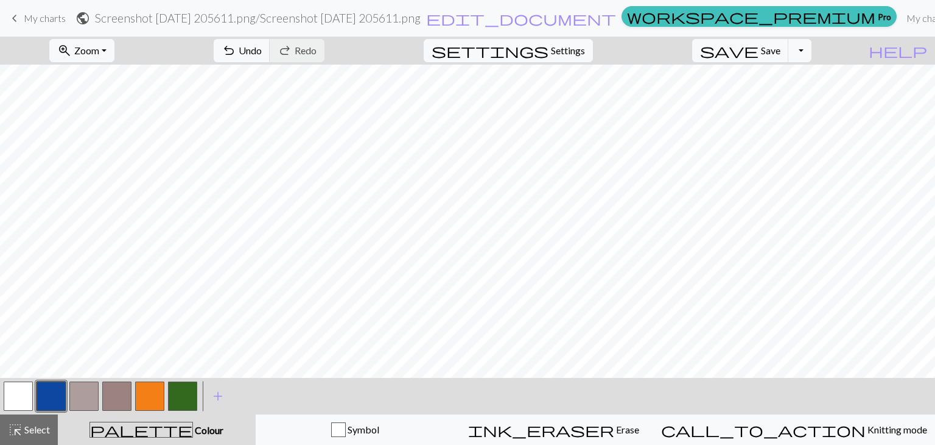
click at [15, 393] on button "button" at bounding box center [18, 395] width 29 height 29
click at [52, 395] on button "button" at bounding box center [51, 395] width 29 height 29
click at [150, 388] on button "button" at bounding box center [149, 395] width 29 height 29
click at [44, 393] on button "button" at bounding box center [51, 395] width 29 height 29
click at [19, 393] on button "button" at bounding box center [18, 395] width 29 height 29
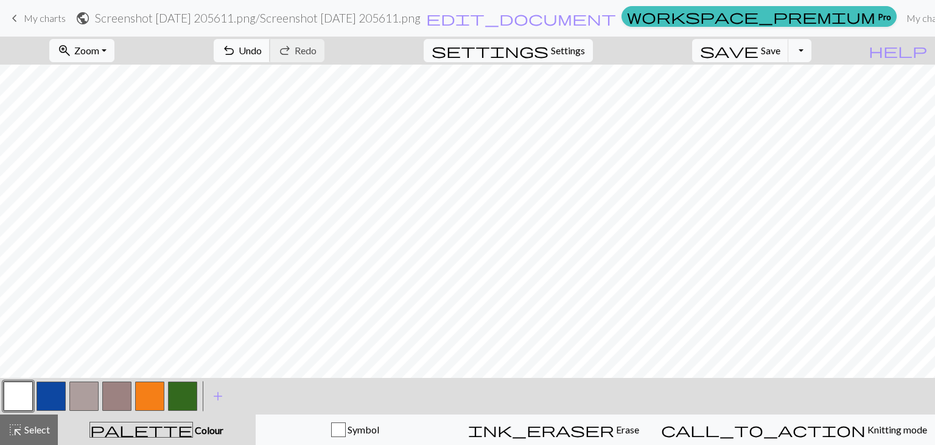
click at [236, 46] on span "undo" at bounding box center [229, 50] width 15 height 17
click at [56, 402] on button "button" at bounding box center [51, 395] width 29 height 29
click at [32, 396] on button "button" at bounding box center [18, 395] width 29 height 29
click at [270, 57] on button "undo Undo Undo" at bounding box center [242, 50] width 57 height 23
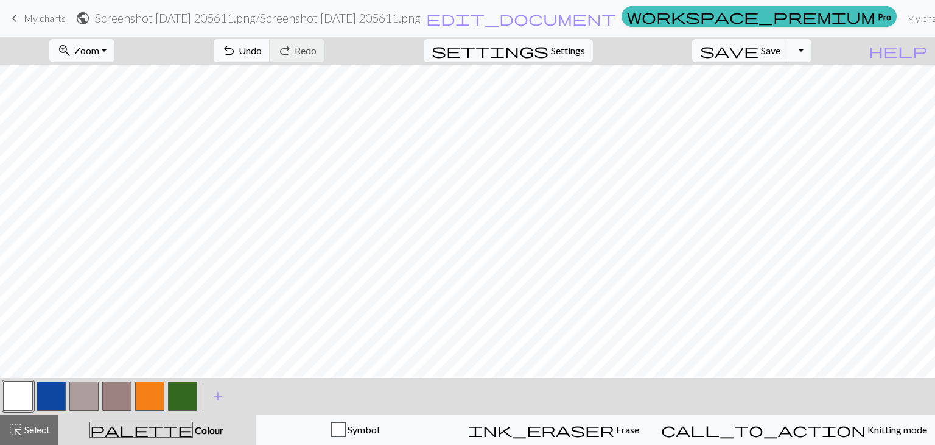
click at [262, 52] on span "Undo" at bounding box center [250, 50] width 23 height 12
click at [262, 51] on span "Undo" at bounding box center [250, 50] width 23 height 12
click at [55, 387] on button "button" at bounding box center [51, 395] width 29 height 29
click at [27, 392] on button "button" at bounding box center [18, 395] width 29 height 29
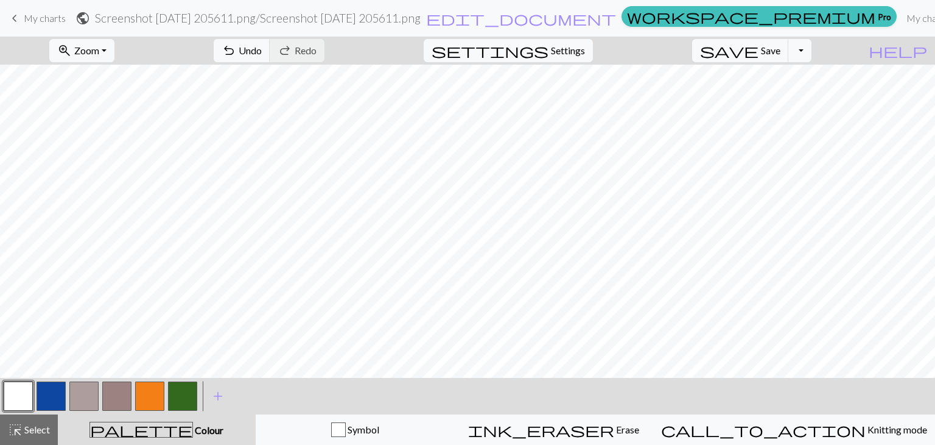
click at [145, 387] on button "button" at bounding box center [149, 395] width 29 height 29
click at [42, 390] on button "button" at bounding box center [51, 395] width 29 height 29
click at [262, 46] on span "Undo" at bounding box center [250, 50] width 23 height 12
click at [38, 390] on button "button" at bounding box center [51, 395] width 29 height 29
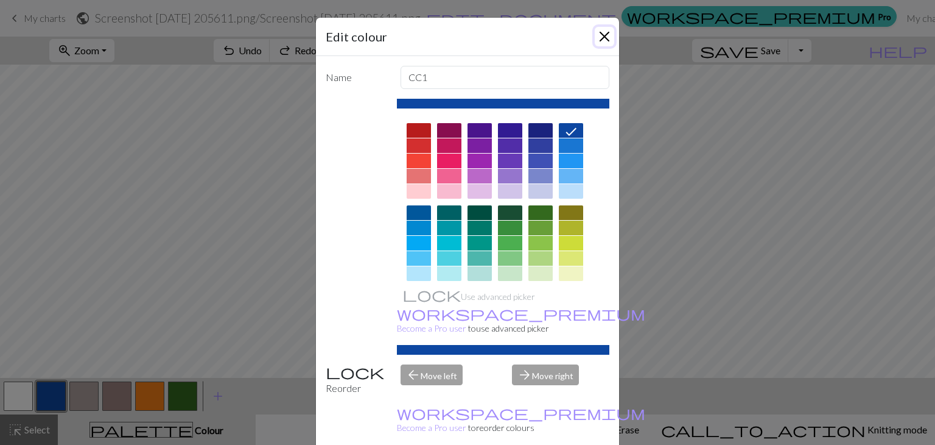
click at [596, 32] on button "Close" at bounding box center [604, 36] width 19 height 19
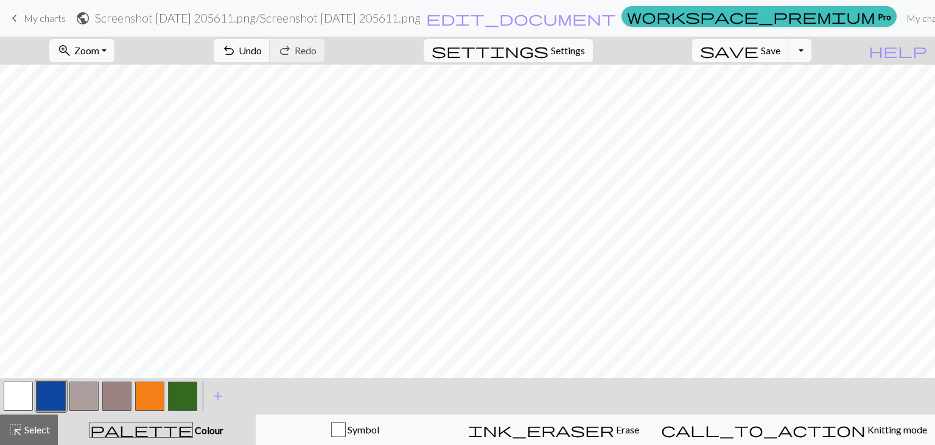
click at [16, 399] on button "button" at bounding box center [18, 395] width 29 height 29
click at [50, 396] on button "button" at bounding box center [51, 395] width 29 height 29
click at [236, 44] on span "undo" at bounding box center [229, 50] width 15 height 17
click at [20, 398] on button "button" at bounding box center [18, 395] width 29 height 29
click at [54, 392] on button "button" at bounding box center [51, 395] width 29 height 29
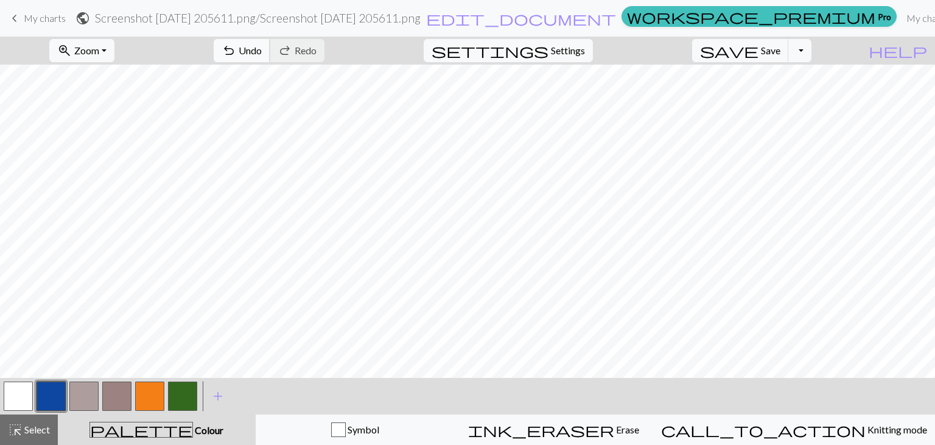
click at [236, 57] on span "undo" at bounding box center [229, 50] width 15 height 17
click at [17, 394] on button "button" at bounding box center [18, 395] width 29 height 29
click at [48, 395] on button "button" at bounding box center [51, 395] width 29 height 29
click at [16, 387] on button "button" at bounding box center [18, 395] width 29 height 29
click at [46, 390] on button "button" at bounding box center [51, 395] width 29 height 29
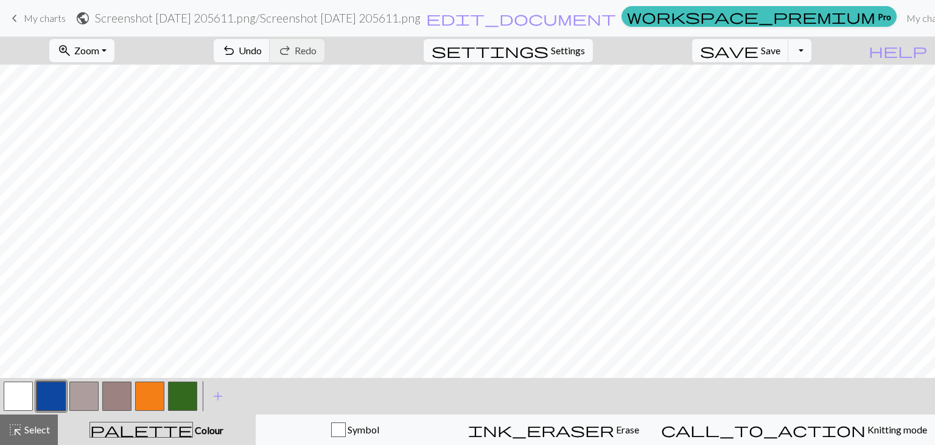
click at [13, 394] on button "button" at bounding box center [18, 395] width 29 height 29
click at [151, 400] on button "button" at bounding box center [149, 395] width 29 height 29
click at [51, 395] on button "button" at bounding box center [51, 395] width 29 height 29
click at [24, 391] on button "button" at bounding box center [18, 395] width 29 height 29
click at [48, 393] on button "button" at bounding box center [51, 395] width 29 height 29
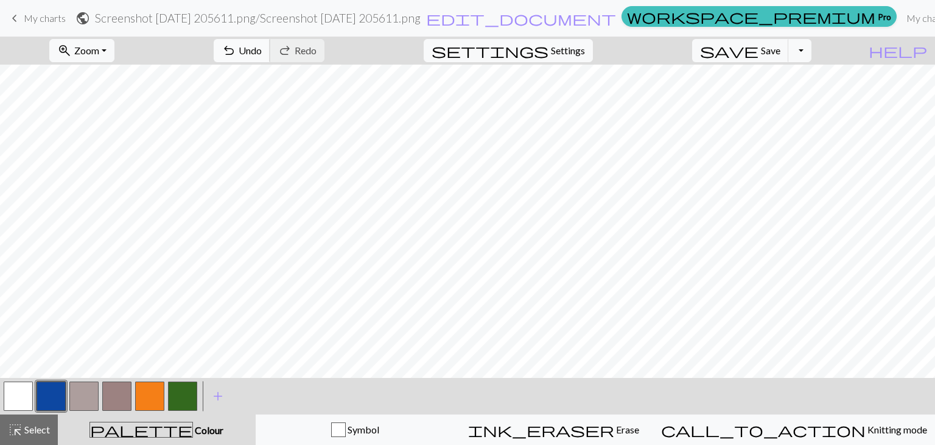
click at [270, 58] on button "undo Undo Undo" at bounding box center [242, 50] width 57 height 23
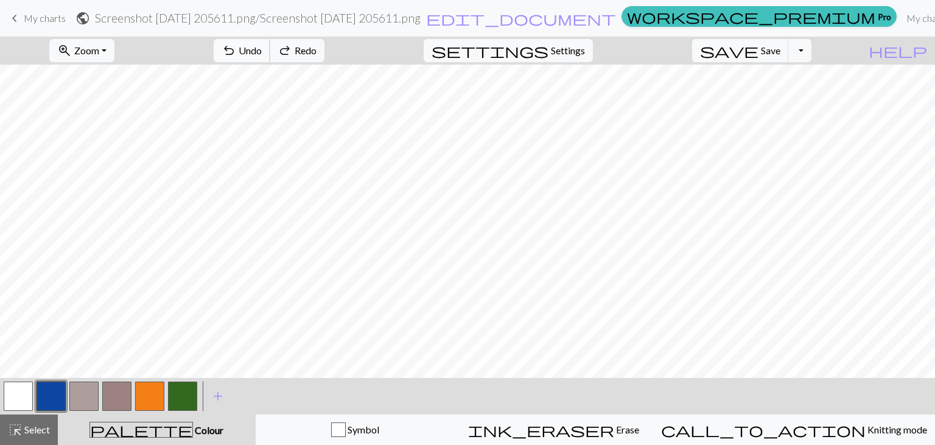
click at [270, 58] on button "undo Undo Undo" at bounding box center [242, 50] width 57 height 23
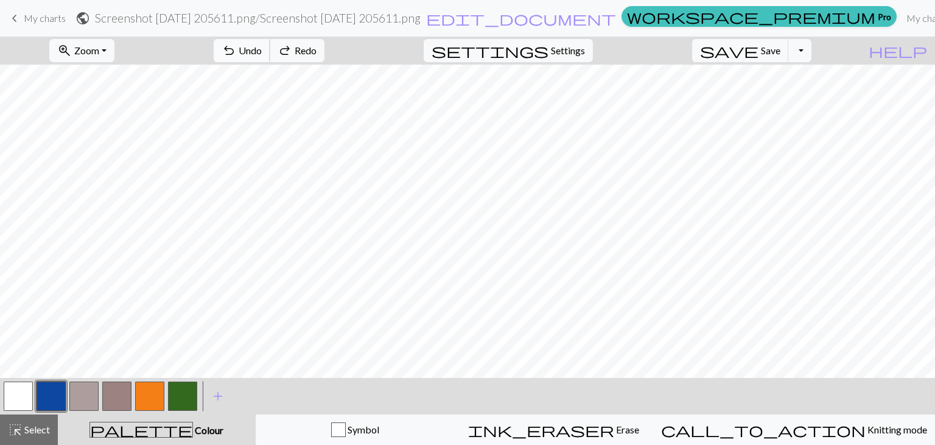
click at [270, 58] on button "undo Undo Undo" at bounding box center [242, 50] width 57 height 23
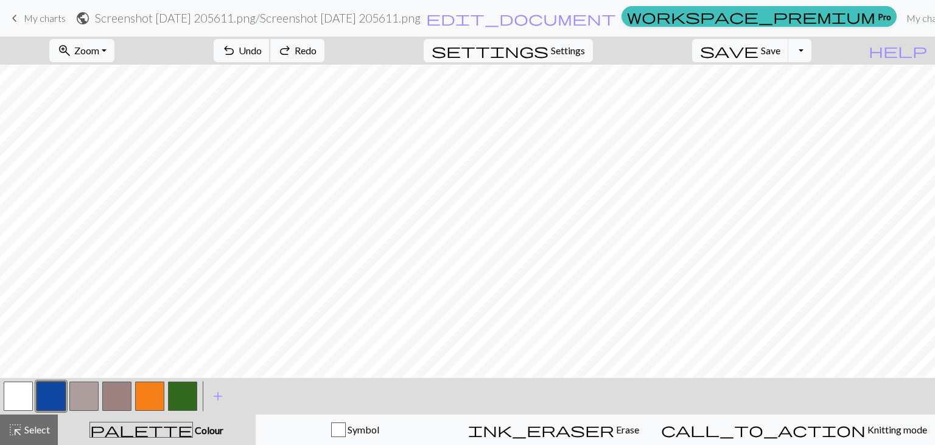
click at [270, 58] on button "undo Undo Undo" at bounding box center [242, 50] width 57 height 23
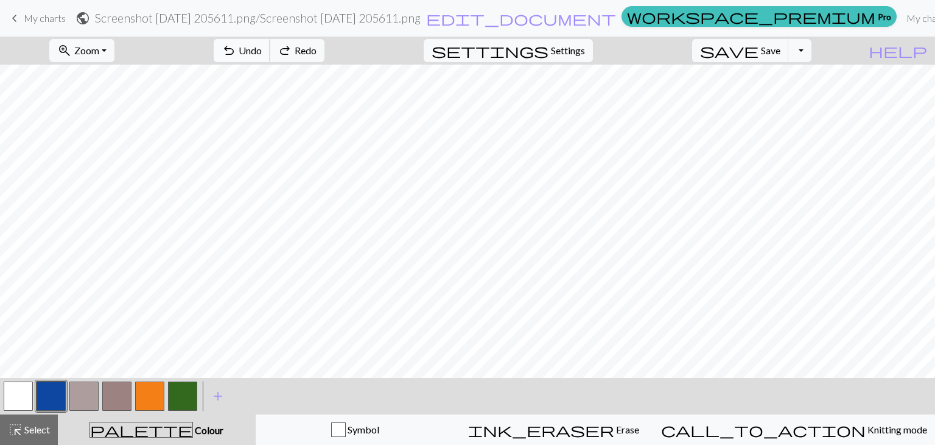
click at [270, 58] on button "undo Undo Undo" at bounding box center [242, 50] width 57 height 23
click at [317, 48] on span "Redo" at bounding box center [306, 50] width 22 height 12
click at [262, 52] on span "Undo" at bounding box center [250, 50] width 23 height 12
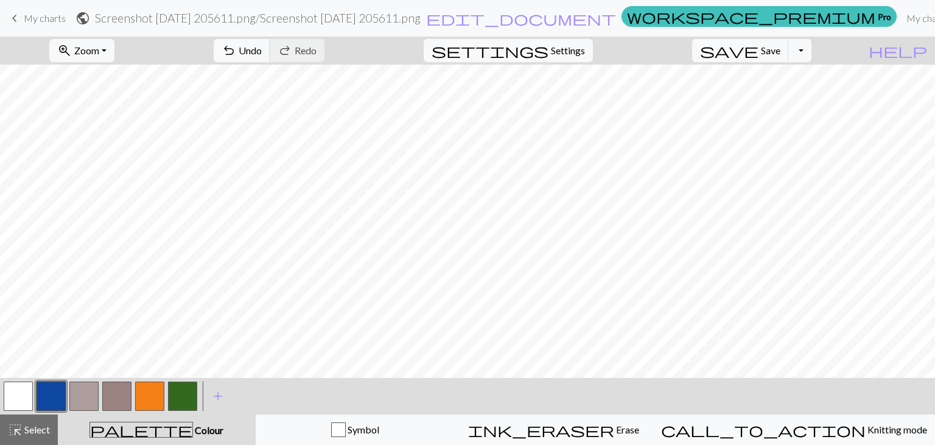
click at [23, 401] on button "button" at bounding box center [18, 395] width 29 height 29
click at [236, 51] on span "undo" at bounding box center [229, 50] width 15 height 17
click at [60, 392] on button "button" at bounding box center [51, 395] width 29 height 29
click at [23, 395] on button "button" at bounding box center [18, 395] width 29 height 29
click at [262, 49] on span "Undo" at bounding box center [250, 50] width 23 height 12
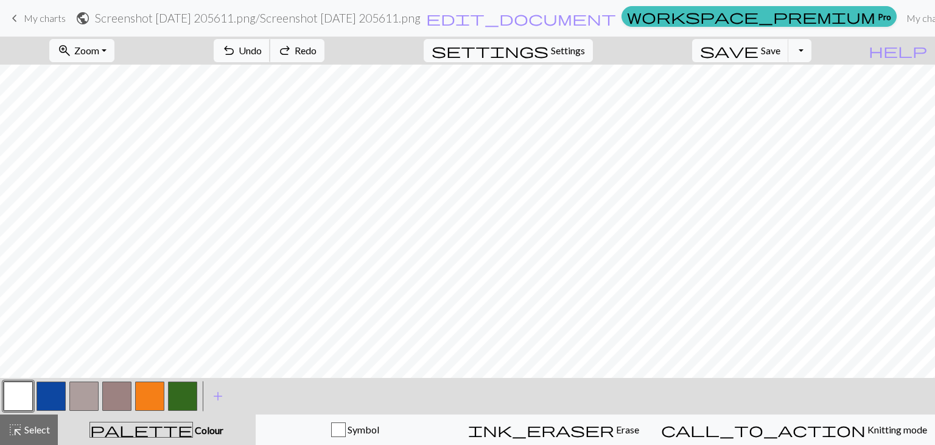
click at [262, 49] on span "Undo" at bounding box center [250, 50] width 23 height 12
click at [236, 54] on span "undo" at bounding box center [229, 50] width 15 height 17
click at [781, 49] on span "Save" at bounding box center [770, 50] width 19 height 12
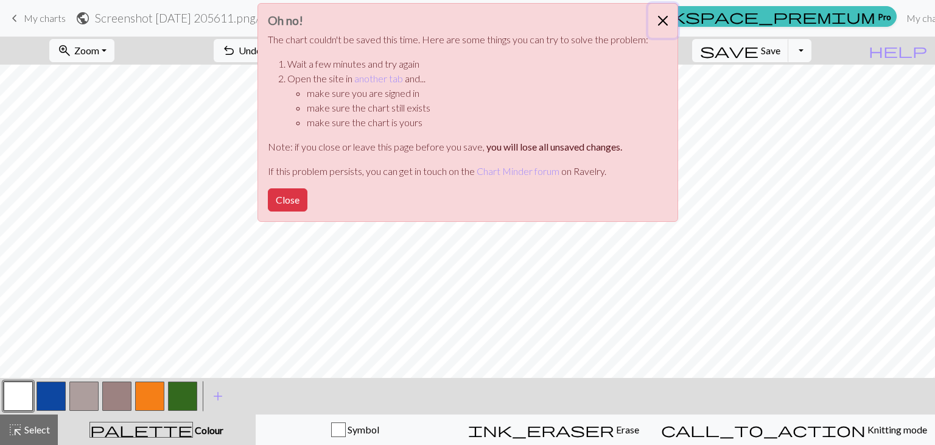
click at [661, 11] on button "Close" at bounding box center [663, 21] width 29 height 34
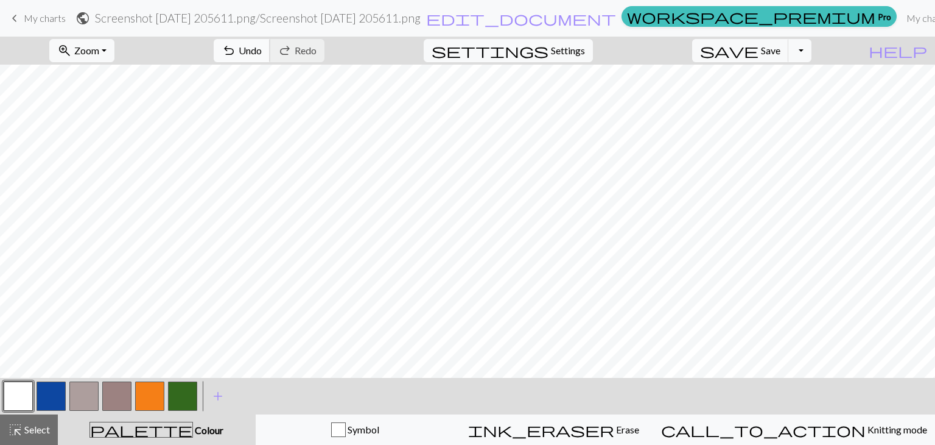
click at [262, 54] on span "Undo" at bounding box center [250, 50] width 23 height 12
click at [46, 399] on button "button" at bounding box center [51, 395] width 29 height 29
click at [262, 50] on span "Undo" at bounding box center [250, 50] width 23 height 12
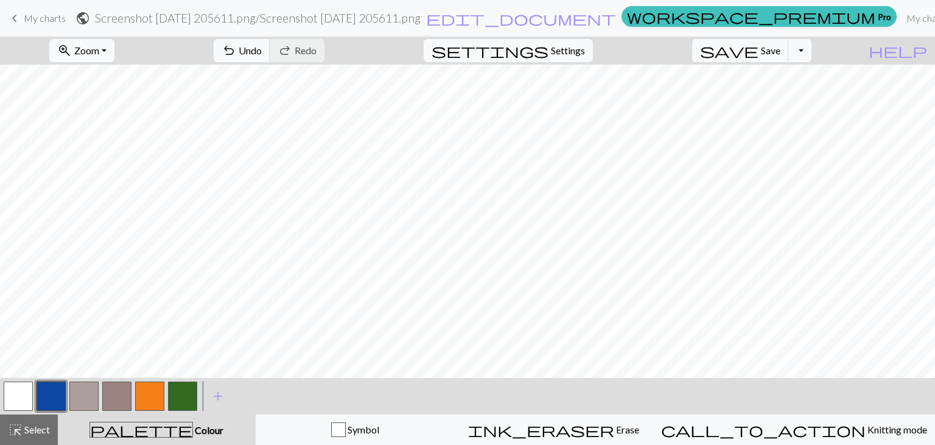
click at [24, 392] on button "button" at bounding box center [18, 395] width 29 height 29
click at [262, 47] on span "Undo" at bounding box center [250, 50] width 23 height 12
click at [43, 396] on button "button" at bounding box center [51, 395] width 29 height 29
click at [262, 52] on span "Undo" at bounding box center [250, 50] width 23 height 12
click at [15, 390] on button "button" at bounding box center [18, 395] width 29 height 29
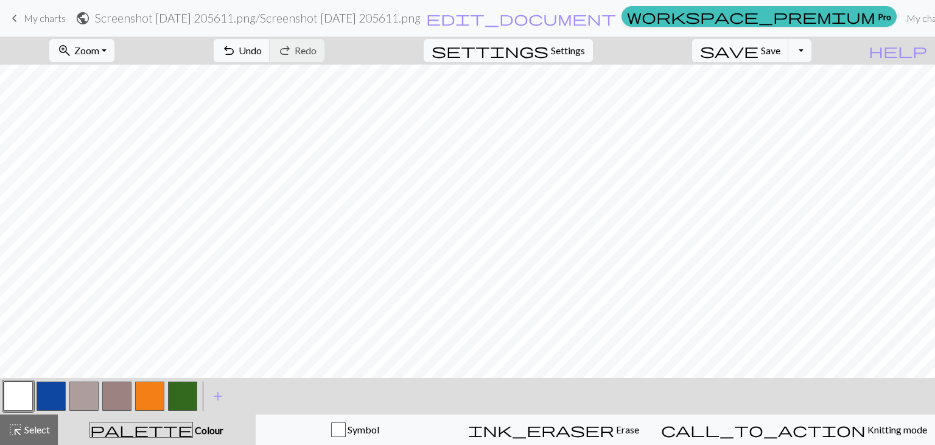
click at [43, 394] on button "button" at bounding box center [51, 395] width 29 height 29
click at [27, 391] on button "button" at bounding box center [18, 395] width 29 height 29
click at [51, 384] on button "button" at bounding box center [51, 395] width 29 height 29
click at [26, 392] on button "button" at bounding box center [18, 395] width 29 height 29
click at [270, 55] on button "undo Undo Undo" at bounding box center [242, 50] width 57 height 23
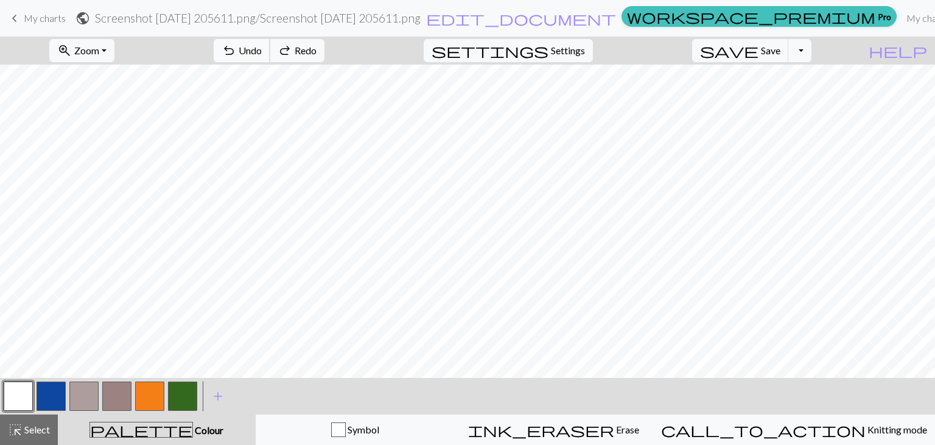
click at [270, 55] on button "undo Undo Undo" at bounding box center [242, 50] width 57 height 23
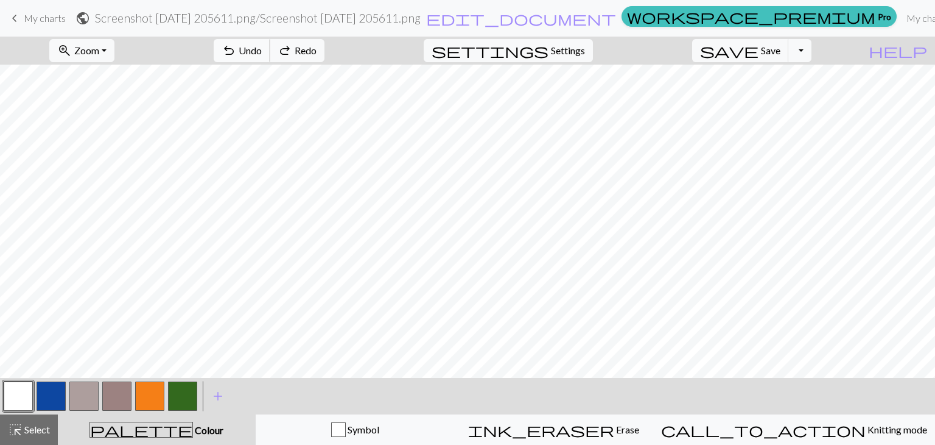
click at [270, 55] on button "undo Undo Undo" at bounding box center [242, 50] width 57 height 23
click at [52, 378] on div "< >" at bounding box center [100, 396] width 197 height 37
click at [52, 385] on button "button" at bounding box center [51, 395] width 29 height 29
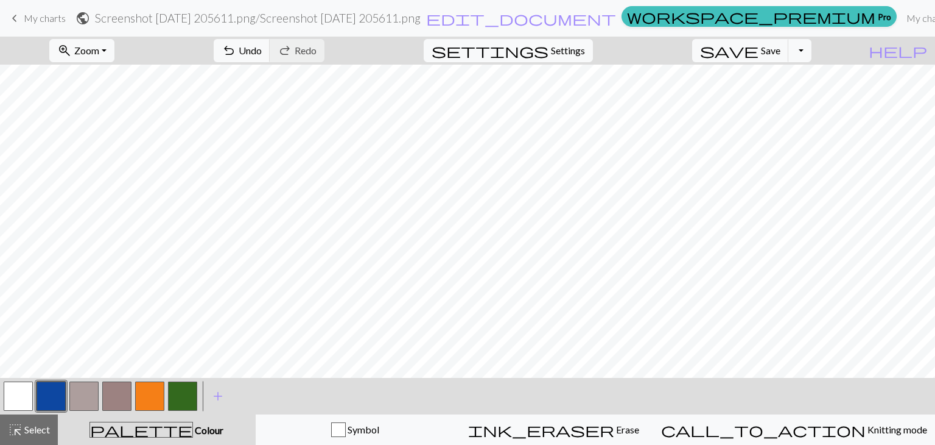
click at [29, 394] on button "button" at bounding box center [18, 395] width 29 height 29
click at [46, 392] on button "button" at bounding box center [51, 395] width 29 height 29
click at [236, 57] on span "undo" at bounding box center [229, 50] width 15 height 17
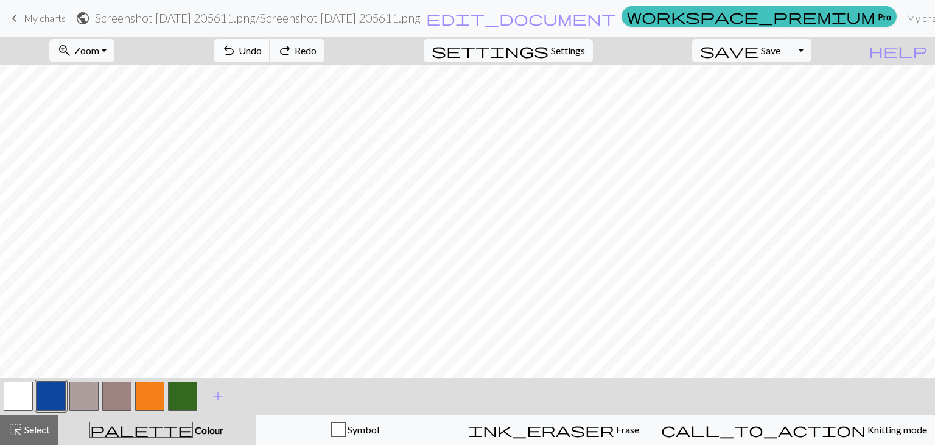
click at [236, 57] on span "undo" at bounding box center [229, 50] width 15 height 17
click at [44, 385] on button "button" at bounding box center [51, 395] width 29 height 29
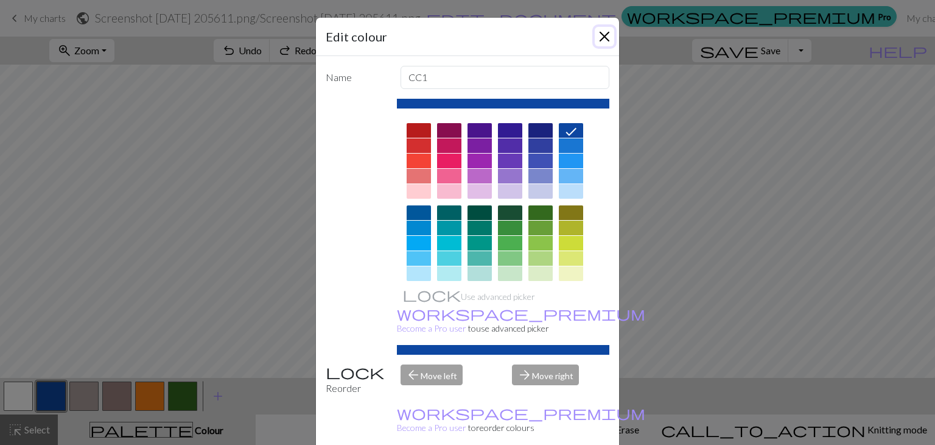
click at [595, 37] on button "Close" at bounding box center [604, 36] width 19 height 19
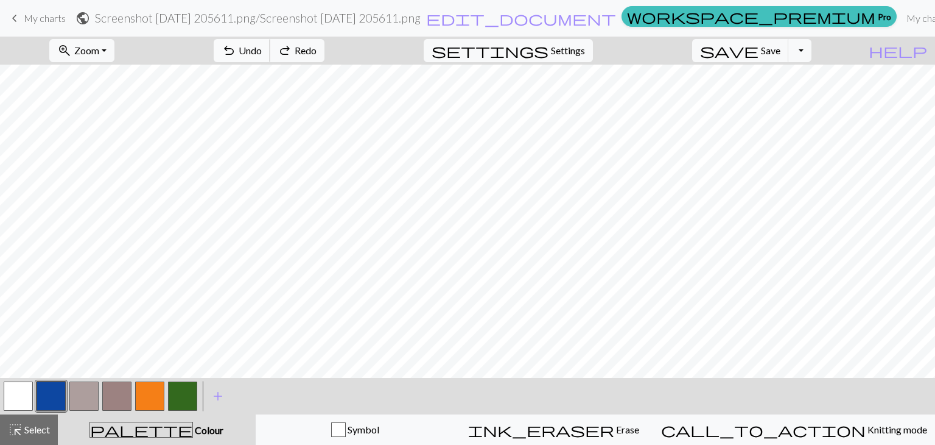
click at [262, 48] on span "Undo" at bounding box center [250, 50] width 23 height 12
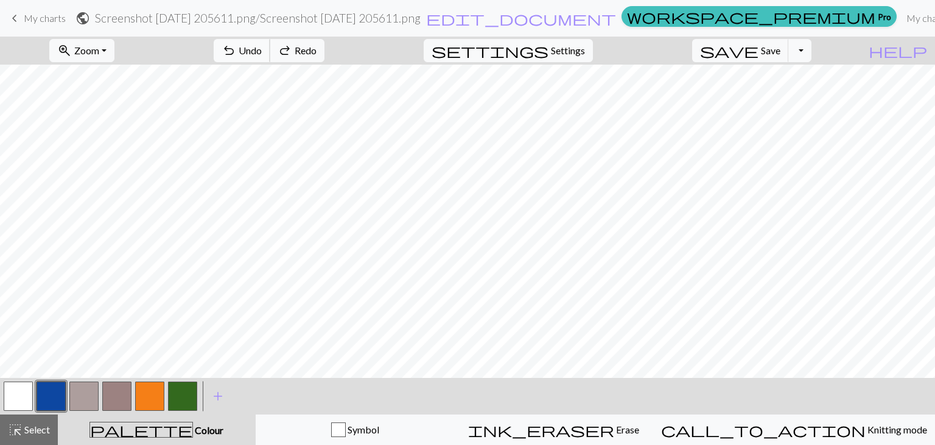
click at [262, 48] on span "Undo" at bounding box center [250, 50] width 23 height 12
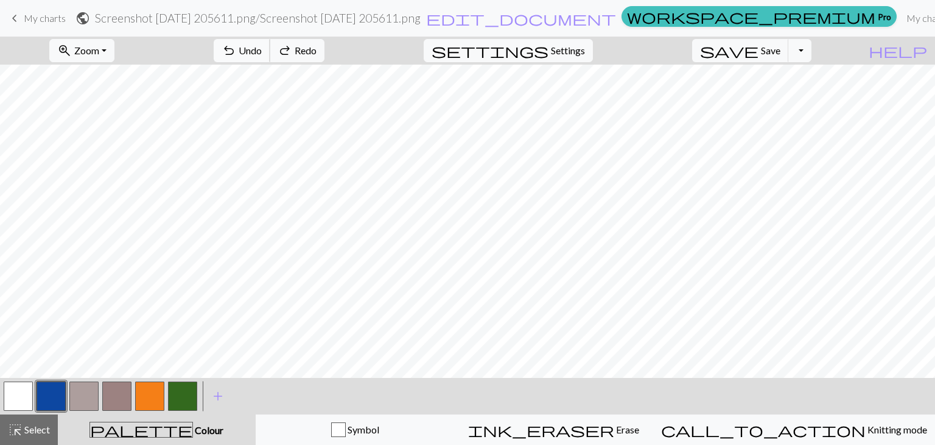
click at [262, 48] on span "Undo" at bounding box center [250, 50] width 23 height 12
click at [19, 398] on button "button" at bounding box center [18, 395] width 29 height 29
click at [236, 51] on span "undo" at bounding box center [229, 50] width 15 height 17
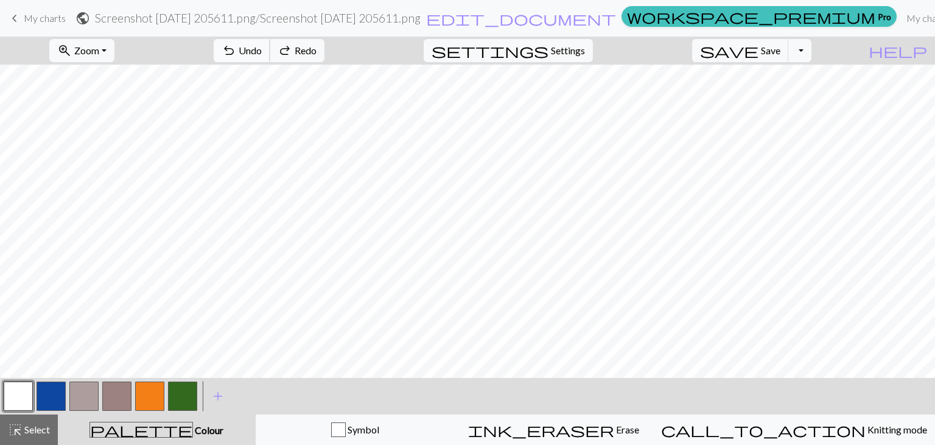
click at [236, 51] on span "undo" at bounding box center [229, 50] width 15 height 17
click at [236, 50] on span "undo" at bounding box center [229, 50] width 15 height 17
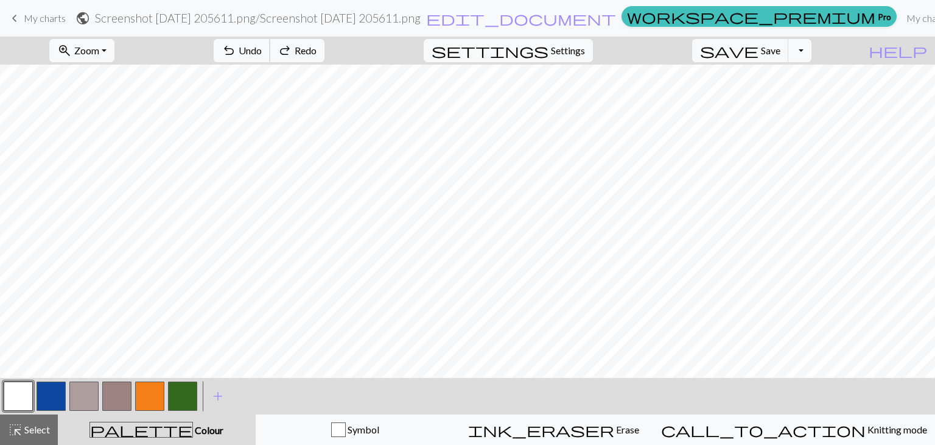
click at [236, 50] on span "undo" at bounding box center [229, 50] width 15 height 17
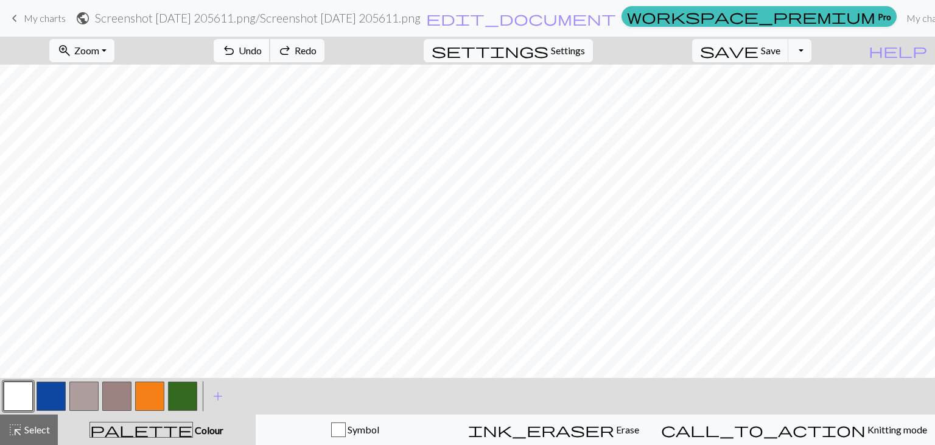
click at [236, 50] on span "undo" at bounding box center [229, 50] width 15 height 17
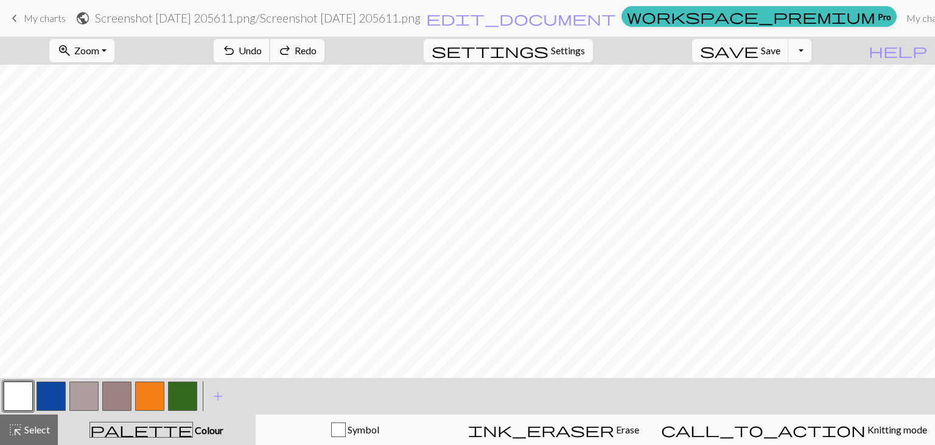
click at [236, 50] on span "undo" at bounding box center [229, 50] width 15 height 17
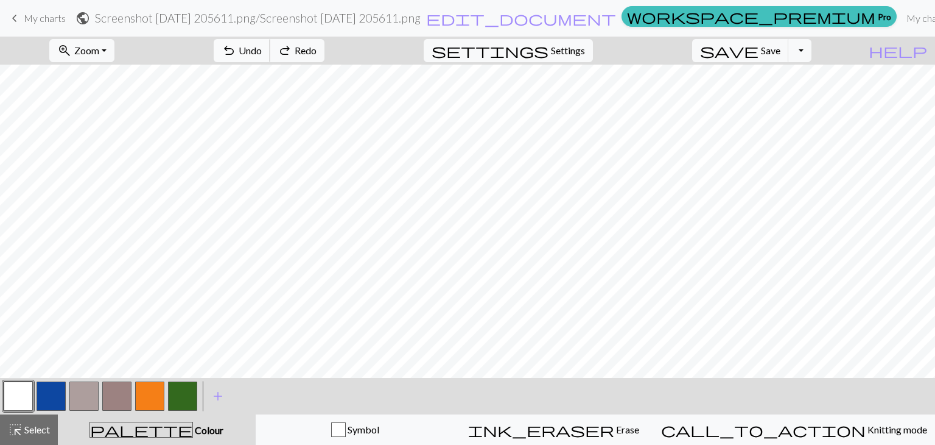
click at [236, 46] on span "undo" at bounding box center [229, 50] width 15 height 17
click at [51, 385] on button "button" at bounding box center [51, 395] width 29 height 29
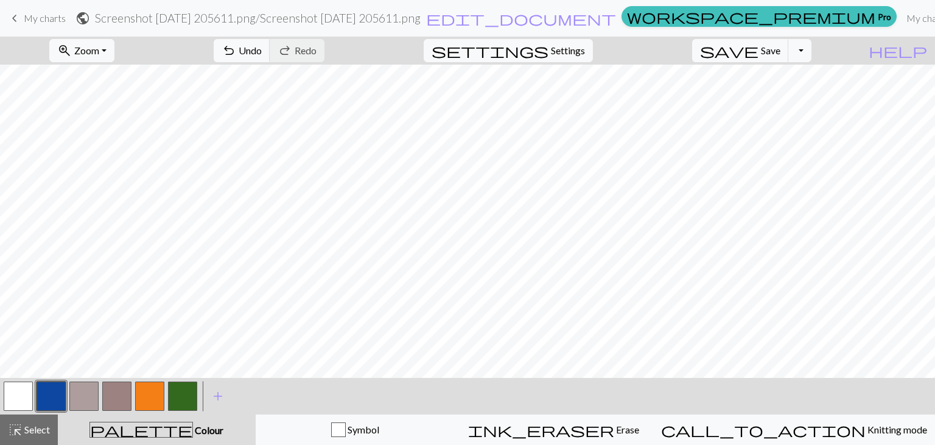
click at [153, 405] on button "button" at bounding box center [149, 395] width 29 height 29
click at [24, 387] on button "button" at bounding box center [18, 395] width 29 height 29
click at [146, 394] on button "button" at bounding box center [149, 395] width 29 height 29
click at [60, 389] on button "button" at bounding box center [51, 395] width 29 height 29
click at [27, 393] on button "button" at bounding box center [18, 395] width 29 height 29
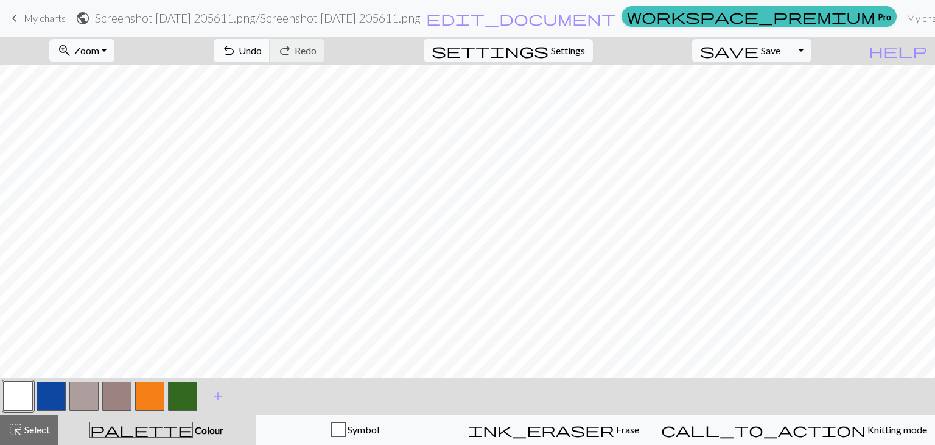
click at [236, 51] on span "undo" at bounding box center [229, 50] width 15 height 17
click at [262, 52] on span "Undo" at bounding box center [250, 50] width 23 height 12
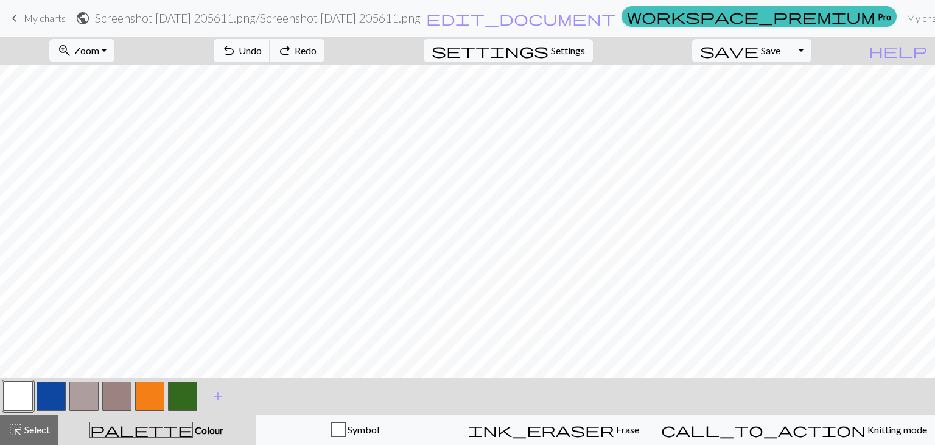
click at [262, 52] on span "Undo" at bounding box center [250, 50] width 23 height 12
click at [317, 52] on div "undo Undo Undo redo Redo Redo" at bounding box center [269, 51] width 129 height 28
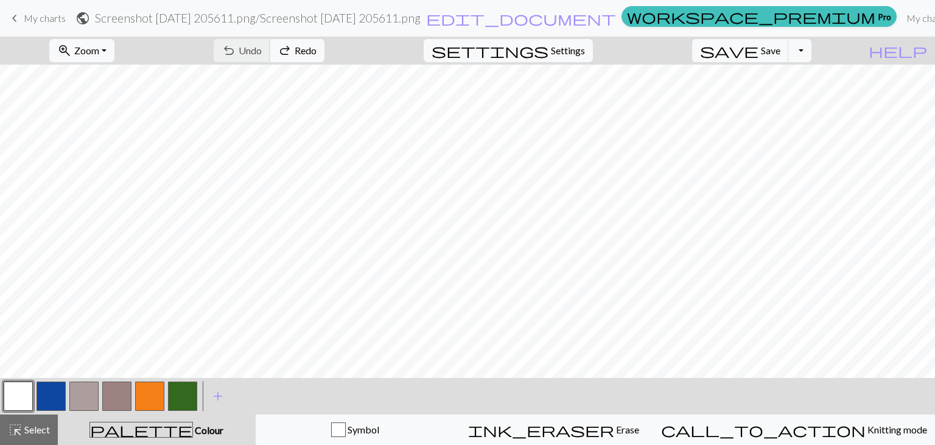
click at [317, 52] on div "undo Undo Undo redo Redo Redo" at bounding box center [269, 51] width 129 height 28
click at [781, 54] on span "Save" at bounding box center [770, 50] width 19 height 12
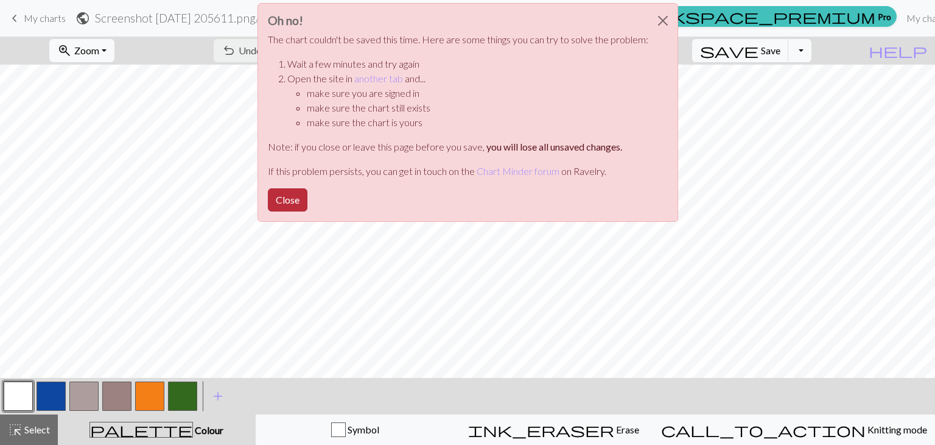
click at [295, 198] on button "Close" at bounding box center [288, 199] width 40 height 23
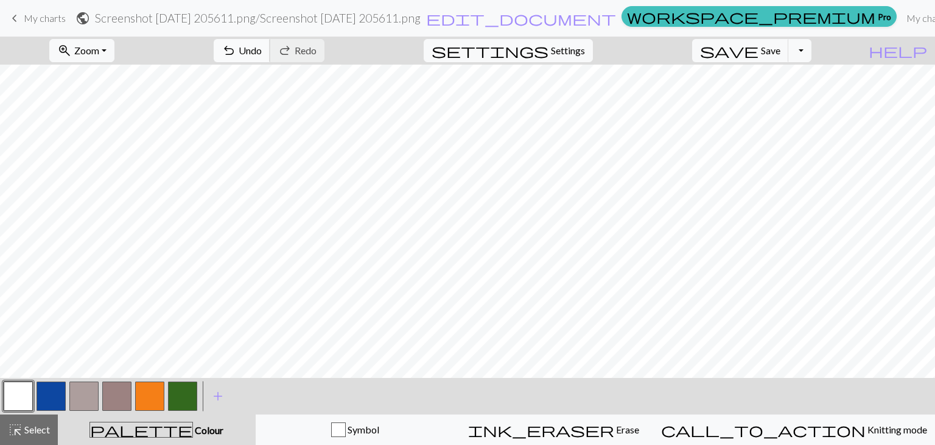
click at [236, 51] on span "undo" at bounding box center [229, 50] width 15 height 17
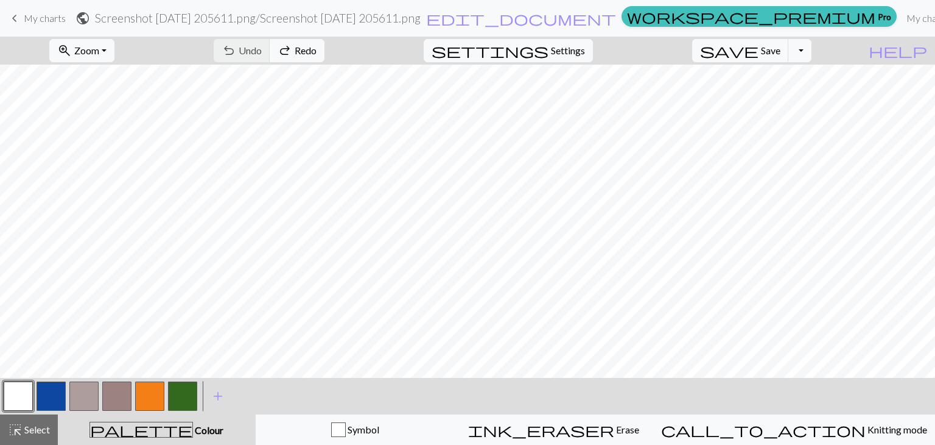
click at [44, 395] on button "button" at bounding box center [51, 395] width 29 height 29
click at [30, 388] on button "button" at bounding box center [18, 395] width 29 height 29
click at [56, 403] on button "button" at bounding box center [51, 395] width 29 height 29
click at [153, 389] on button "button" at bounding box center [149, 395] width 29 height 29
click at [26, 389] on button "button" at bounding box center [18, 395] width 29 height 29
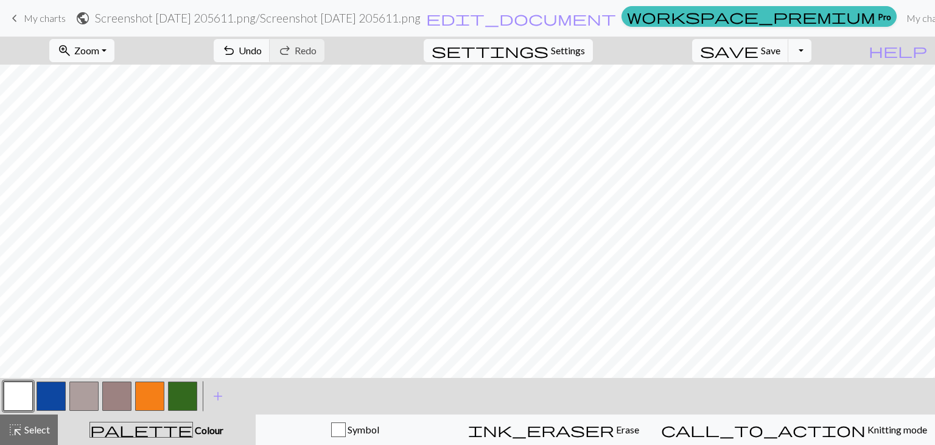
click at [44, 392] on button "button" at bounding box center [51, 395] width 29 height 29
click at [27, 393] on button "button" at bounding box center [18, 395] width 29 height 29
click at [150, 388] on button "button" at bounding box center [149, 395] width 29 height 29
click at [52, 392] on button "button" at bounding box center [51, 395] width 29 height 29
click at [15, 395] on button "button" at bounding box center [18, 395] width 29 height 29
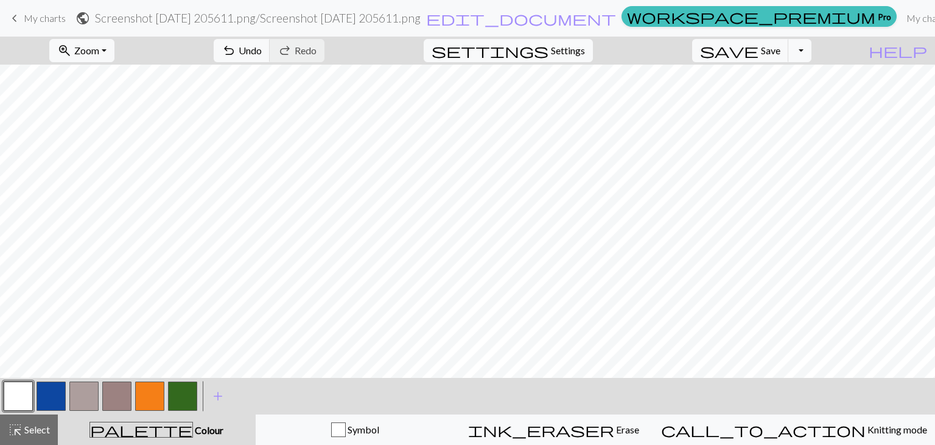
click at [53, 401] on button "button" at bounding box center [51, 395] width 29 height 29
click at [145, 381] on button "button" at bounding box center [149, 395] width 29 height 29
click at [262, 54] on span "Undo" at bounding box center [250, 50] width 23 height 12
click at [43, 395] on button "button" at bounding box center [51, 395] width 29 height 29
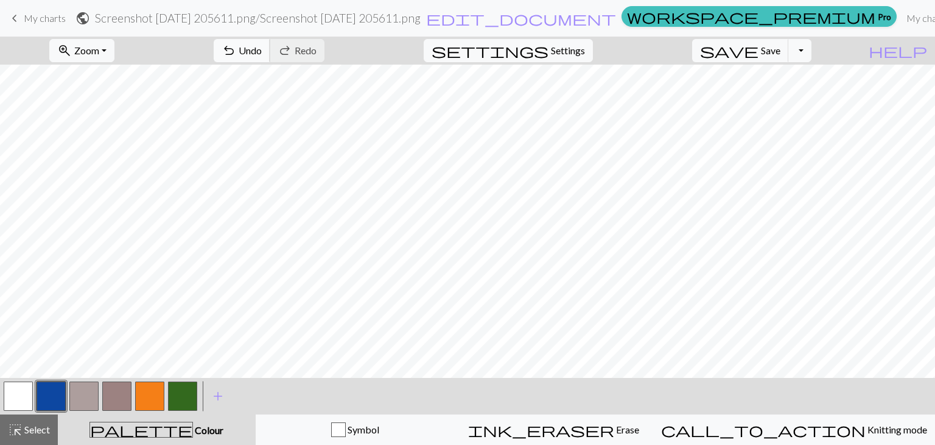
click at [236, 52] on span "undo" at bounding box center [229, 50] width 15 height 17
click at [18, 392] on button "button" at bounding box center [18, 395] width 29 height 29
click at [56, 387] on button "button" at bounding box center [51, 395] width 29 height 29
click at [29, 398] on button "button" at bounding box center [18, 395] width 29 height 29
click at [270, 49] on button "undo Undo Undo" at bounding box center [242, 50] width 57 height 23
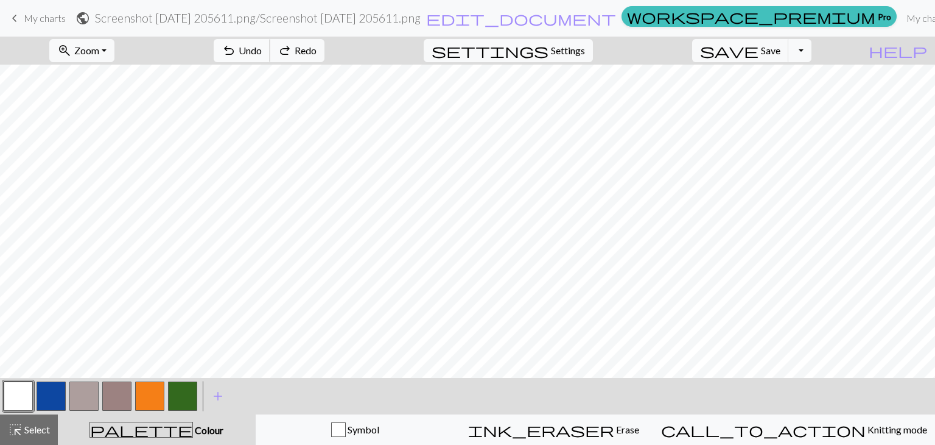
click at [270, 49] on button "undo Undo Undo" at bounding box center [242, 50] width 57 height 23
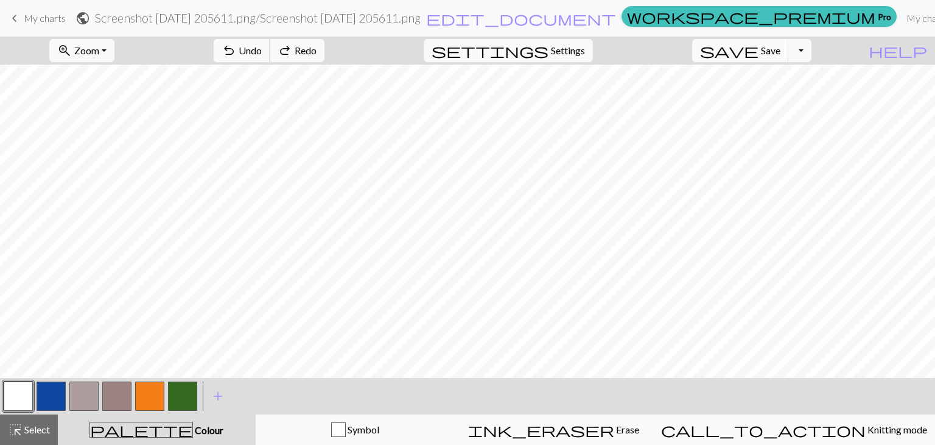
click at [270, 49] on button "undo Undo Undo" at bounding box center [242, 50] width 57 height 23
click at [292, 52] on span "redo" at bounding box center [285, 50] width 15 height 17
click at [53, 393] on button "button" at bounding box center [51, 395] width 29 height 29
click at [17, 396] on button "button" at bounding box center [18, 395] width 29 height 29
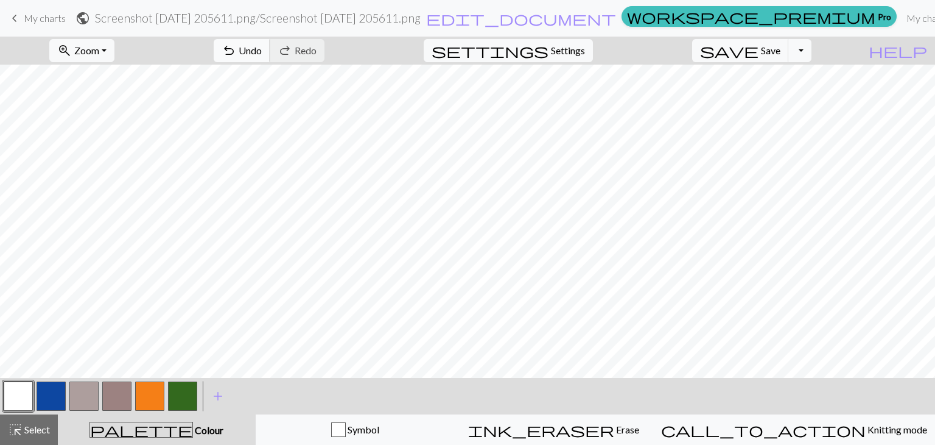
click at [262, 54] on span "Undo" at bounding box center [250, 50] width 23 height 12
click at [58, 399] on button "button" at bounding box center [51, 395] width 29 height 29
click at [262, 53] on span "Undo" at bounding box center [250, 50] width 23 height 12
click at [19, 398] on button "button" at bounding box center [18, 395] width 29 height 29
click at [48, 407] on button "button" at bounding box center [51, 395] width 29 height 29
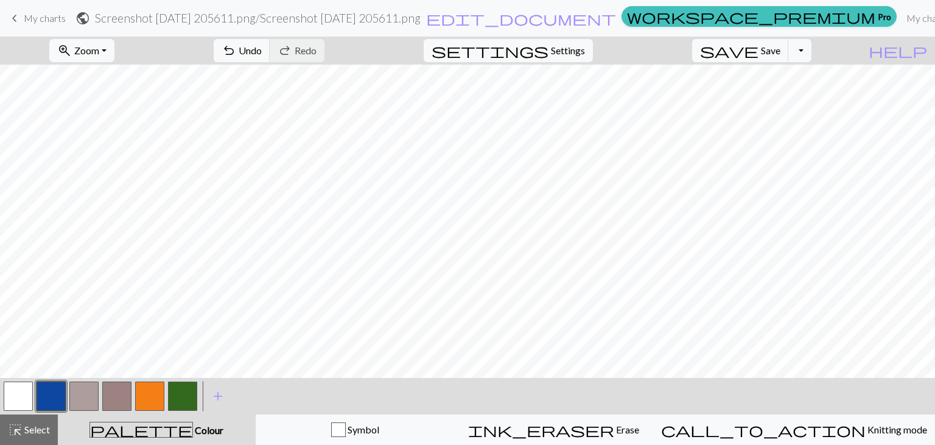
click at [141, 392] on button "button" at bounding box center [149, 395] width 29 height 29
click at [52, 393] on button "button" at bounding box center [51, 395] width 29 height 29
click at [12, 401] on button "button" at bounding box center [18, 395] width 29 height 29
click at [45, 400] on button "button" at bounding box center [51, 395] width 29 height 29
click at [151, 398] on button "button" at bounding box center [149, 395] width 29 height 29
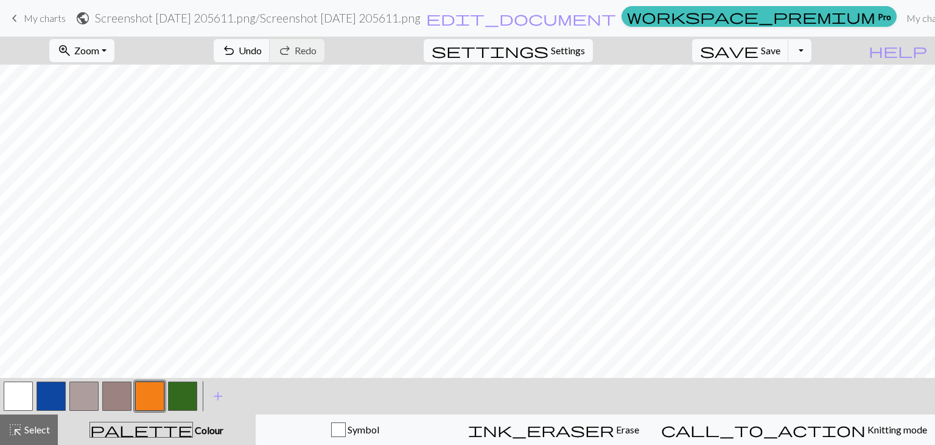
click at [49, 388] on button "button" at bounding box center [51, 395] width 29 height 29
